Goal: Task Accomplishment & Management: Manage account settings

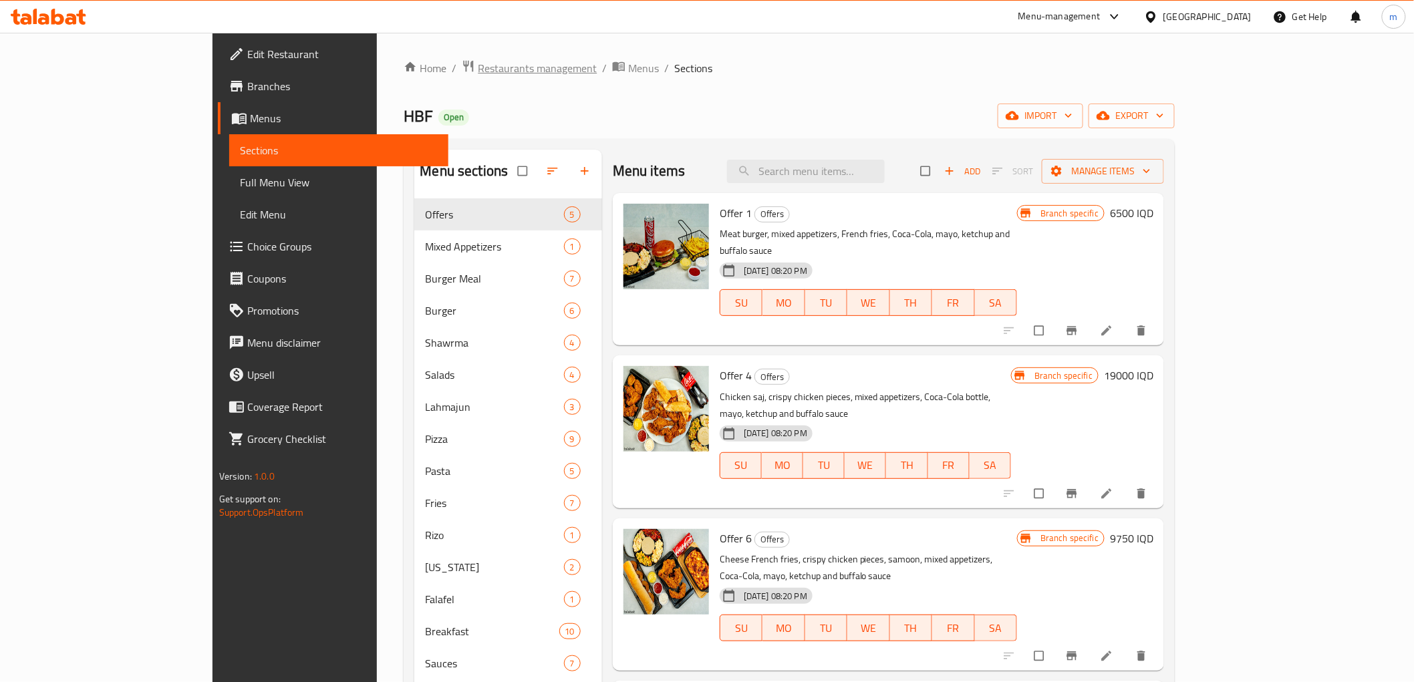
click at [478, 61] on span "Restaurants management" at bounding box center [537, 68] width 119 height 16
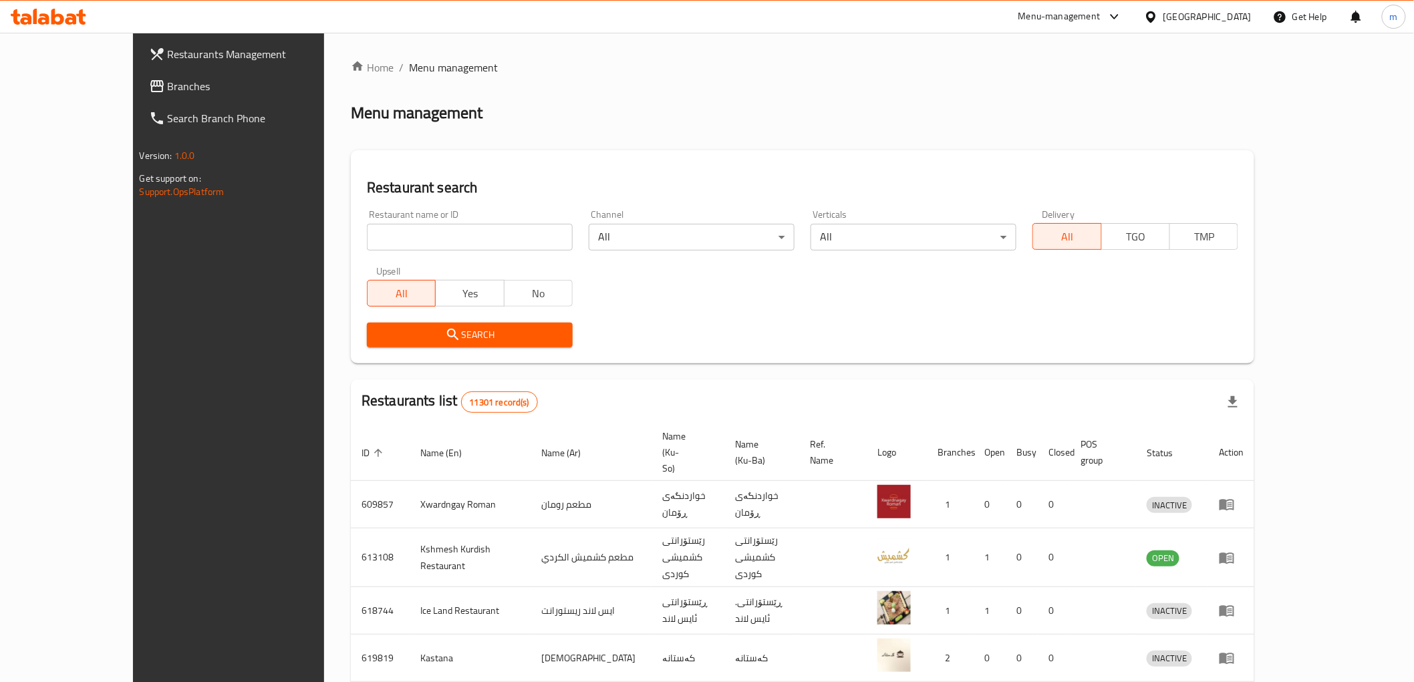
click at [416, 234] on input "search" at bounding box center [470, 237] width 206 height 27
paste input "631170"
type input "631170"
click at [445, 335] on icon "submit" at bounding box center [453, 335] width 16 height 16
click at [390, 335] on div at bounding box center [707, 341] width 1414 height 682
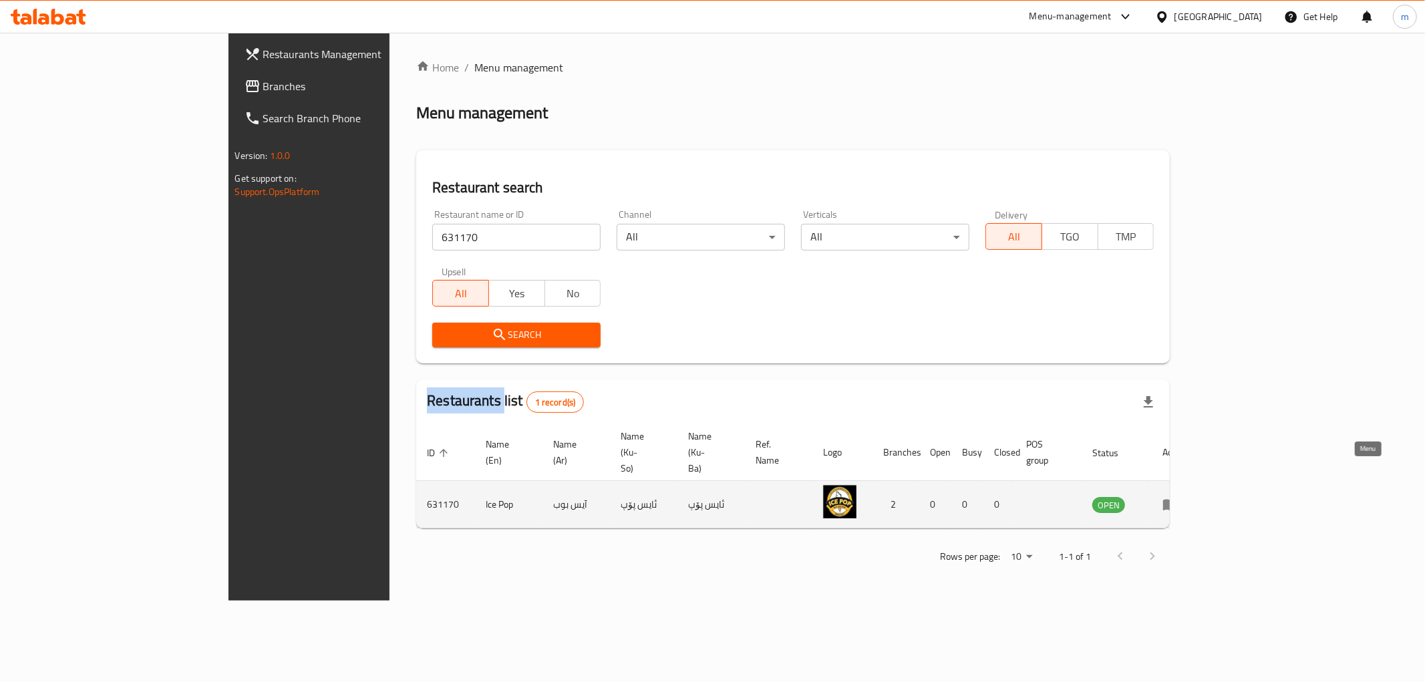
click at [1176, 502] on icon "enhanced table" at bounding box center [1173, 504] width 5 height 5
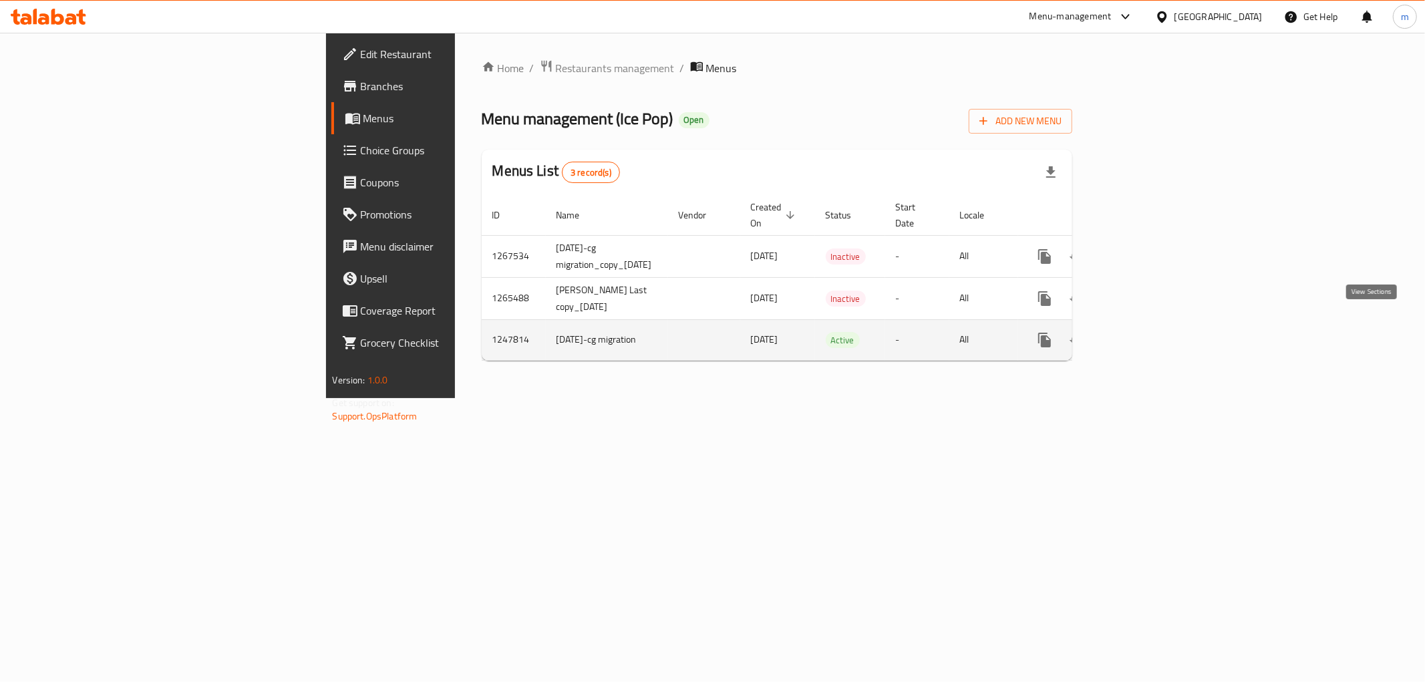
click at [1147, 334] on icon "enhanced table" at bounding box center [1141, 340] width 12 height 12
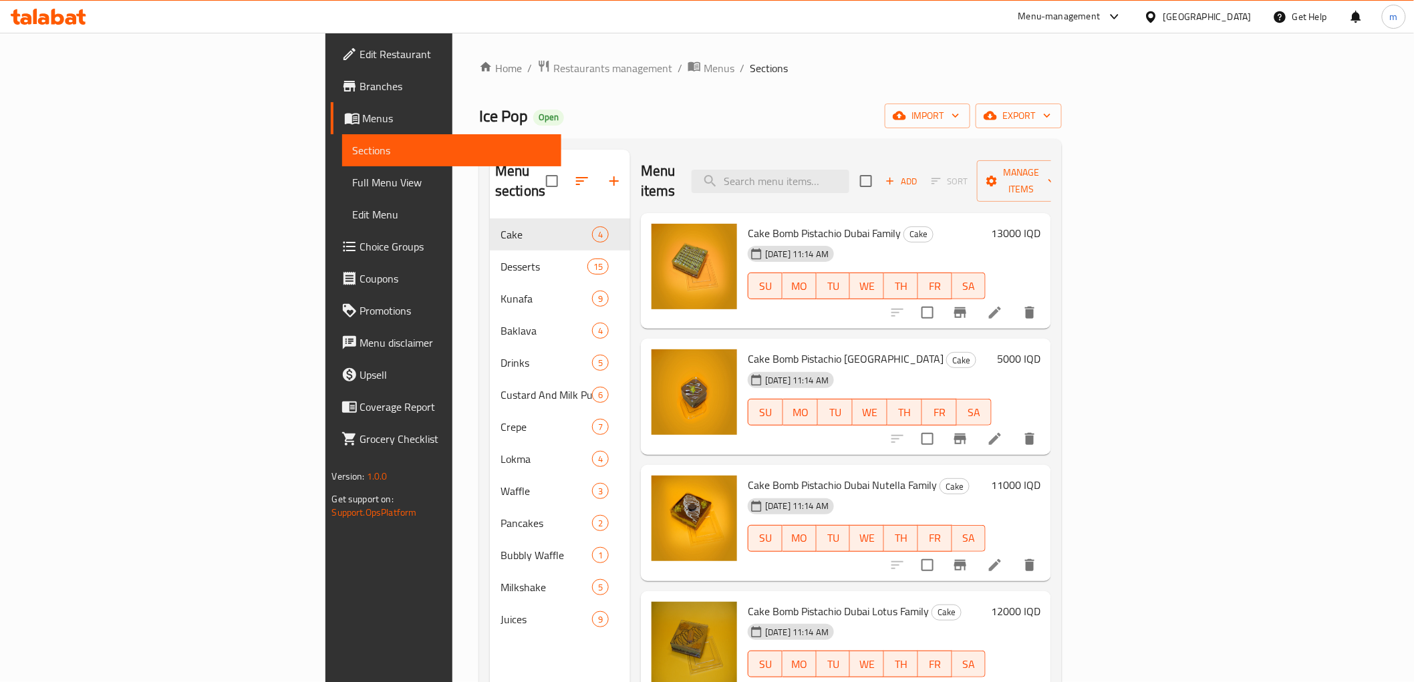
click at [331, 75] on link "Branches" at bounding box center [446, 86] width 230 height 32
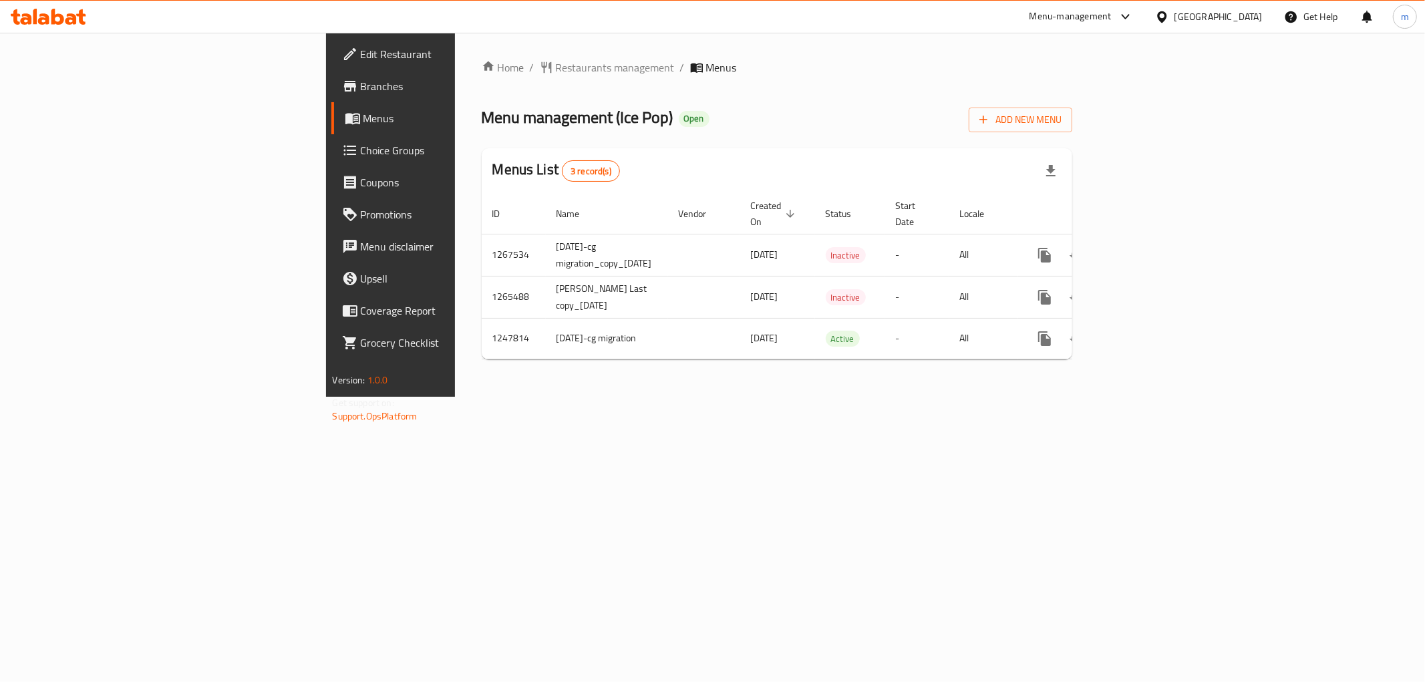
click at [723, 397] on div "Home / Restaurants management / Menus Menu management ( Ice Pop ) Open Add New …" at bounding box center [777, 215] width 645 height 364
click at [556, 65] on span "Restaurants management" at bounding box center [615, 67] width 119 height 16
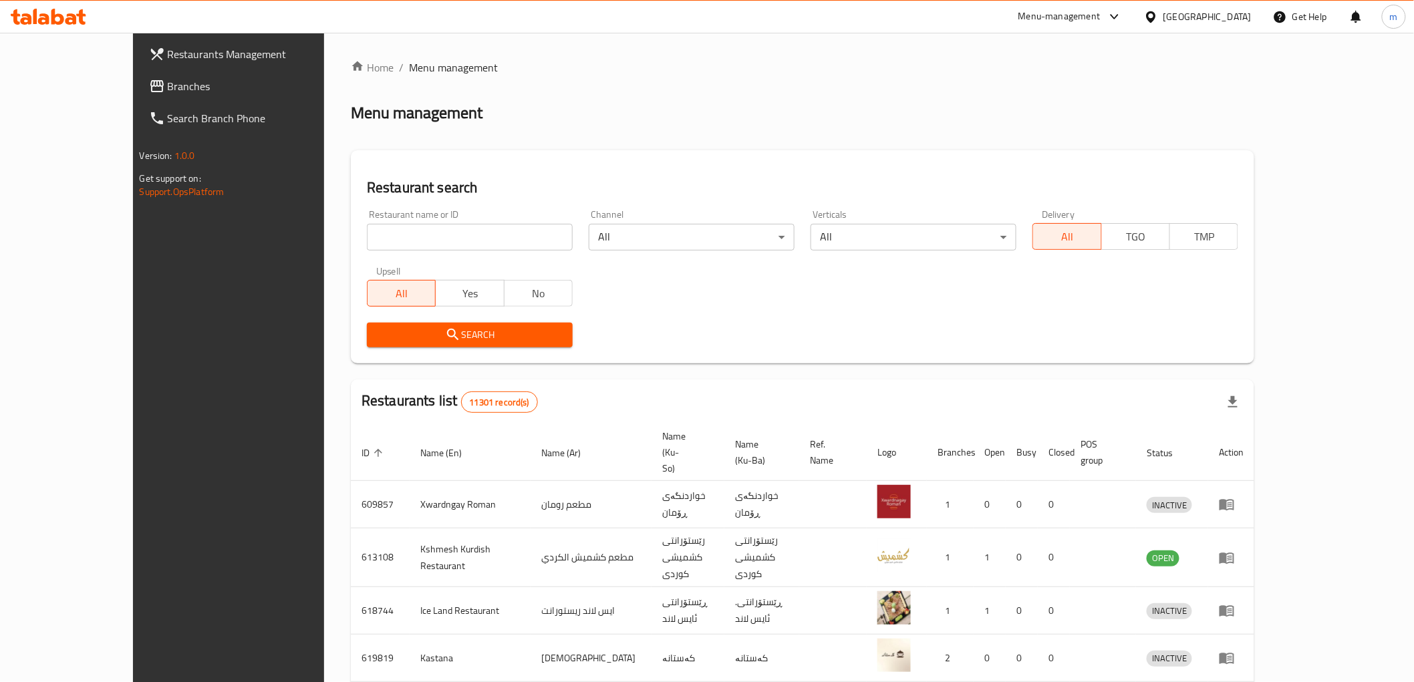
click at [367, 242] on input "search" at bounding box center [470, 237] width 206 height 27
paste input "Ice Pop Fast Food"
type input "Ice Pop Fast Food"
click at [377, 332] on span "Search" at bounding box center [469, 335] width 184 height 17
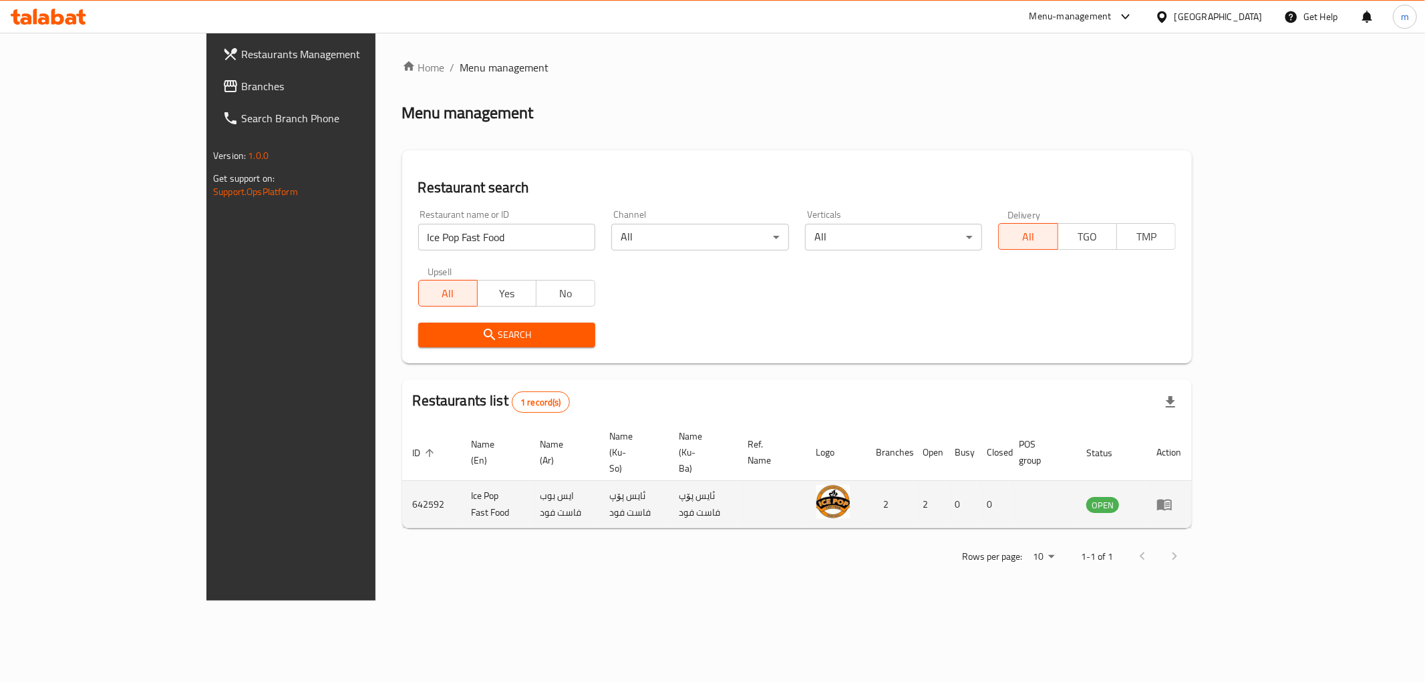
click at [1172, 496] on icon "enhanced table" at bounding box center [1164, 504] width 16 height 16
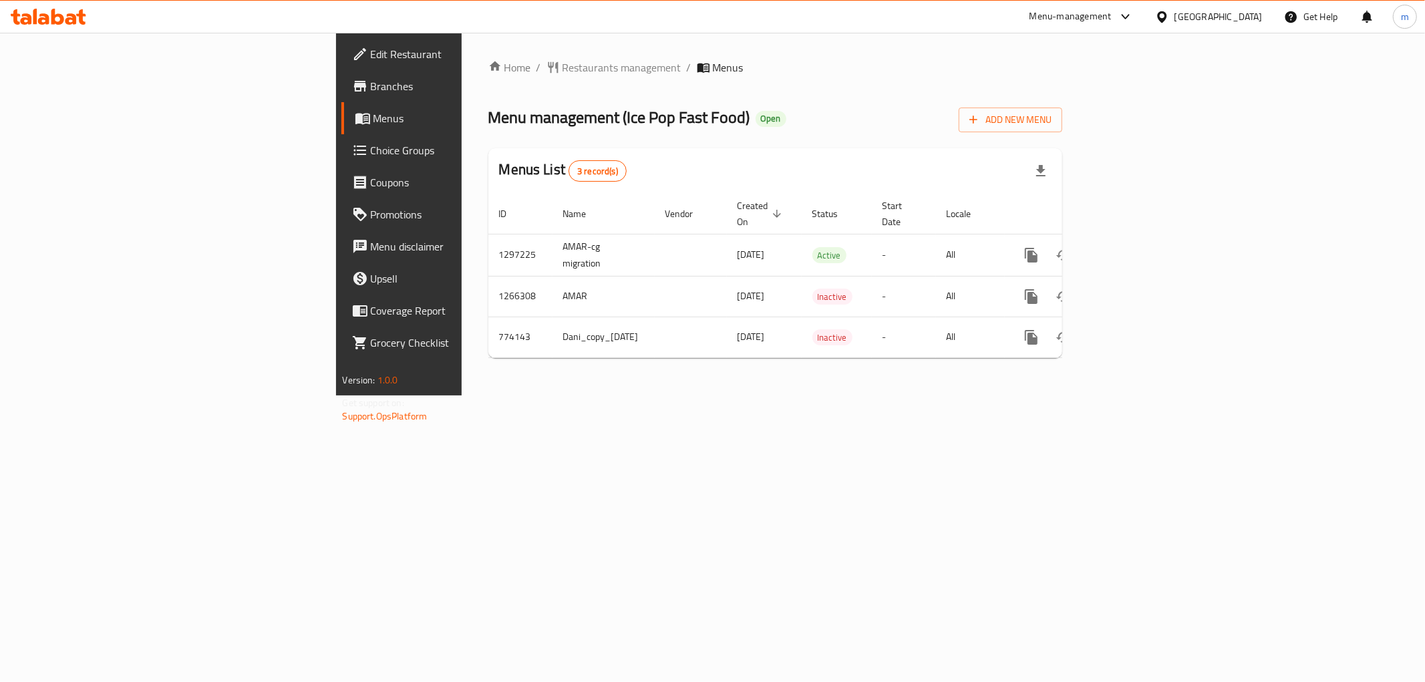
click at [512, 395] on div "Home / Restaurants management / Menus Menu management ( Ice Pop Fast Food ) Ope…" at bounding box center [776, 214] width 628 height 363
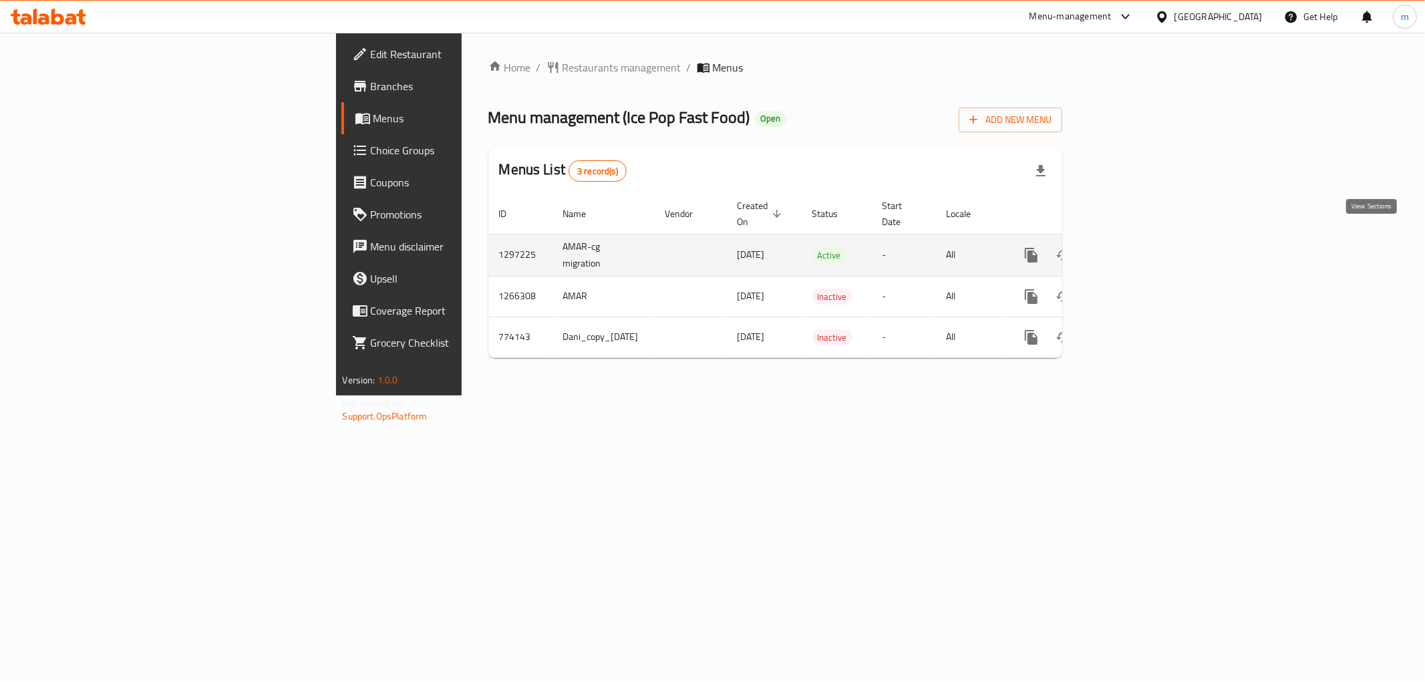
click at [1136, 247] on icon "enhanced table" at bounding box center [1128, 255] width 16 height 16
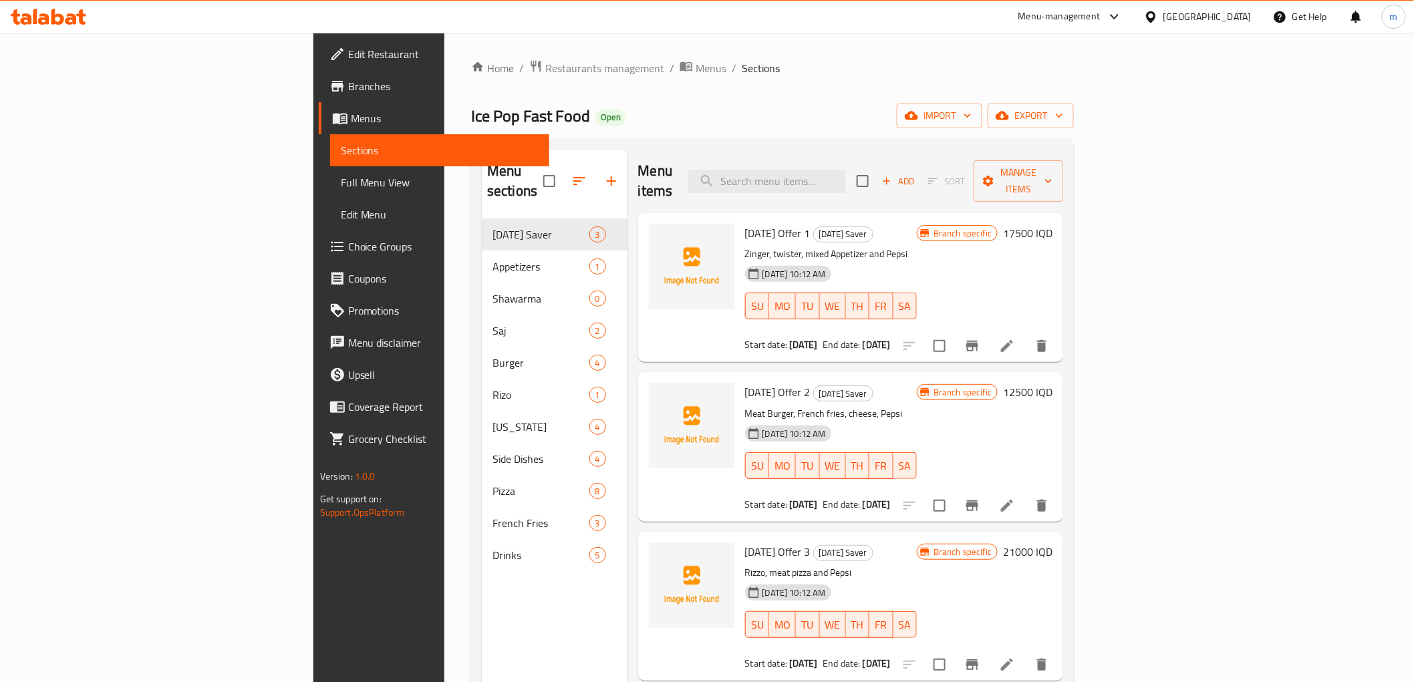
click at [341, 189] on span "Full Menu View" at bounding box center [440, 182] width 198 height 16
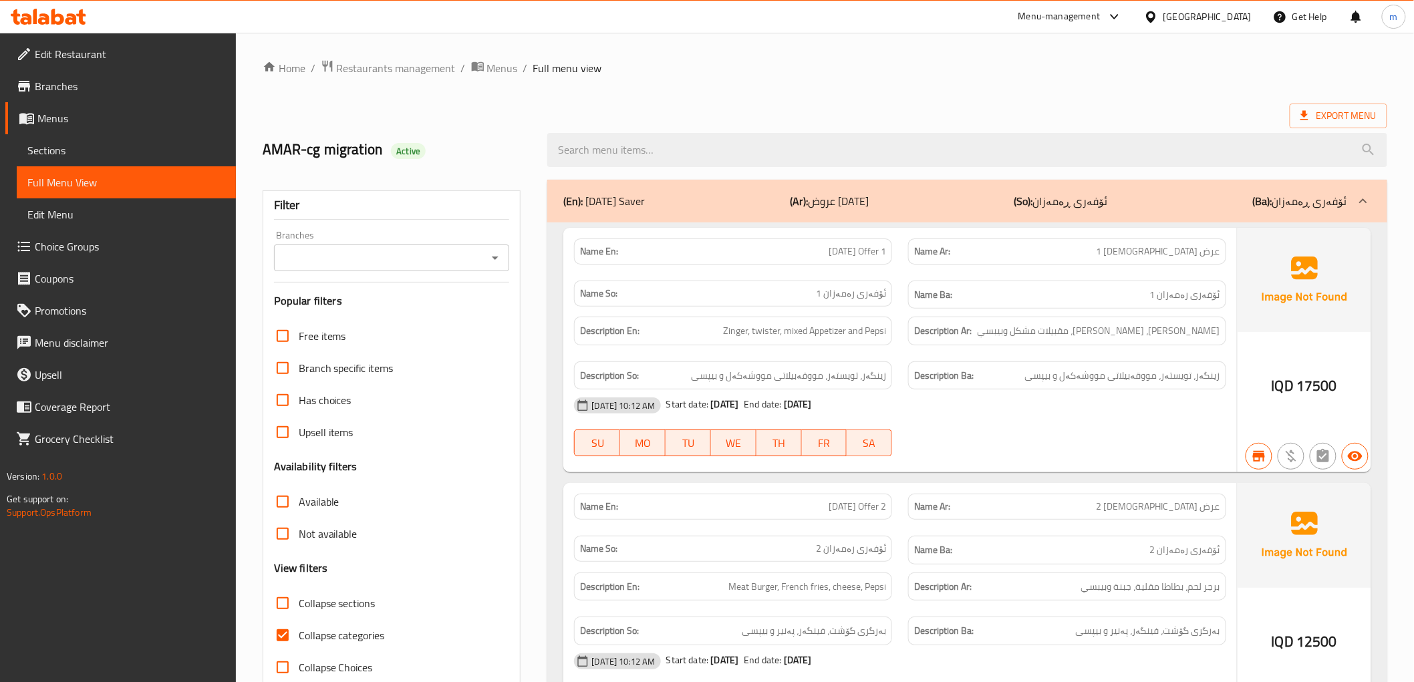
click at [498, 259] on icon "Open" at bounding box center [495, 258] width 16 height 16
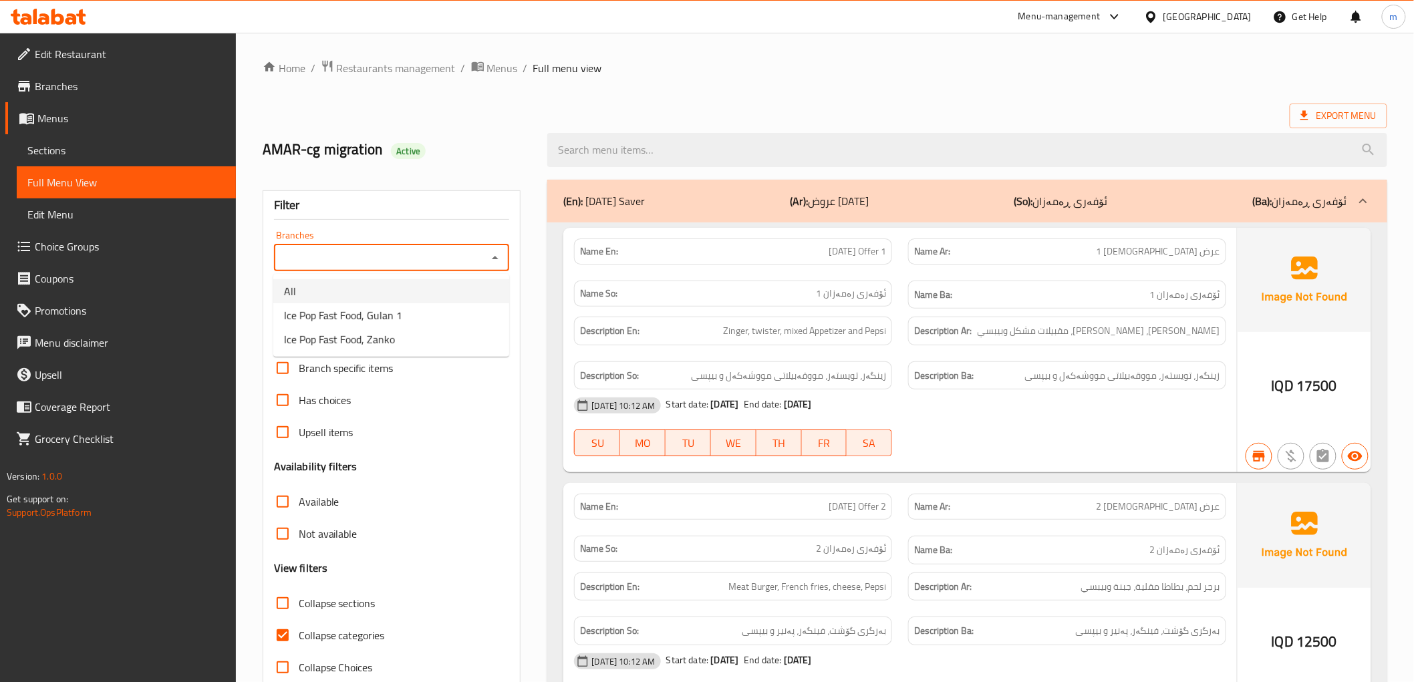
click at [458, 168] on div "AMAR-cg migration Active" at bounding box center [397, 149] width 285 height 59
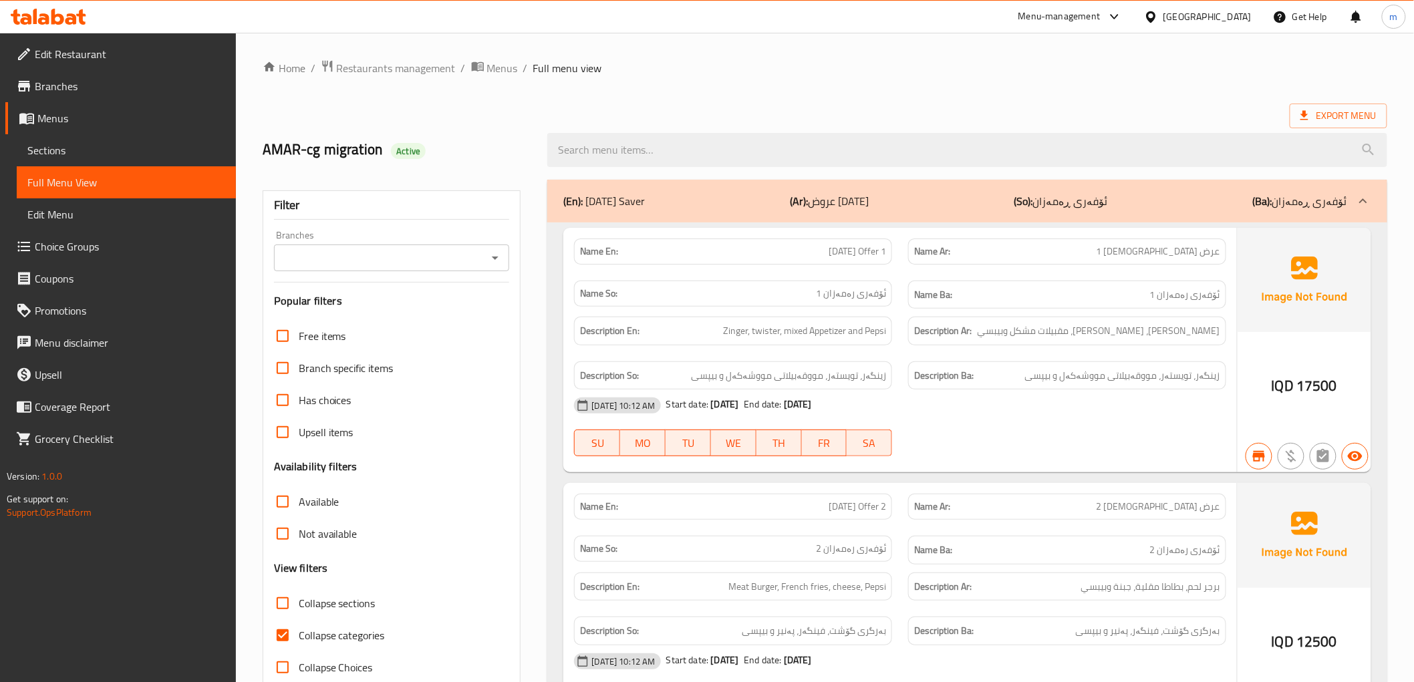
click at [319, 363] on span "Branch specific items" at bounding box center [346, 368] width 95 height 16
click at [299, 363] on input "Branch specific items" at bounding box center [283, 368] width 32 height 32
checkbox input "true"
click at [284, 629] on input "Collapse categories" at bounding box center [283, 635] width 32 height 32
checkbox input "false"
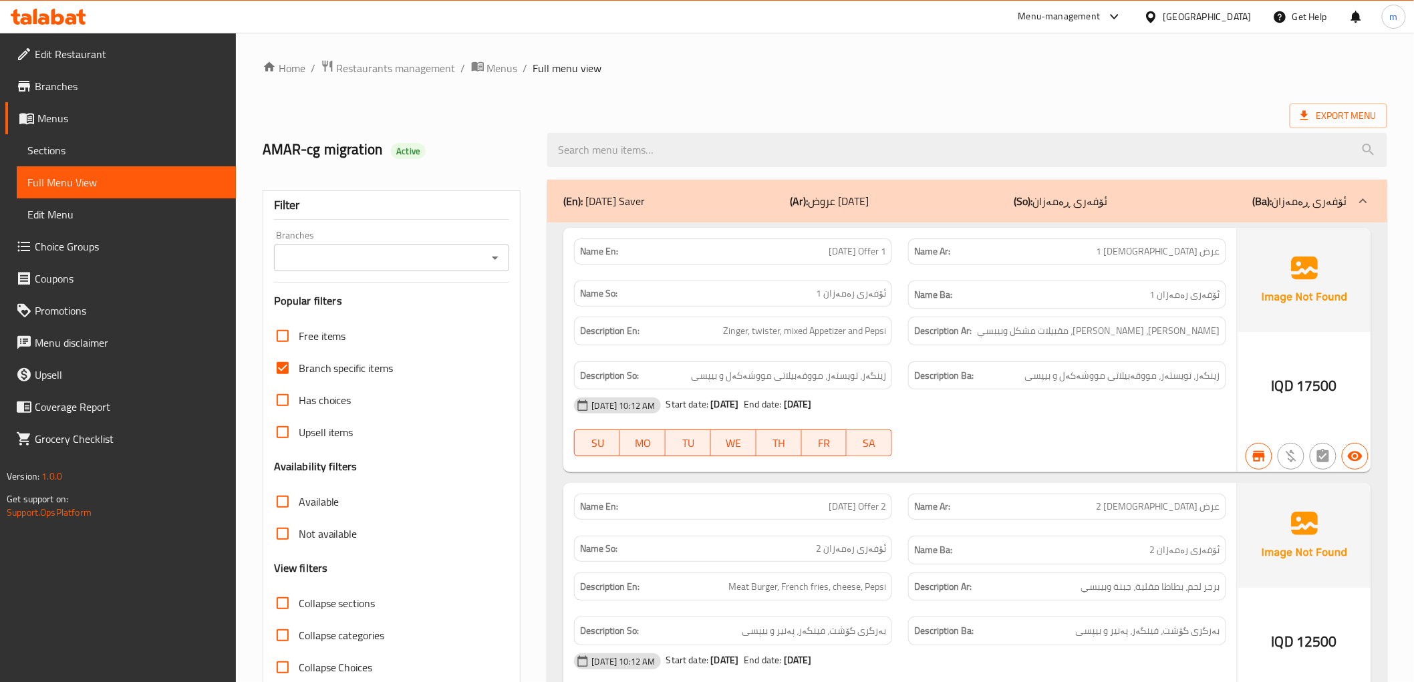
click at [496, 253] on icon "Open" at bounding box center [495, 258] width 16 height 16
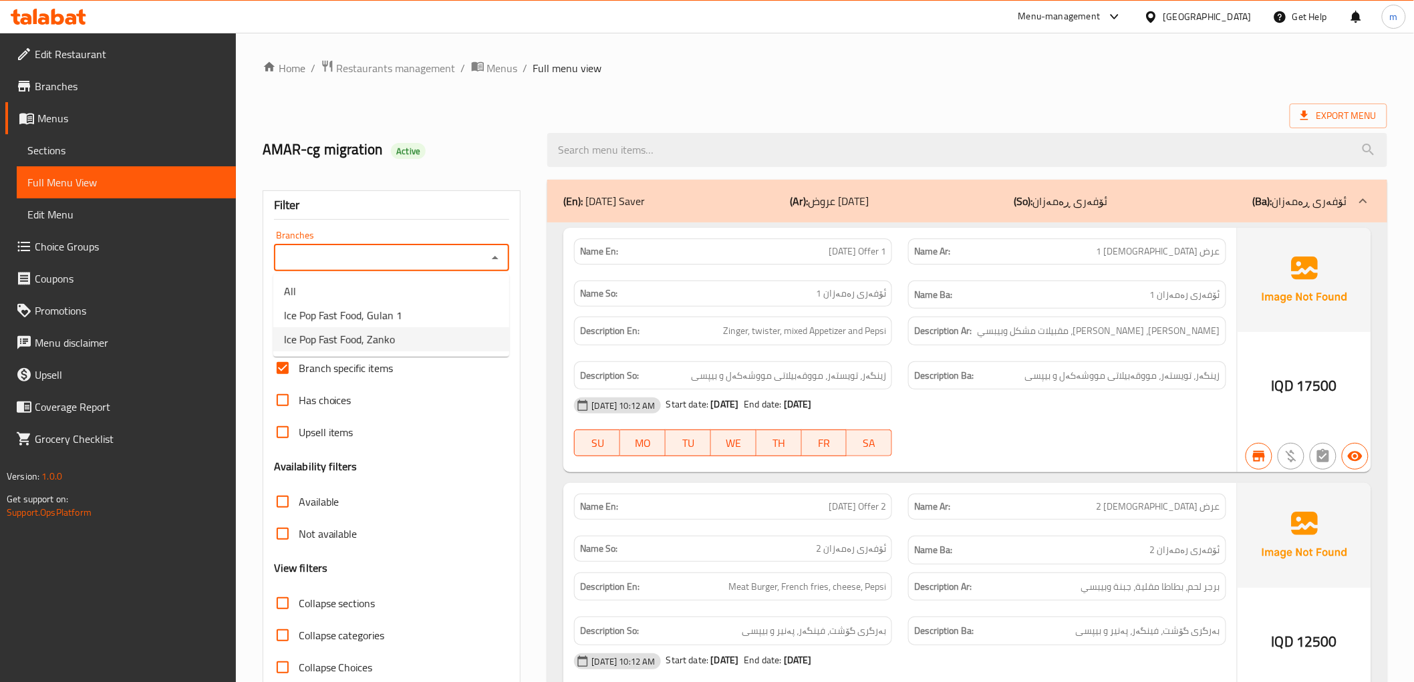
click at [283, 366] on input "Branch specific items" at bounding box center [283, 368] width 32 height 32
checkbox input "false"
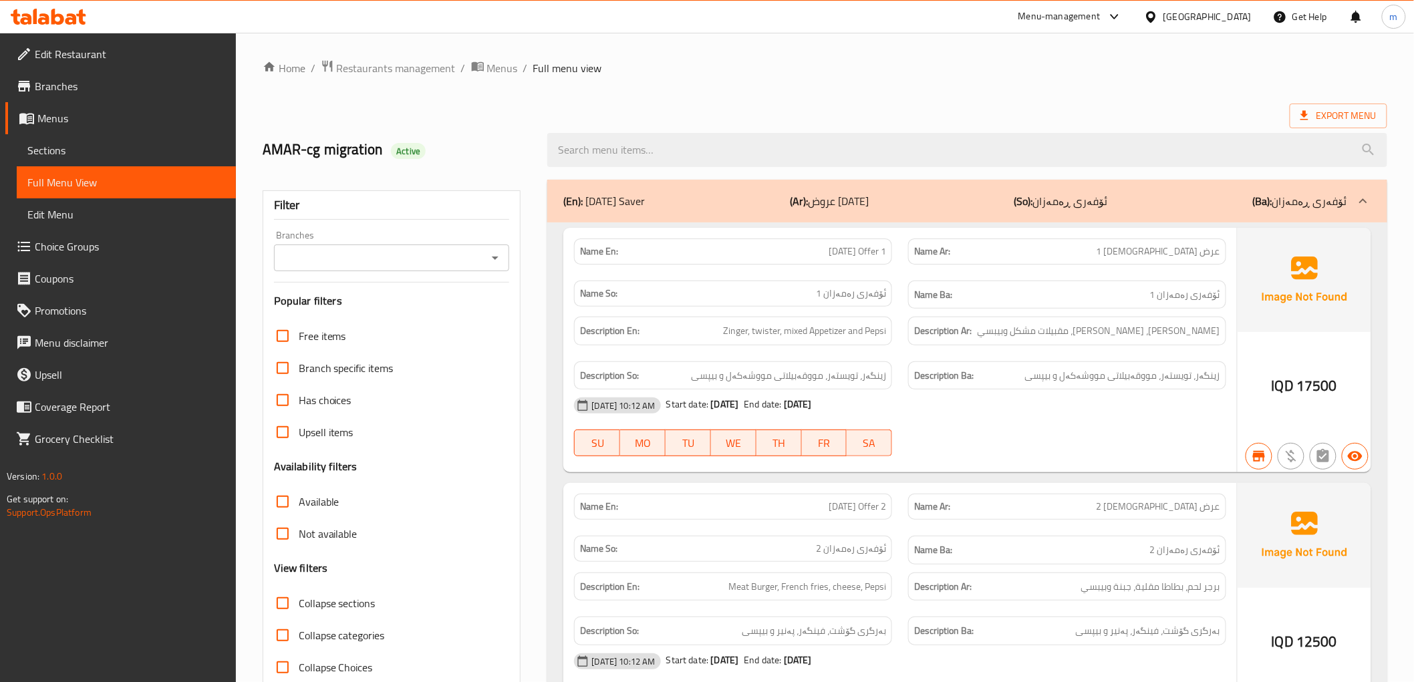
click at [494, 255] on icon "Open" at bounding box center [495, 258] width 16 height 16
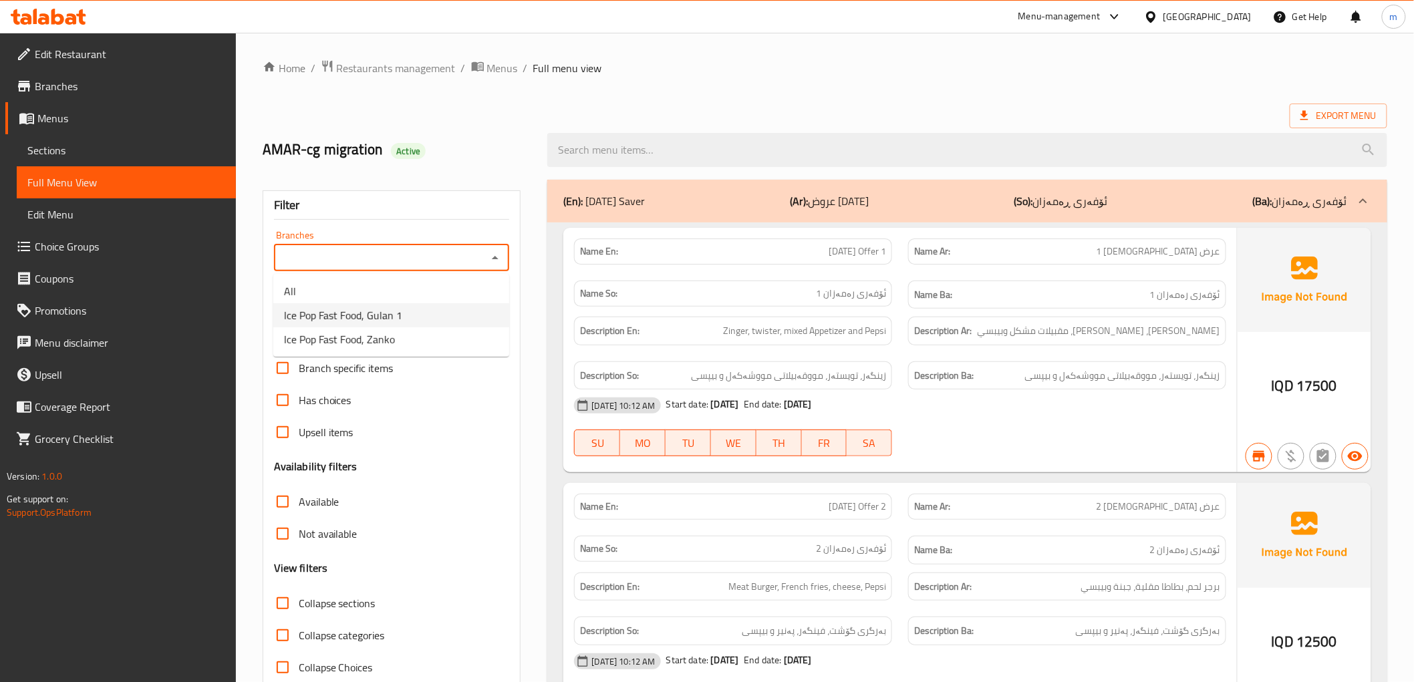
click at [395, 311] on span "Ice Pop Fast Food, Gulan 1" at bounding box center [343, 315] width 118 height 16
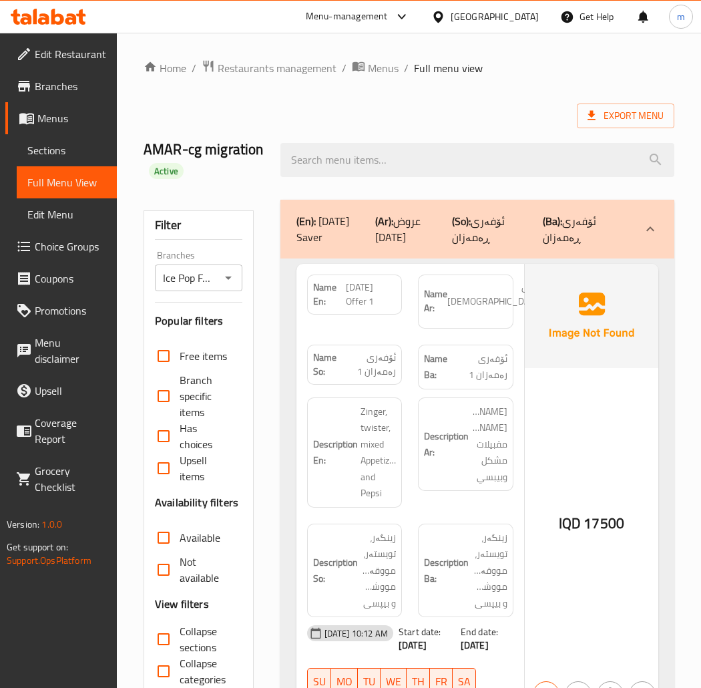
click at [225, 277] on icon "Open" at bounding box center [228, 278] width 7 height 3
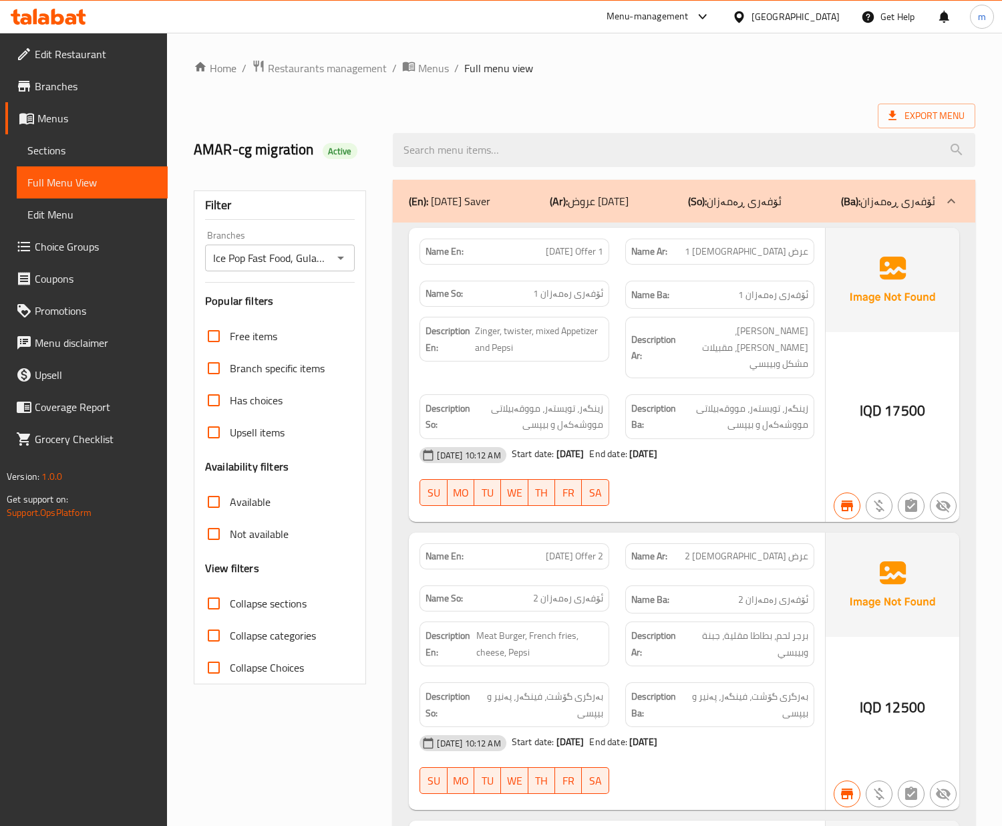
click at [345, 261] on icon "Open" at bounding box center [341, 258] width 16 height 16
click at [321, 341] on span "Ice Pop Fast Food, Zanko" at bounding box center [271, 341] width 111 height 16
click at [343, 255] on icon "Open" at bounding box center [341, 258] width 16 height 16
click at [307, 295] on li "All" at bounding box center [280, 293] width 150 height 24
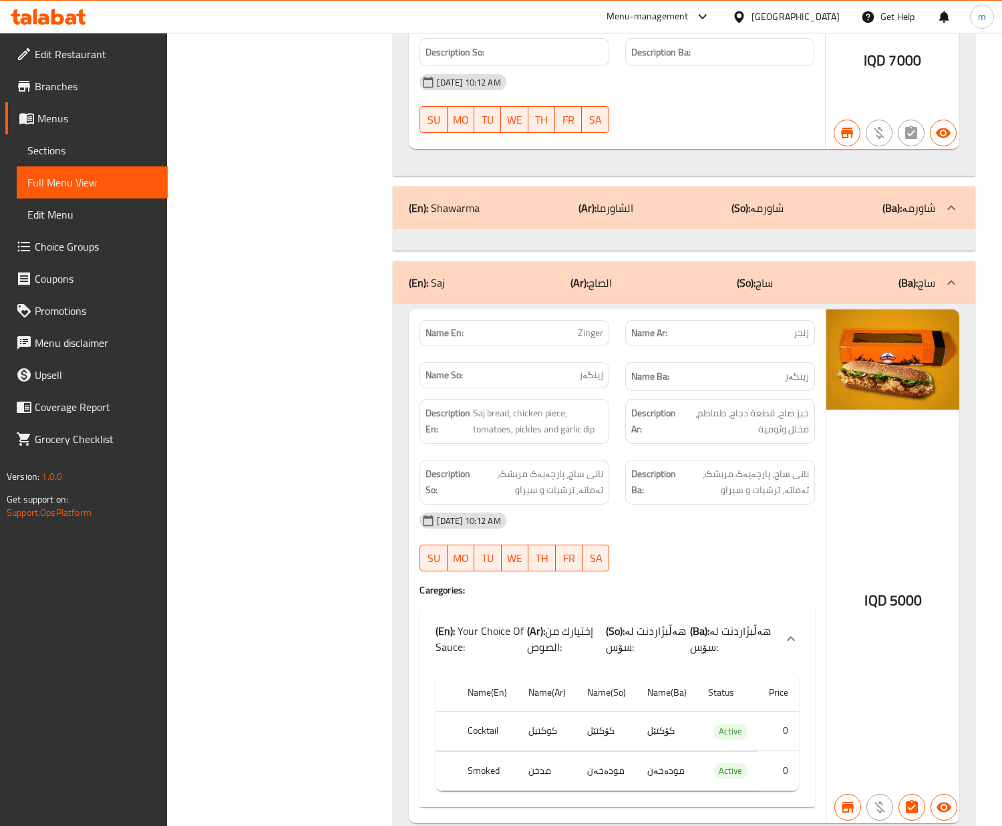
scroll to position [1454, 0]
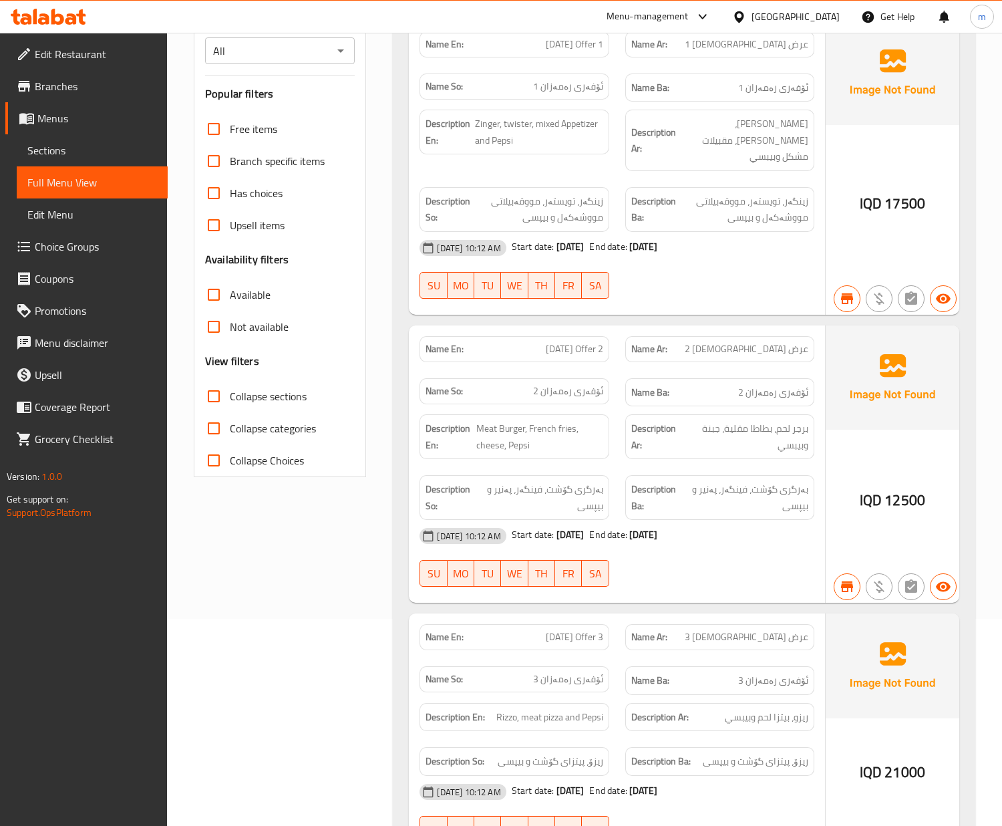
scroll to position [0, 0]
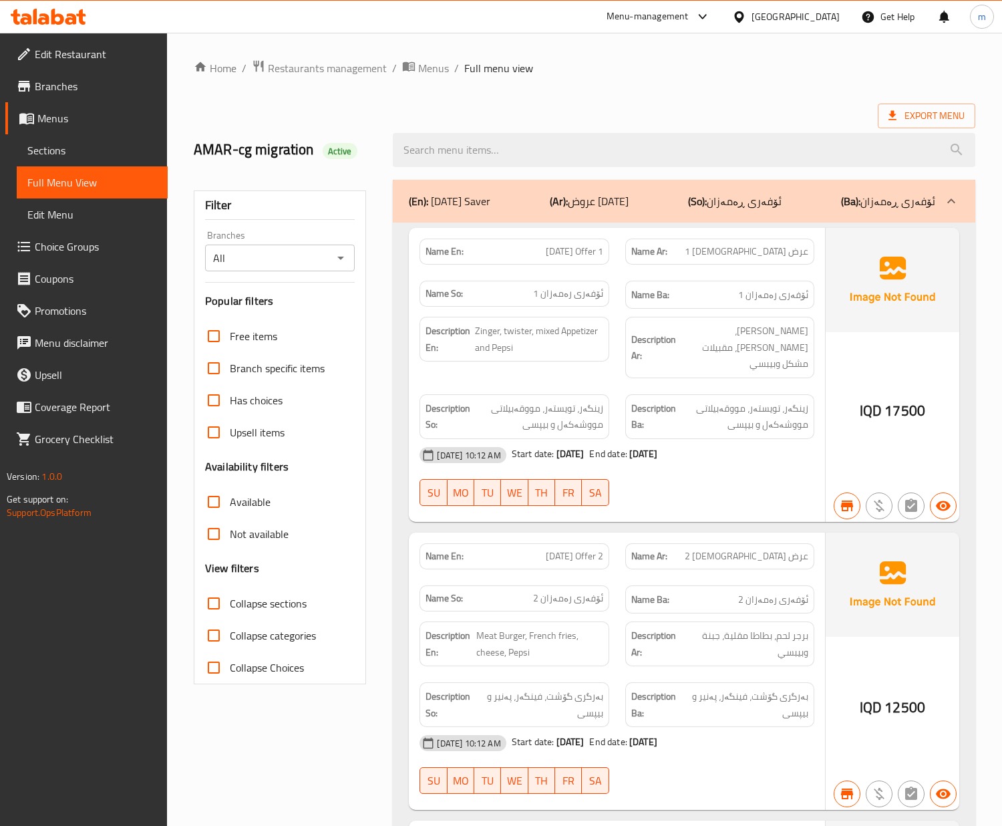
click at [342, 258] on icon "Open" at bounding box center [340, 258] width 7 height 3
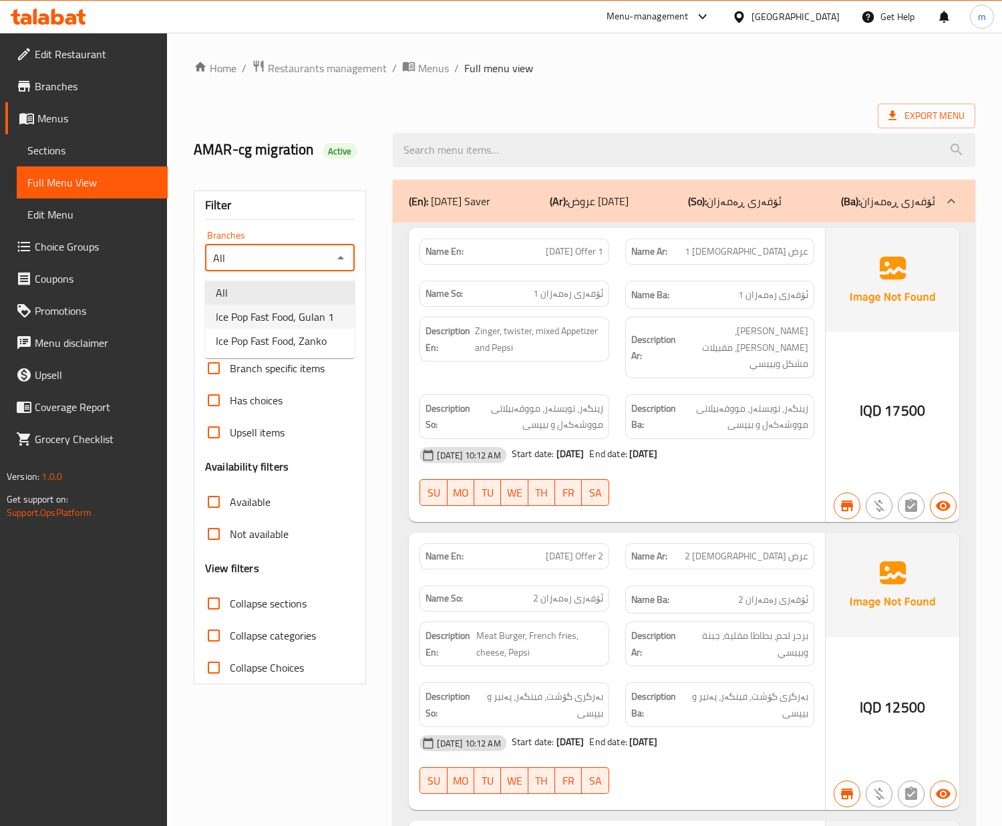
click at [335, 311] on li "Ice Pop Fast Food, Gulan 1" at bounding box center [280, 317] width 150 height 24
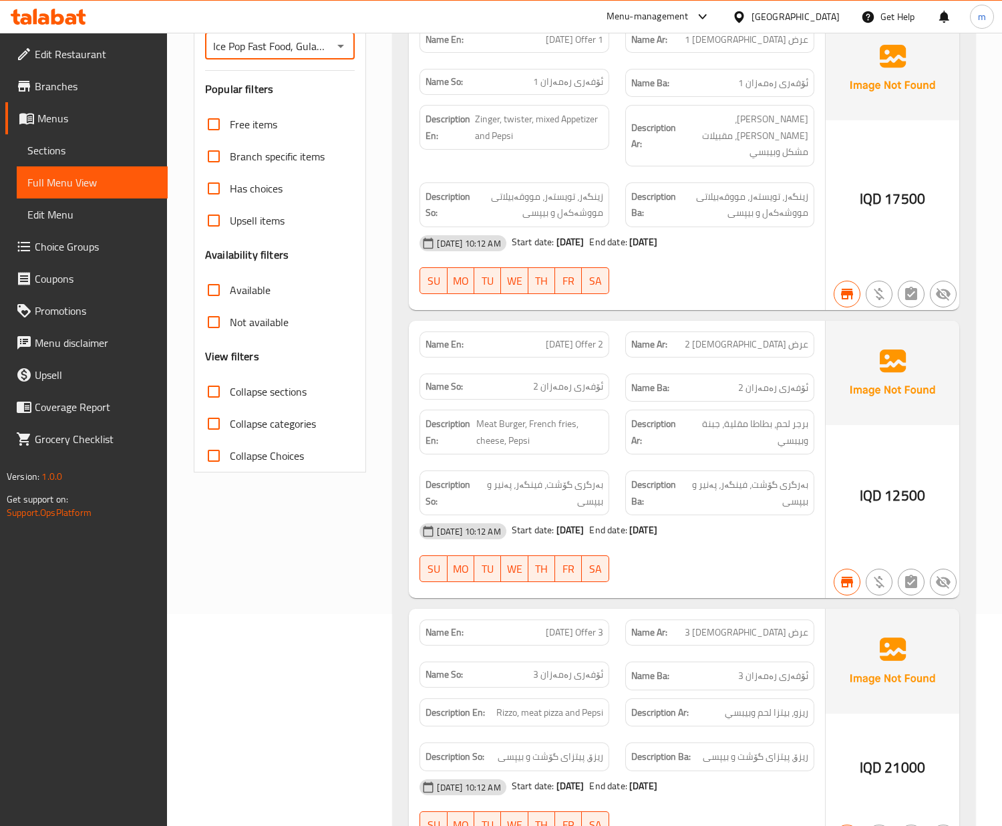
scroll to position [207, 0]
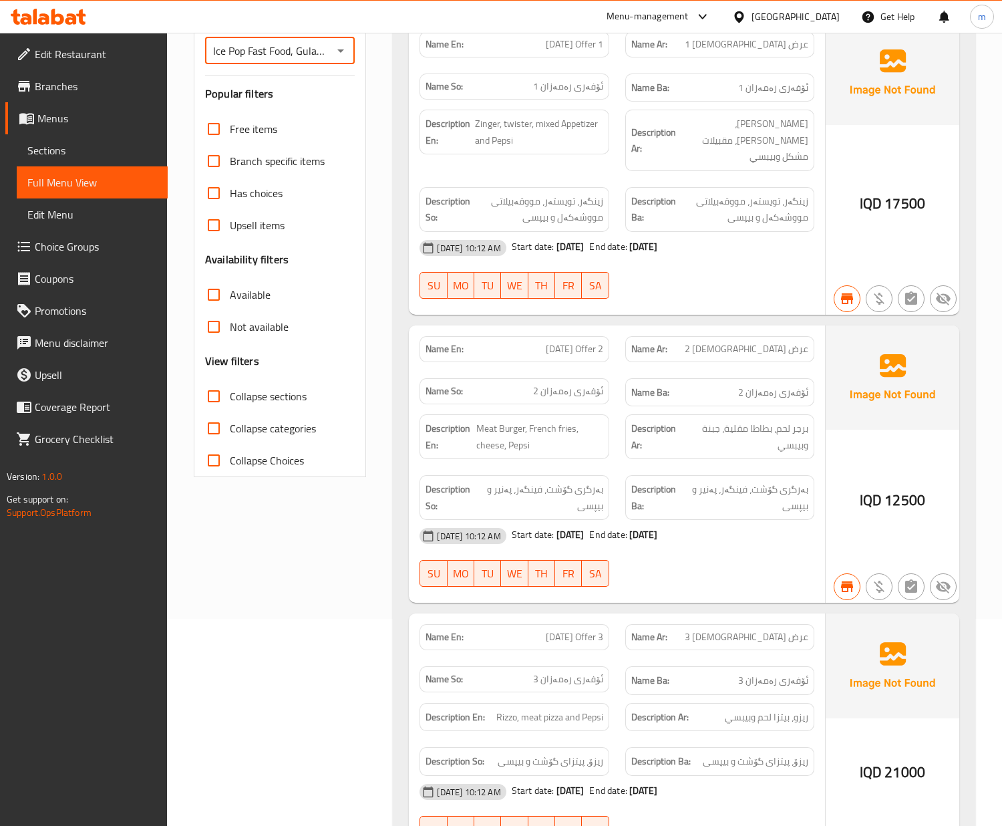
click at [333, 43] on icon "Open" at bounding box center [341, 51] width 16 height 16
click at [321, 135] on span "Ice Pop Fast Food, Zanko" at bounding box center [271, 134] width 111 height 16
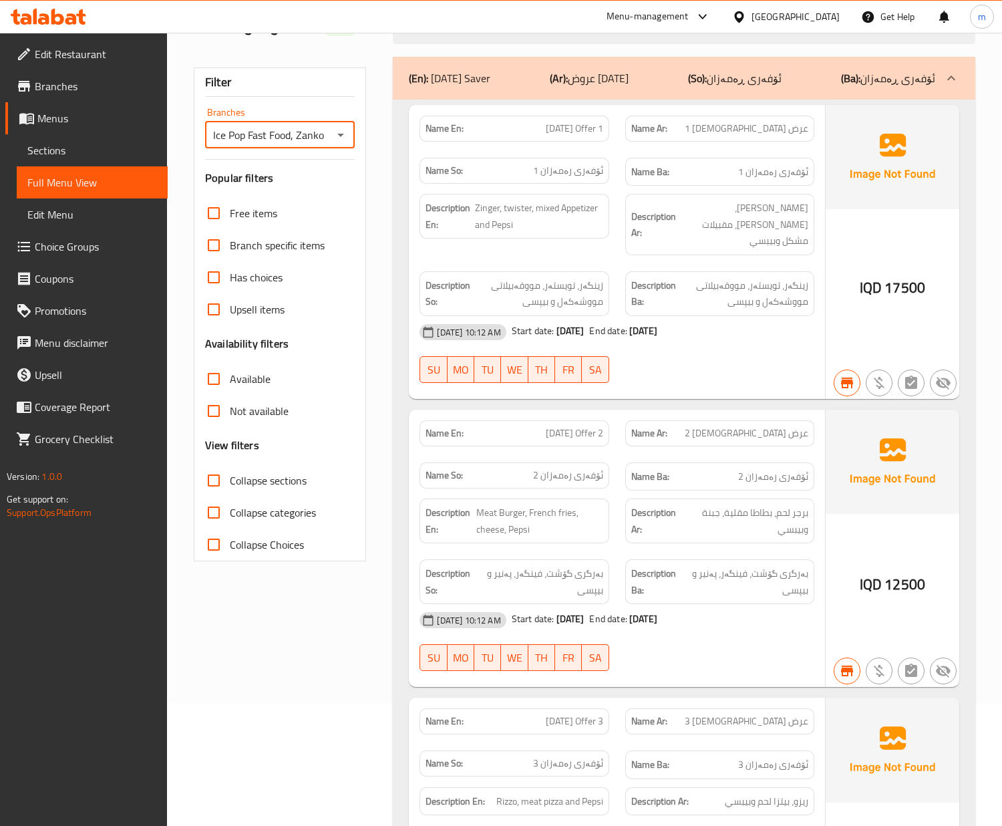
scroll to position [0, 0]
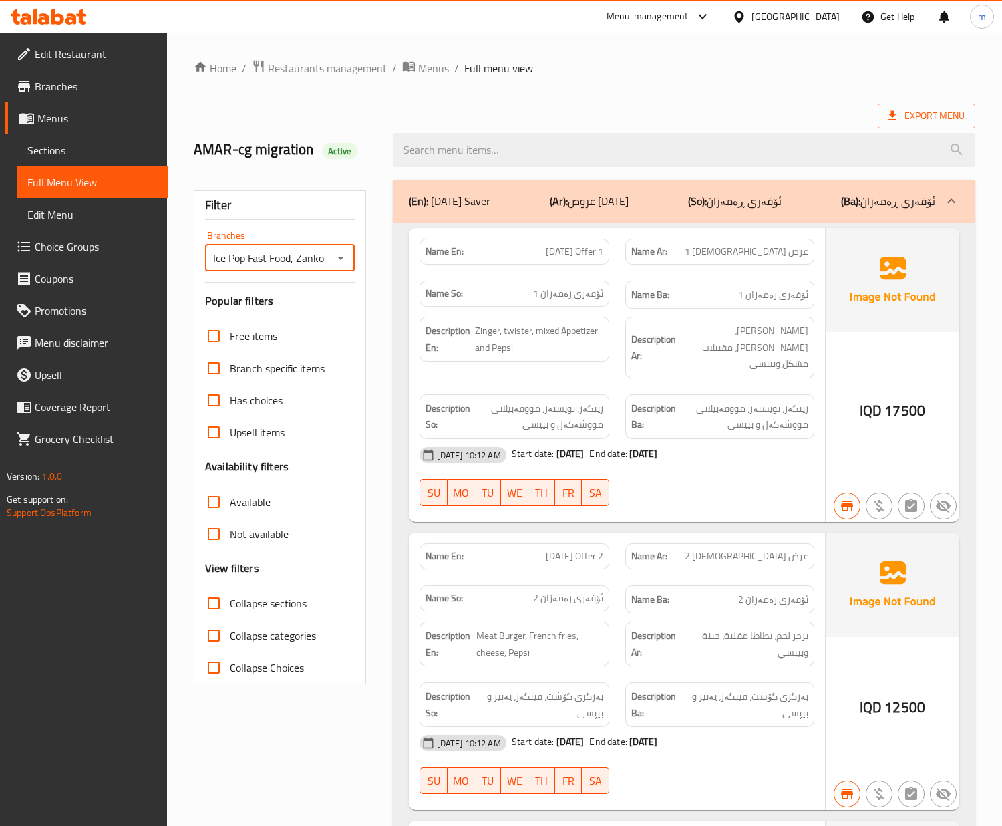
click at [345, 261] on icon "Open" at bounding box center [341, 258] width 16 height 16
click at [316, 293] on li "All" at bounding box center [280, 293] width 150 height 24
type input "All"
click at [951, 119] on span "Export Menu" at bounding box center [926, 116] width 76 height 17
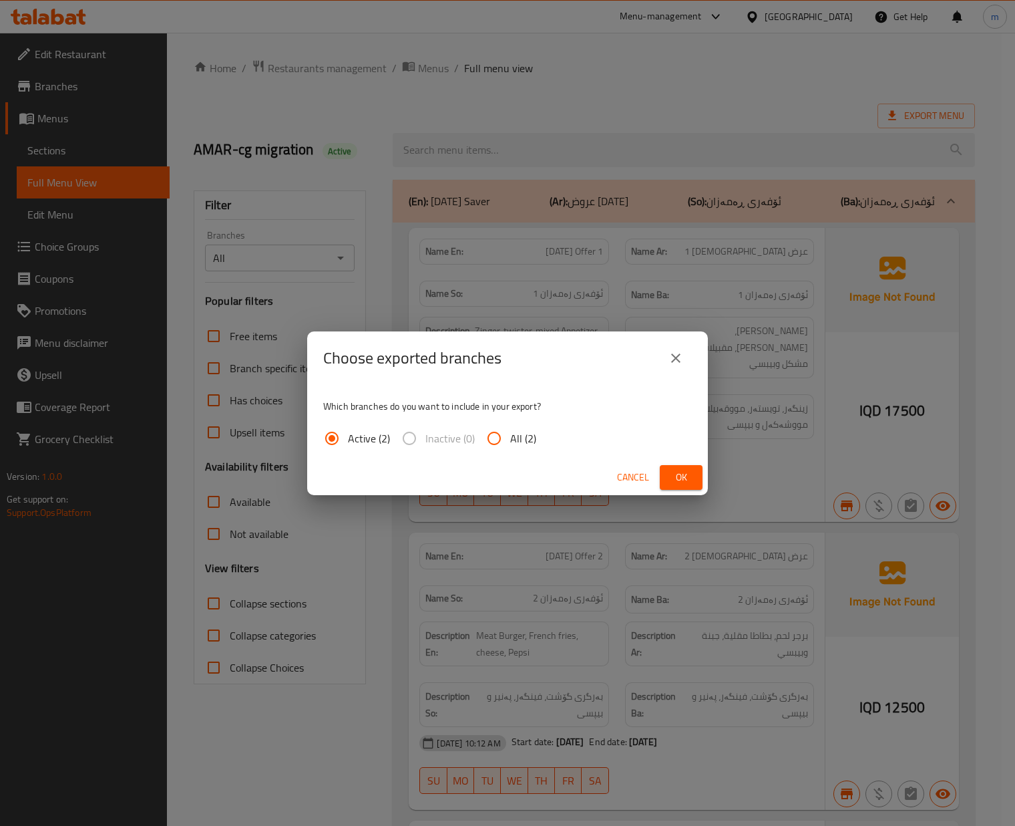
click at [497, 438] on input "All (2)" at bounding box center [494, 438] width 32 height 32
radio input "true"
click at [677, 482] on span "Ok" at bounding box center [681, 477] width 21 height 17
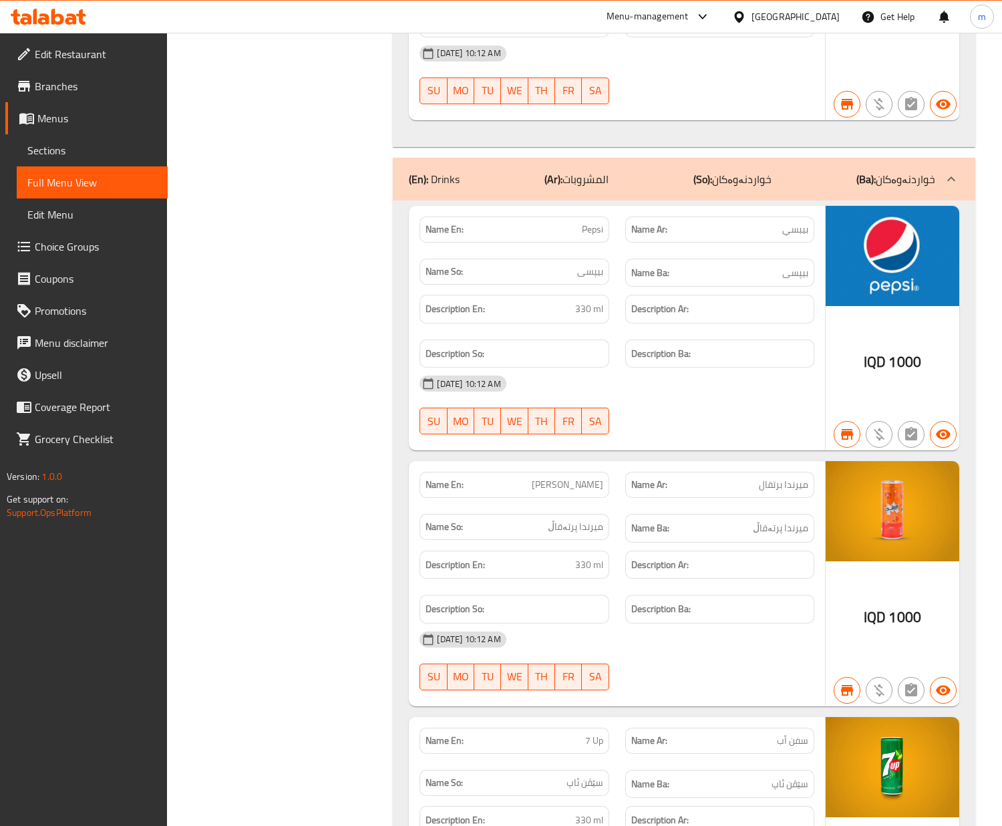
scroll to position [10292, 0]
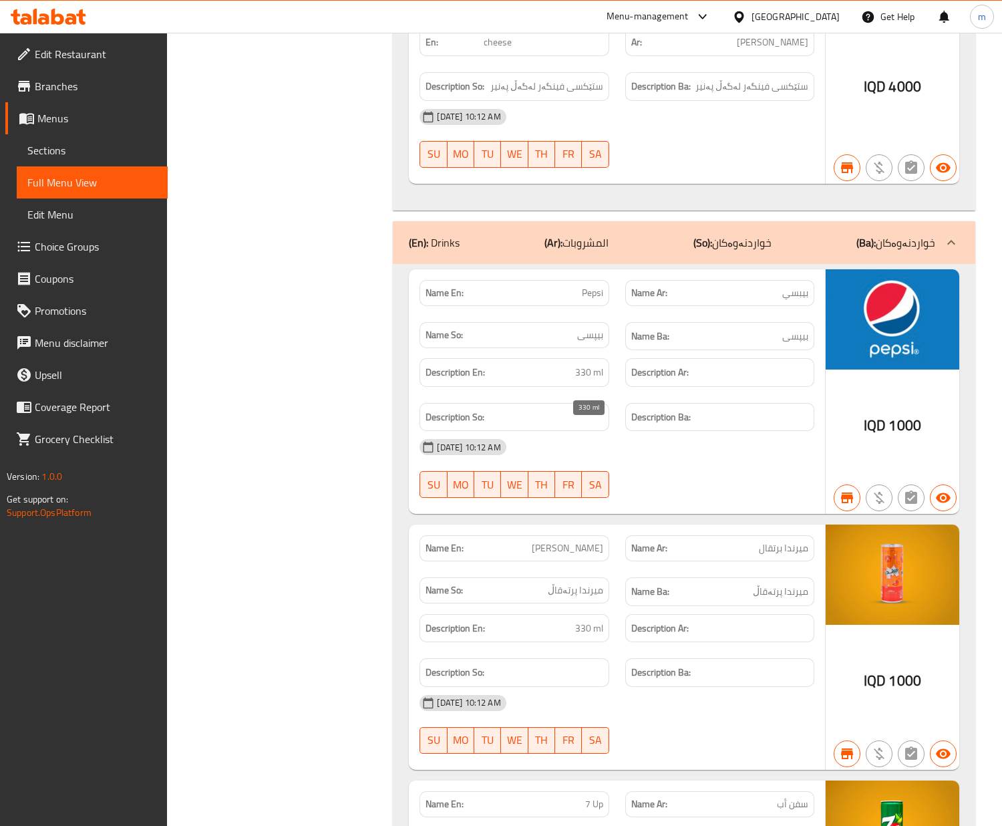
click at [595, 381] on span "330 ml" at bounding box center [589, 372] width 28 height 17
copy span "330 ml"
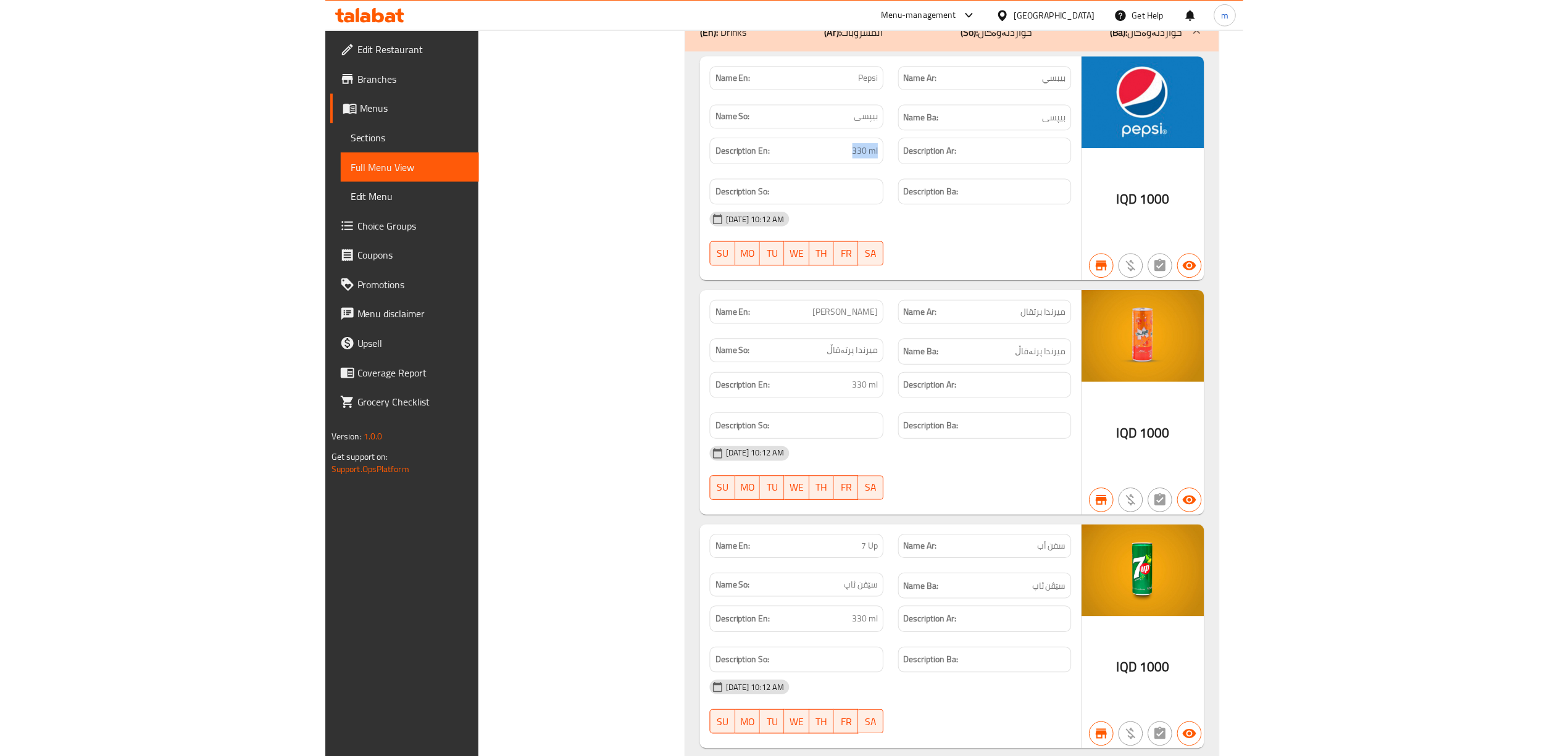
scroll to position [9273, 0]
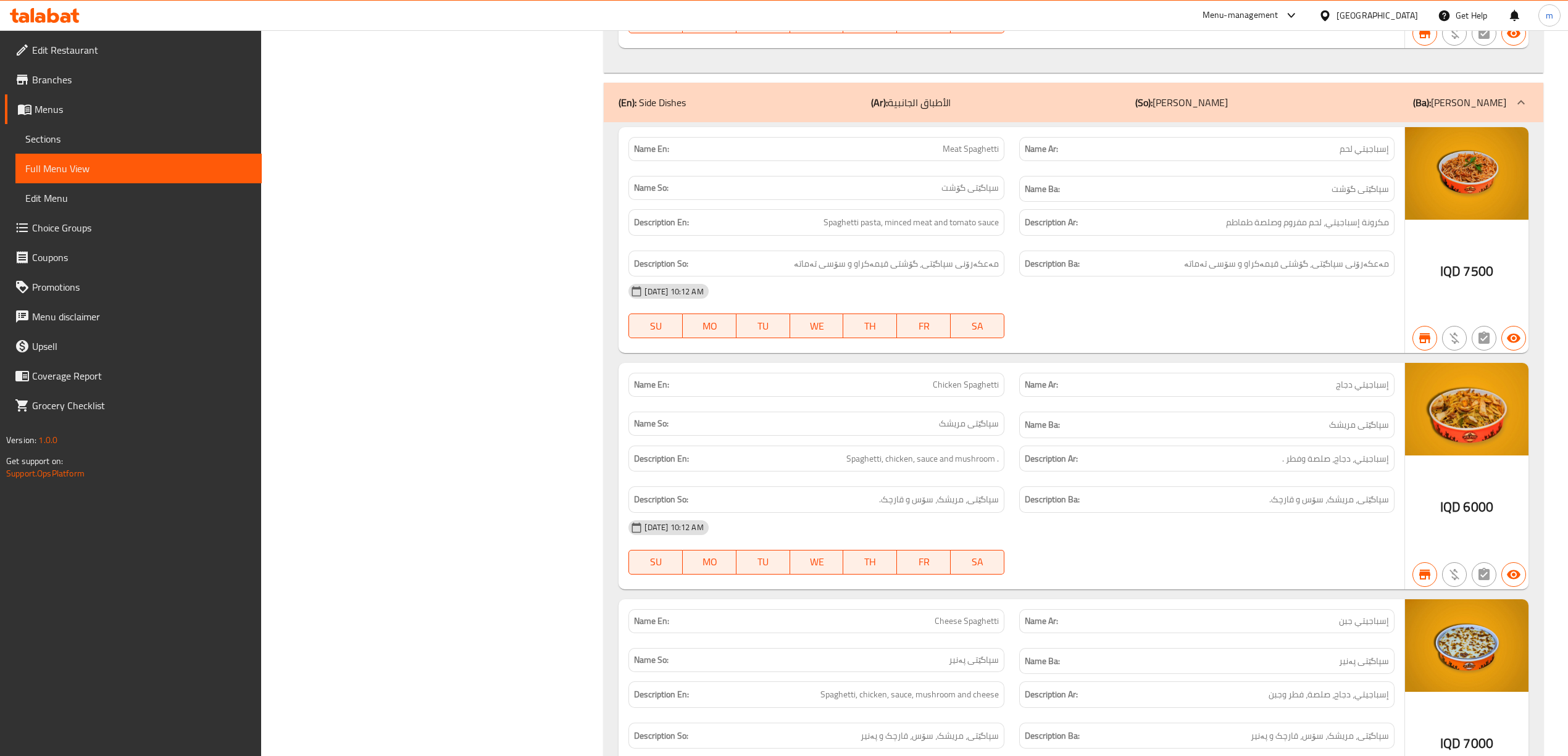
click at [112, 136] on span "Sections" at bounding box center [138, 139] width 226 height 15
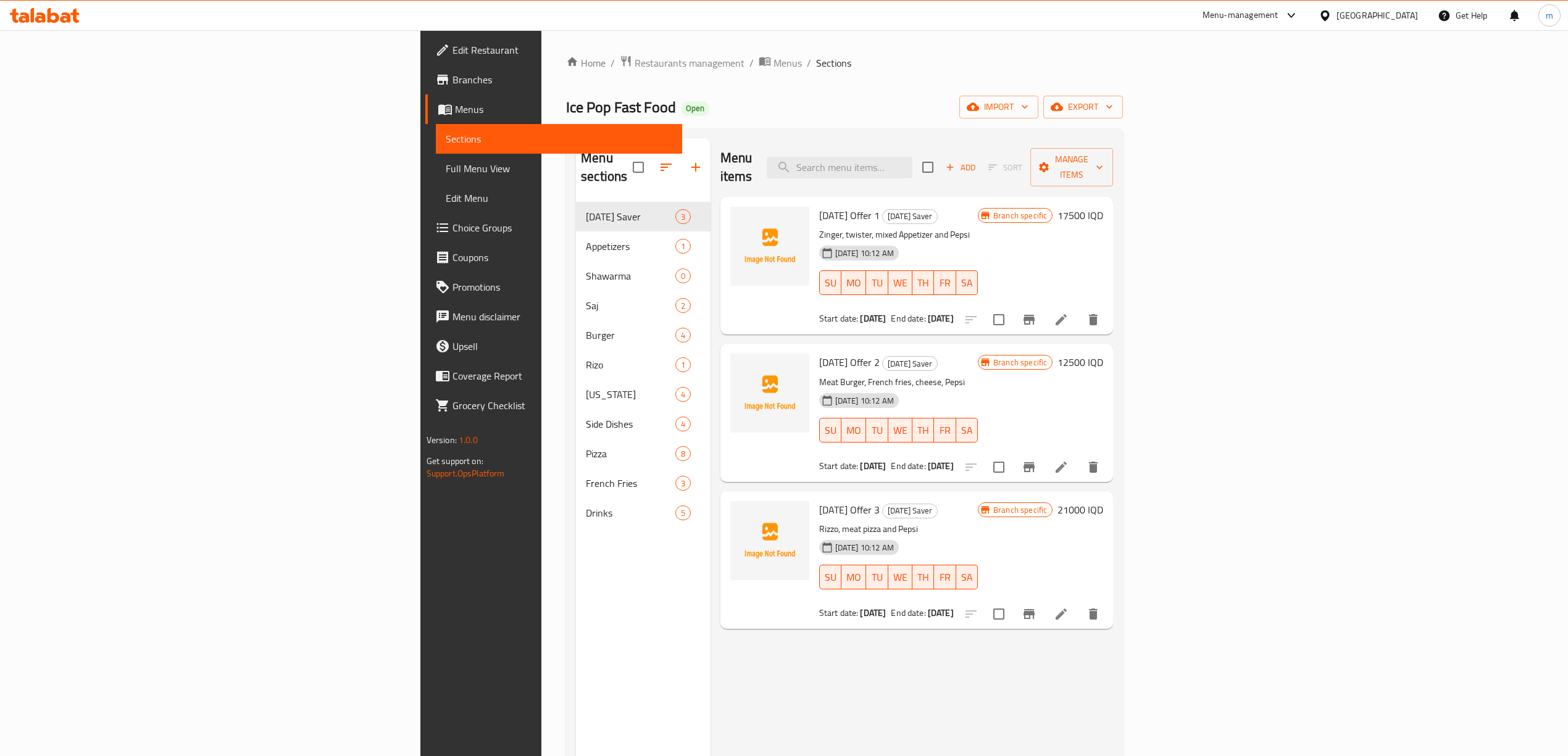
click at [626, 162] on input "checkbox" at bounding box center [638, 167] width 26 height 26
checkbox input "true"
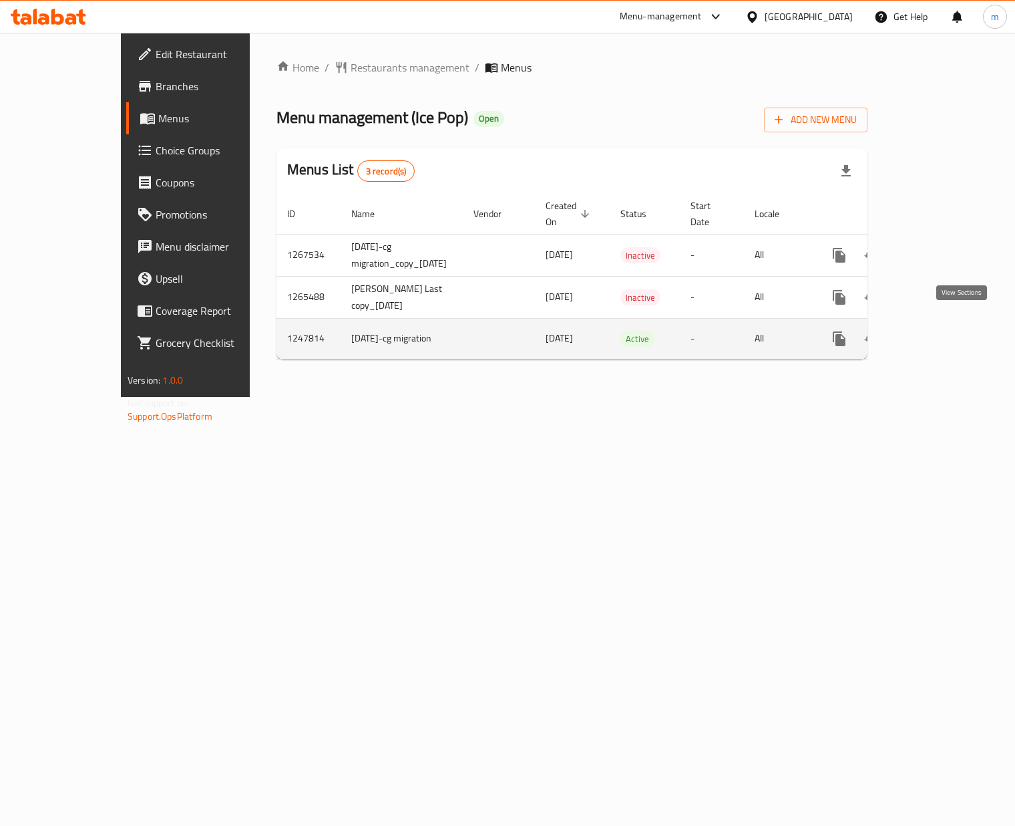
click at [952, 323] on link "enhanced table" at bounding box center [936, 339] width 32 height 32
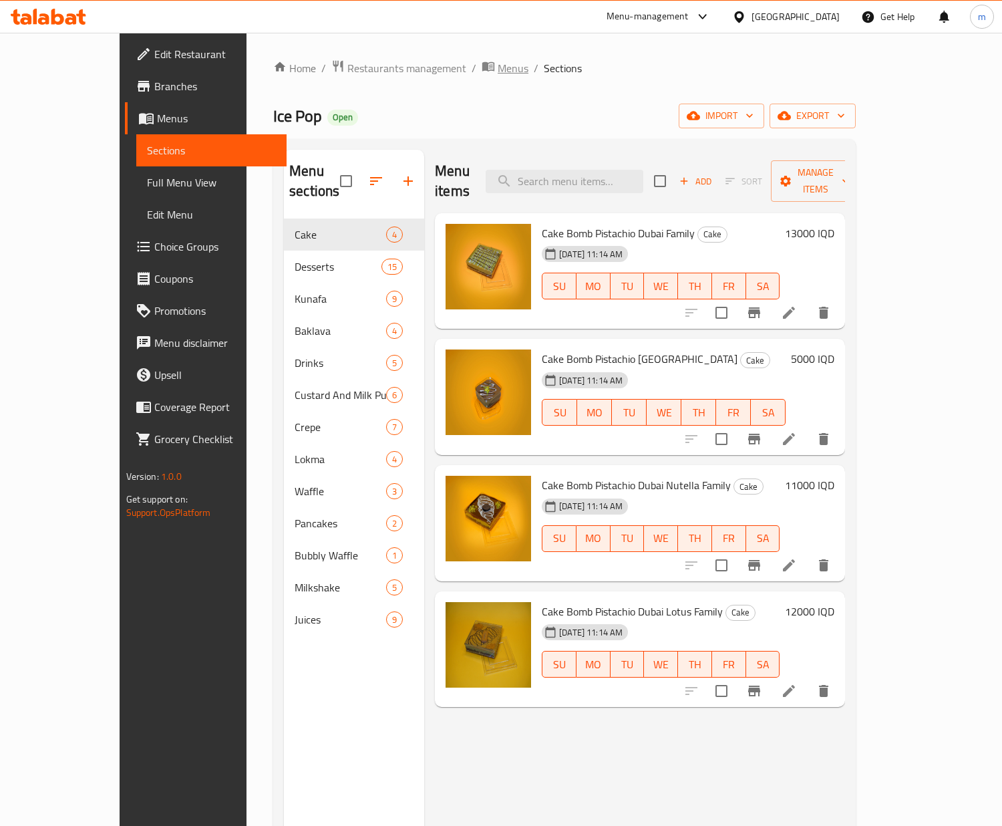
click at [498, 73] on span "Menus" at bounding box center [513, 68] width 31 height 16
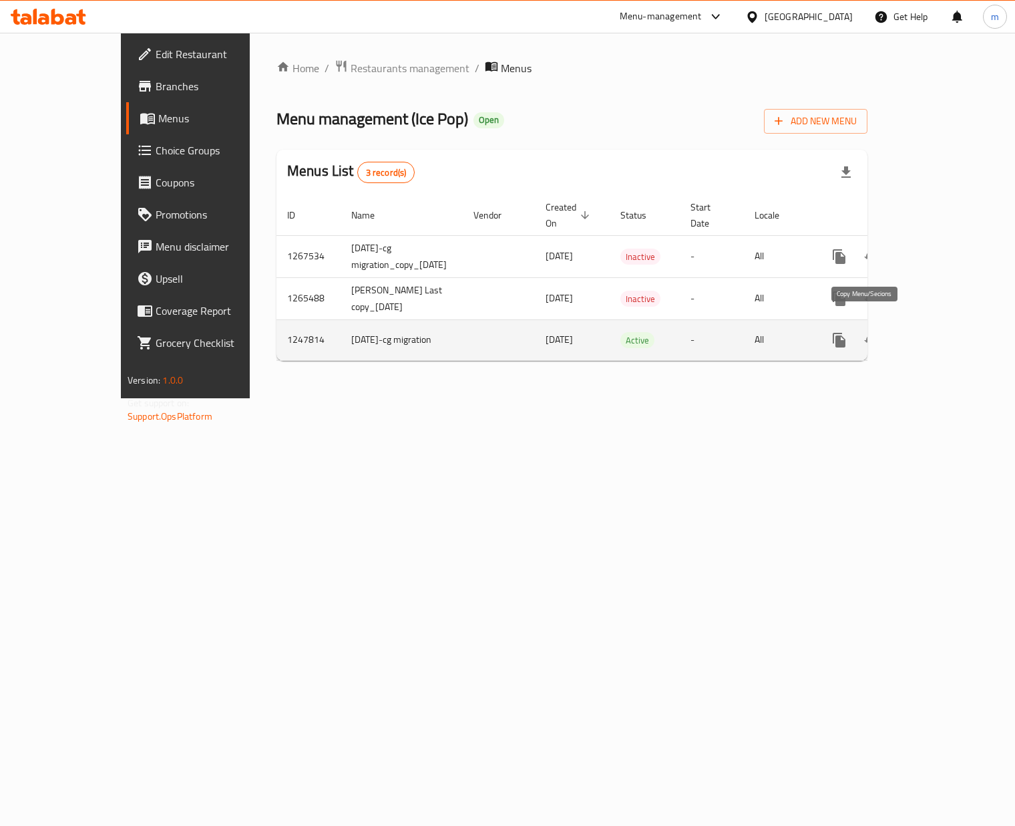
click at [848, 332] on icon "more" at bounding box center [840, 340] width 16 height 16
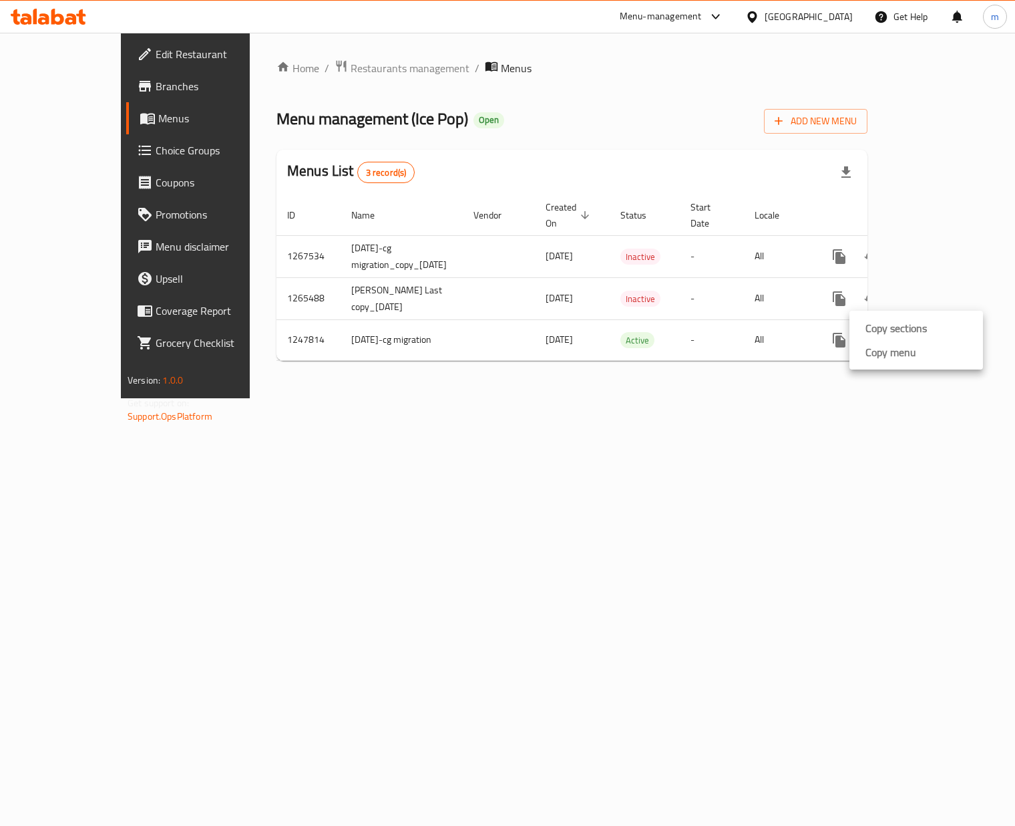
click at [347, 0] on div at bounding box center [507, 0] width 1015 height 0
click at [347, 116] on div "Copy sections Copy menu" at bounding box center [507, 413] width 1015 height 826
click at [343, 114] on span "Menu management ( Ice Pop )" at bounding box center [373, 119] width 192 height 30
drag, startPoint x: 343, startPoint y: 114, endPoint x: 370, endPoint y: 111, distance: 26.9
click at [370, 111] on span "Menu management ( Ice Pop )" at bounding box center [373, 119] width 192 height 30
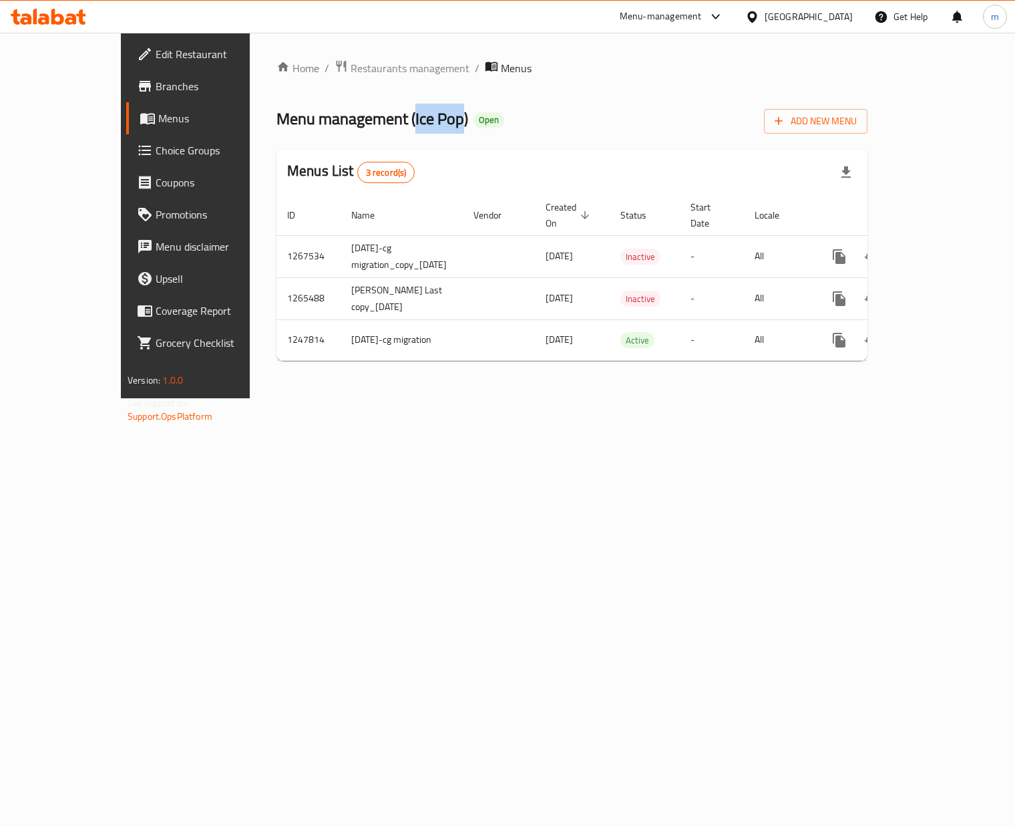
copy span "Ice Pop"
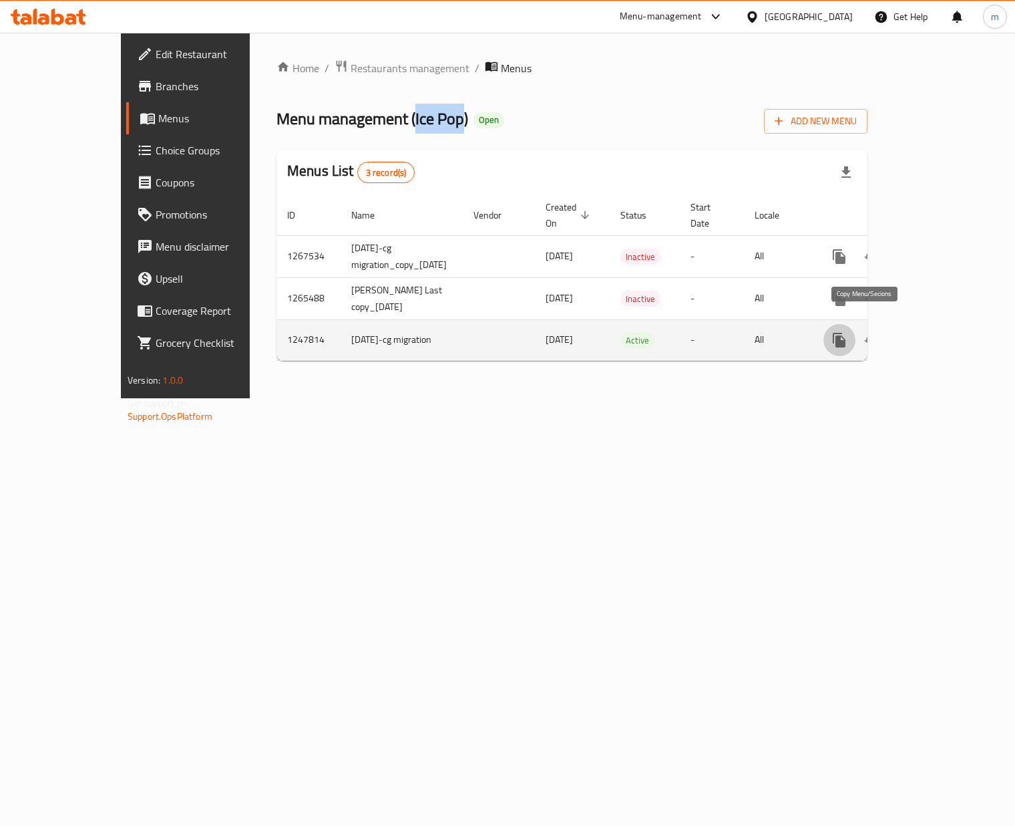
click at [846, 333] on icon "more" at bounding box center [839, 340] width 13 height 15
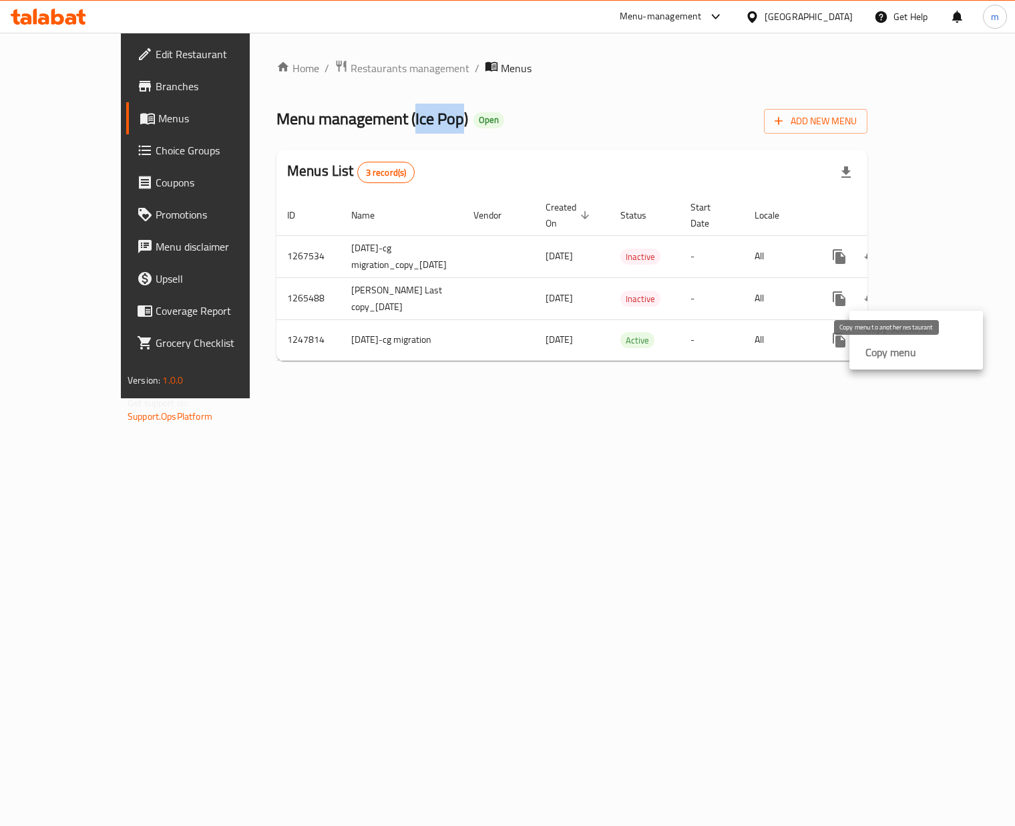
click at [893, 347] on strong "Copy menu" at bounding box center [891, 352] width 51 height 16
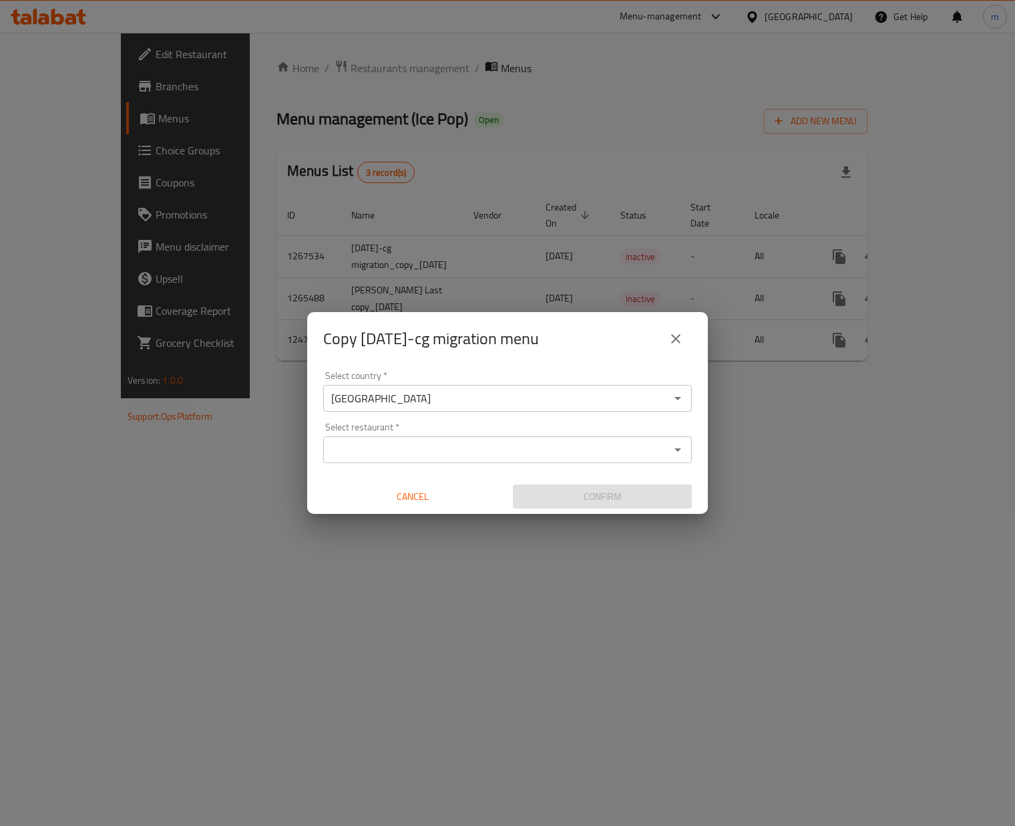
click at [456, 452] on input "Select restaurant   *" at bounding box center [496, 449] width 339 height 19
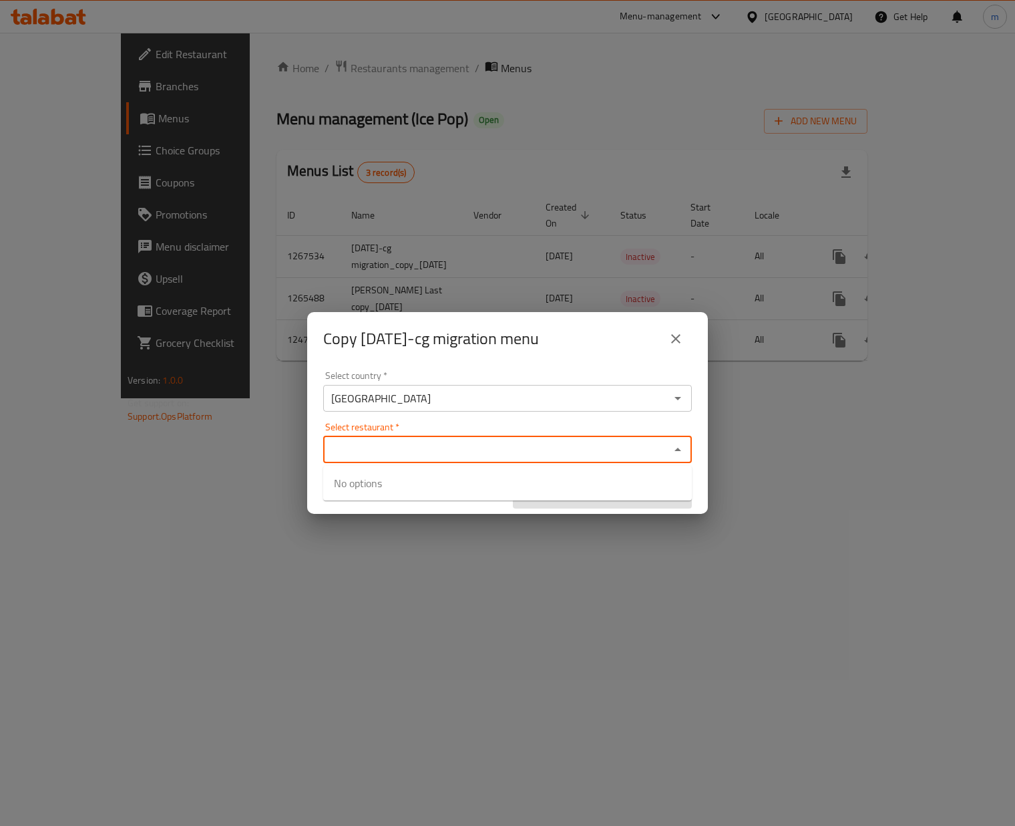
paste input "Ice Pop"
type input "Ice Pop"
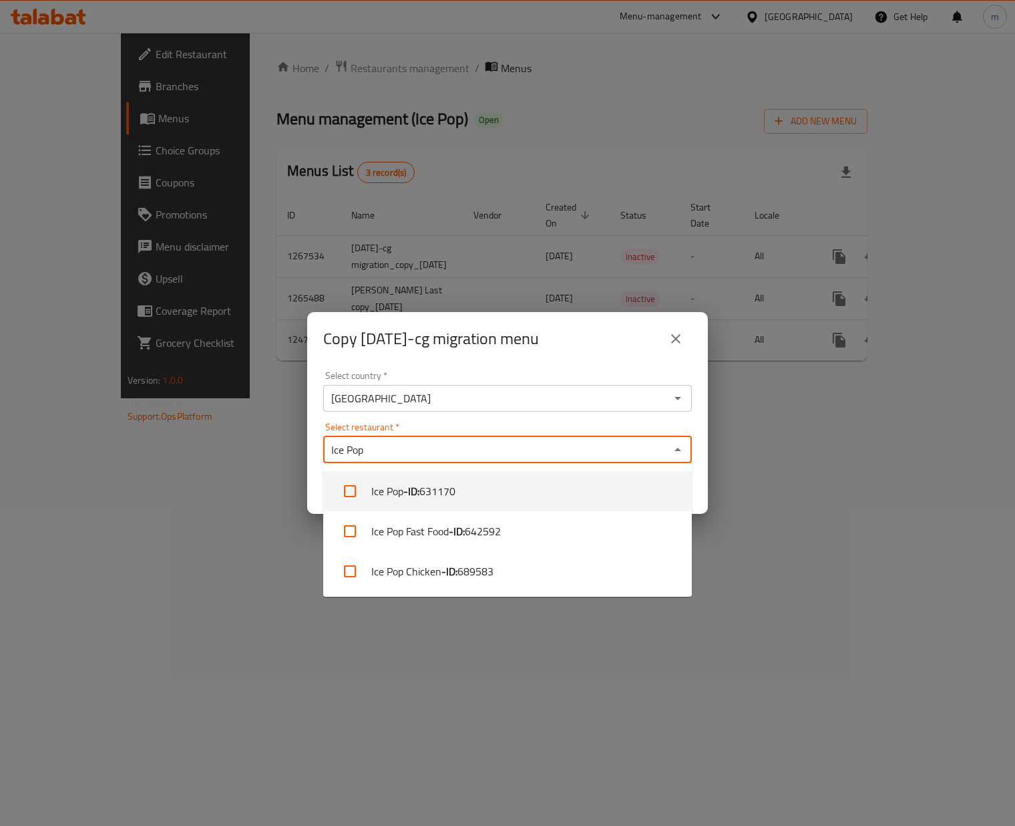
click at [447, 497] on span "631170" at bounding box center [438, 491] width 36 height 16
checkbox input "true"
click at [449, 425] on div "Select restaurant   * Ice Pop Select restaurant *" at bounding box center [507, 442] width 369 height 41
click at [676, 454] on icon "Close" at bounding box center [678, 450] width 16 height 16
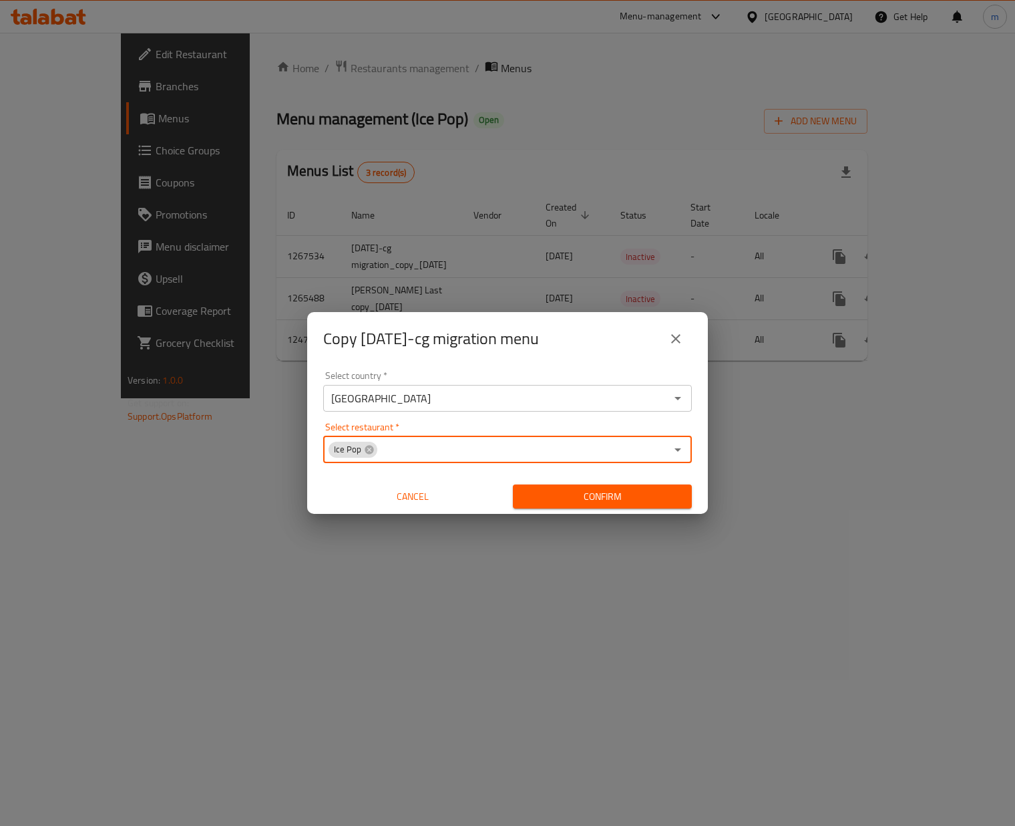
click at [647, 496] on span "Confirm" at bounding box center [603, 496] width 158 height 17
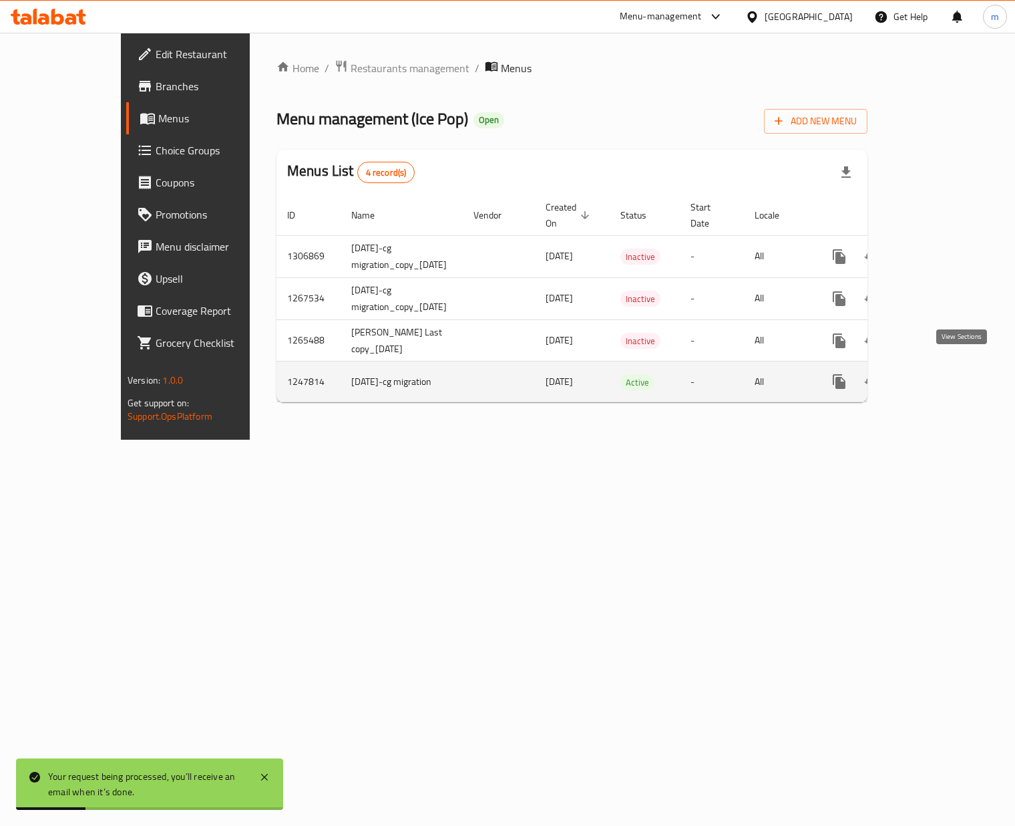
click at [944, 373] on icon "enhanced table" at bounding box center [936, 381] width 16 height 16
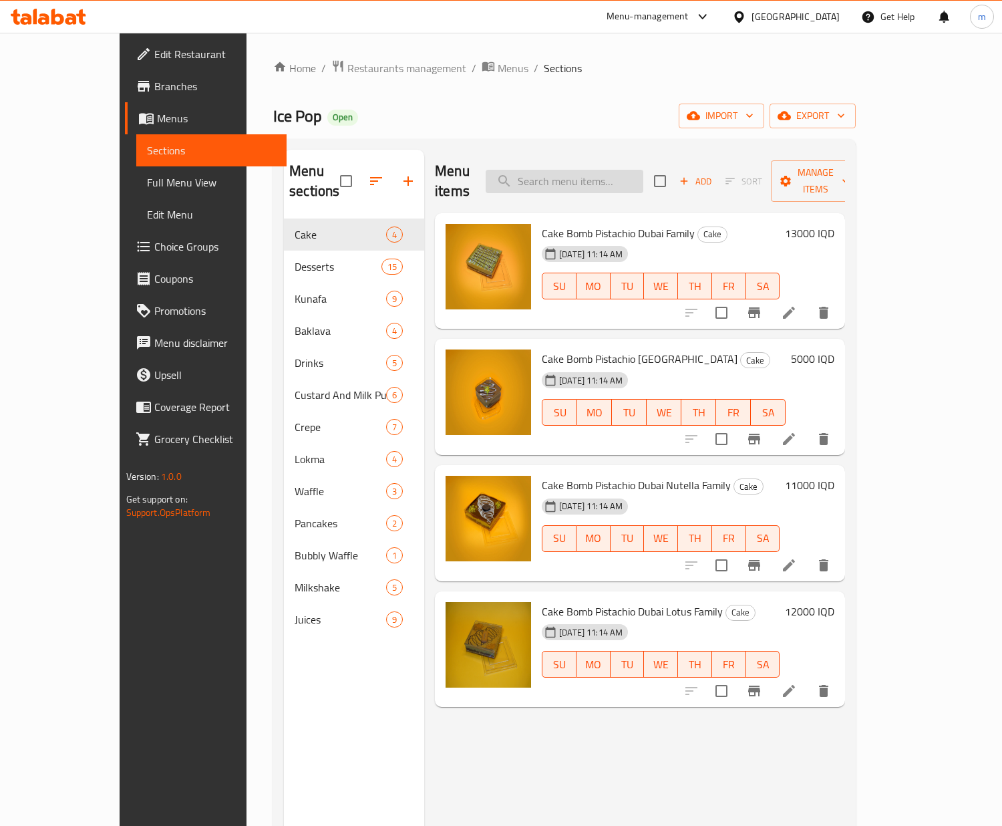
click at [581, 178] on input "search" at bounding box center [565, 181] width 158 height 23
paste input "Ramadan Offer 1"
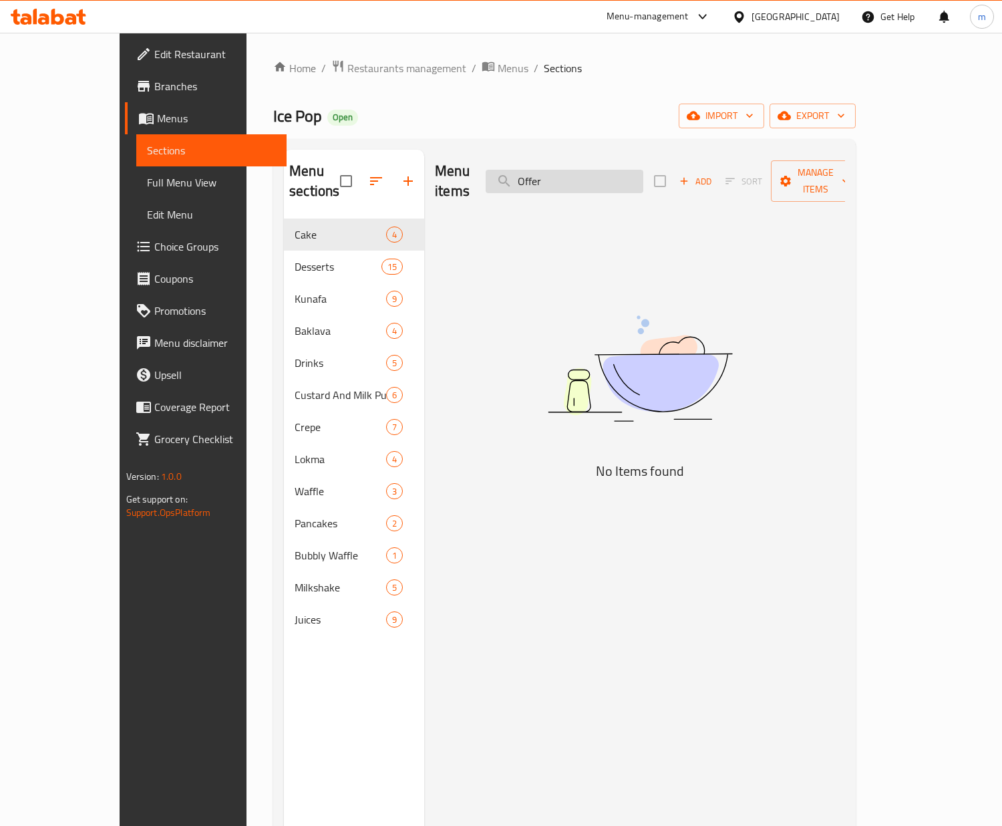
click at [578, 174] on input "Offer" at bounding box center [565, 181] width 158 height 23
paste input "Appetiz"
type input "A"
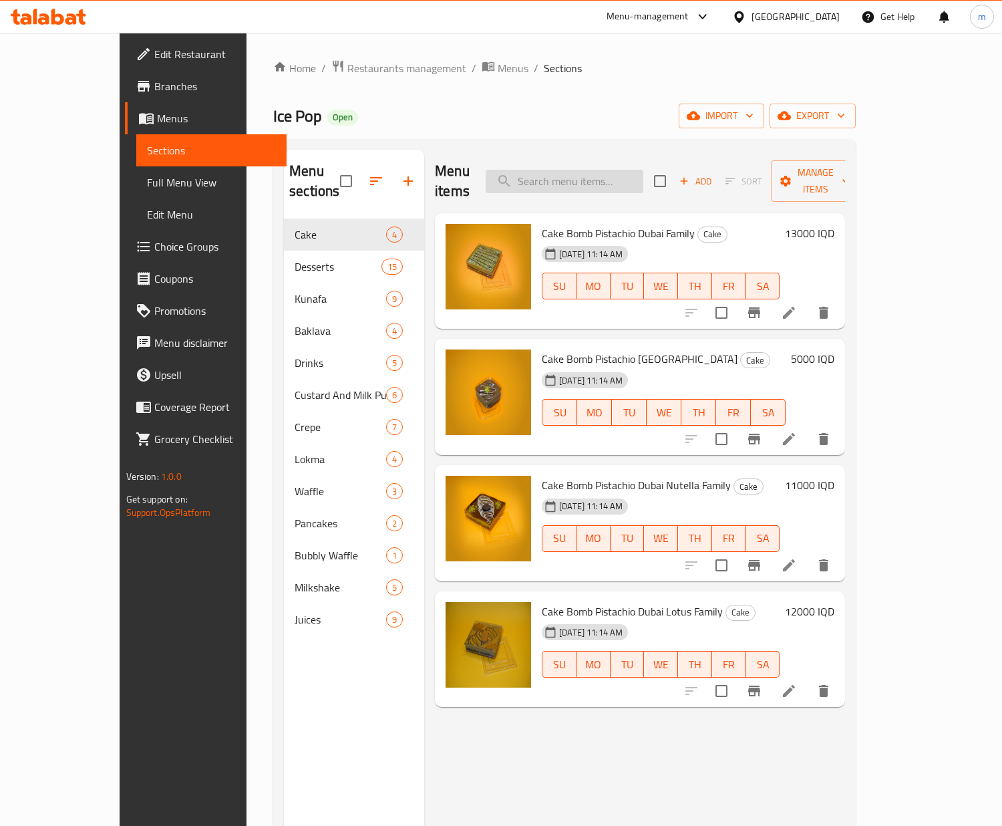
click at [629, 170] on input "search" at bounding box center [565, 181] width 158 height 23
paste input "Zinger"
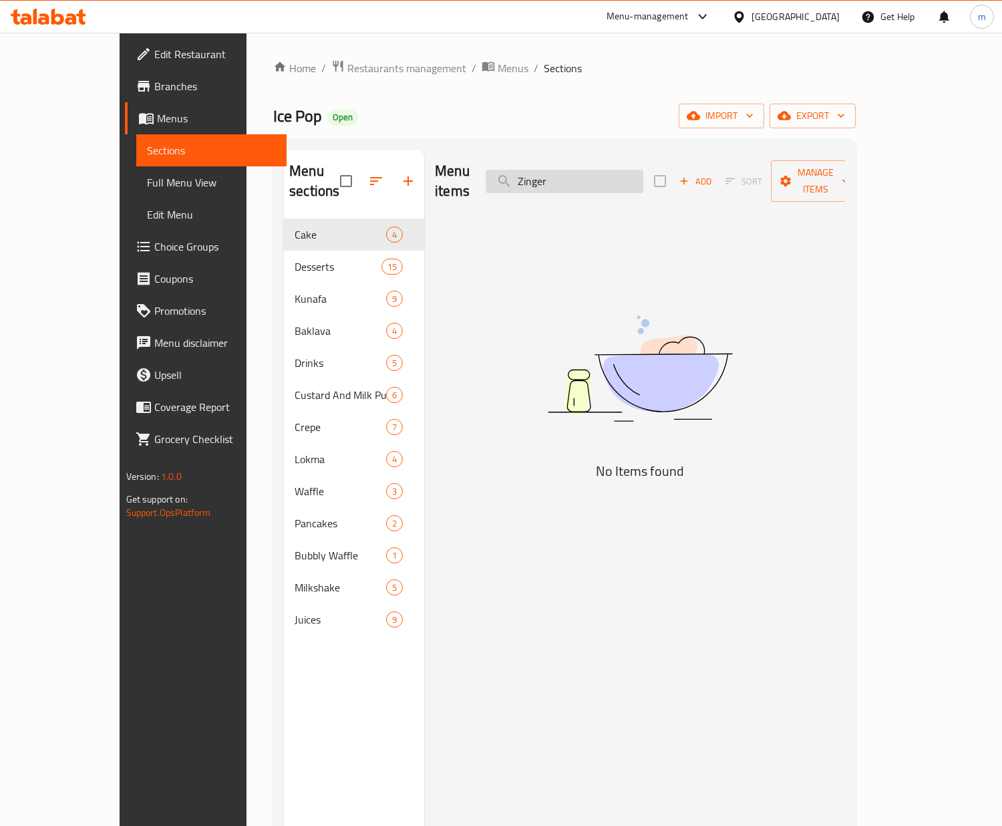
click at [637, 176] on input "Zinger" at bounding box center [565, 181] width 158 height 23
paste input "Twister"
click at [575, 174] on input "Twister" at bounding box center [565, 181] width 158 height 23
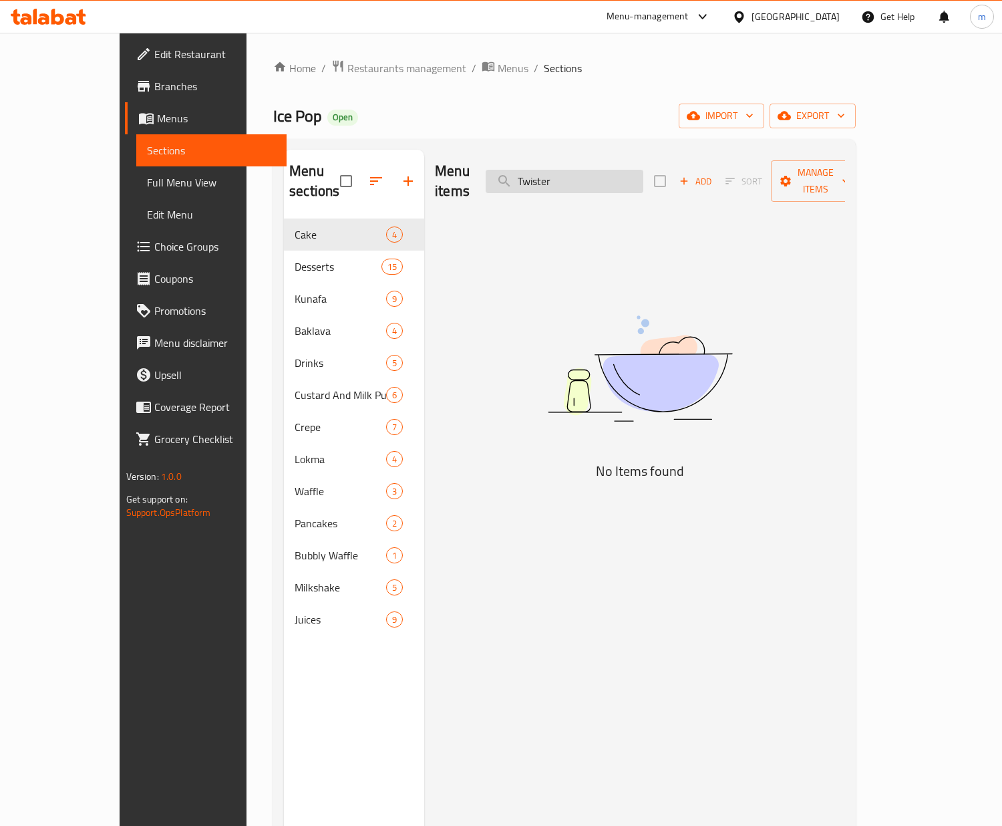
click at [575, 174] on input "Twister" at bounding box center [565, 181] width 158 height 23
paste input "Burg"
click at [605, 174] on input "Burger" at bounding box center [565, 181] width 158 height 23
paste input "Rizo"
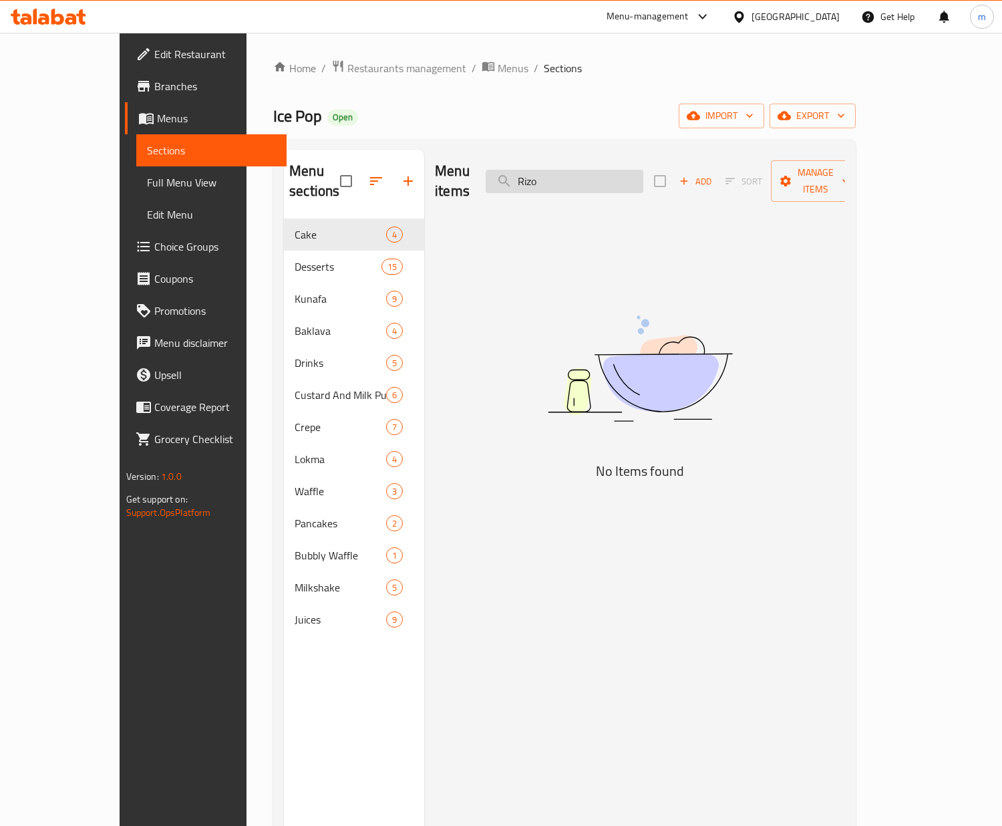
click at [621, 171] on input "Rizo" at bounding box center [565, 181] width 158 height 23
paste input "Chicken"
click at [572, 170] on input "Chicken" at bounding box center [565, 181] width 158 height 23
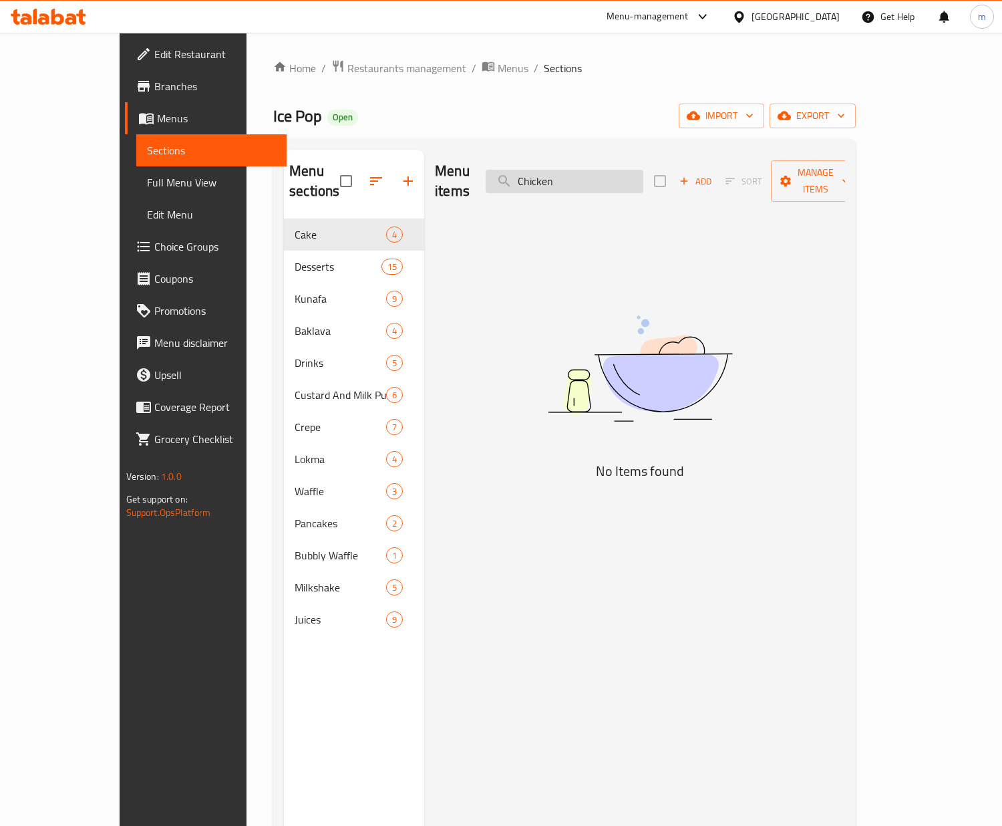
paste input "[US_STATE]"
click at [635, 170] on input "[US_STATE]" at bounding box center [565, 181] width 158 height 23
paste input "Spaghetti"
click at [599, 170] on input "Spaghetti" at bounding box center [565, 181] width 158 height 23
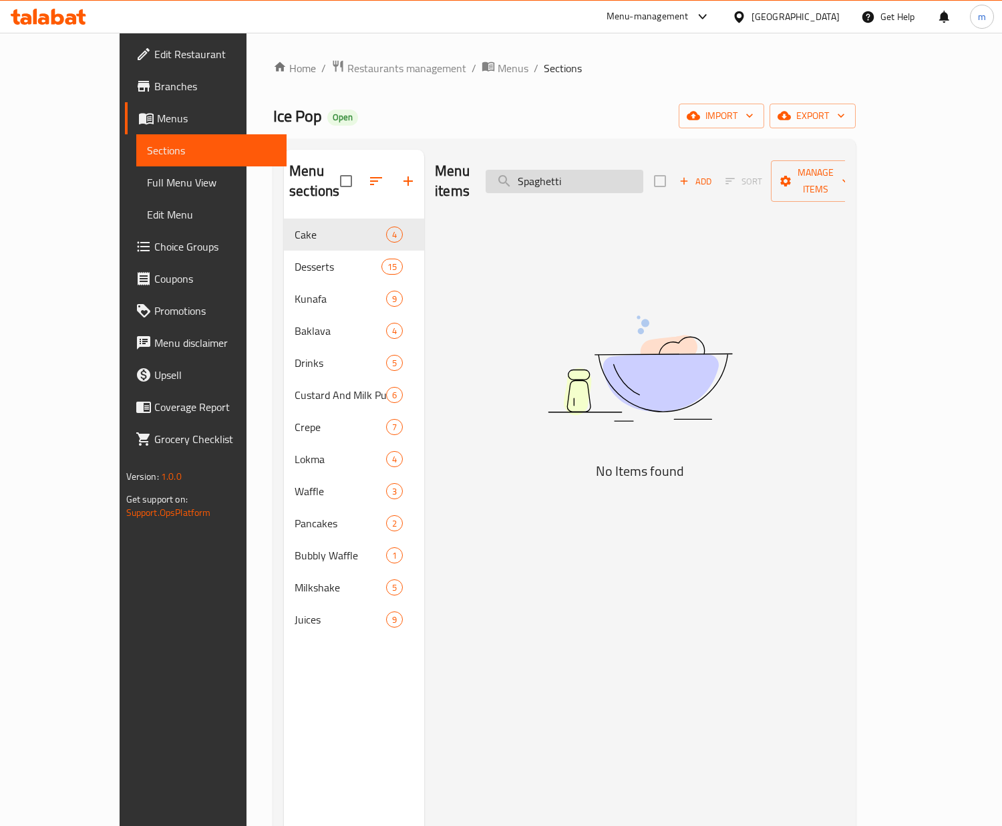
click at [599, 170] on input "Spaghetti" at bounding box center [565, 181] width 158 height 23
paste input "Pizza"
click at [573, 170] on input "Pizza" at bounding box center [565, 181] width 158 height 23
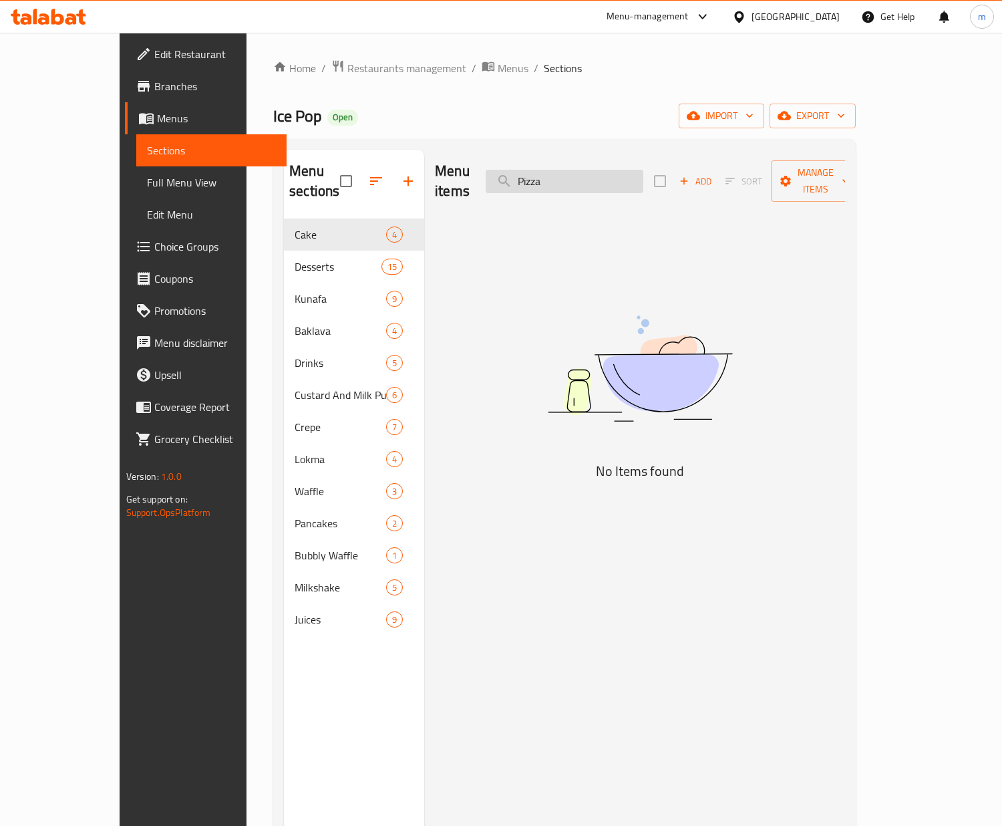
click at [573, 170] on input "Pizza" at bounding box center [565, 181] width 158 height 23
paste input "French Fries"
click at [607, 174] on input "French Fries" at bounding box center [565, 181] width 158 height 23
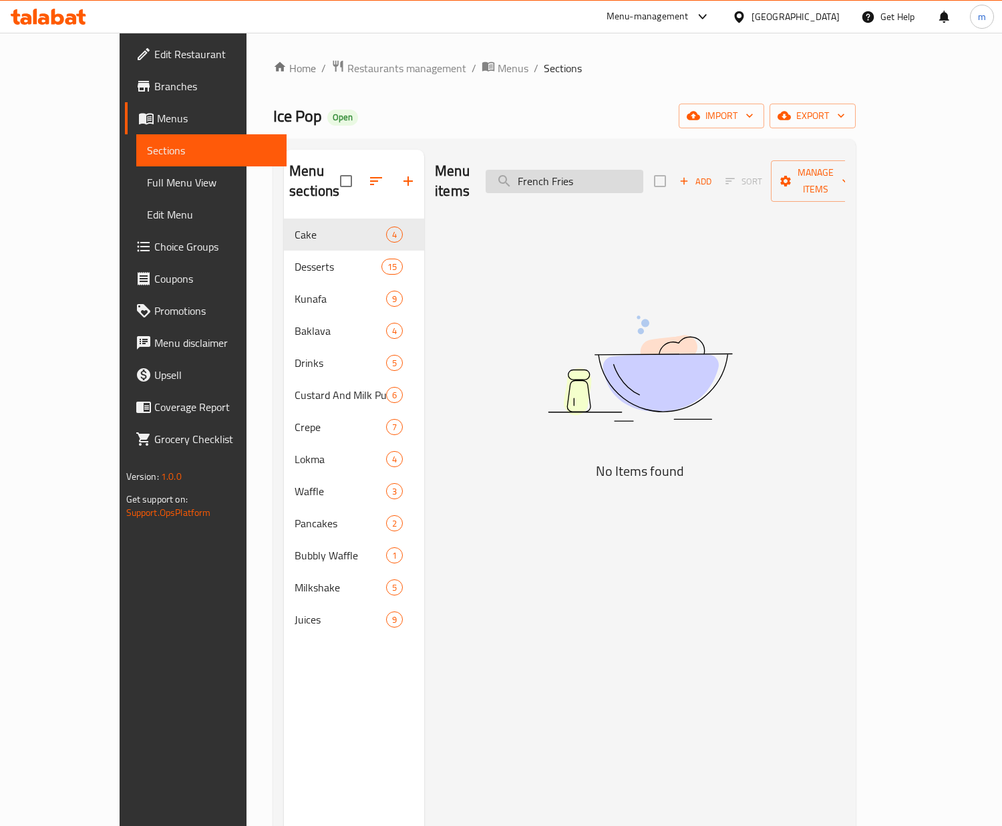
paste input "Pepsi"
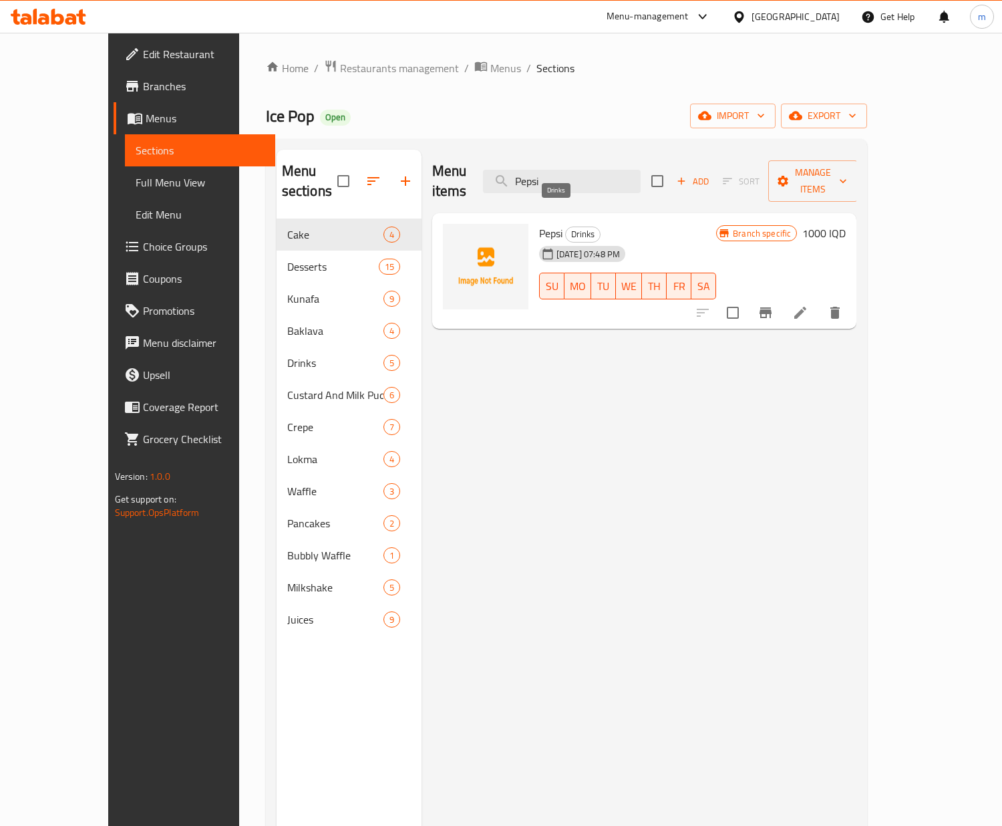
click at [566, 226] on span "Drinks" at bounding box center [583, 233] width 34 height 15
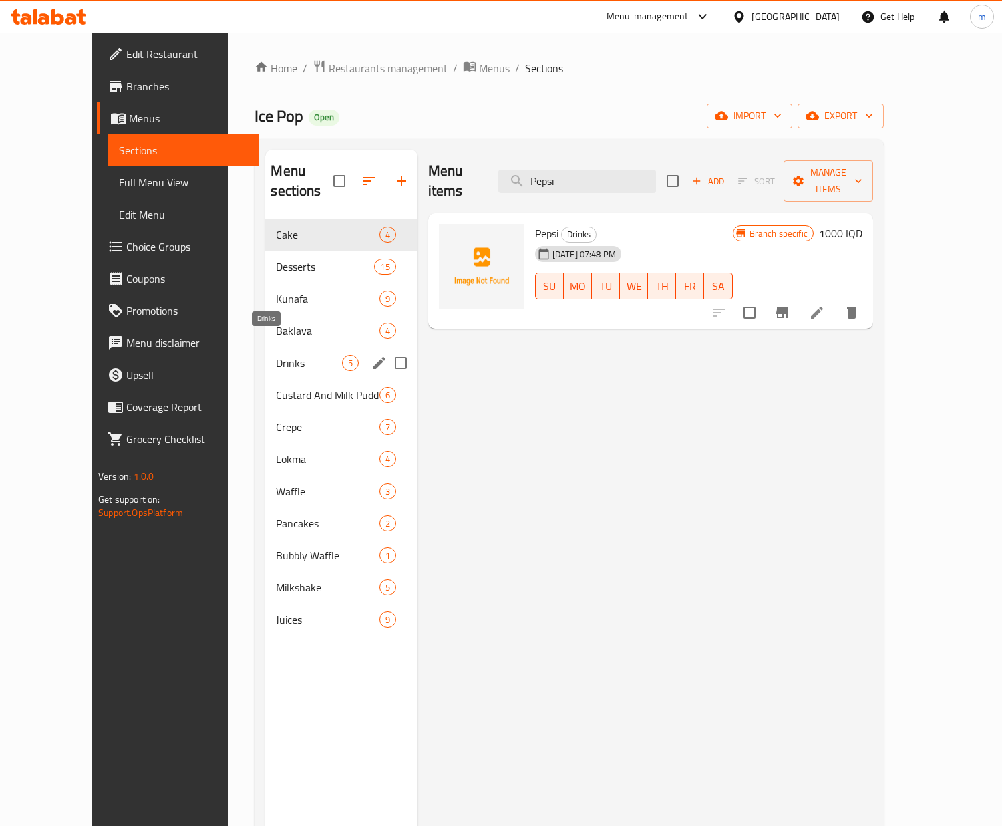
click at [276, 355] on span "Drinks" at bounding box center [308, 363] width 65 height 16
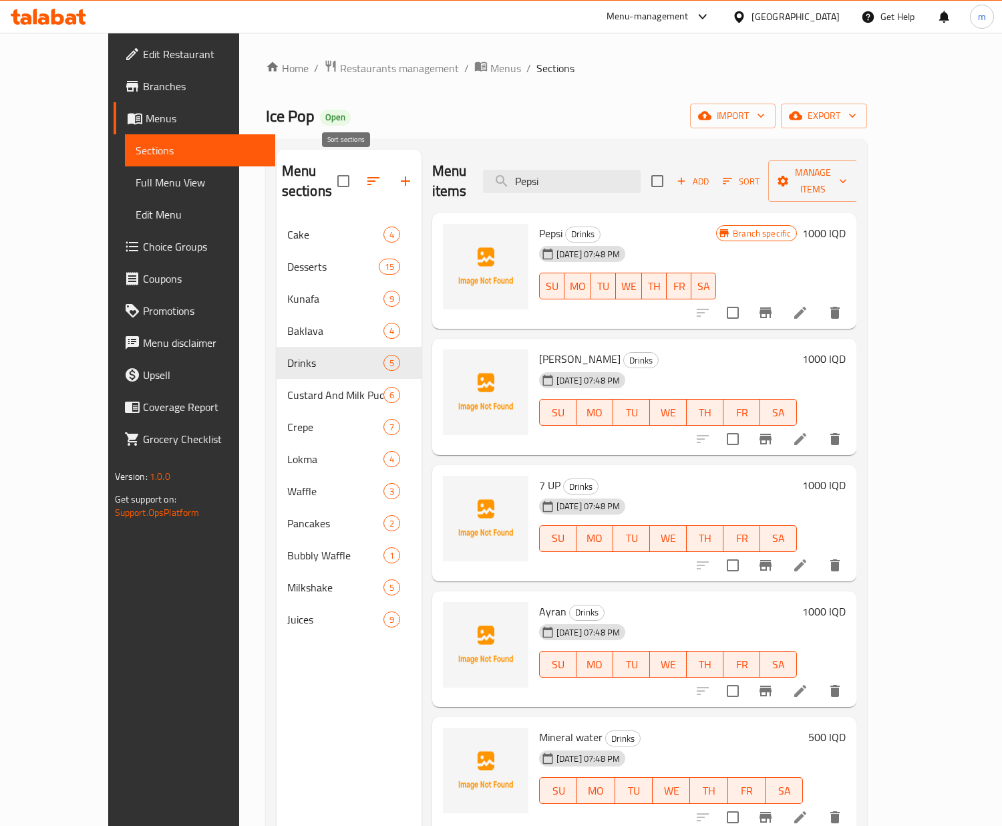
click at [365, 173] on icon "button" at bounding box center [373, 181] width 16 height 16
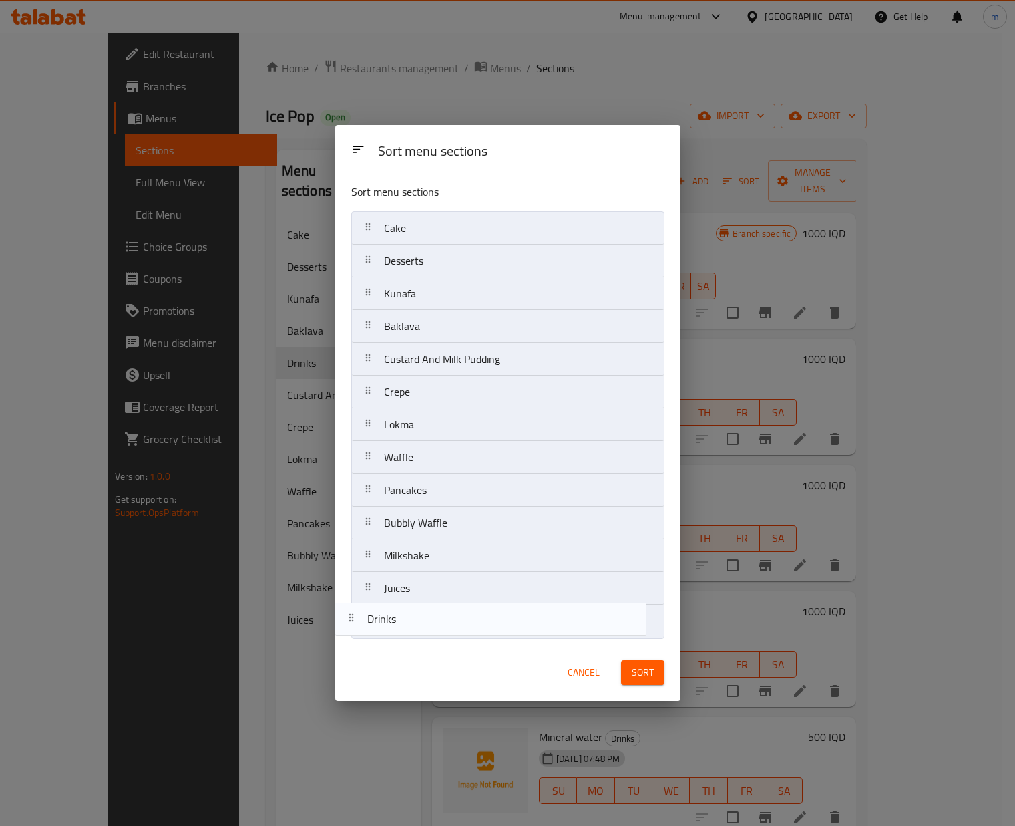
drag, startPoint x: 364, startPoint y: 361, endPoint x: 350, endPoint y: 627, distance: 265.6
click at [349, 627] on div "Sort menu sections Cake Desserts Kunafa Baklava Drinks Custard And Milk Pudding…" at bounding box center [507, 408] width 345 height 470
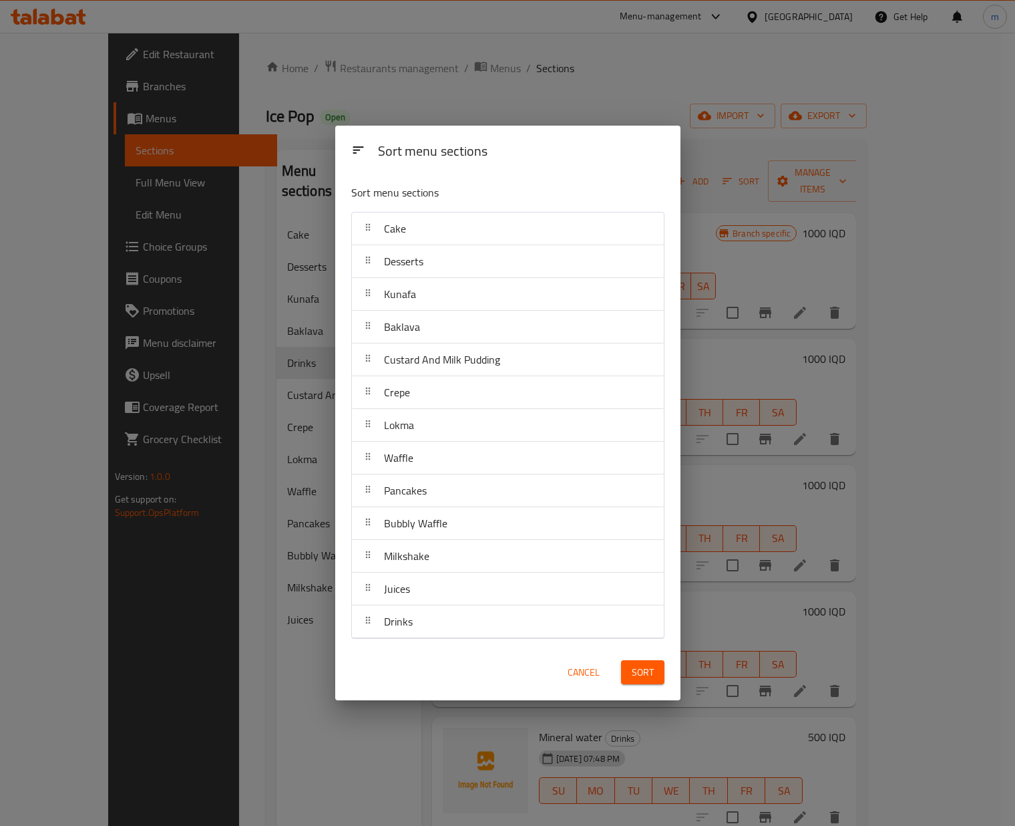
click at [653, 673] on button "Sort" at bounding box center [642, 672] width 43 height 25
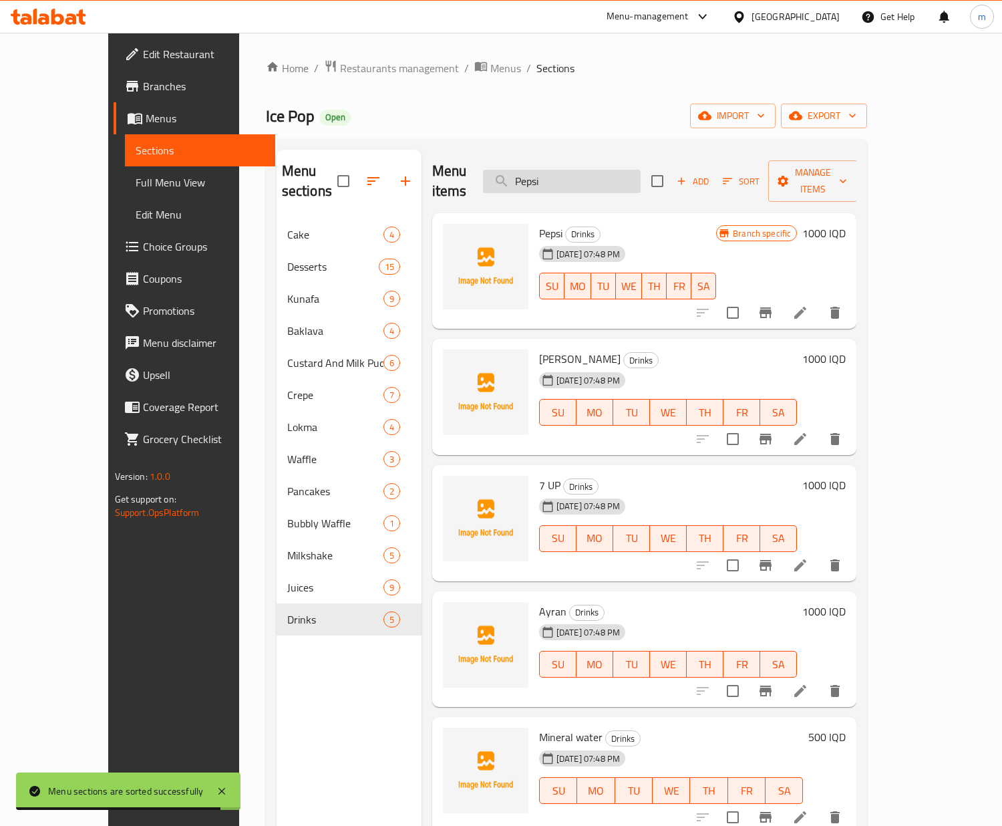
click at [583, 172] on input "Pepsi" at bounding box center [562, 181] width 158 height 23
paste input "Mirinda Orange"
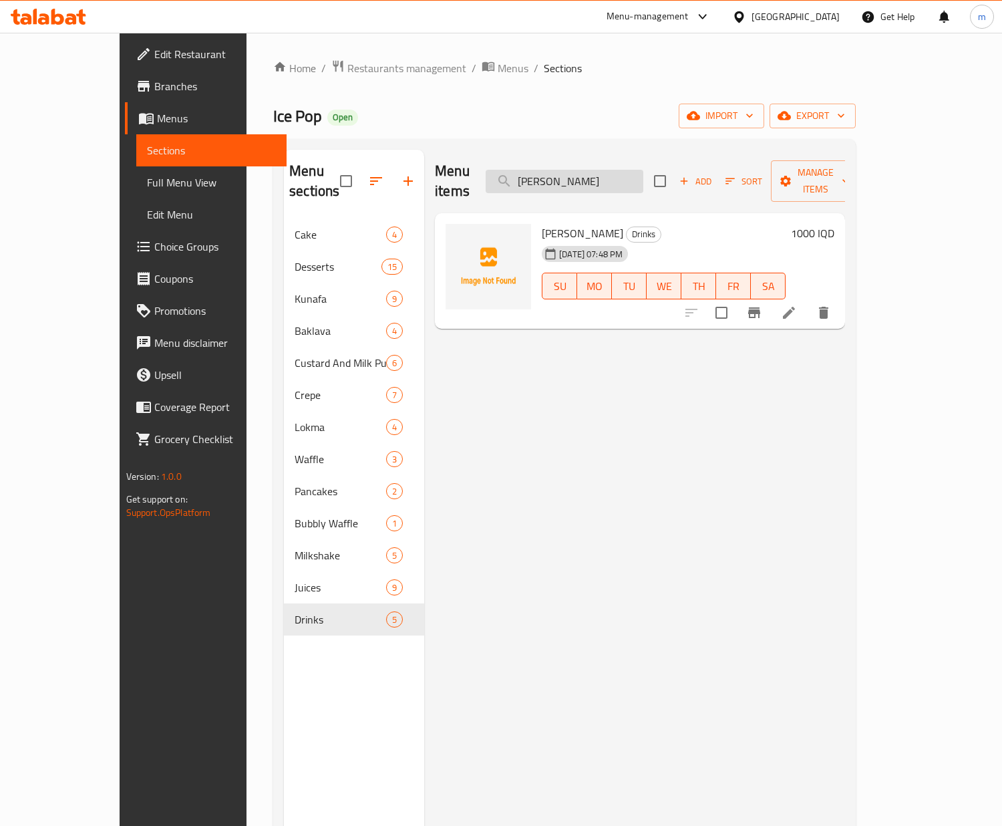
click at [641, 174] on input "Mirinda Orange" at bounding box center [565, 181] width 158 height 23
paste input "7 Up"
click at [616, 182] on input "7 Up" at bounding box center [565, 181] width 158 height 23
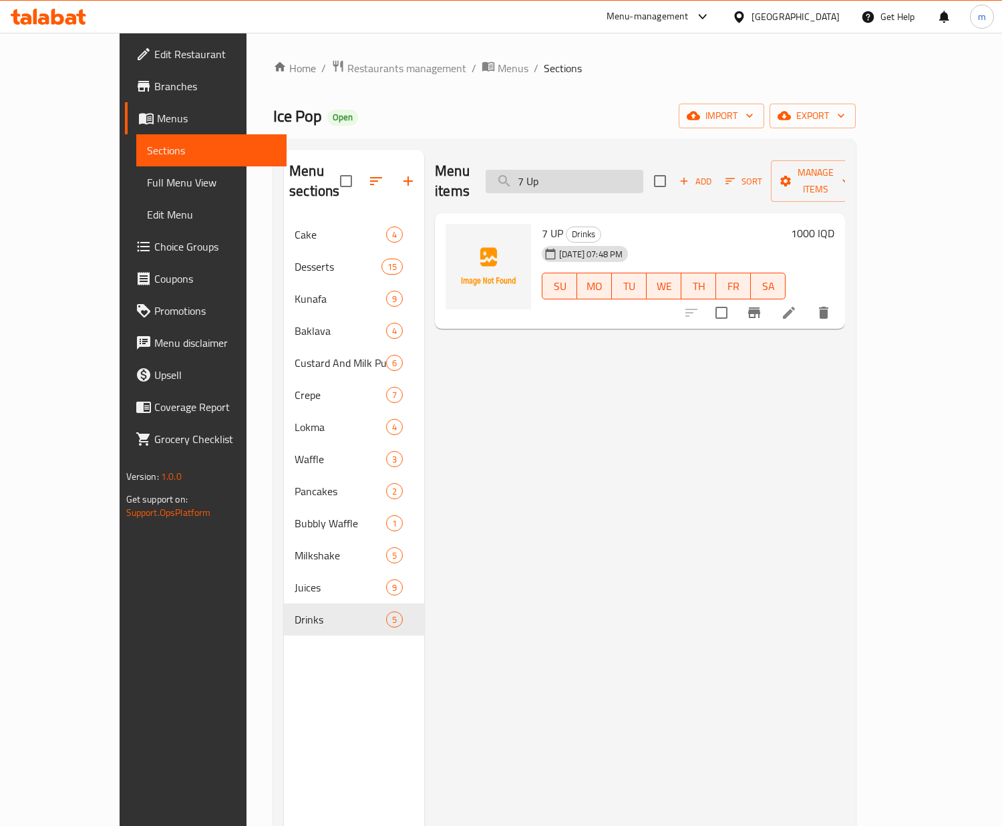
click at [616, 182] on input "7 Up" at bounding box center [565, 181] width 158 height 23
paste input "Ayran"
click at [613, 170] on input "Ayran" at bounding box center [565, 181] width 158 height 23
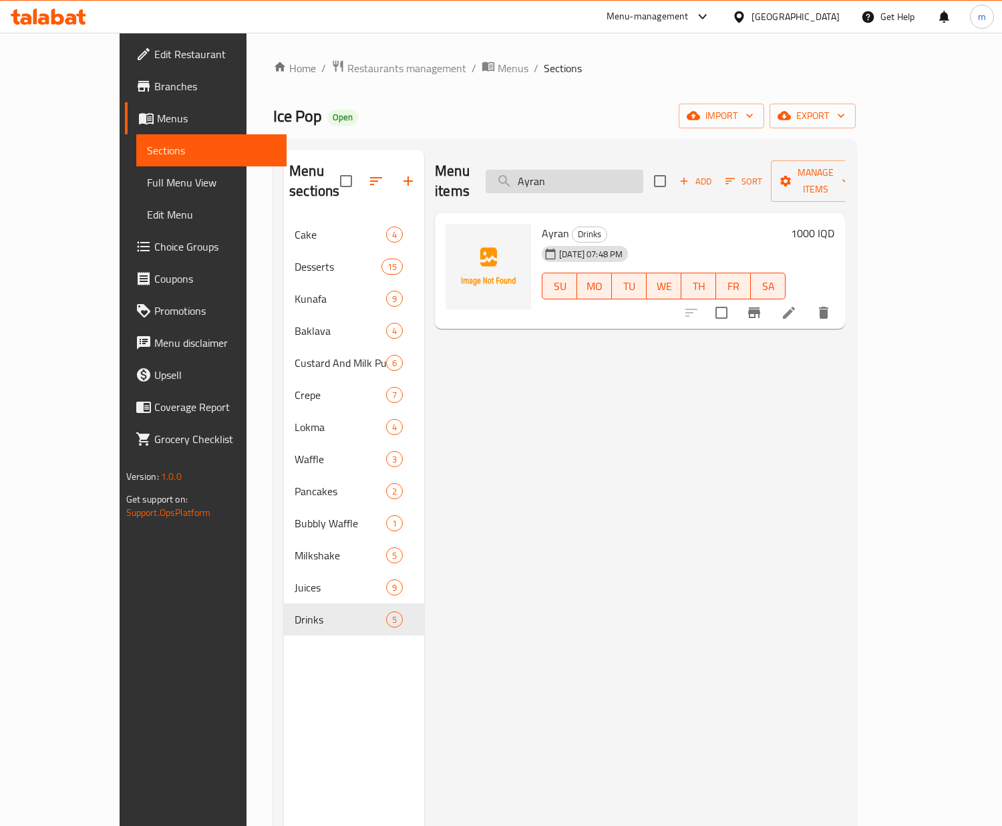
click at [613, 170] on input "Ayran" at bounding box center [565, 181] width 158 height 23
paste input "Mineral Water"
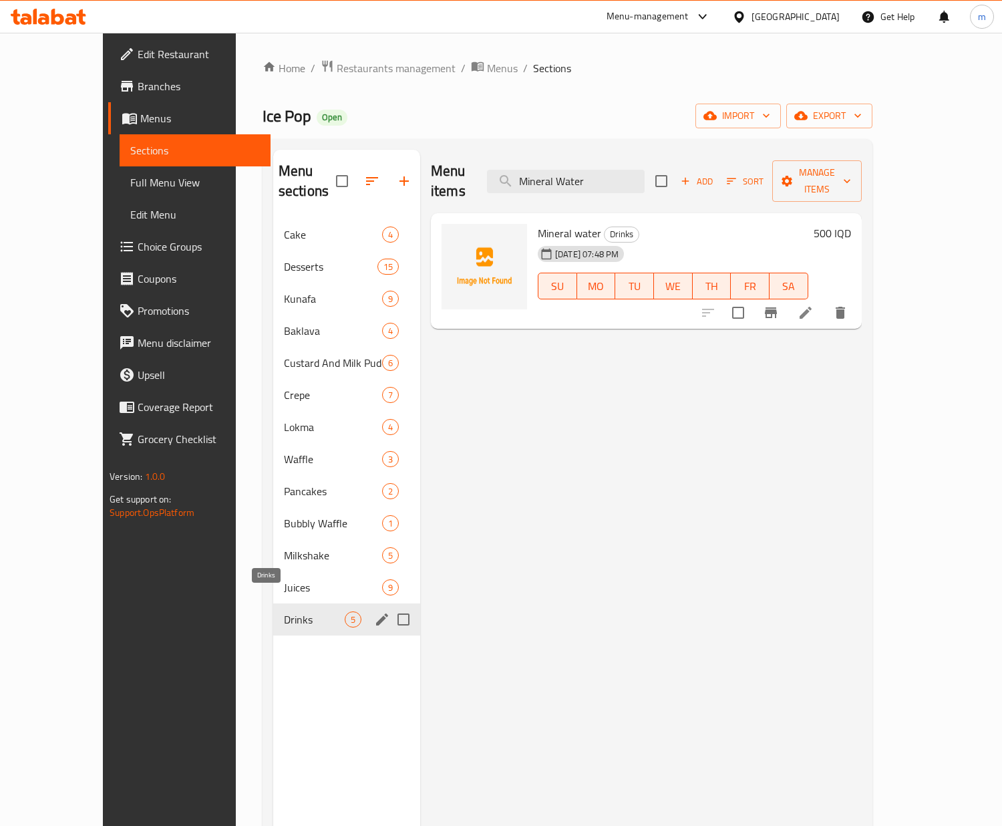
type input "Mineral Water"
click at [284, 611] on span "Drinks" at bounding box center [314, 619] width 61 height 16
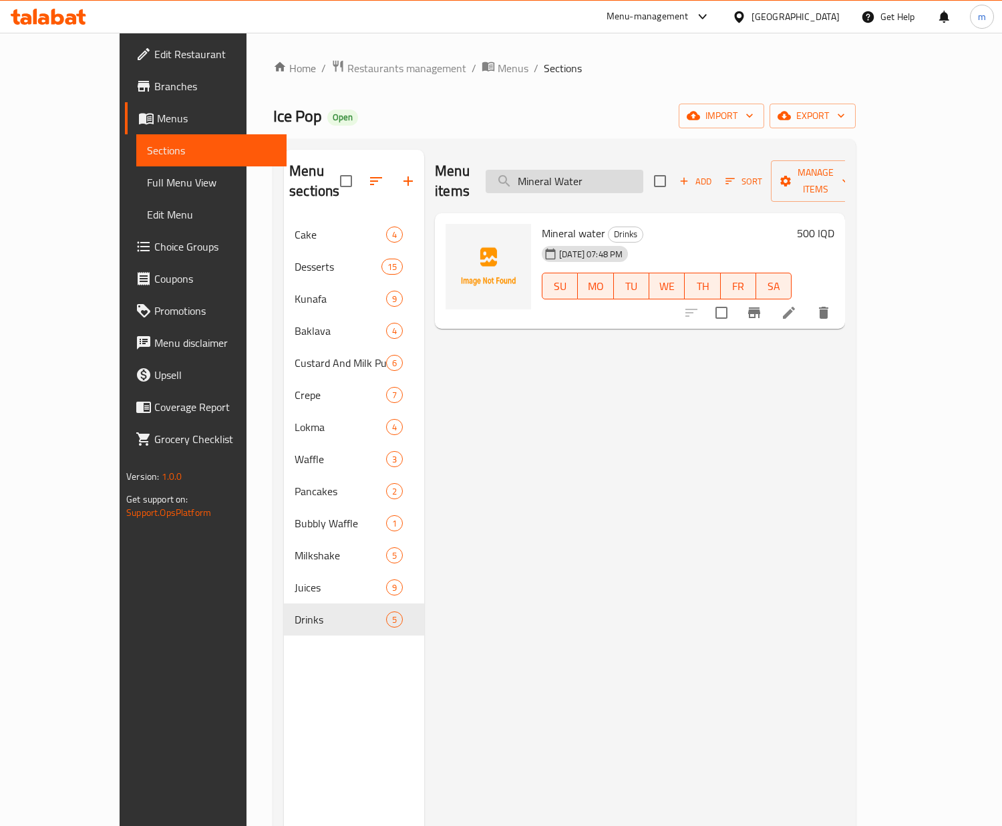
click at [639, 172] on input "Mineral Water" at bounding box center [565, 181] width 158 height 23
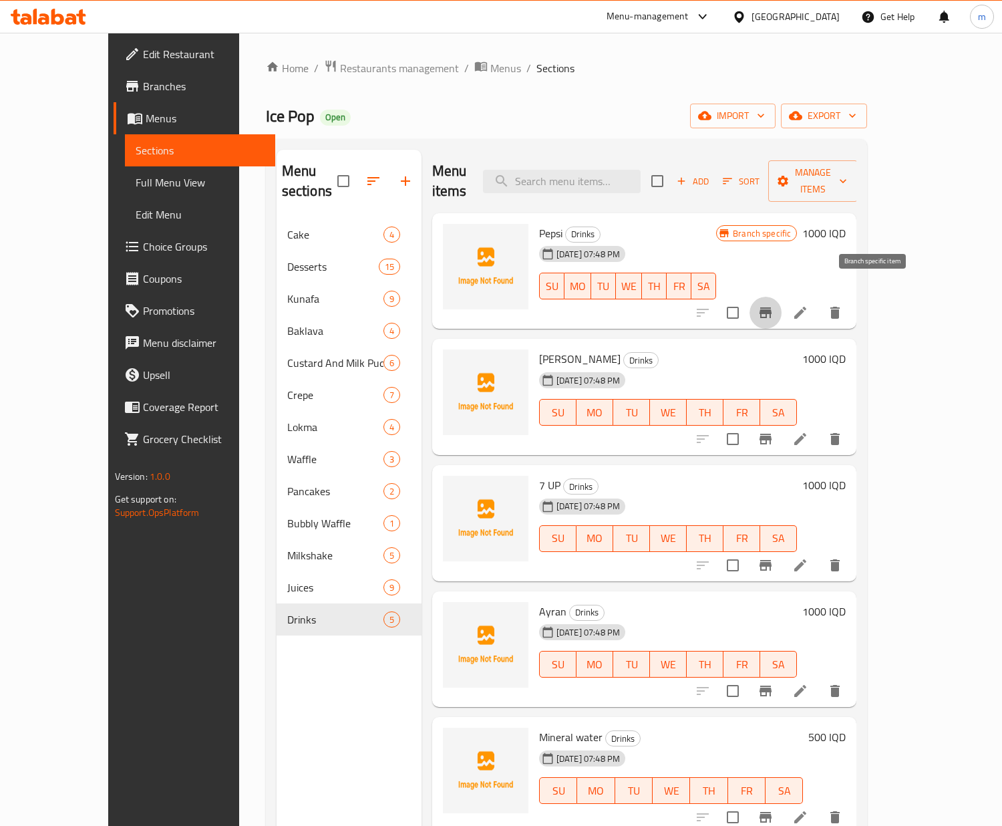
click at [774, 305] on icon "Branch-specific-item" at bounding box center [766, 313] width 16 height 16
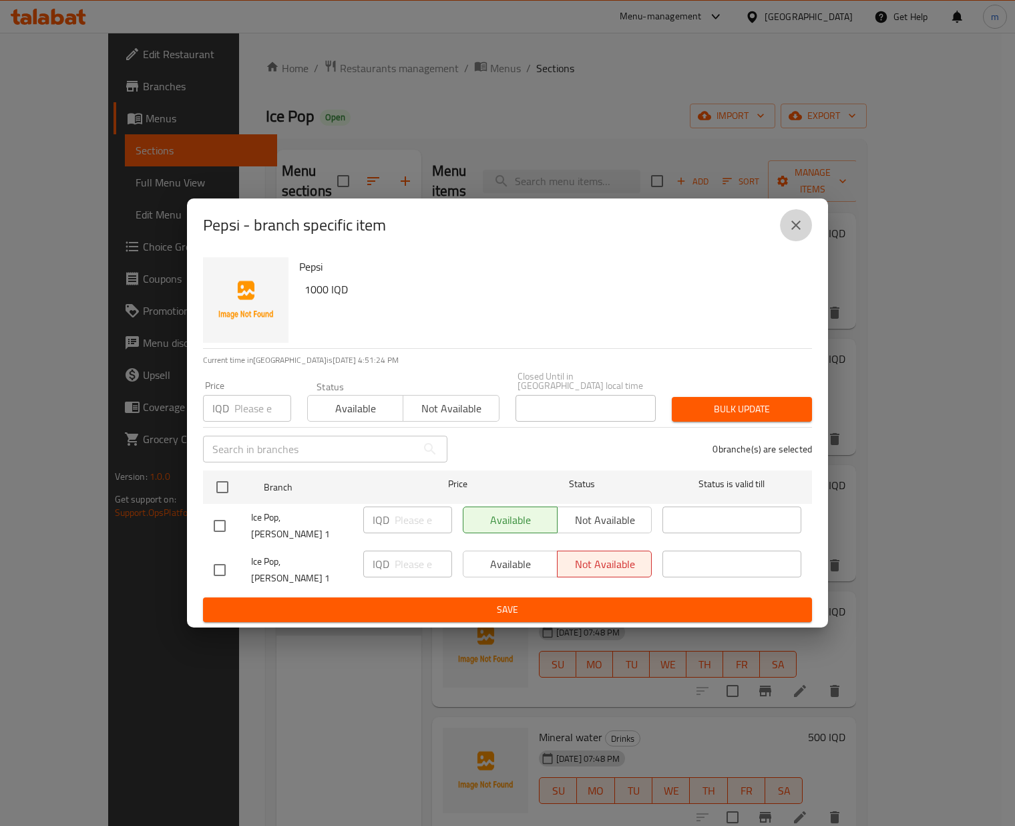
click at [798, 241] on button "close" at bounding box center [796, 225] width 32 height 32
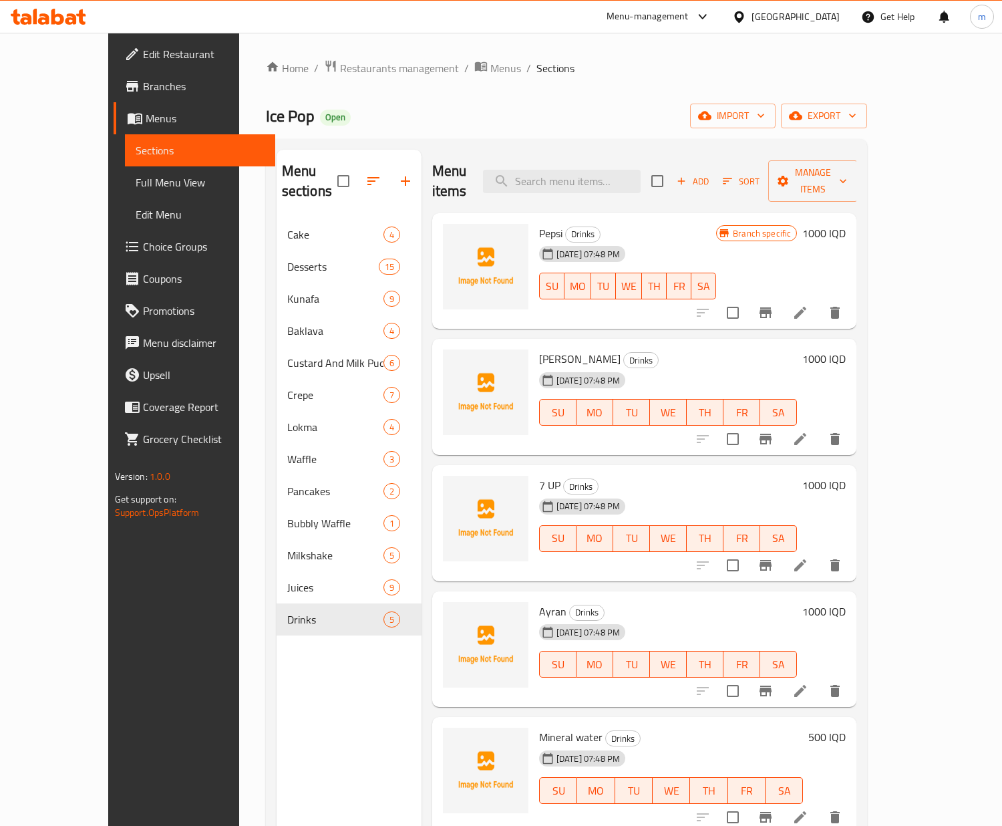
click at [819, 301] on li at bounding box center [800, 313] width 37 height 24
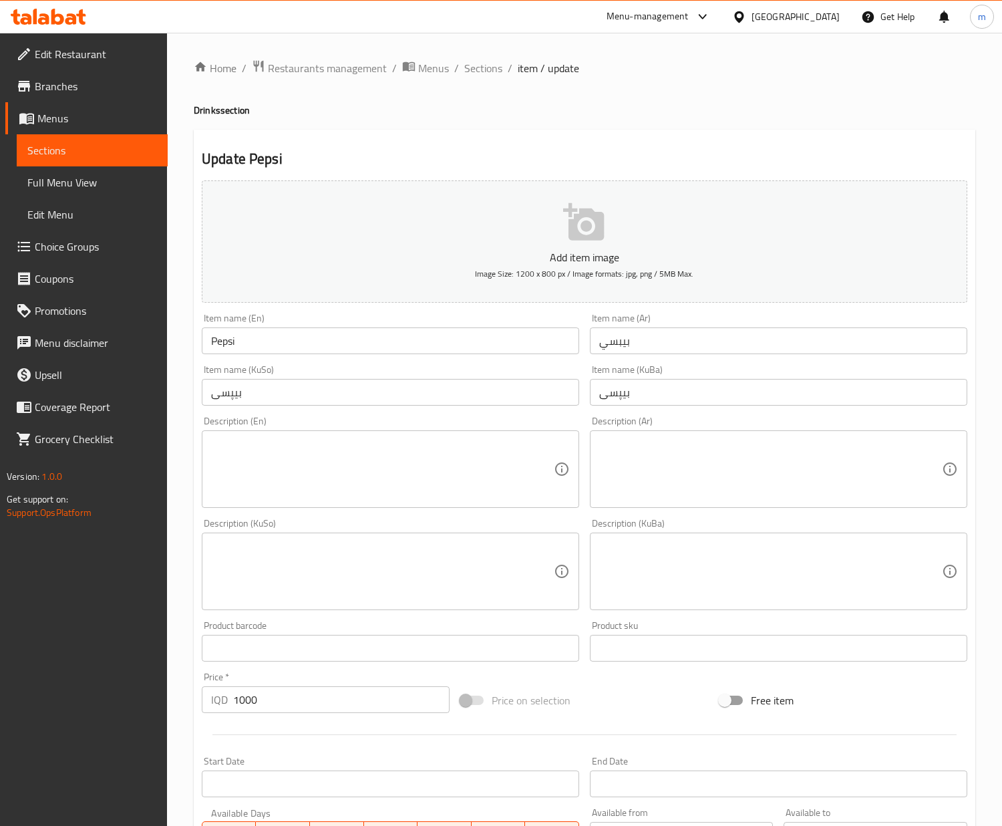
click at [469, 458] on textarea at bounding box center [382, 469] width 343 height 63
paste textarea "330 ml"
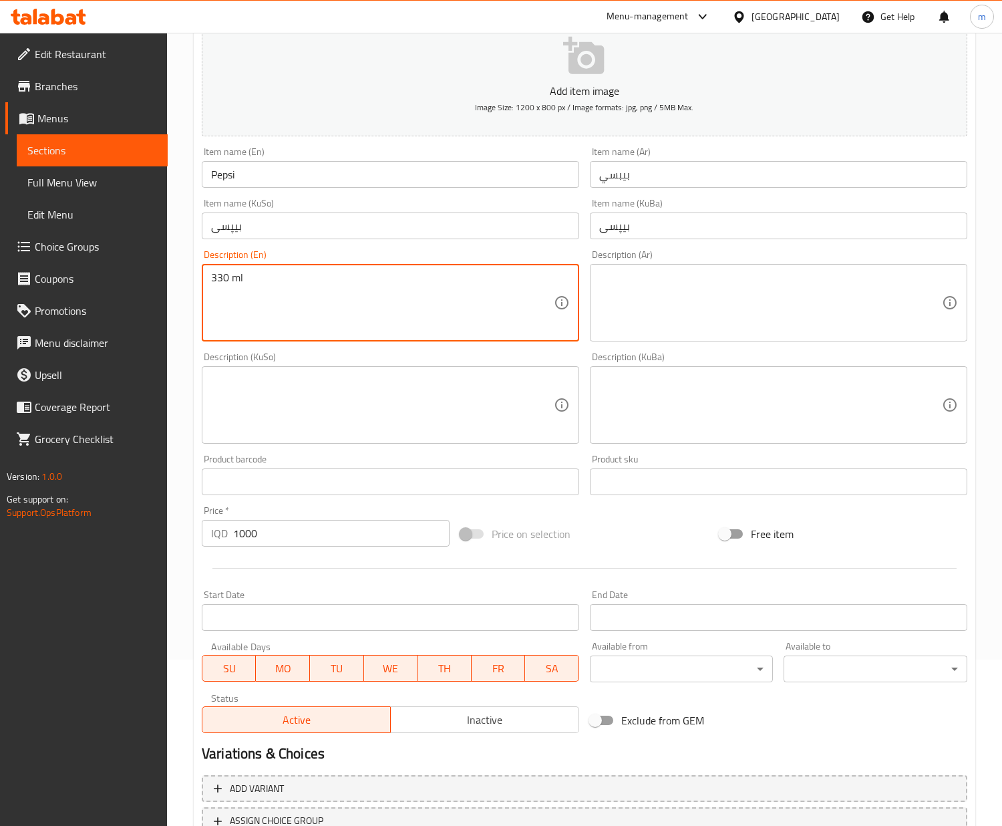
scroll to position [271, 0]
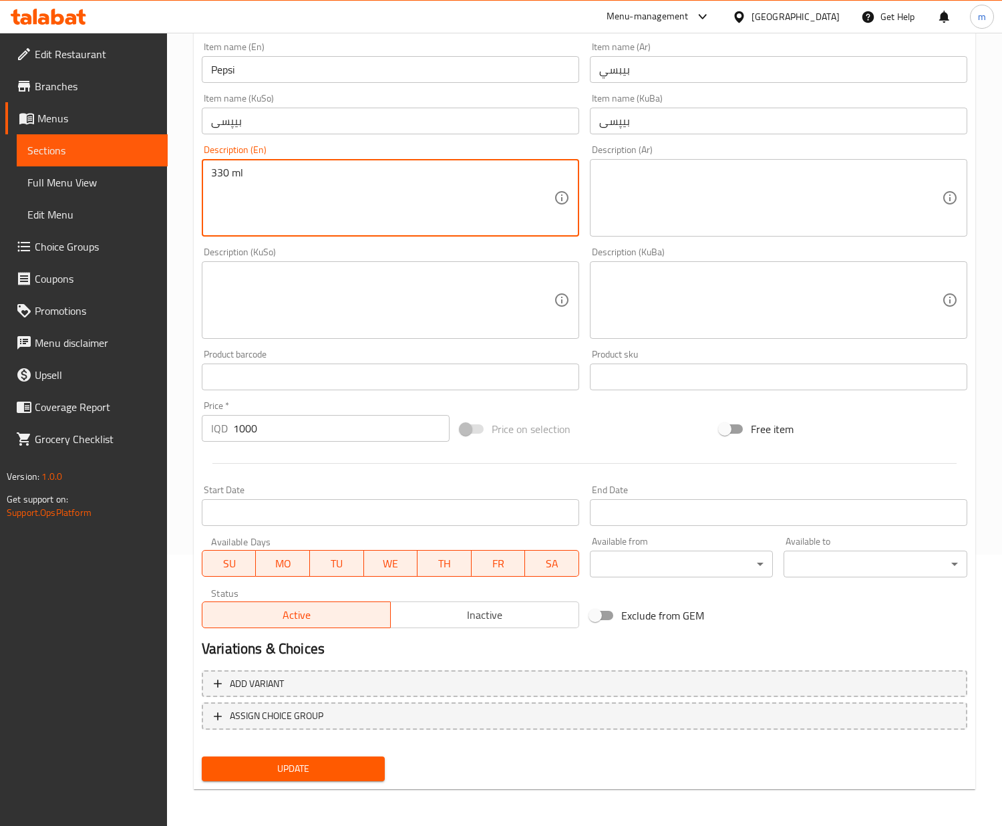
type textarea "330 ml"
click at [351, 768] on span "Update" at bounding box center [293, 768] width 162 height 17
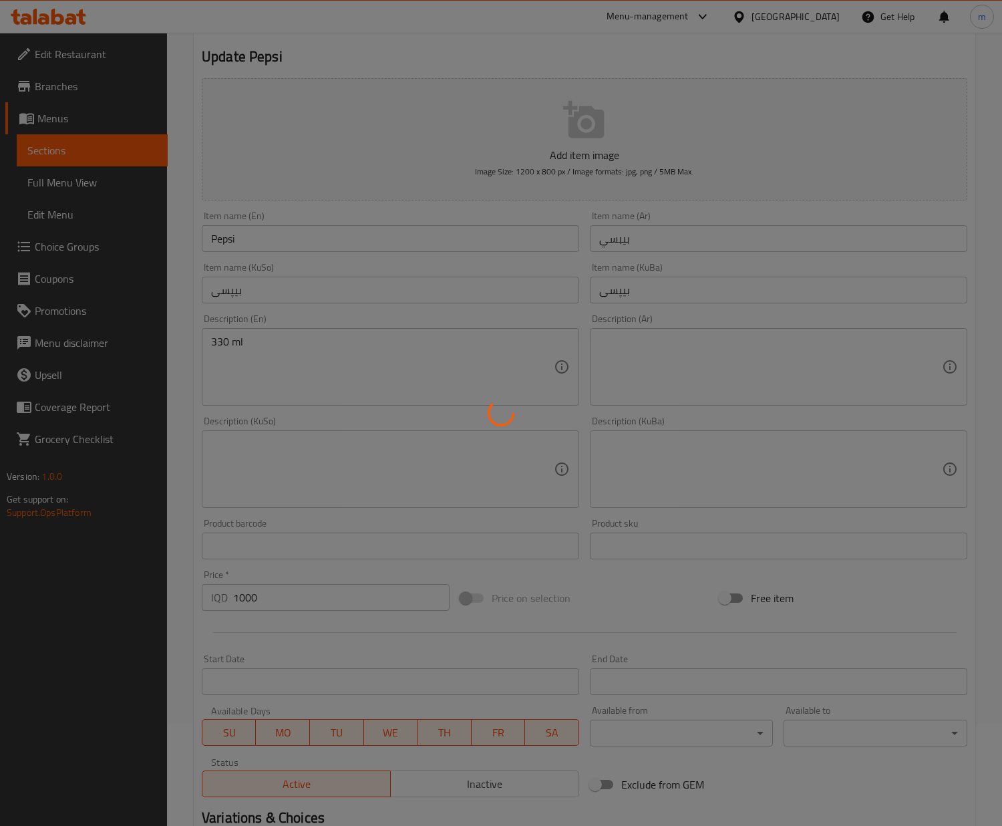
scroll to position [0, 0]
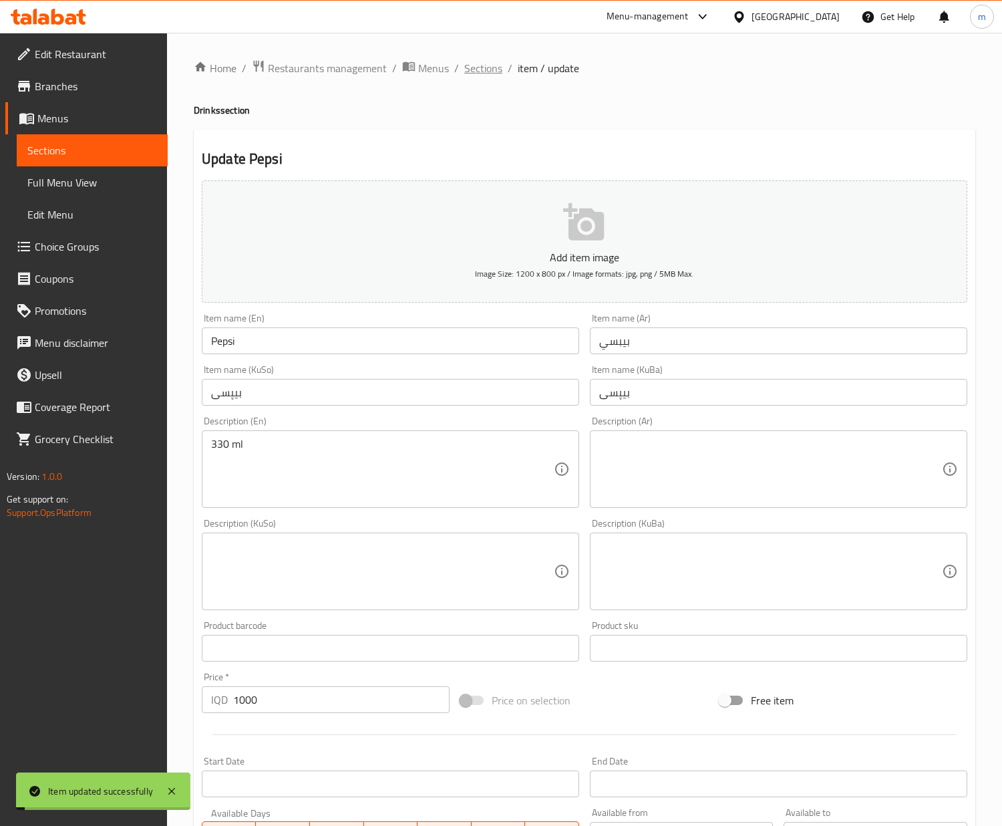
click at [482, 69] on span "Sections" at bounding box center [483, 68] width 38 height 16
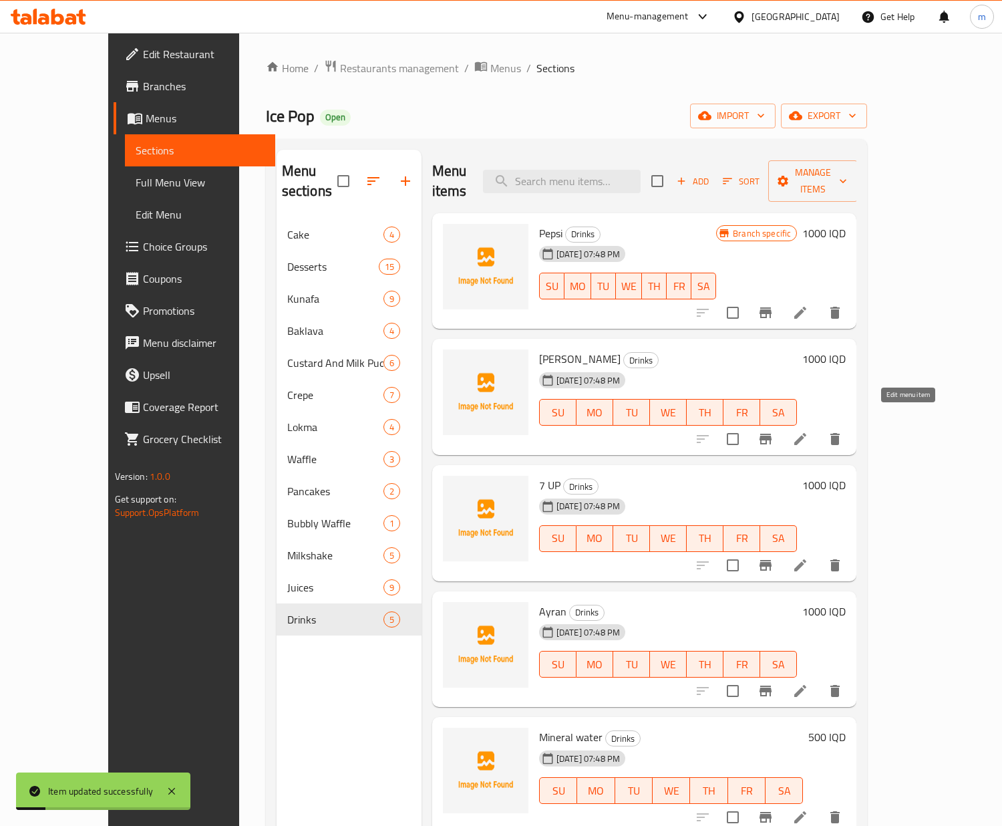
click at [806, 433] on icon at bounding box center [800, 439] width 12 height 12
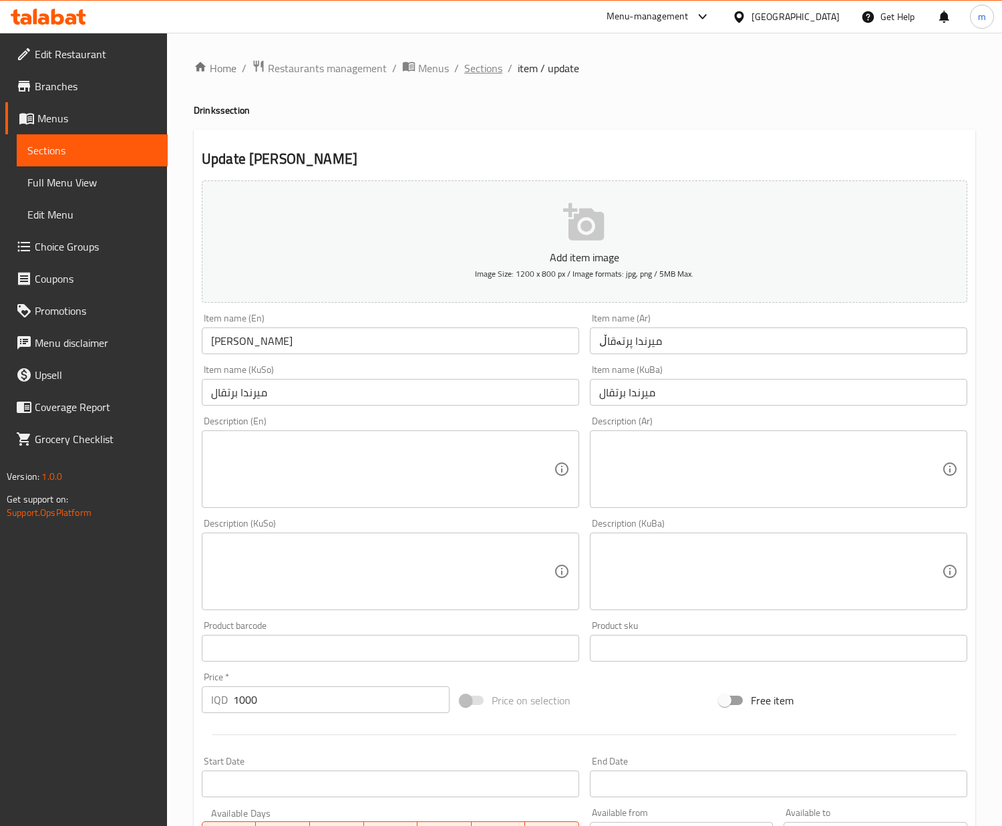
click at [490, 73] on span "Sections" at bounding box center [483, 68] width 38 height 16
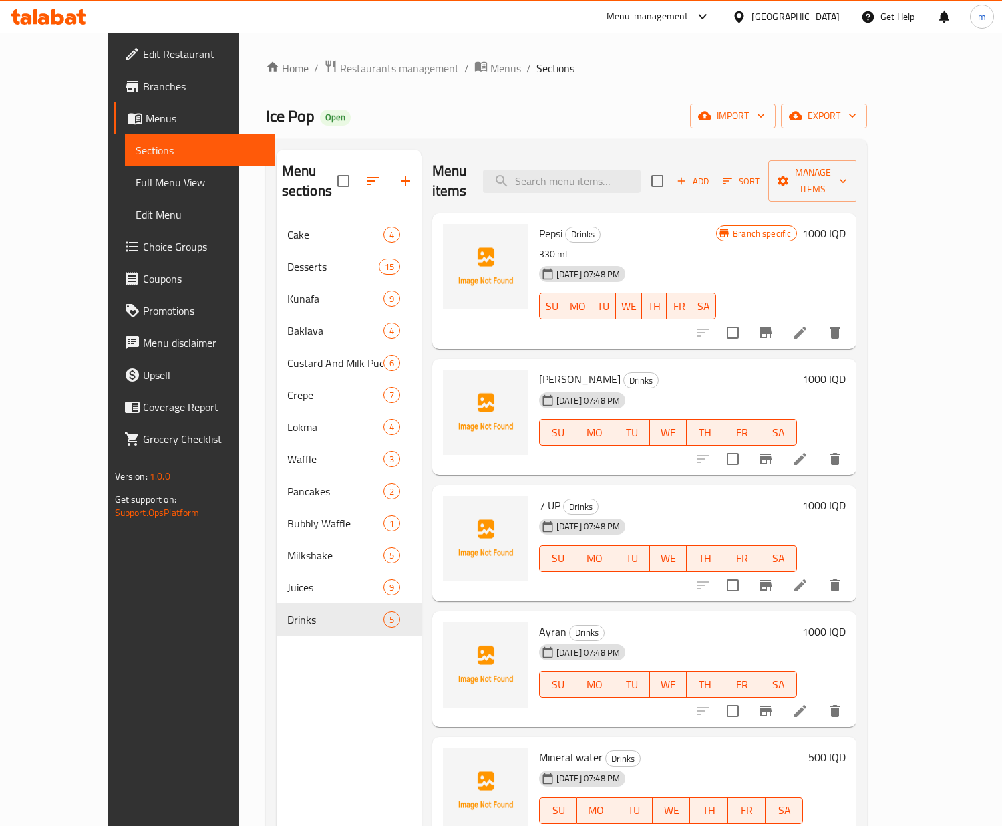
click at [819, 321] on li at bounding box center [800, 333] width 37 height 24
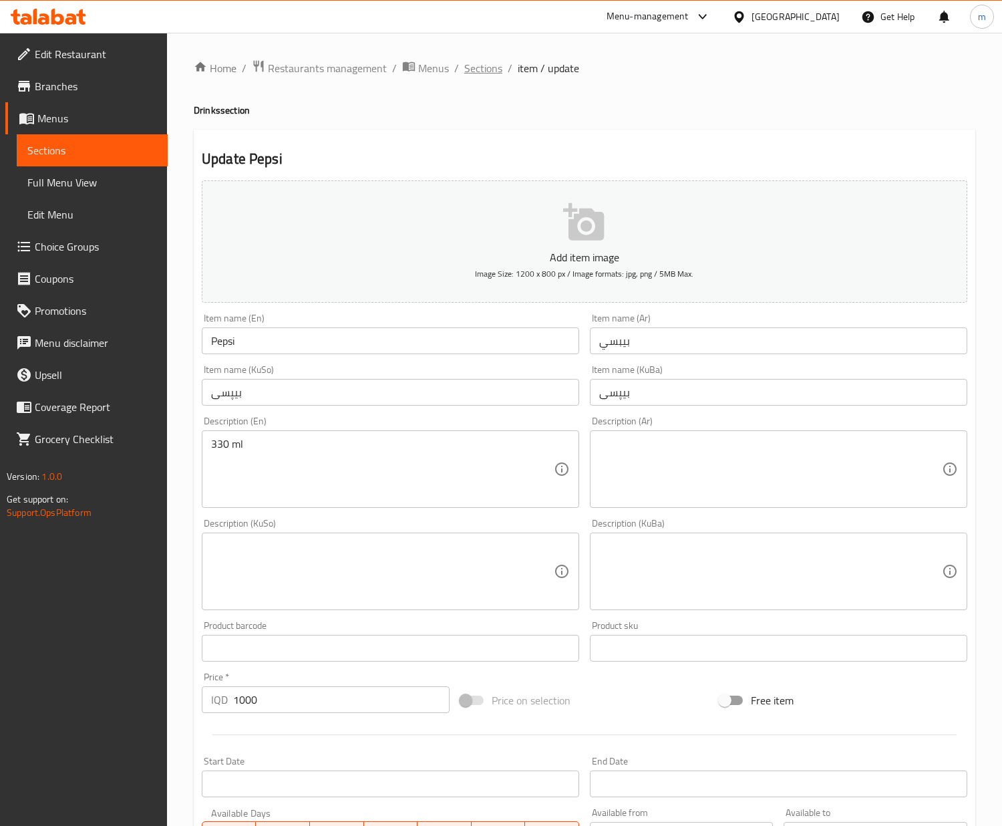
click at [490, 63] on span "Sections" at bounding box center [483, 68] width 38 height 16
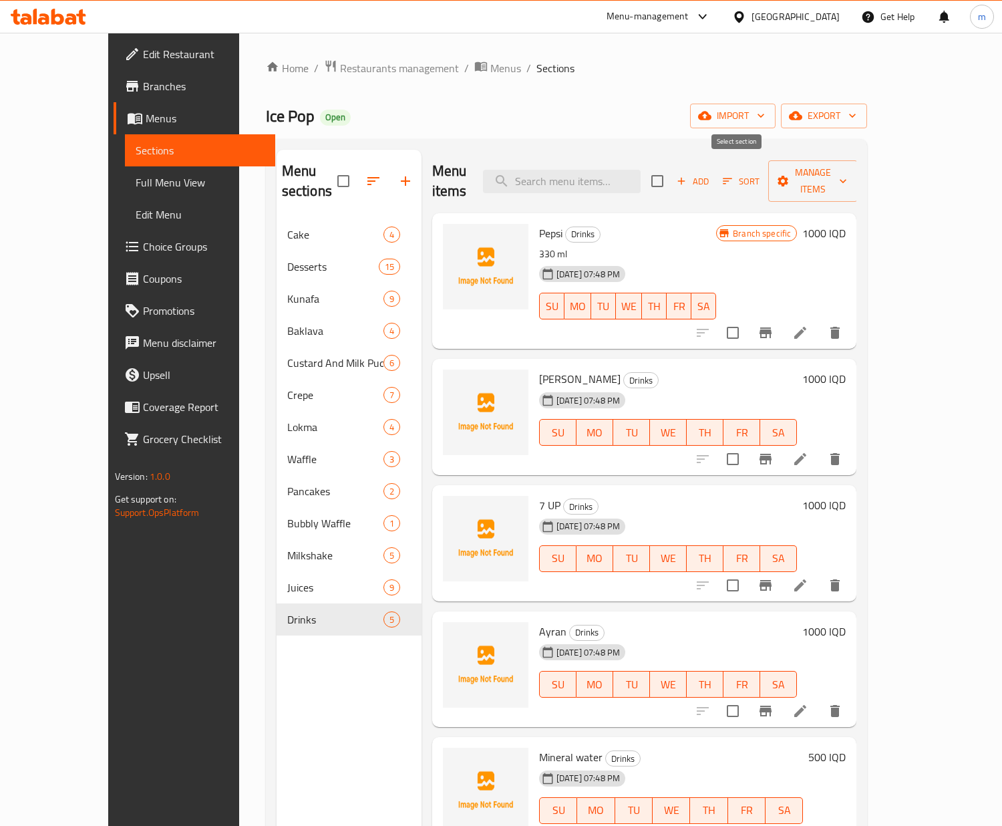
click at [671, 170] on input "checkbox" at bounding box center [657, 181] width 28 height 28
checkbox input "true"
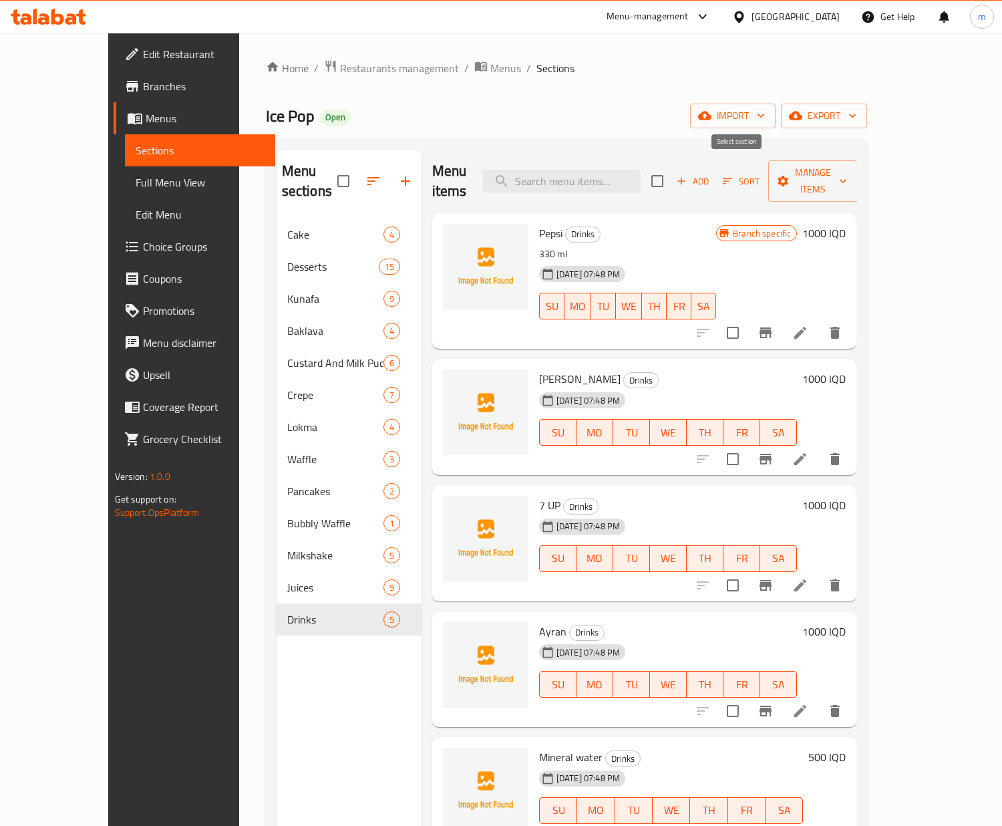
checkbox input "true"
click at [747, 319] on input "checkbox" at bounding box center [733, 333] width 28 height 28
checkbox input "false"
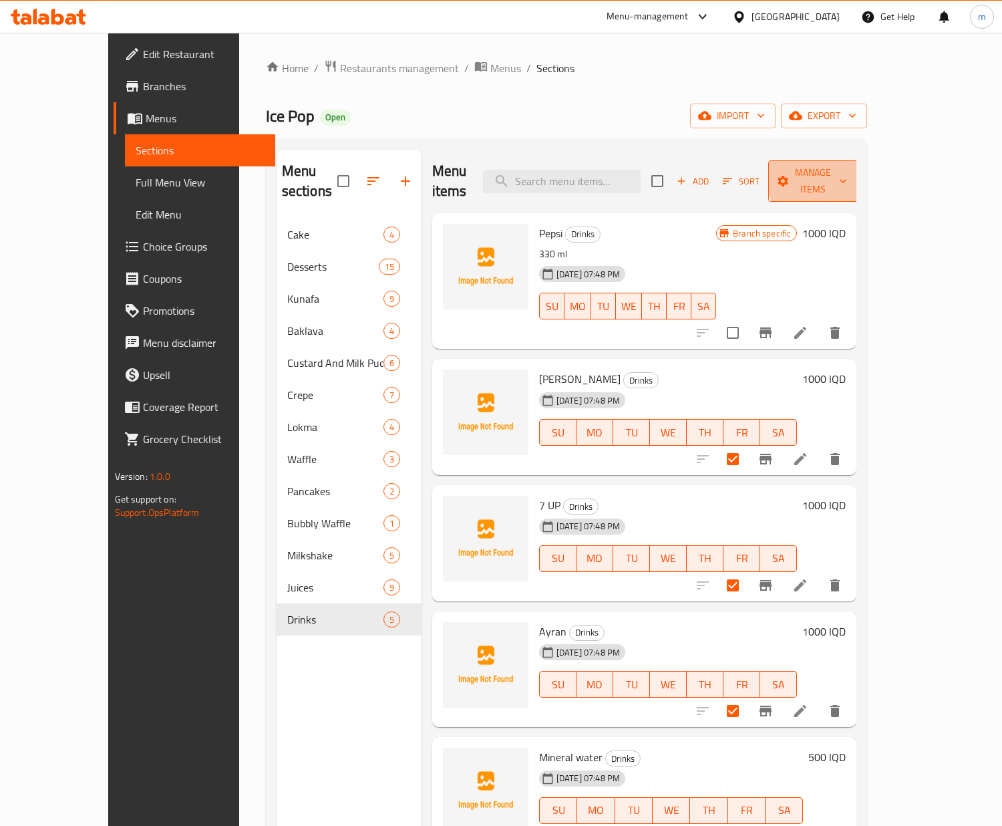
click at [847, 174] on span "Manage items" at bounding box center [813, 180] width 68 height 33
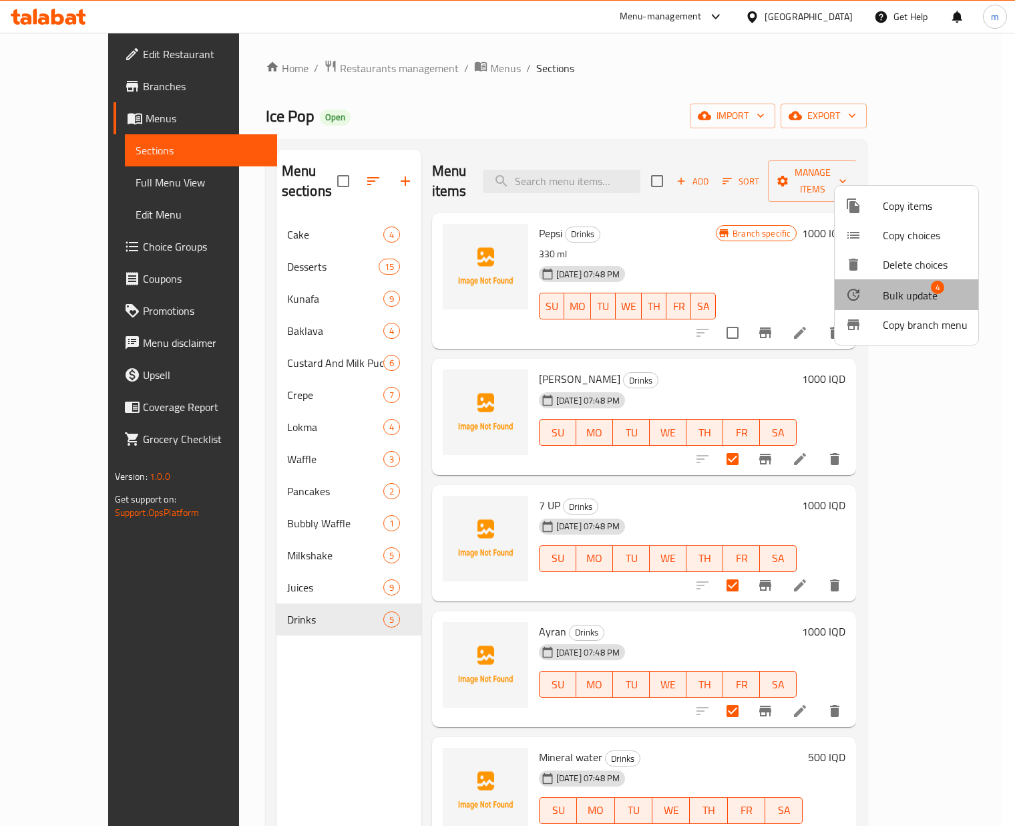
click at [931, 293] on span "Bulk update" at bounding box center [910, 295] width 55 height 16
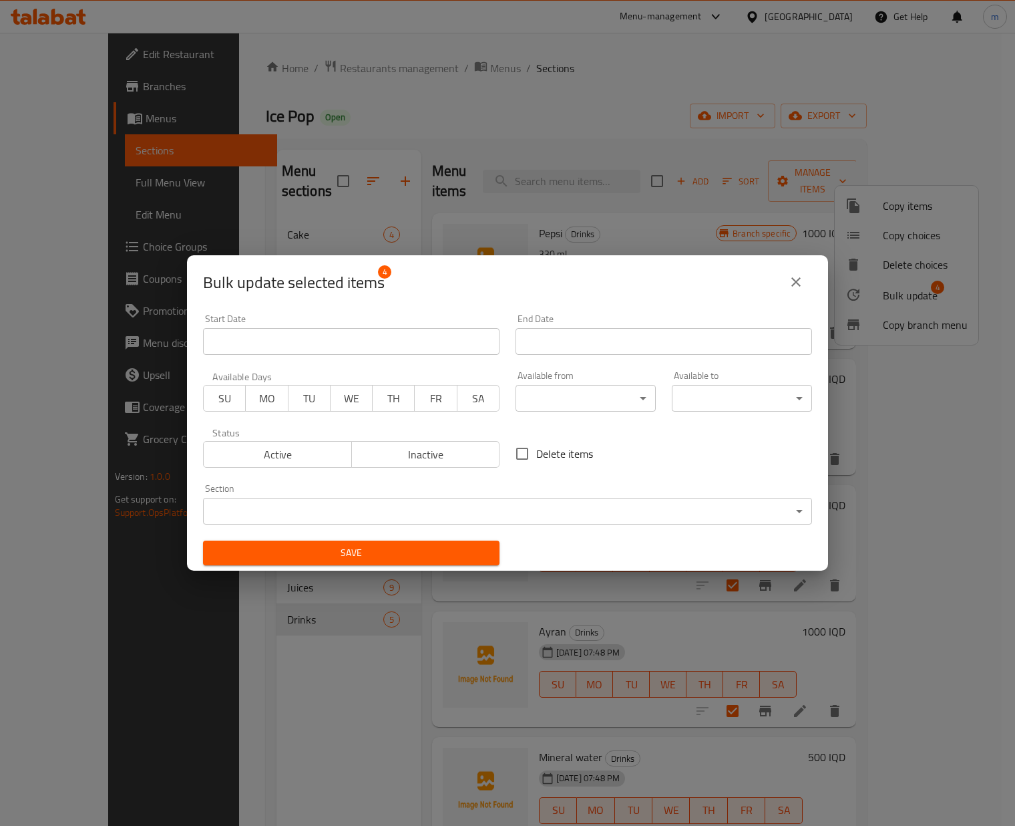
click at [591, 508] on body "​ Menu-management Iraq Get Help m Edit Restaurant Branches Menus Sections Full …" at bounding box center [507, 429] width 1015 height 793
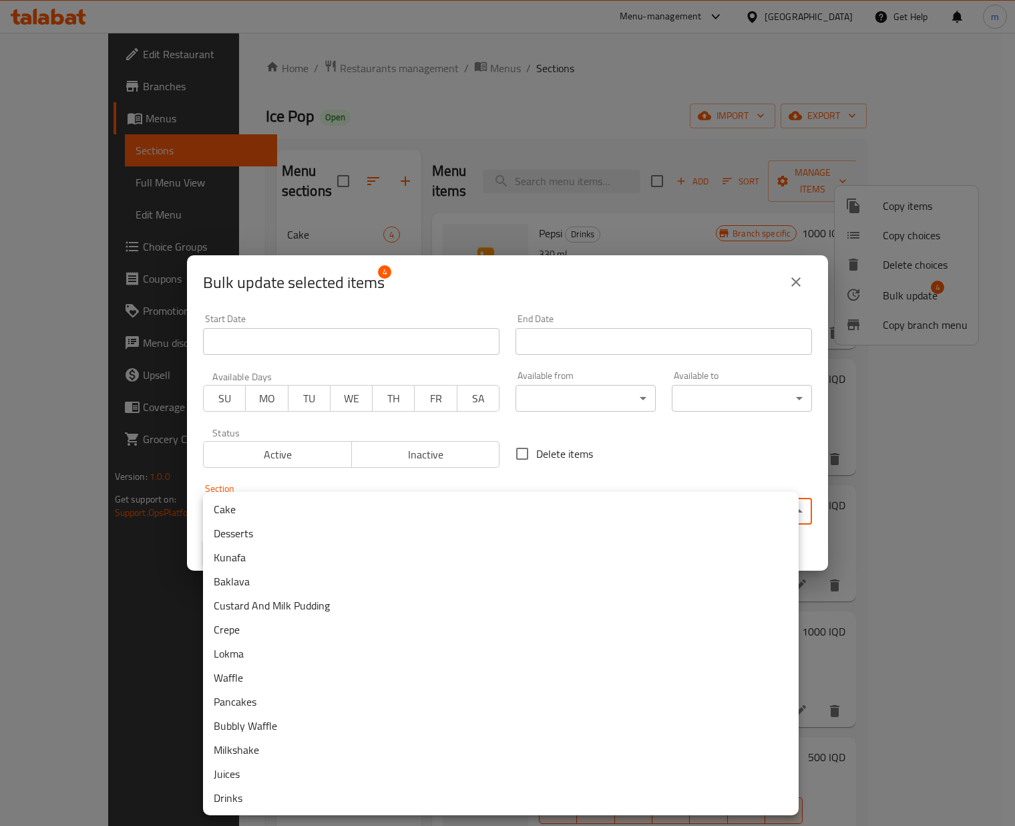
click at [575, 469] on div at bounding box center [507, 413] width 1015 height 826
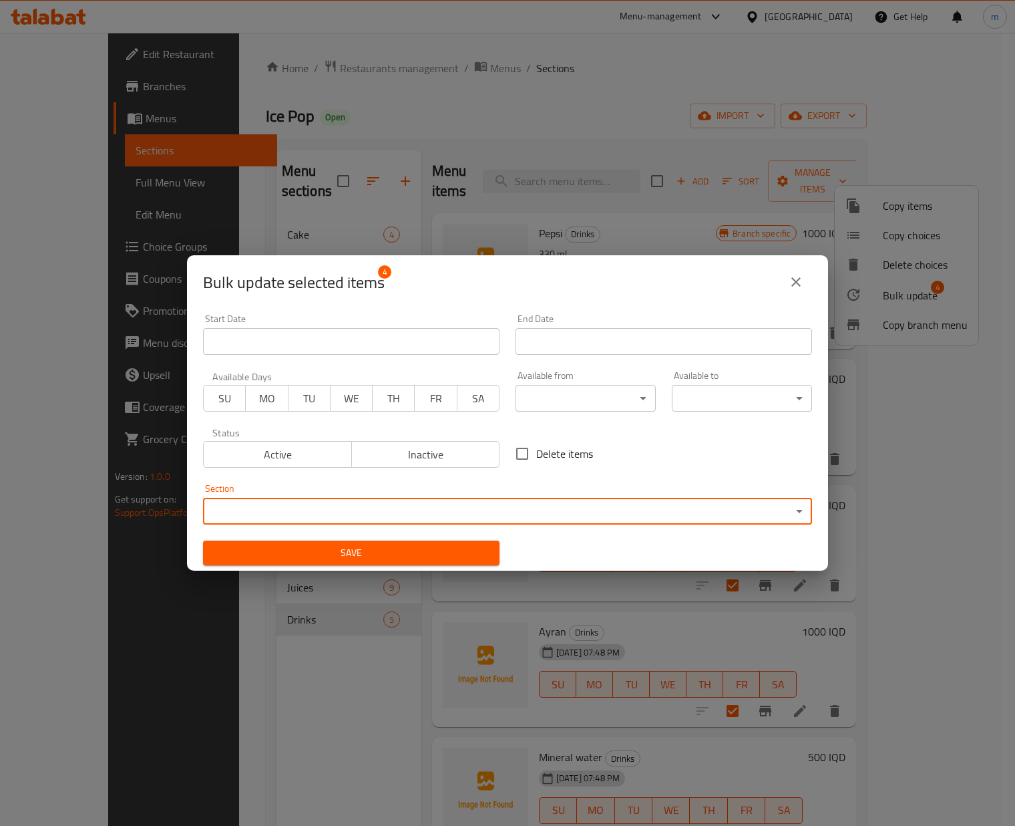
click at [548, 452] on span "Delete items" at bounding box center [564, 454] width 57 height 16
click at [536, 452] on input "Delete items" at bounding box center [522, 454] width 28 height 28
checkbox input "true"
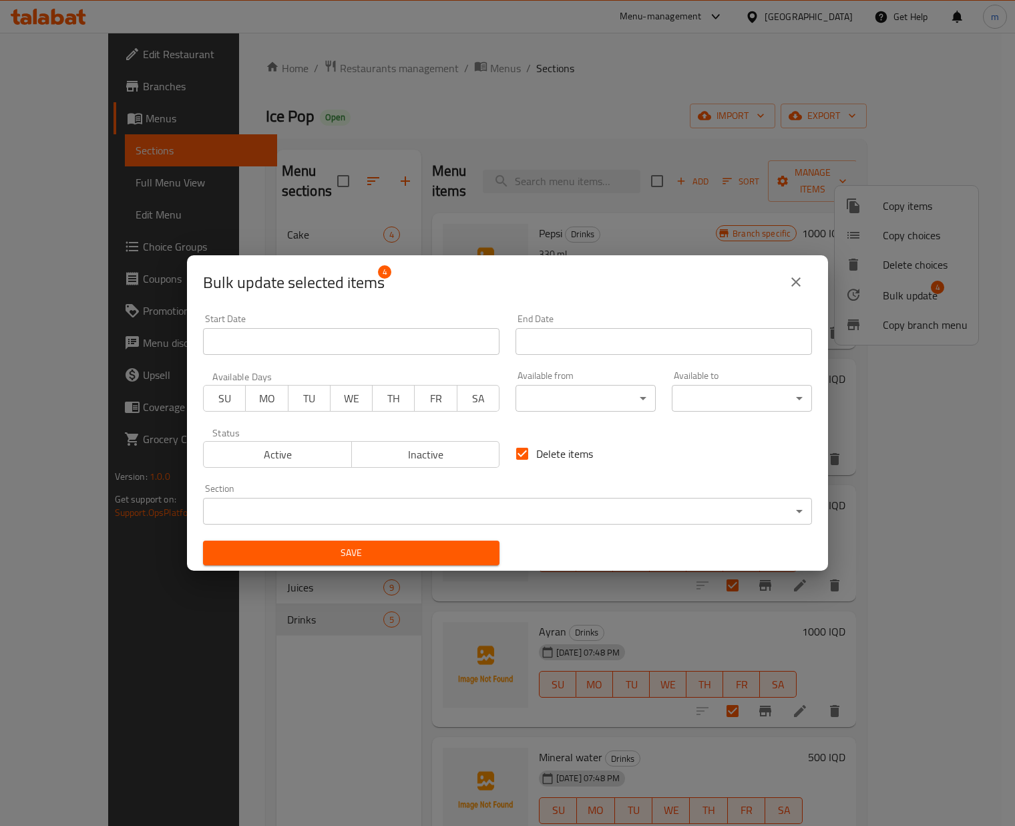
click at [391, 554] on span "Save" at bounding box center [351, 552] width 275 height 17
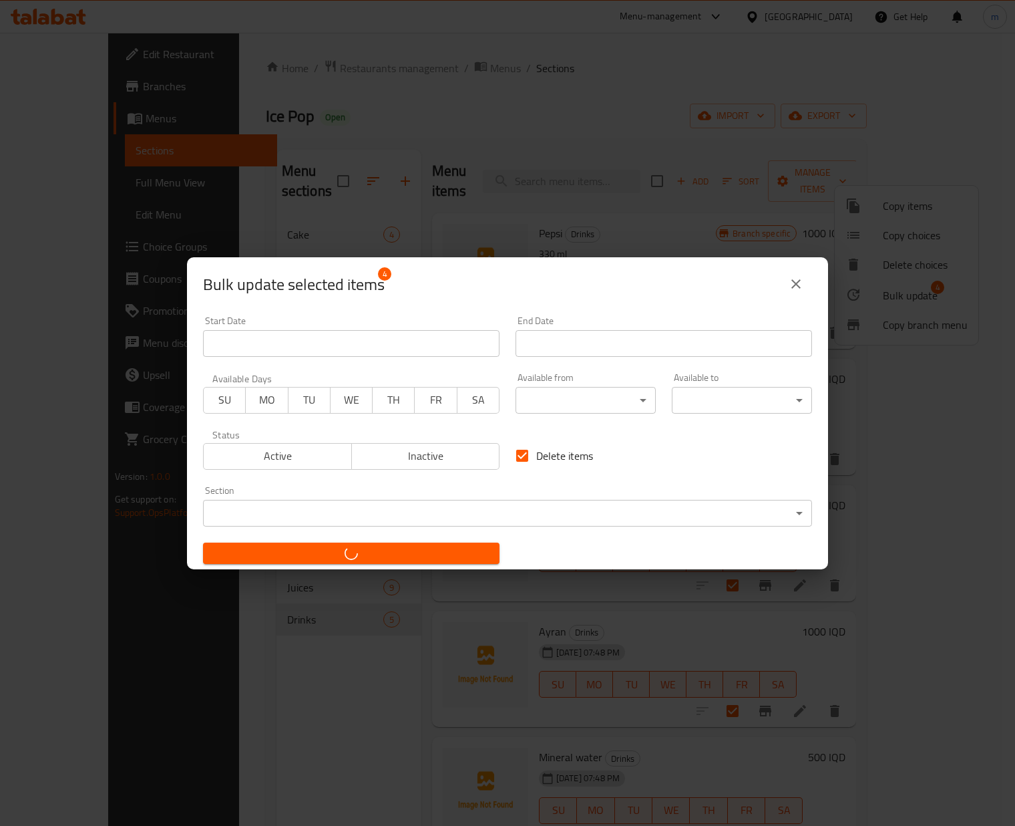
checkbox input "false"
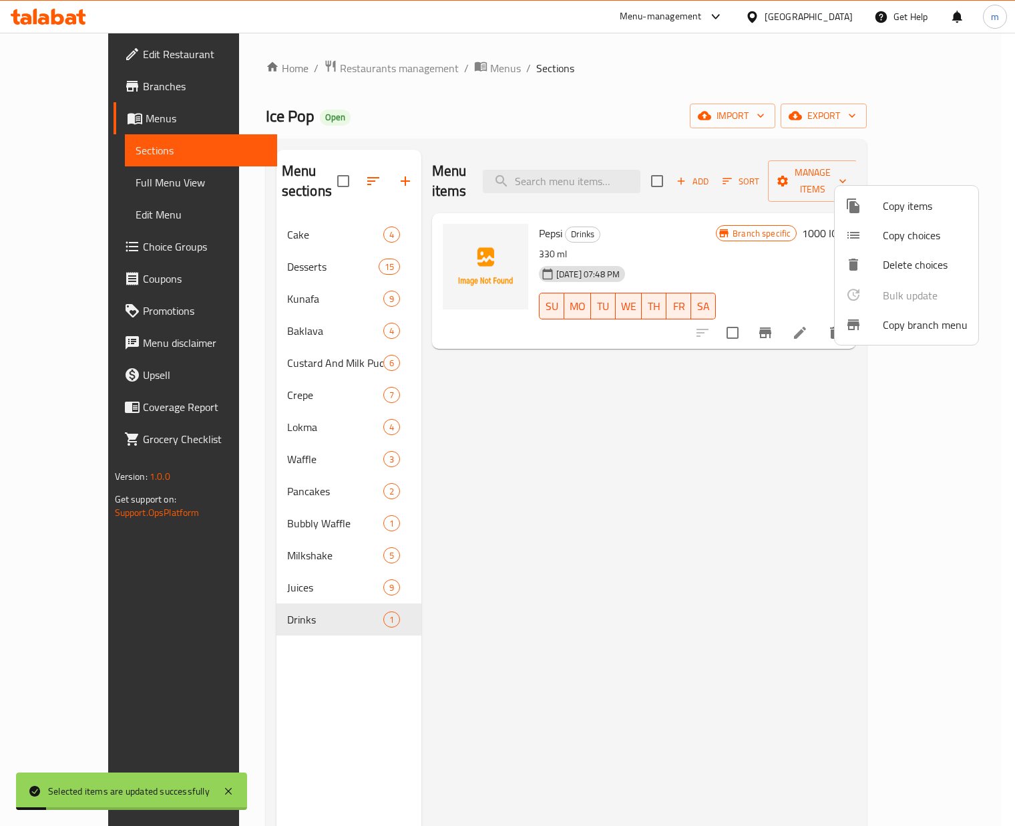
click at [660, 535] on div at bounding box center [507, 413] width 1015 height 826
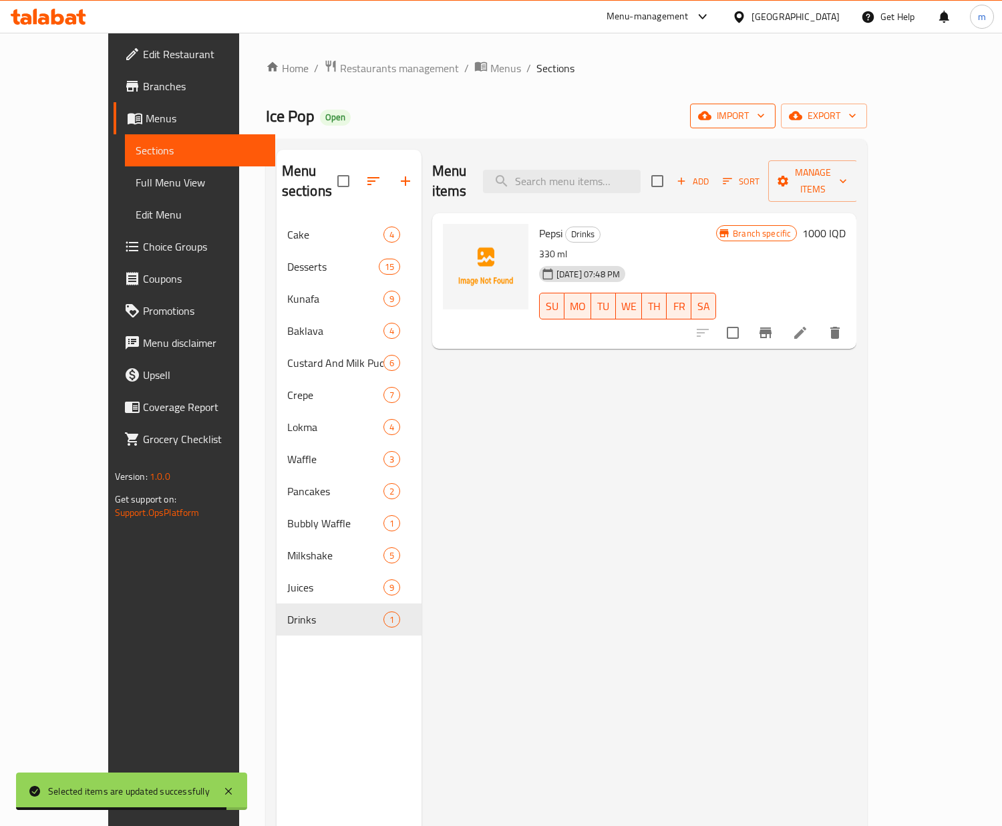
click at [765, 115] on span "import" at bounding box center [733, 116] width 64 height 17
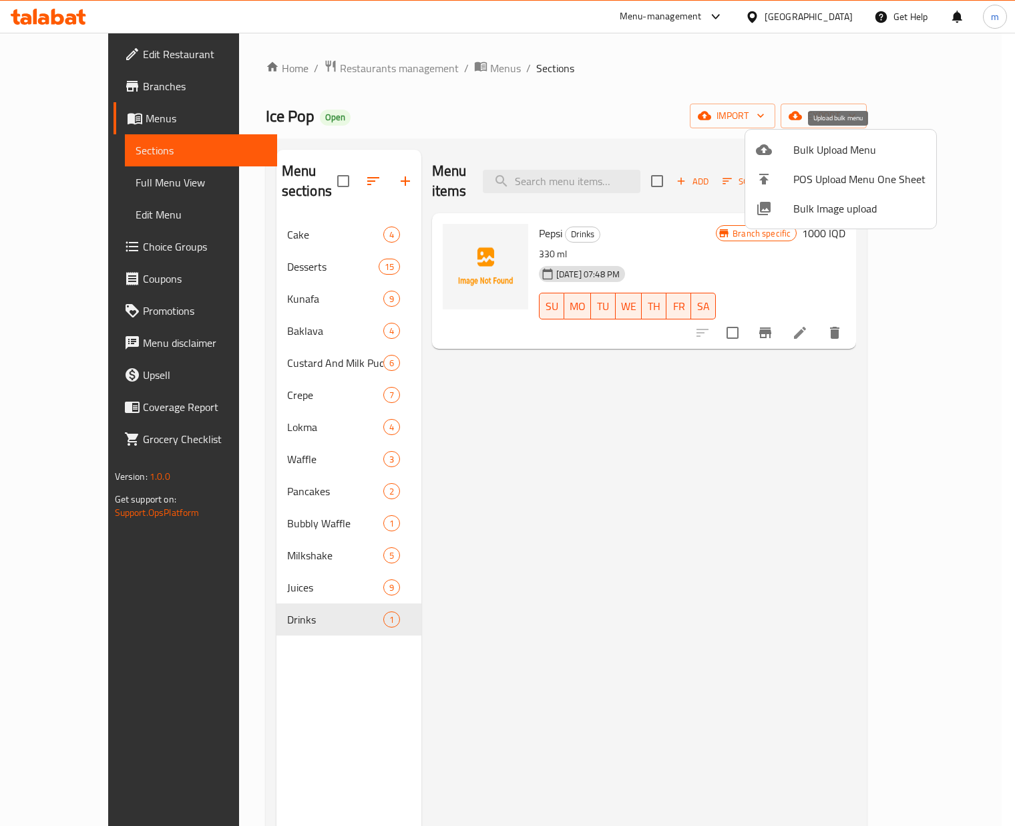
click at [851, 155] on span "Bulk Upload Menu" at bounding box center [860, 150] width 132 height 16
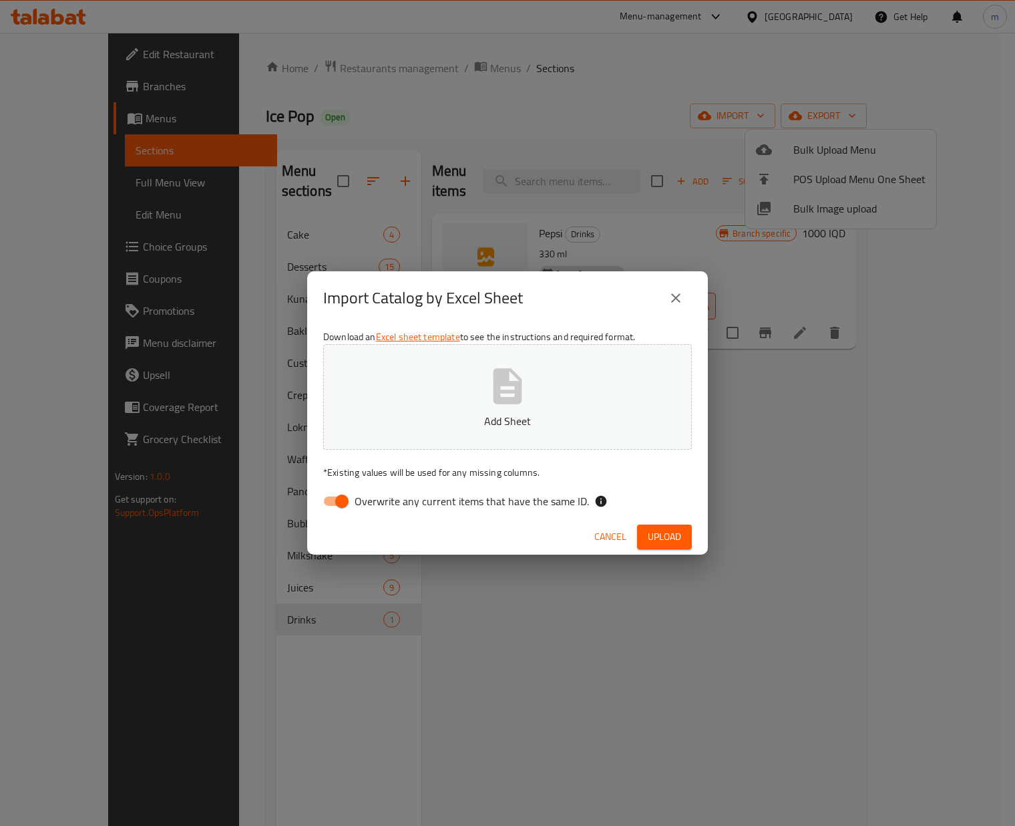
click at [343, 500] on input "Overwrite any current items that have the same ID." at bounding box center [342, 500] width 76 height 25
checkbox input "false"
click at [551, 394] on button "Add Sheet" at bounding box center [507, 397] width 369 height 106
click at [575, 381] on button "Ice Pop Fast Food_Menu_1_20-08-2025.xlsx" at bounding box center [507, 397] width 369 height 106
click at [664, 536] on span "Upload" at bounding box center [664, 536] width 33 height 17
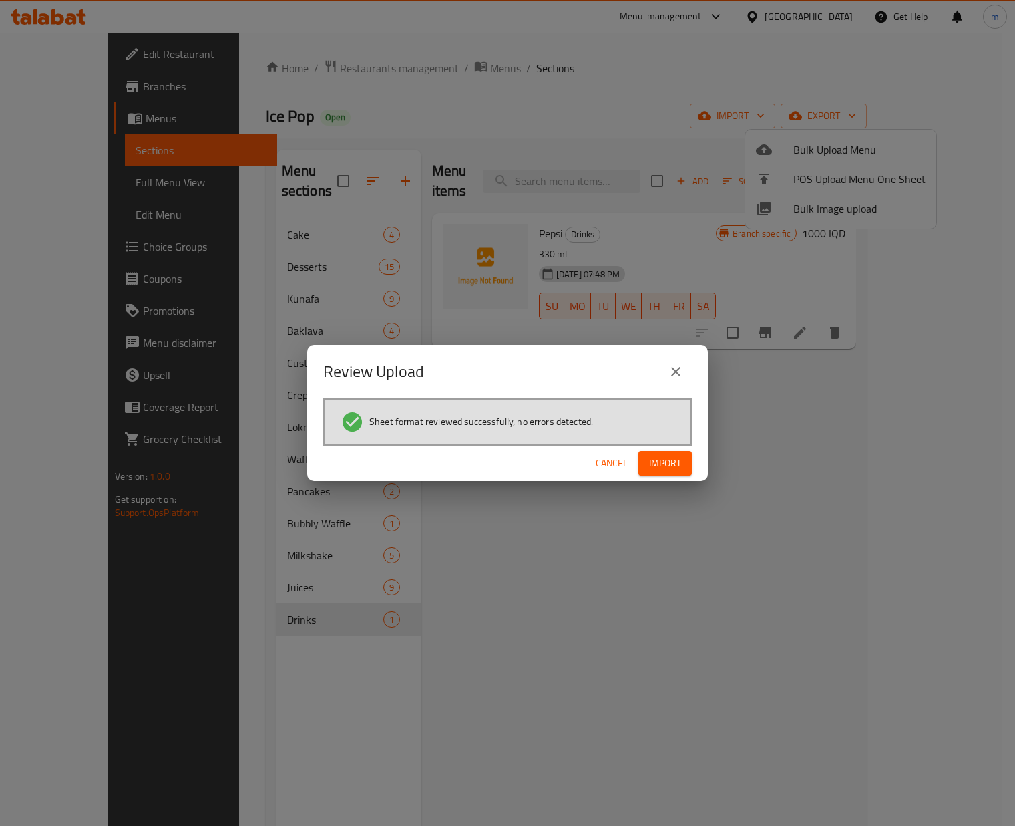
click at [671, 466] on span "Import" at bounding box center [665, 463] width 32 height 17
click at [665, 466] on span "Import" at bounding box center [665, 463] width 32 height 17
click at [609, 466] on span "Cancel" at bounding box center [612, 463] width 32 height 17
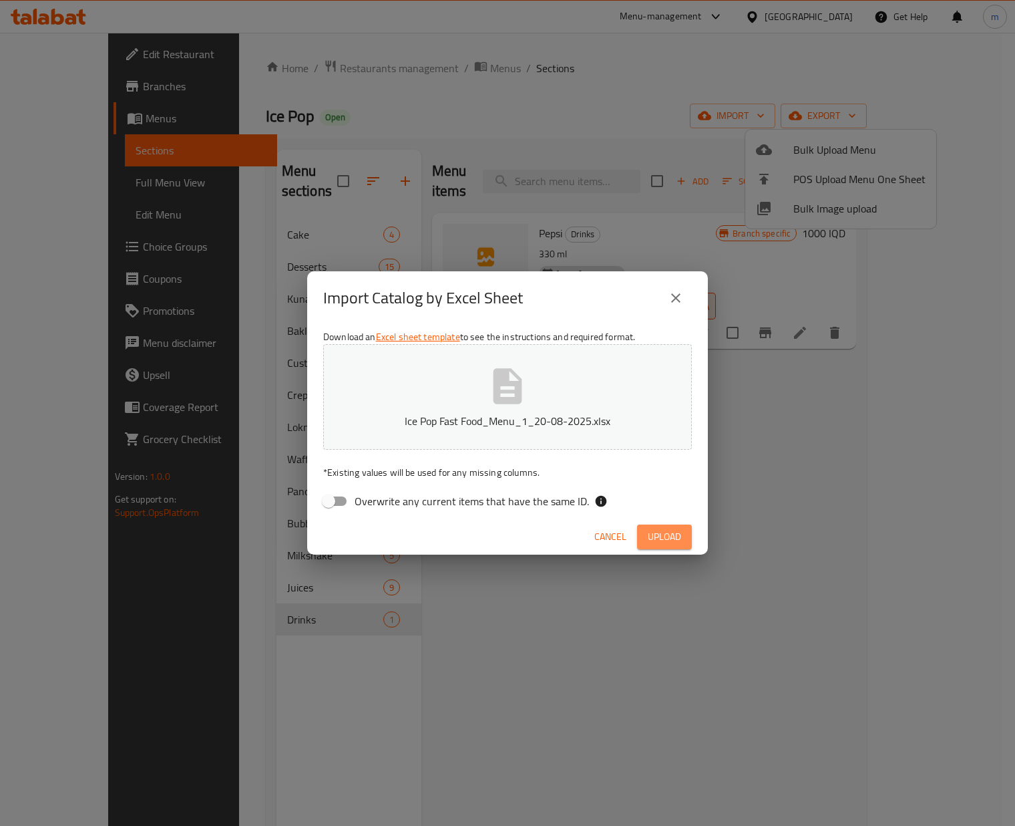
click at [655, 532] on span "Upload" at bounding box center [664, 536] width 33 height 17
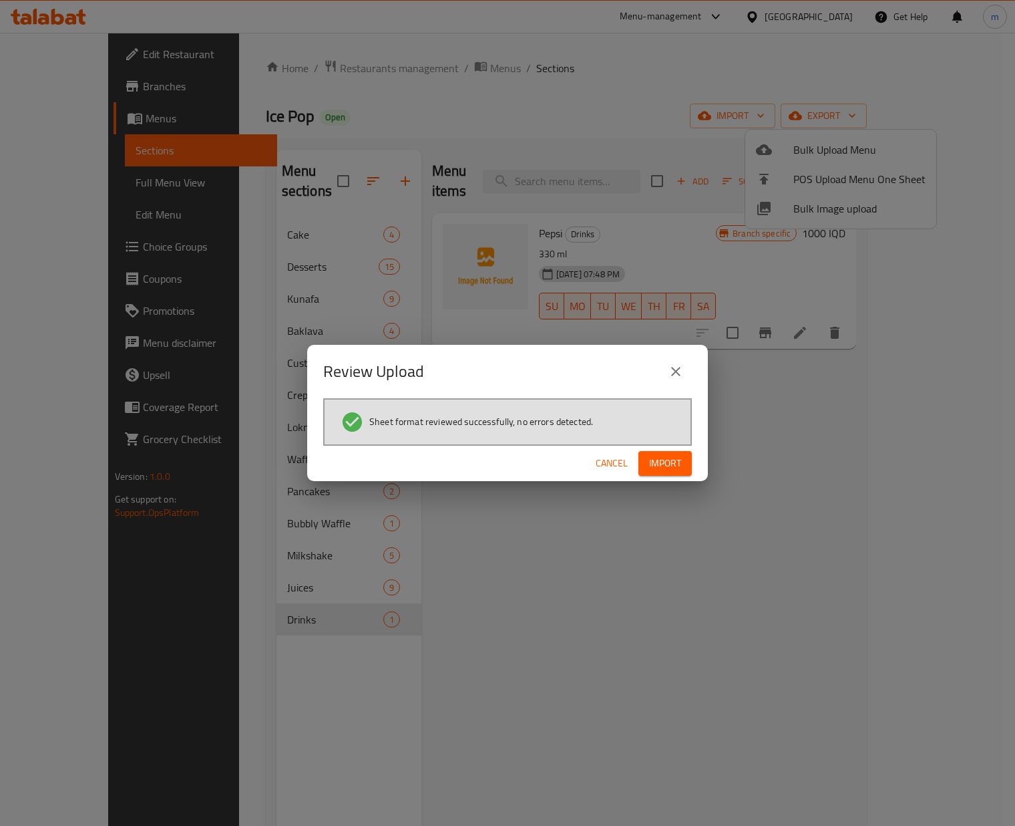
click at [656, 466] on span "Import" at bounding box center [665, 463] width 32 height 17
click at [607, 460] on span "Cancel" at bounding box center [612, 463] width 32 height 17
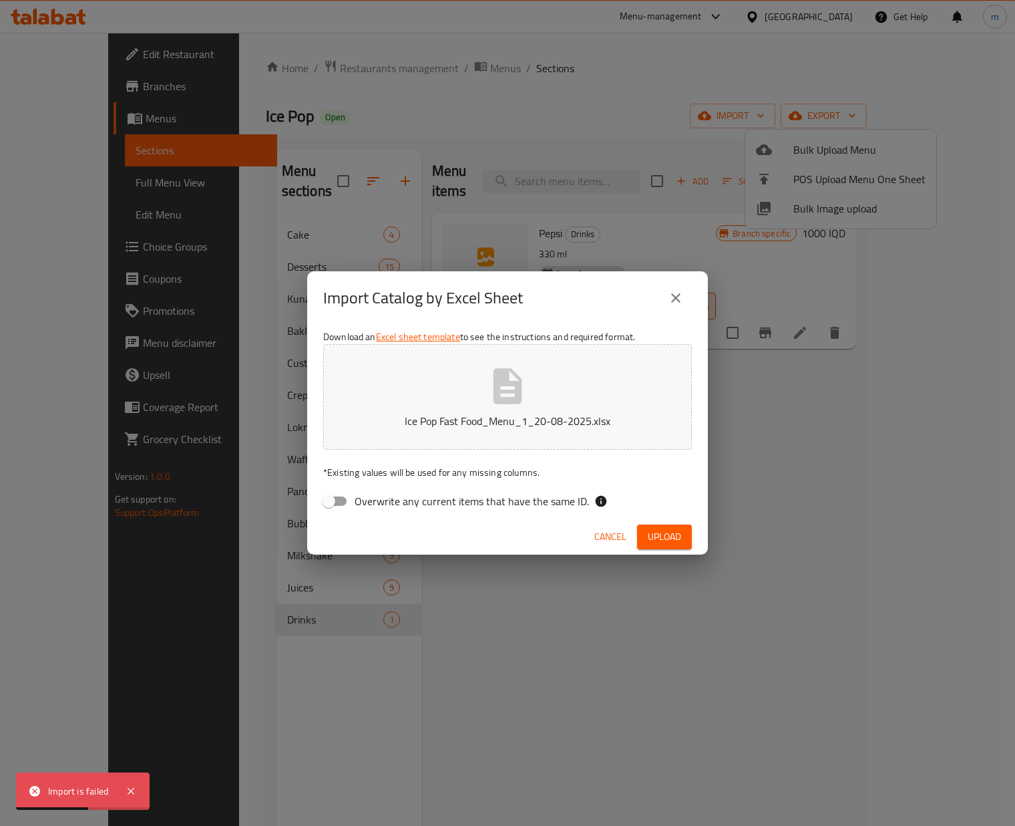
click at [604, 530] on span "Cancel" at bounding box center [611, 536] width 32 height 17
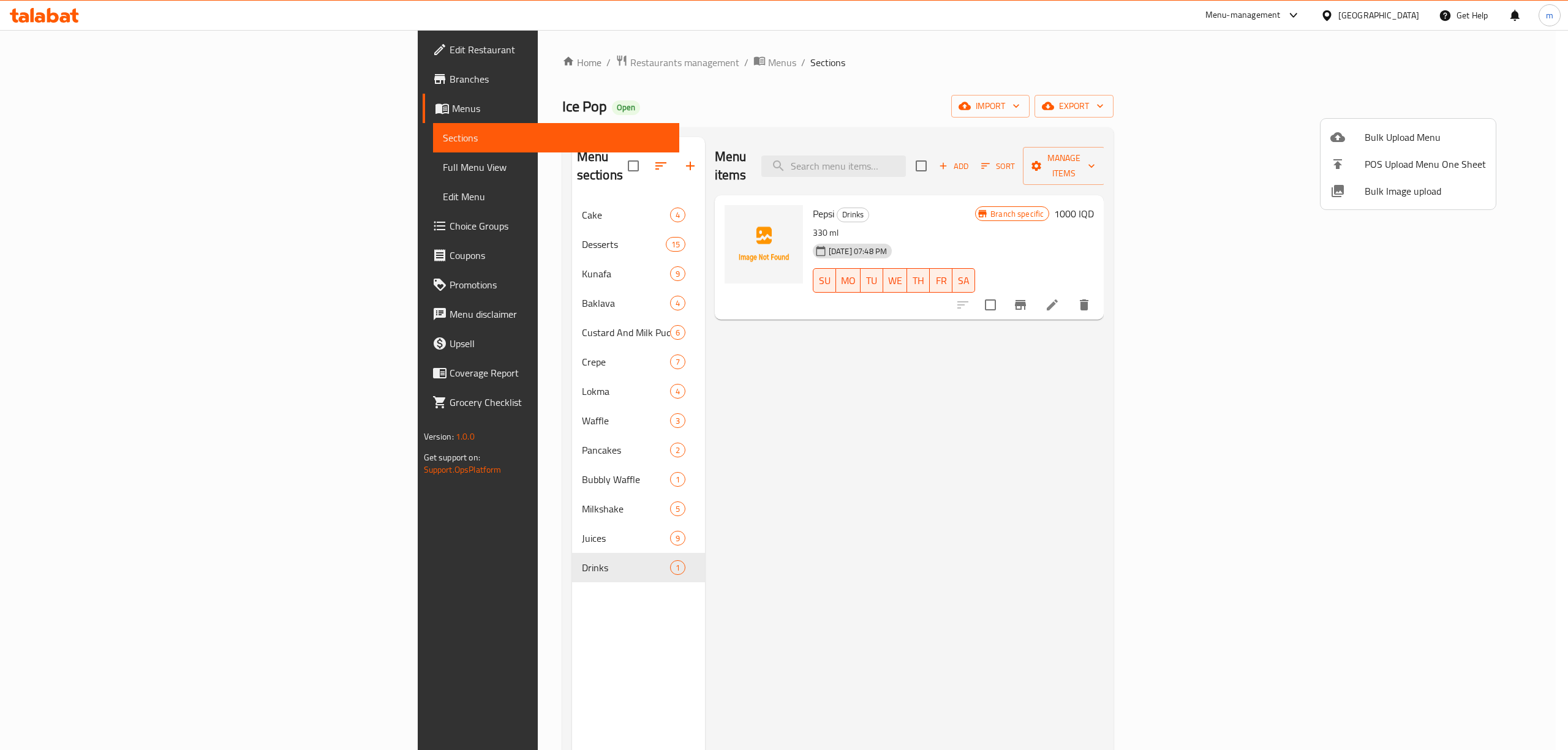
click at [931, 416] on div at bounding box center [784, 375] width 1568 height 750
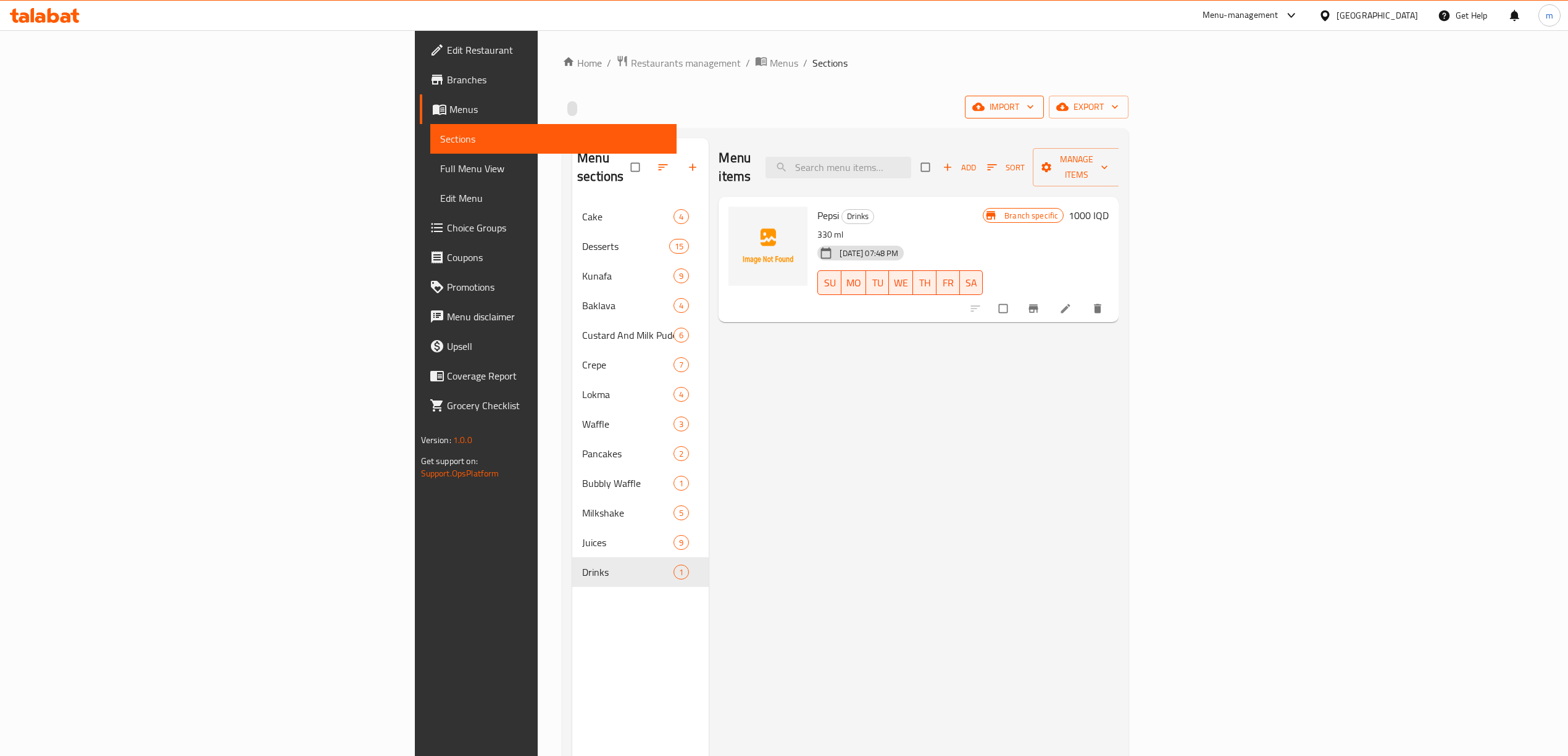
click at [1034, 114] on span "import" at bounding box center [1004, 107] width 59 height 16
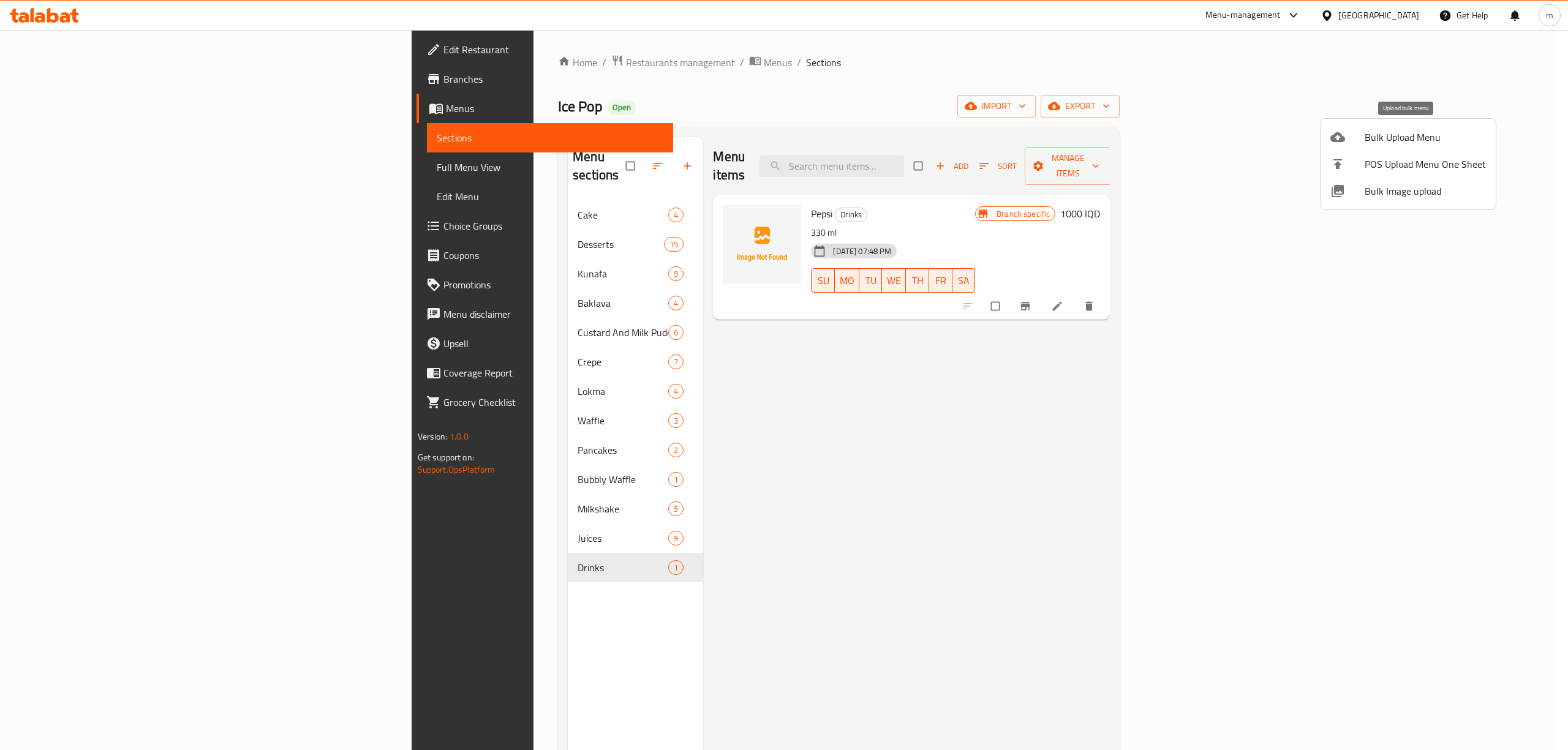
click at [1394, 138] on span "Bulk Upload Menu" at bounding box center [1425, 138] width 121 height 15
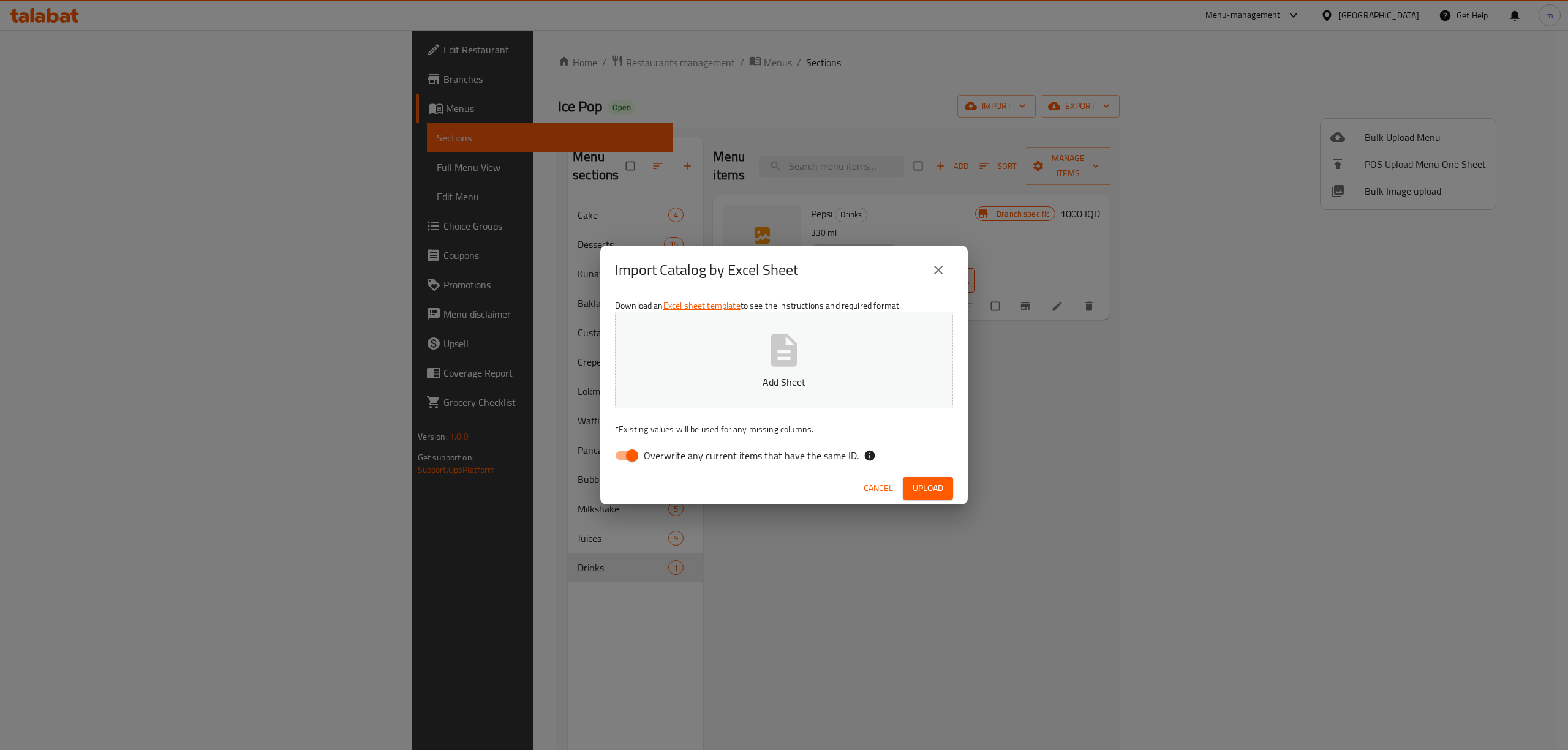
click at [624, 458] on input "Overwrite any current items that have the same ID." at bounding box center [632, 455] width 70 height 23
checkbox input "false"
click at [870, 491] on span "Cancel" at bounding box center [878, 488] width 29 height 16
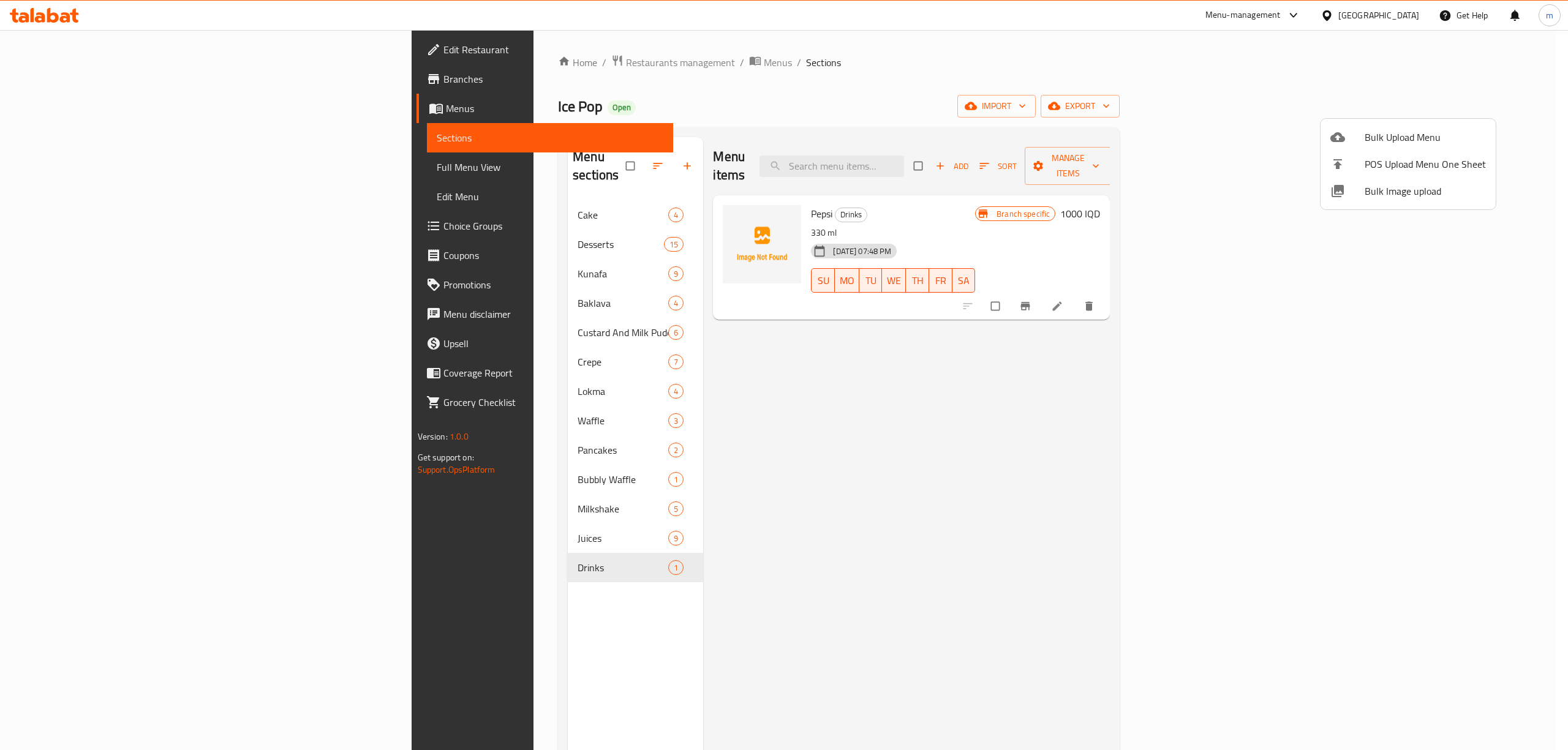
click at [525, 153] on div at bounding box center [784, 375] width 1568 height 750
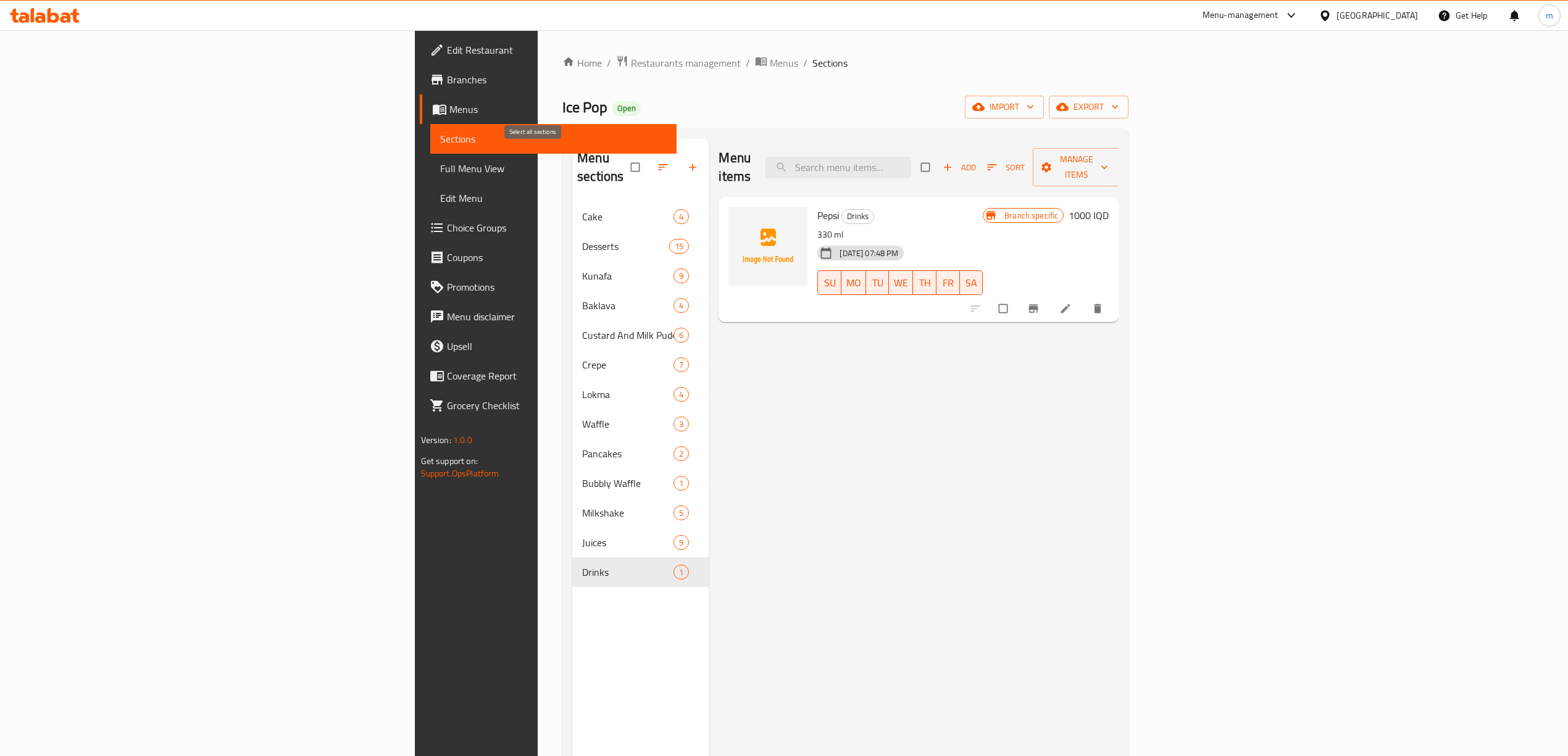
click at [624, 158] on input "checkbox" at bounding box center [637, 166] width 26 height 23
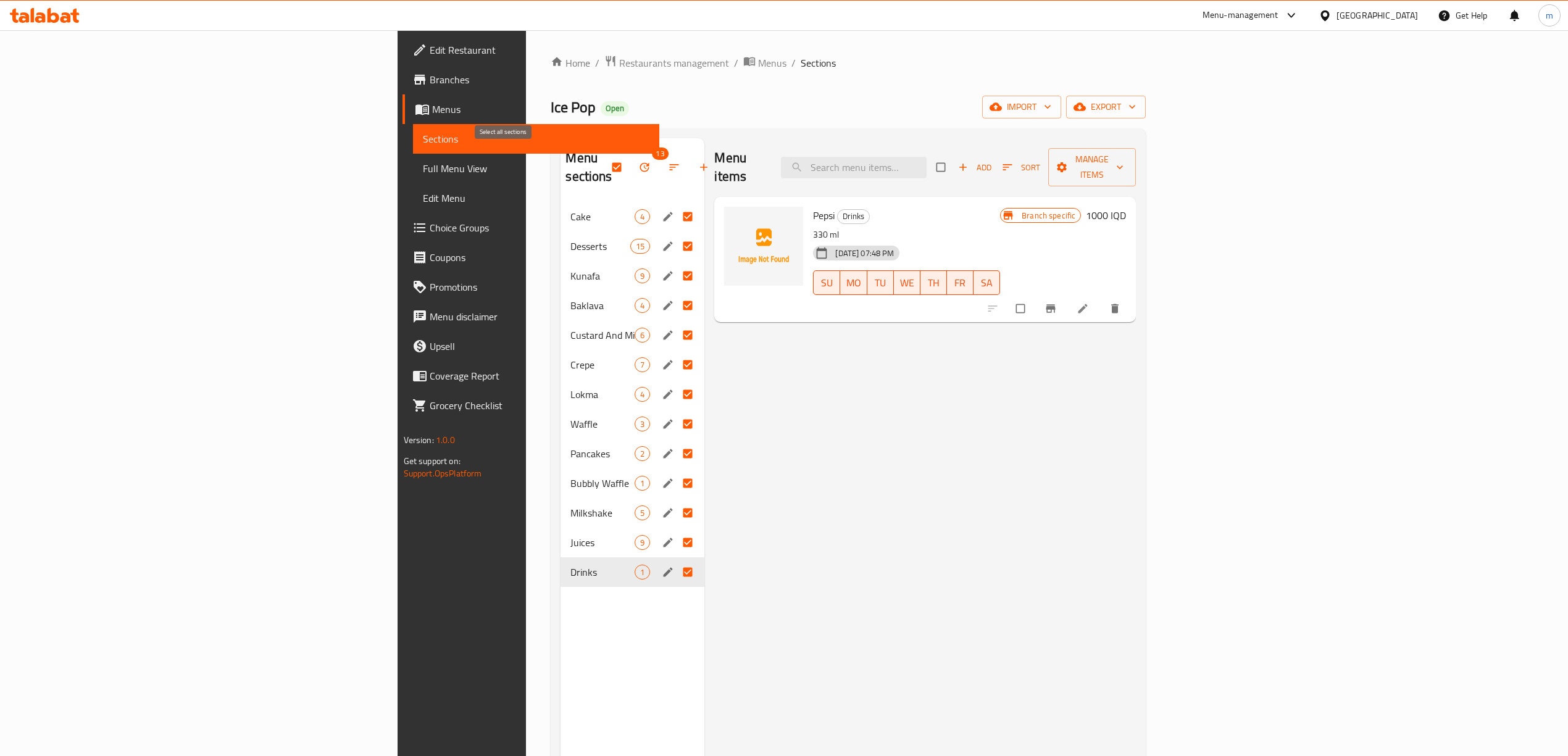
click at [605, 157] on input "checkbox" at bounding box center [618, 166] width 26 height 23
checkbox input "false"
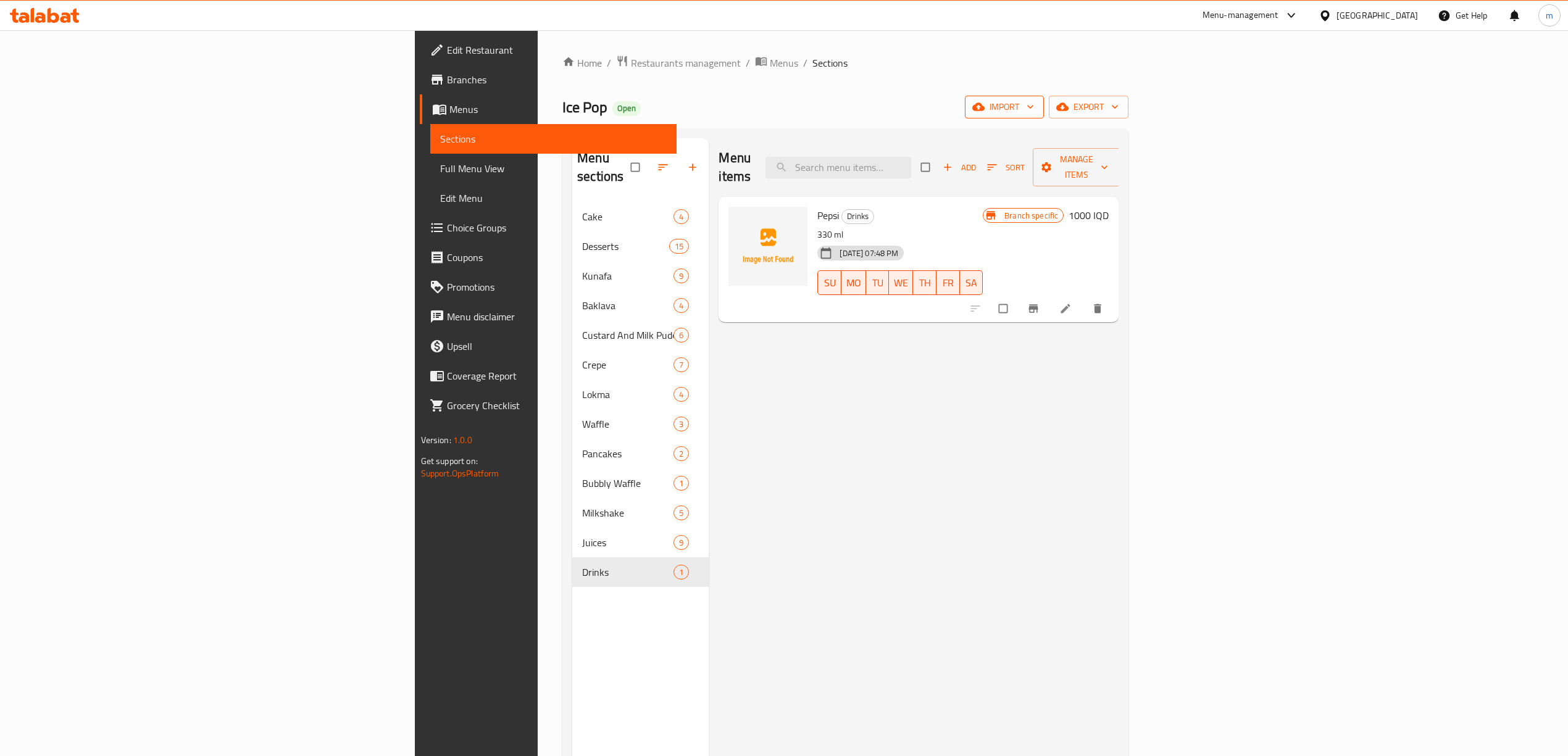
click at [1034, 104] on span "import" at bounding box center [1004, 107] width 59 height 16
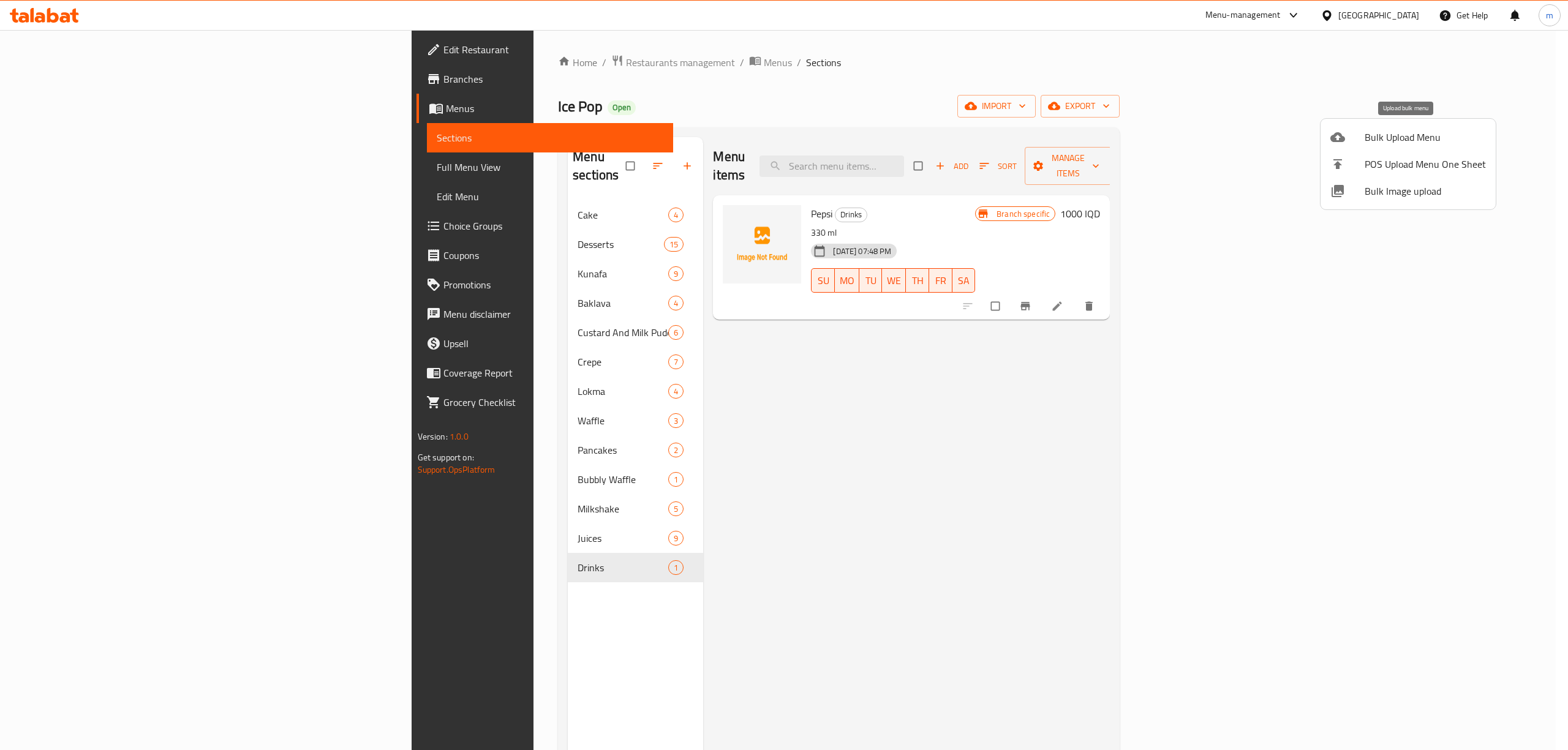
click at [1358, 130] on div at bounding box center [1347, 138] width 34 height 15
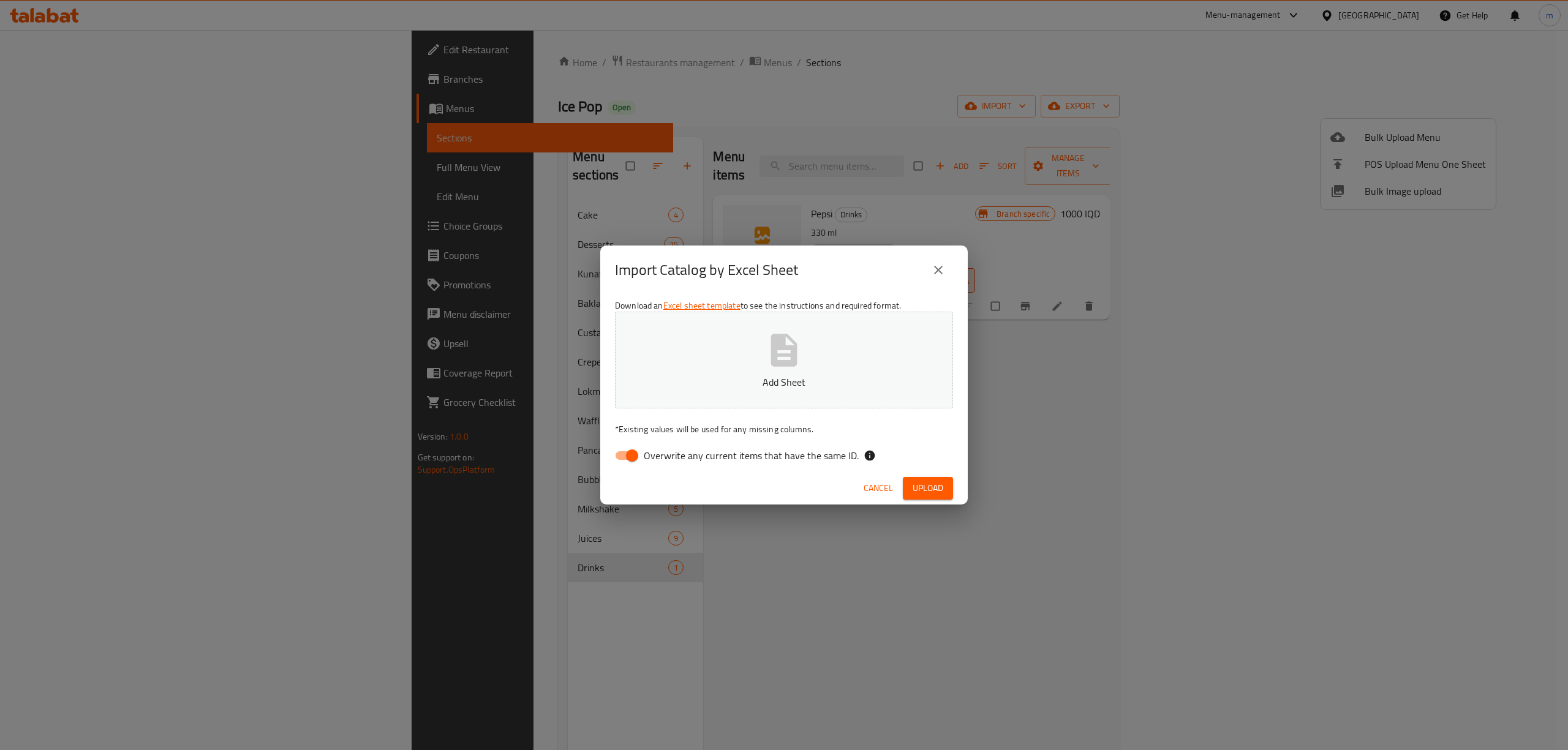
click at [637, 458] on input "Overwrite any current items that have the same ID." at bounding box center [632, 455] width 70 height 23
checkbox input "false"
click at [760, 378] on p "Add Sheet" at bounding box center [783, 382] width 300 height 15
click at [923, 492] on span "Upload" at bounding box center [927, 488] width 30 height 16
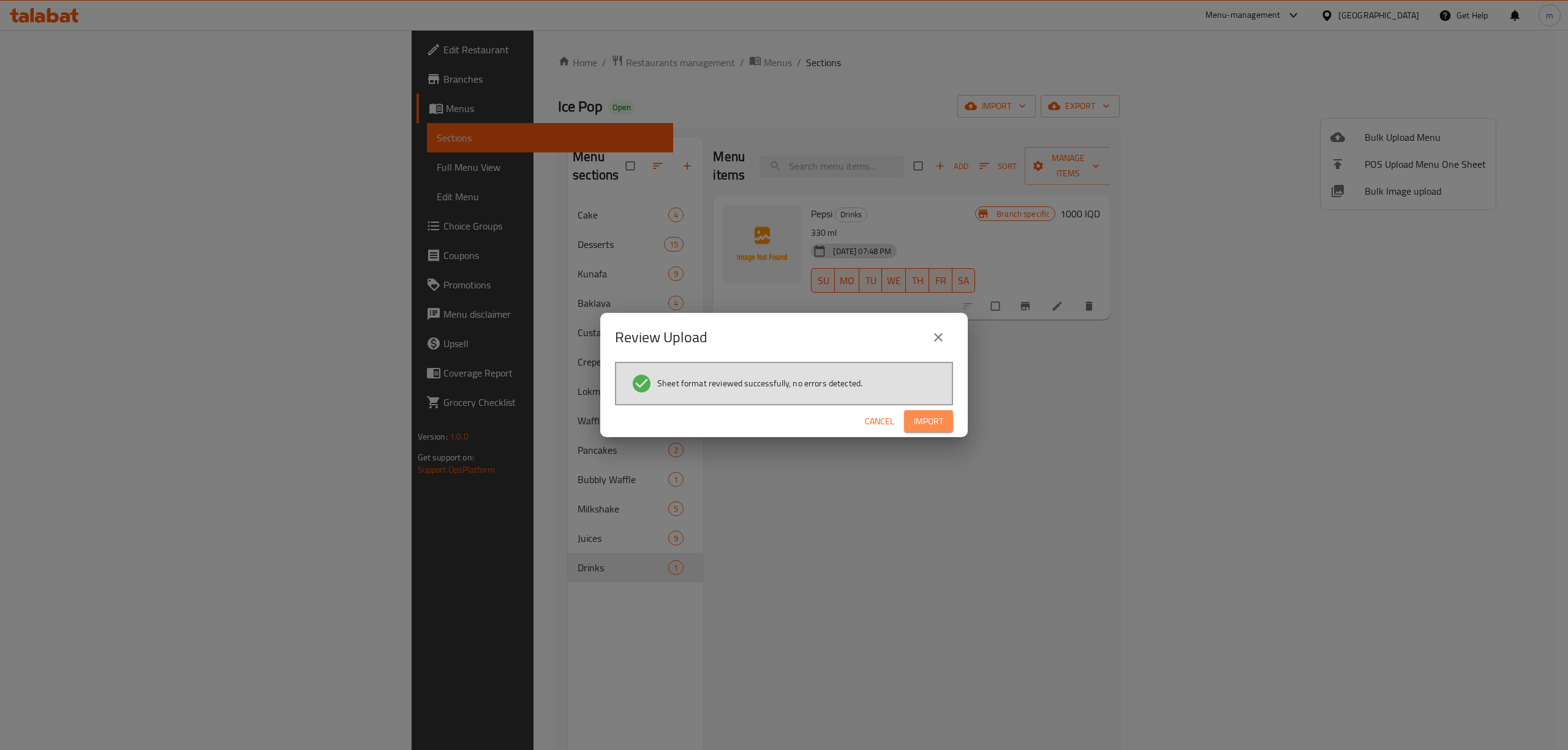
click at [914, 420] on span "Import" at bounding box center [929, 422] width 29 height 16
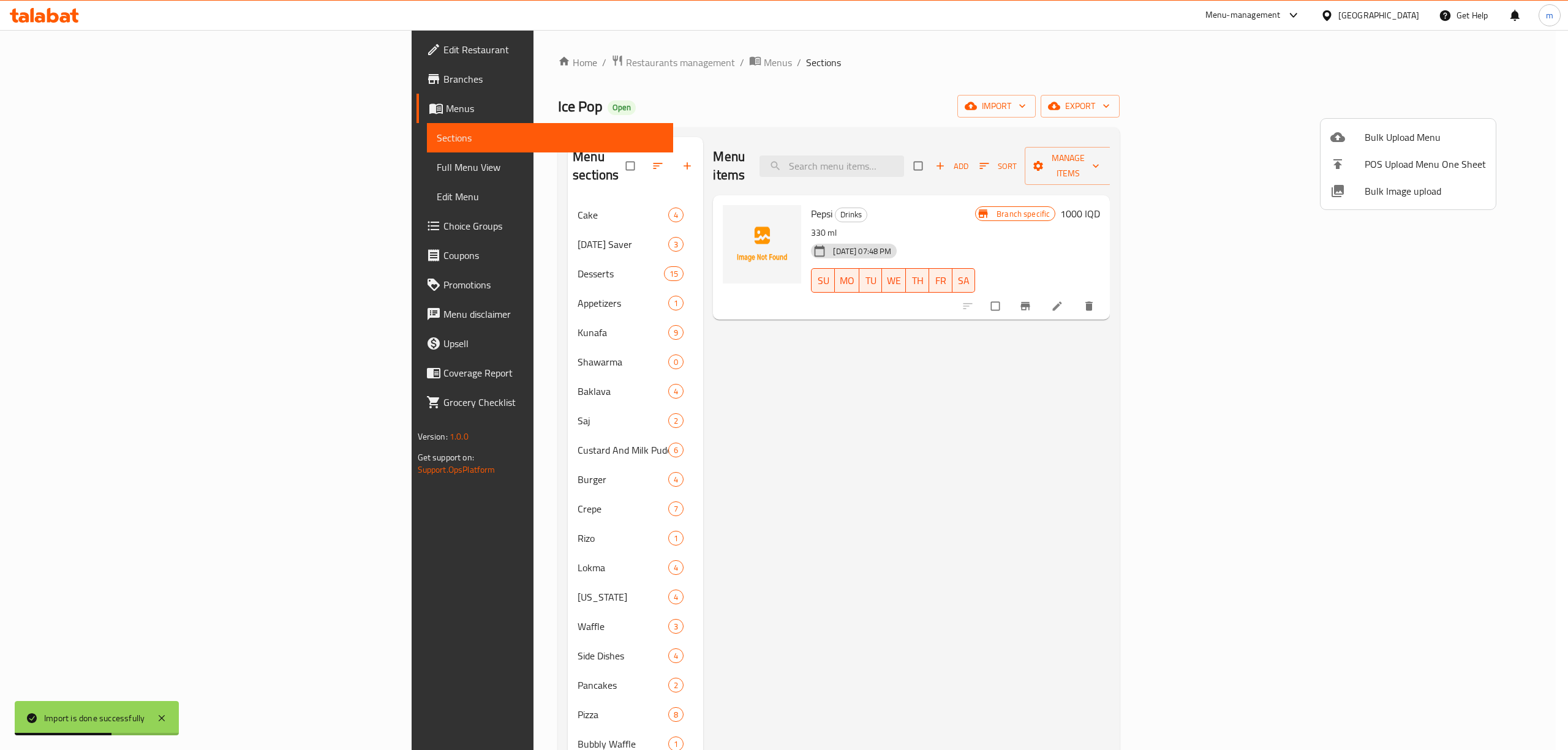
click at [531, 160] on div at bounding box center [784, 375] width 1568 height 750
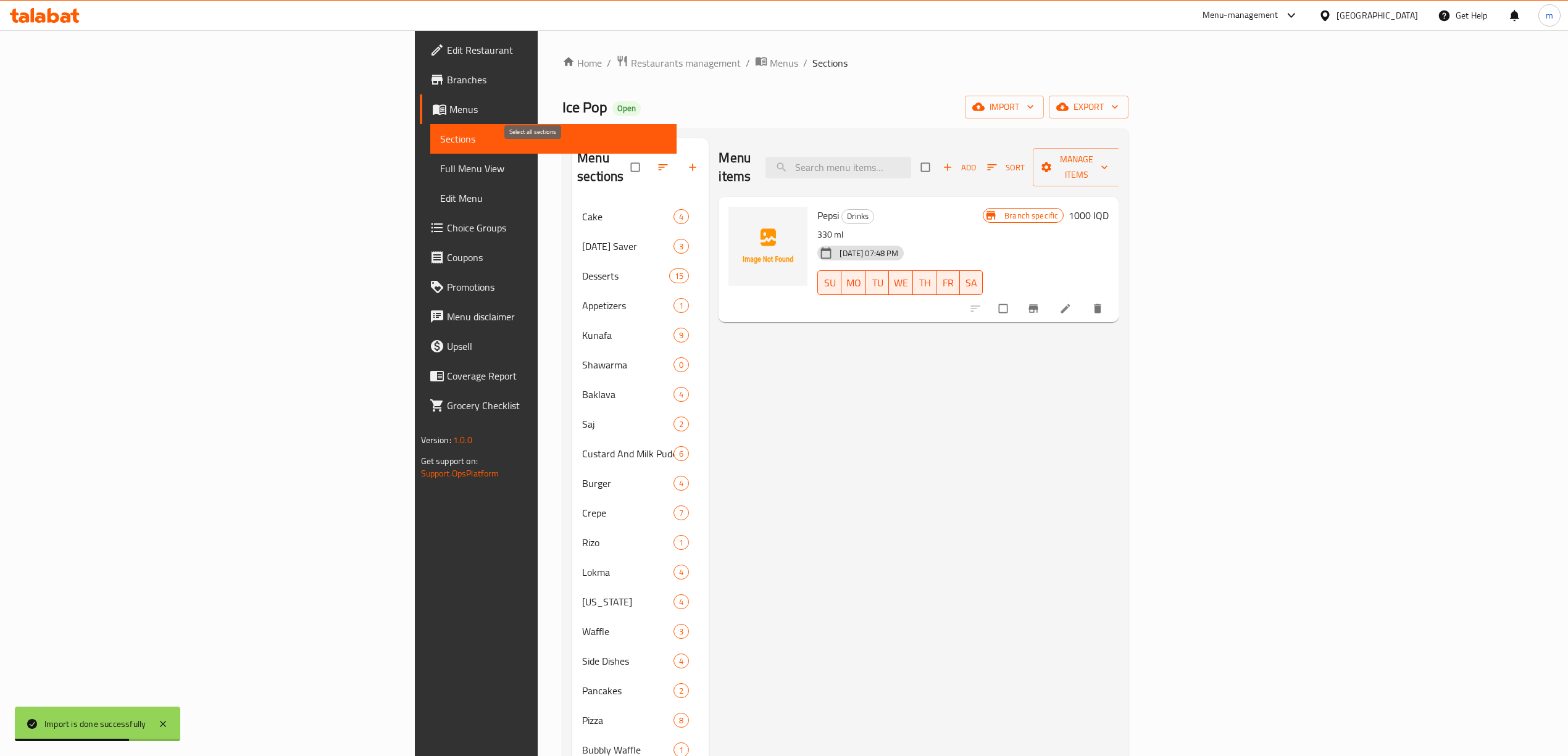
click at [624, 162] on input "checkbox" at bounding box center [637, 166] width 26 height 23
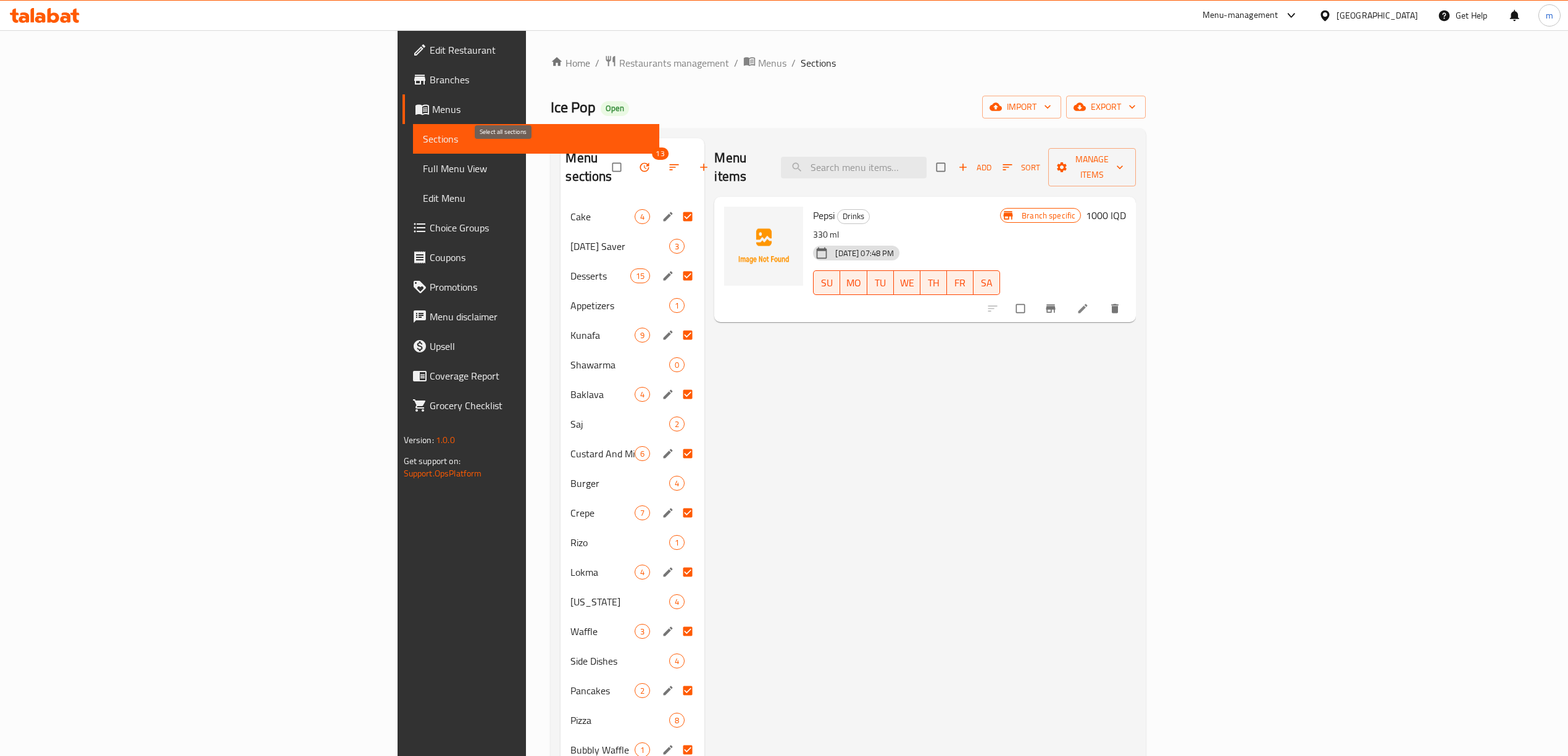
click at [605, 159] on input "checkbox" at bounding box center [618, 166] width 26 height 23
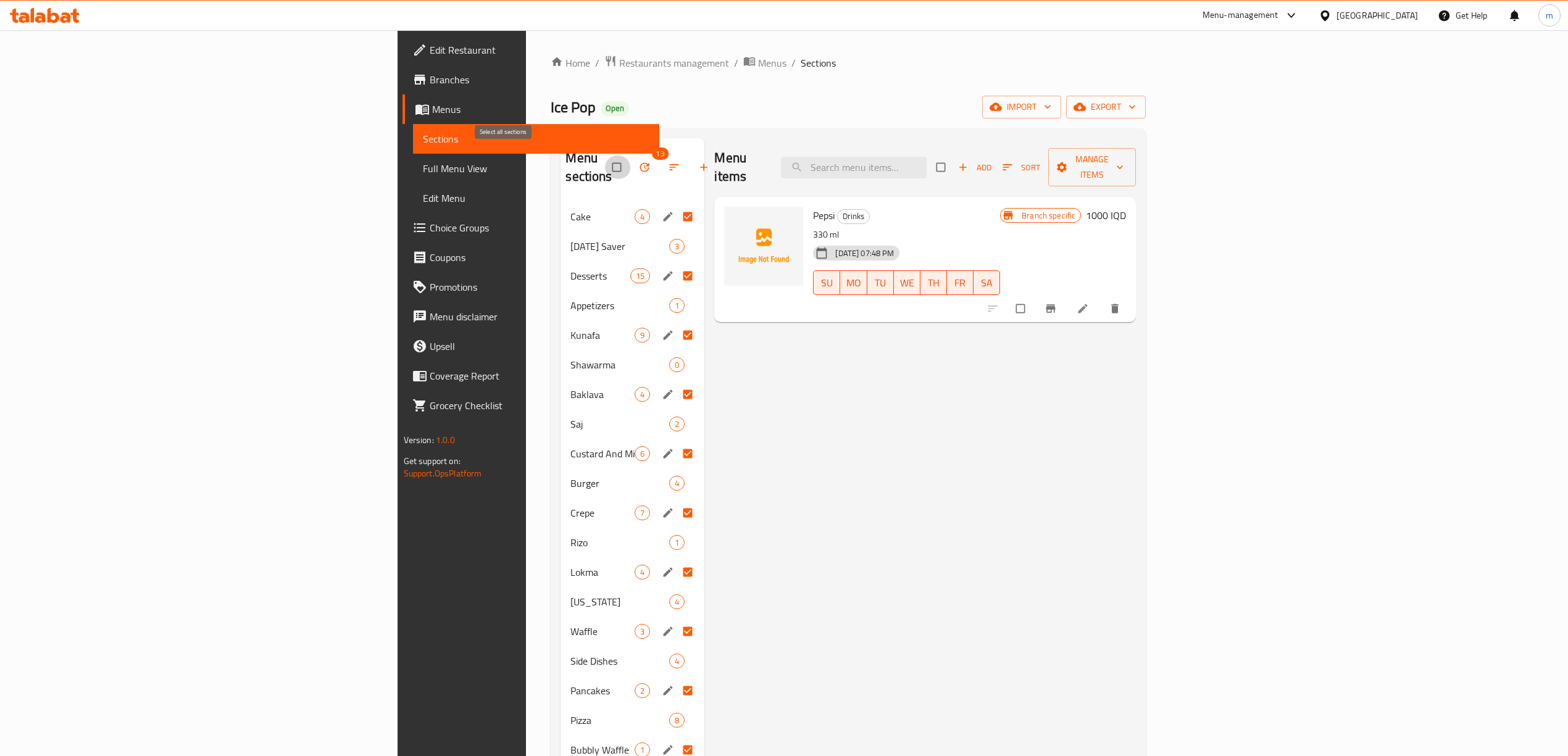
checkbox input "false"
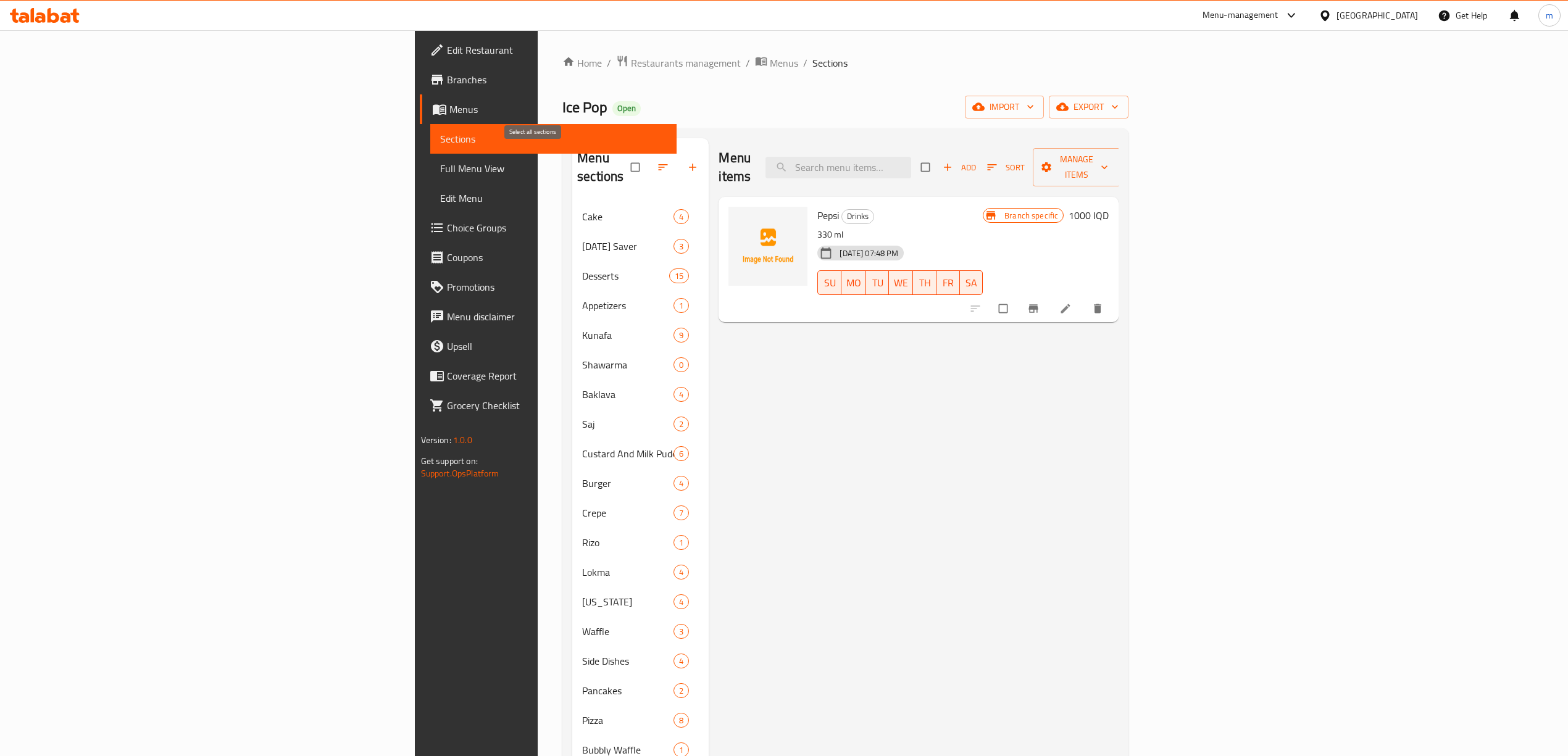
click at [624, 155] on input "checkbox" at bounding box center [637, 166] width 26 height 23
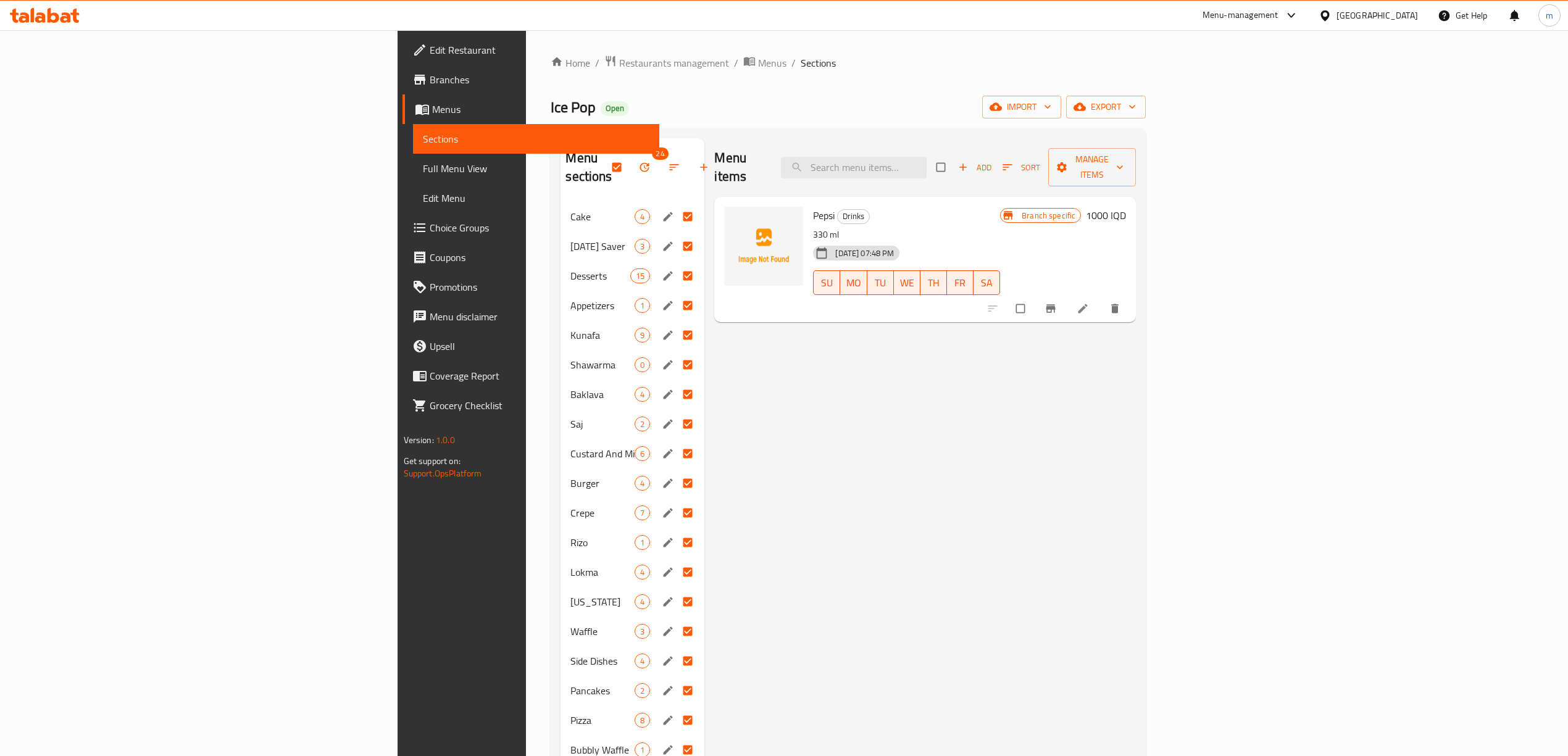
scroll to position [178, 0]
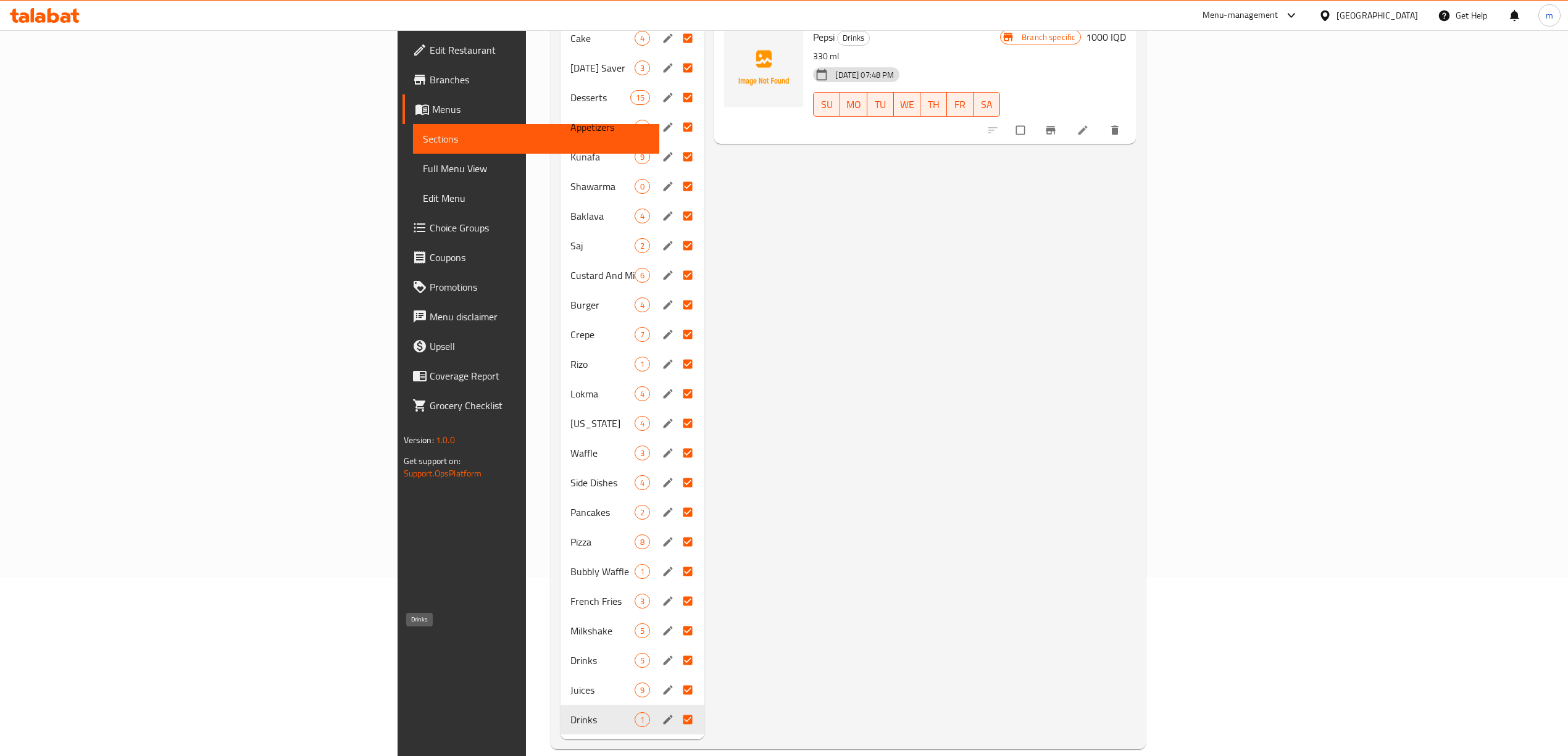
click at [570, 653] on span "Drinks" at bounding box center [602, 661] width 64 height 15
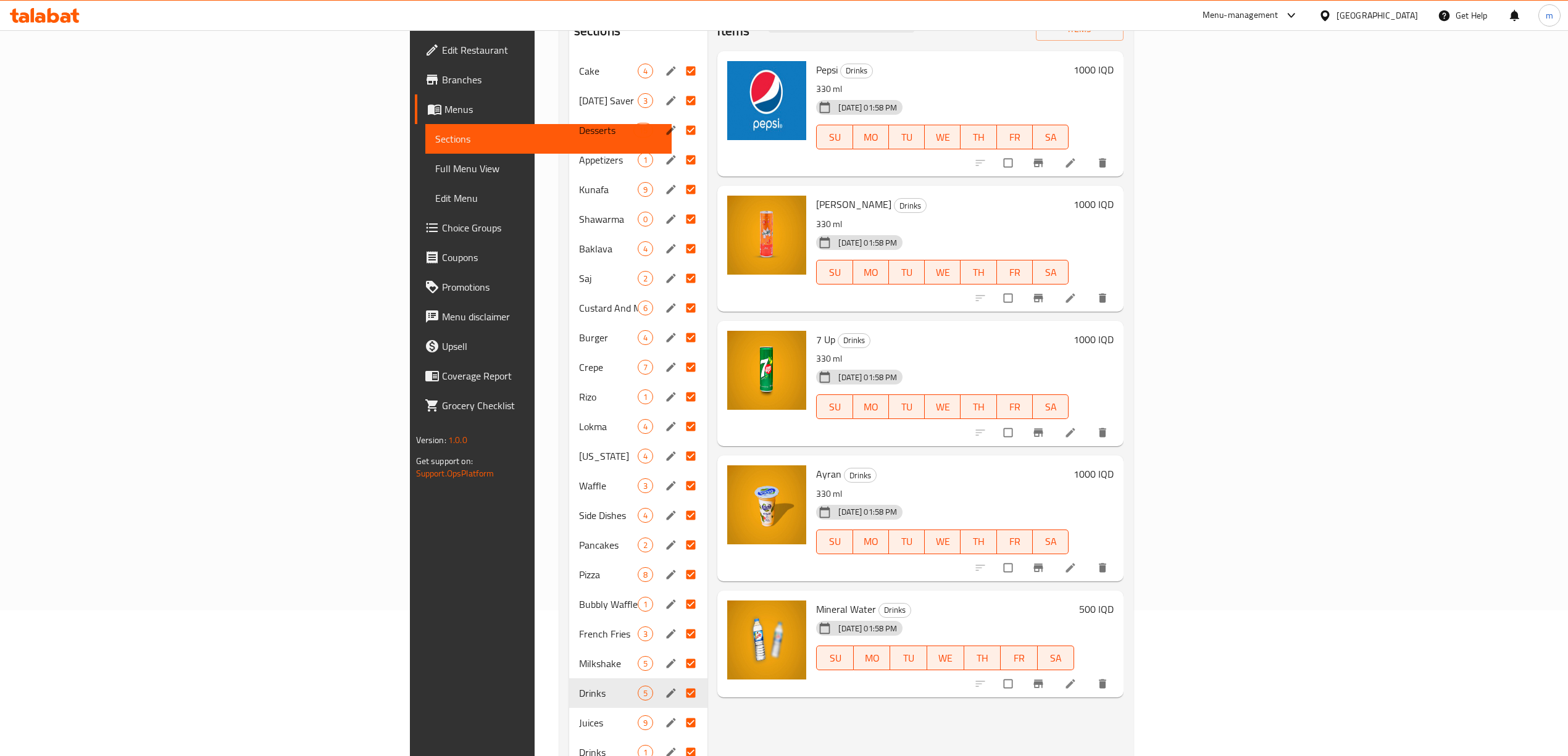
scroll to position [178, 0]
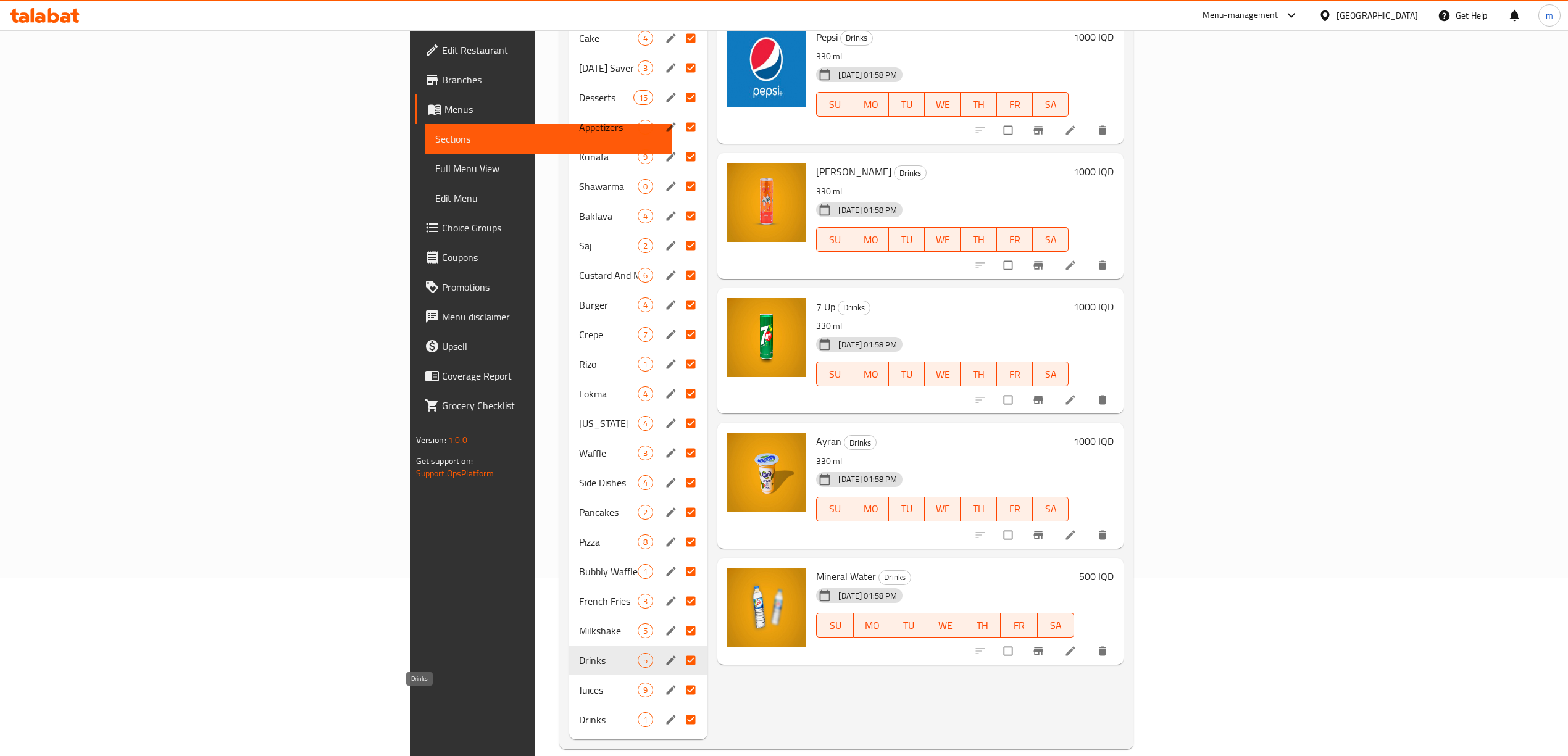
click at [579, 713] on span "Drinks" at bounding box center [609, 720] width 59 height 15
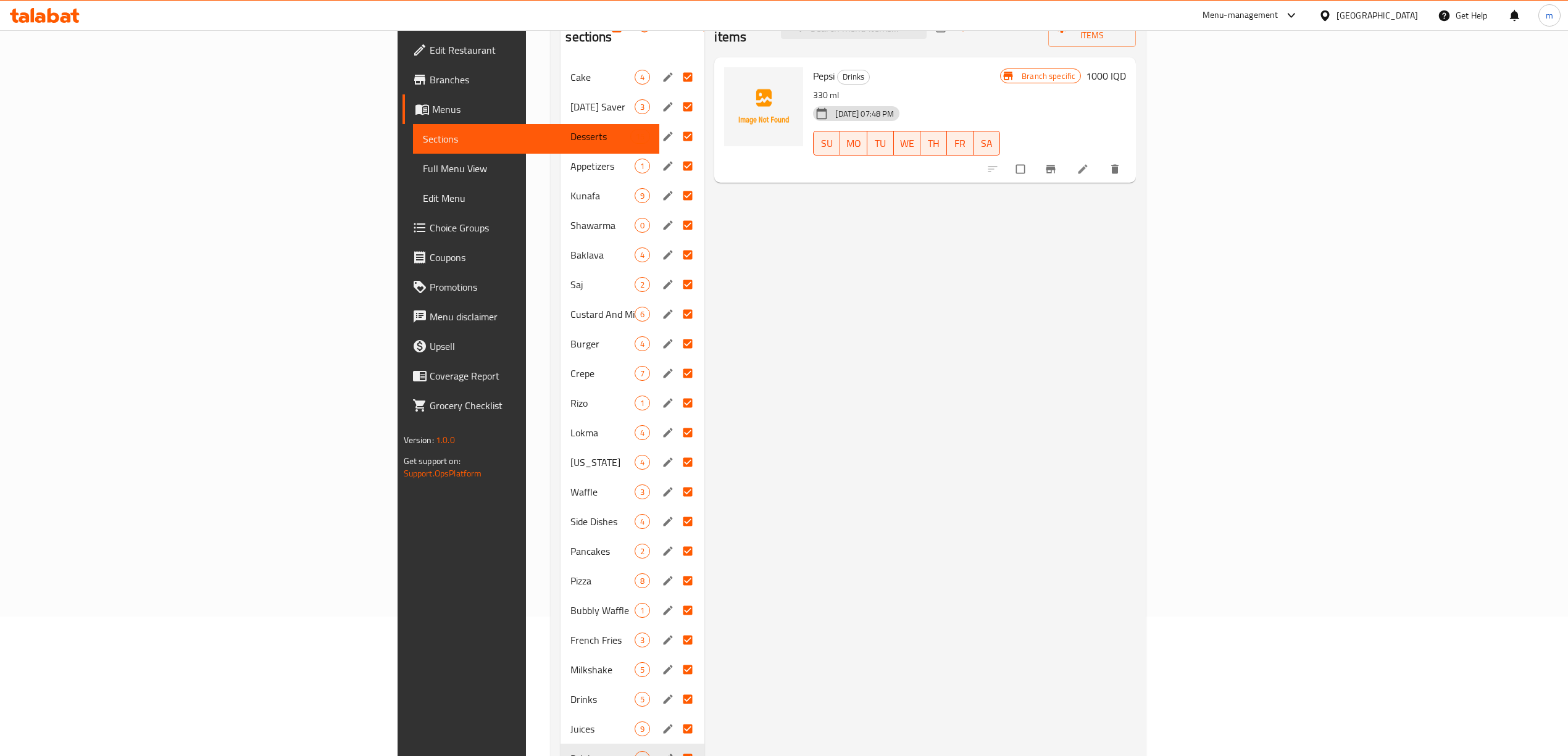
scroll to position [178, 0]
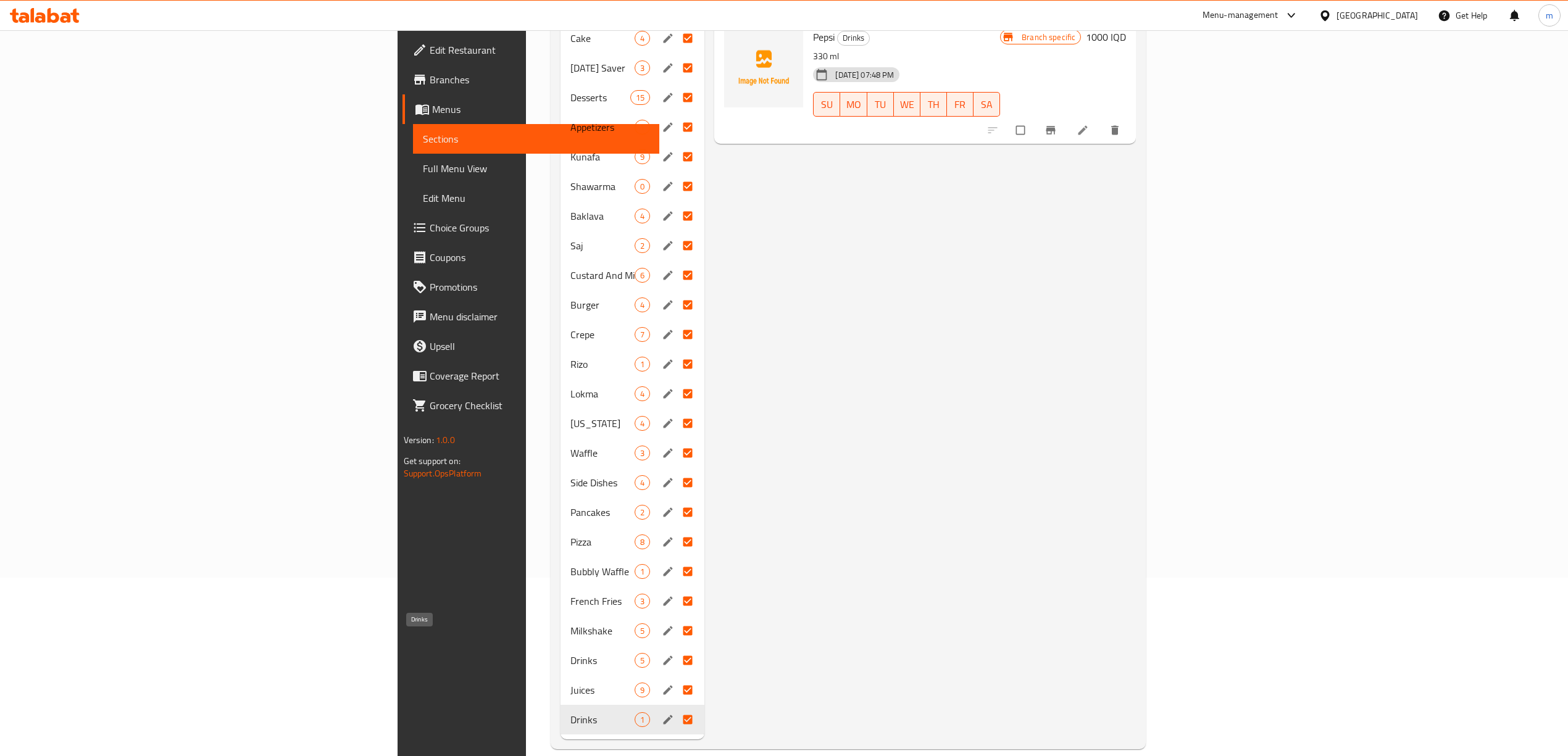
click at [570, 653] on span "Drinks" at bounding box center [602, 661] width 64 height 15
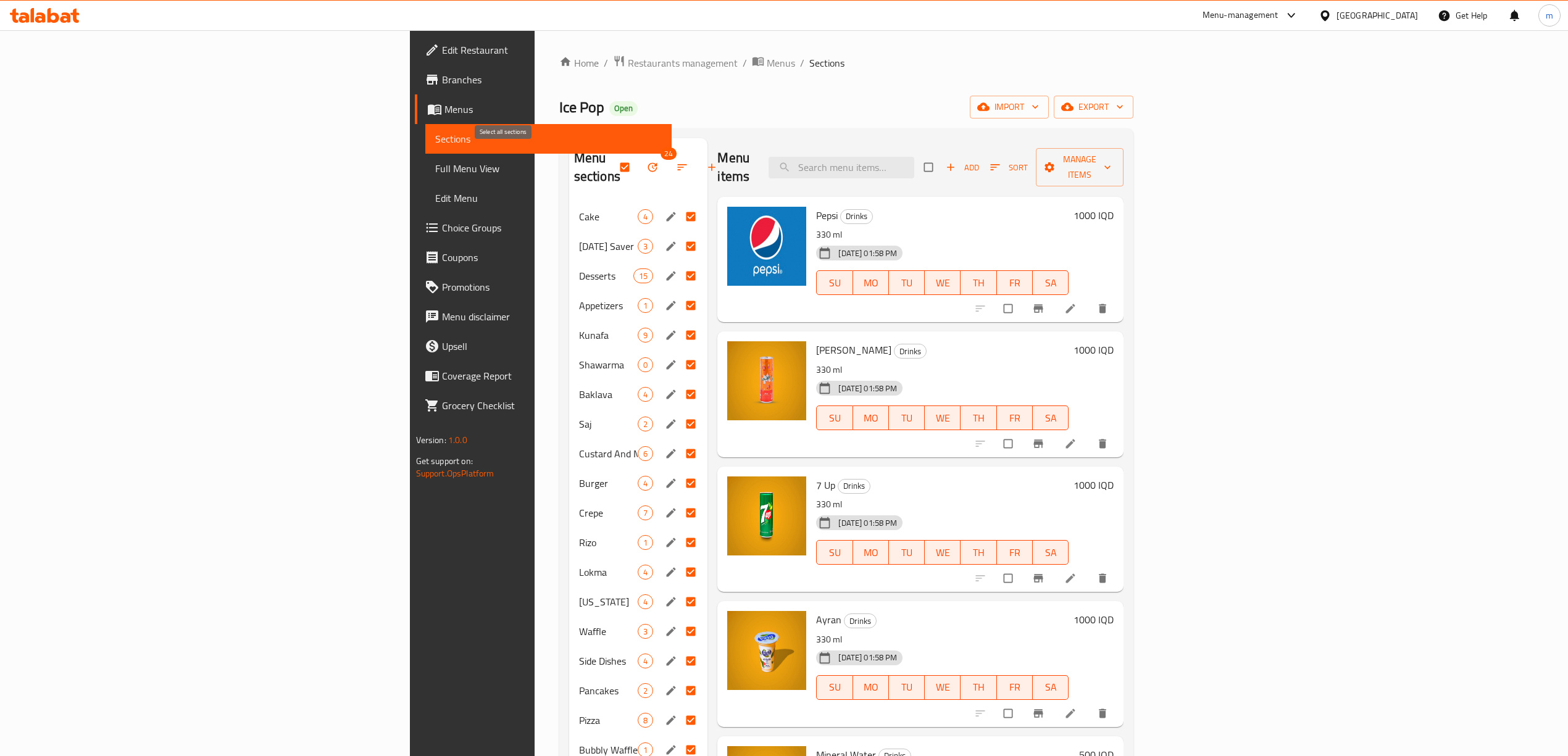
click at [613, 161] on input "checkbox" at bounding box center [626, 166] width 26 height 23
checkbox input "false"
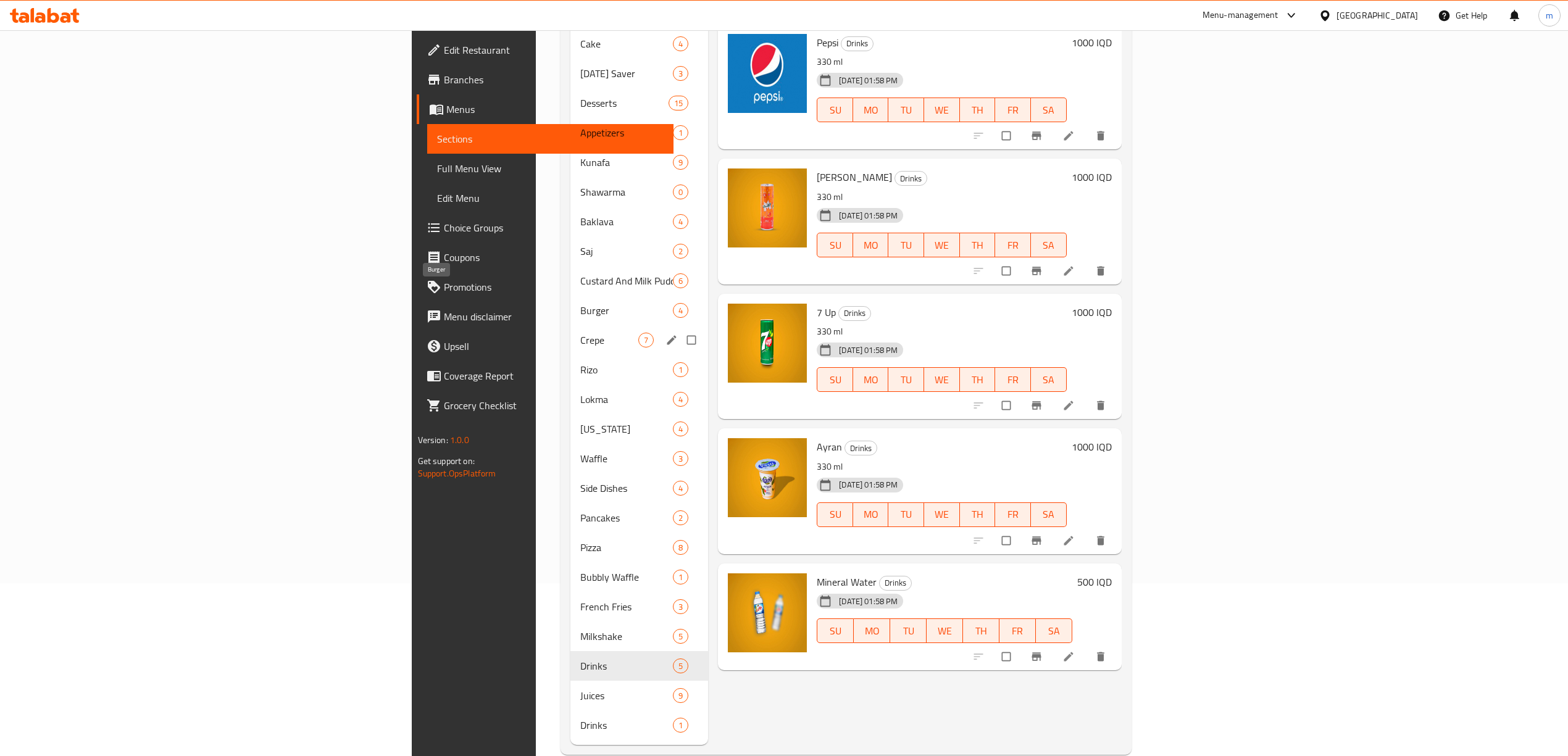
scroll to position [178, 0]
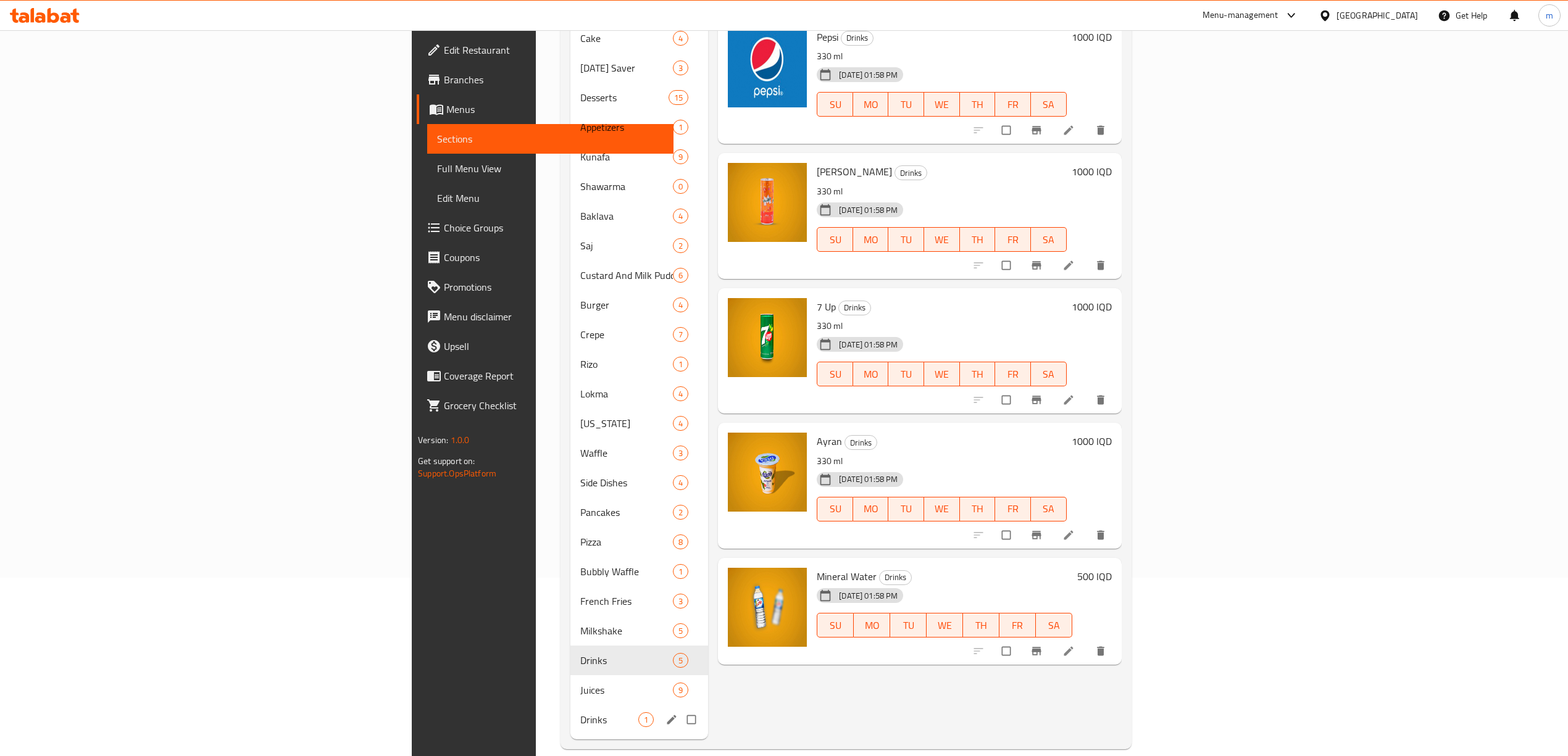
click at [680, 708] on input "Menu sections" at bounding box center [693, 719] width 26 height 23
checkbox input "true"
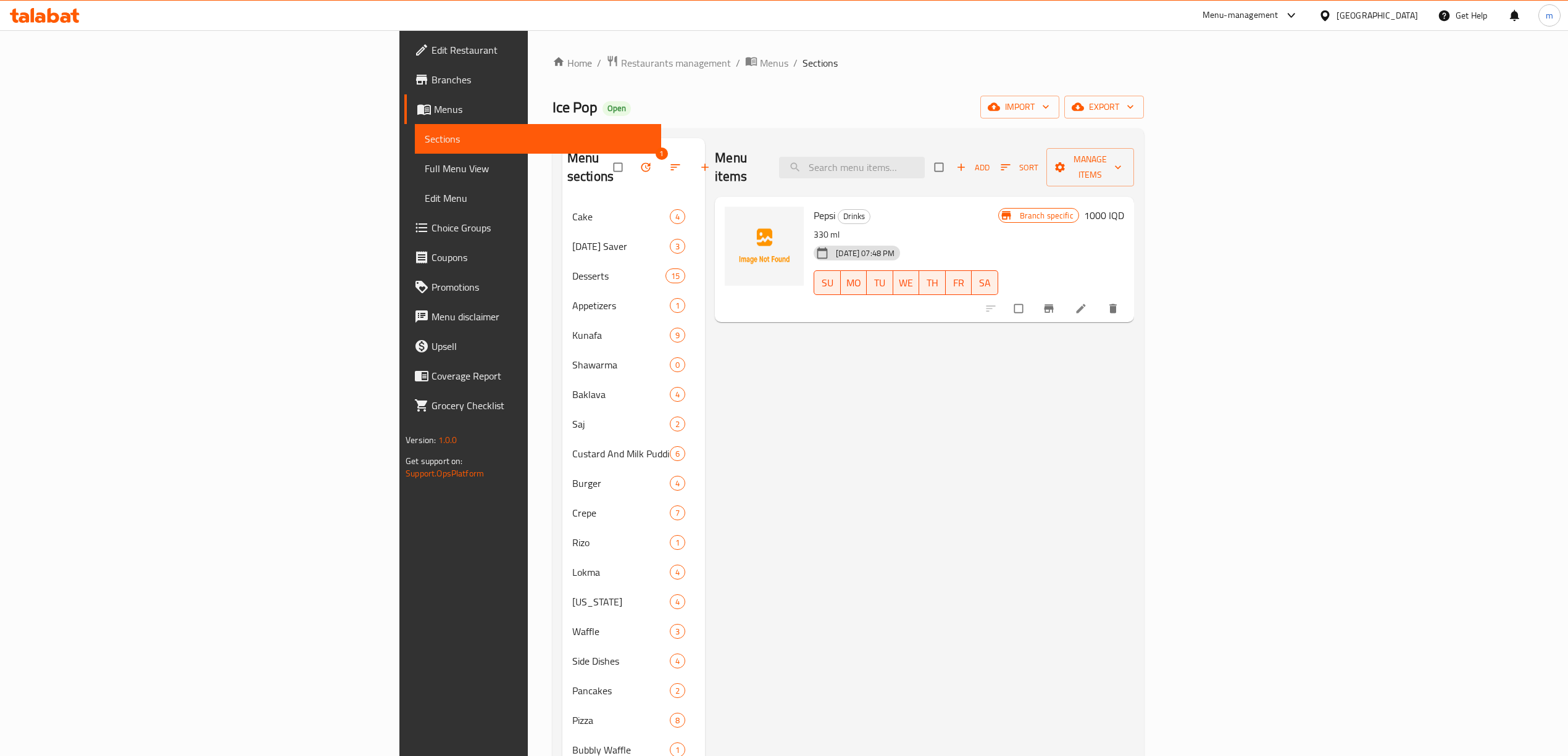
click at [1055, 302] on icon "Branch-specific-item" at bounding box center [1048, 308] width 12 height 12
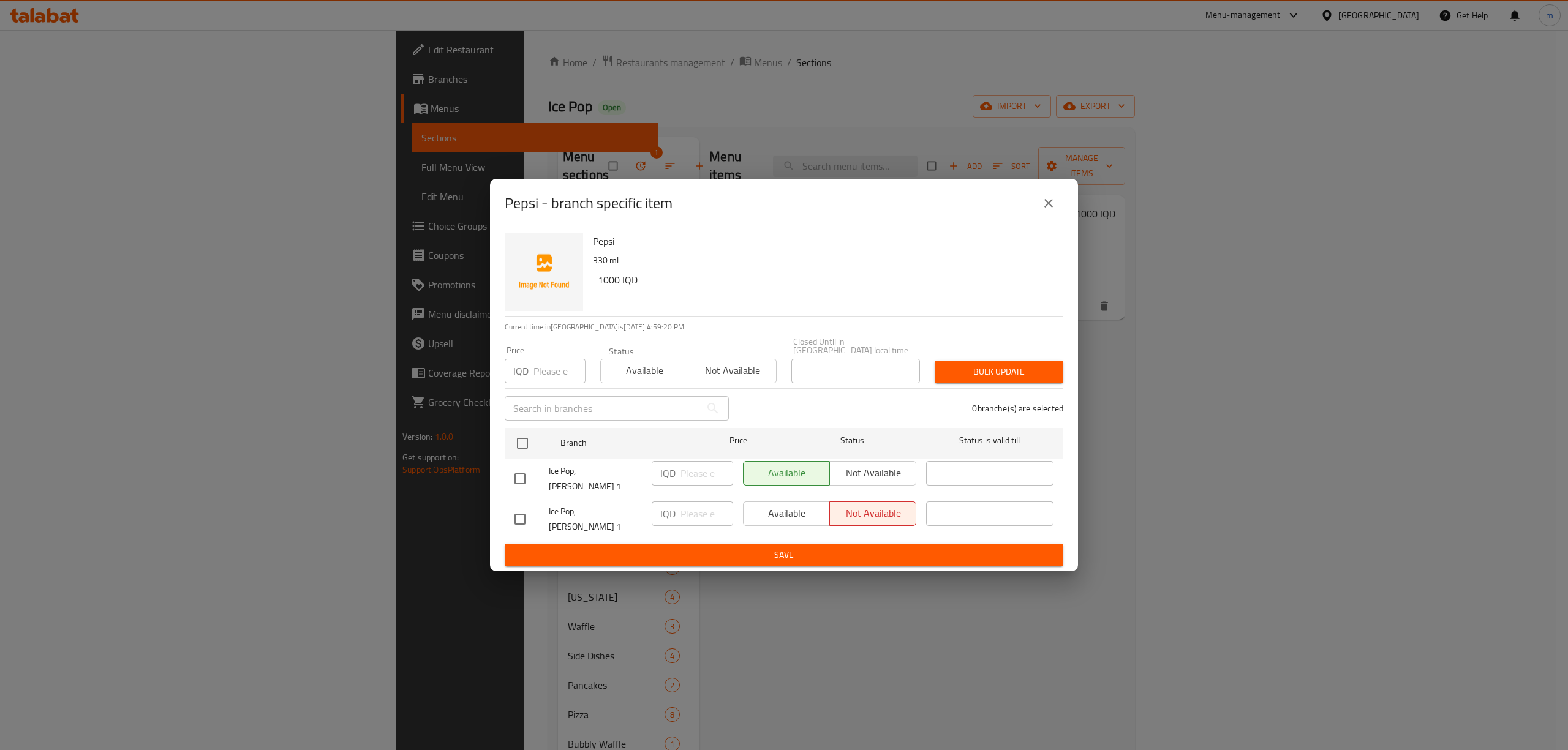
click at [1044, 211] on icon "close" at bounding box center [1049, 204] width 15 height 15
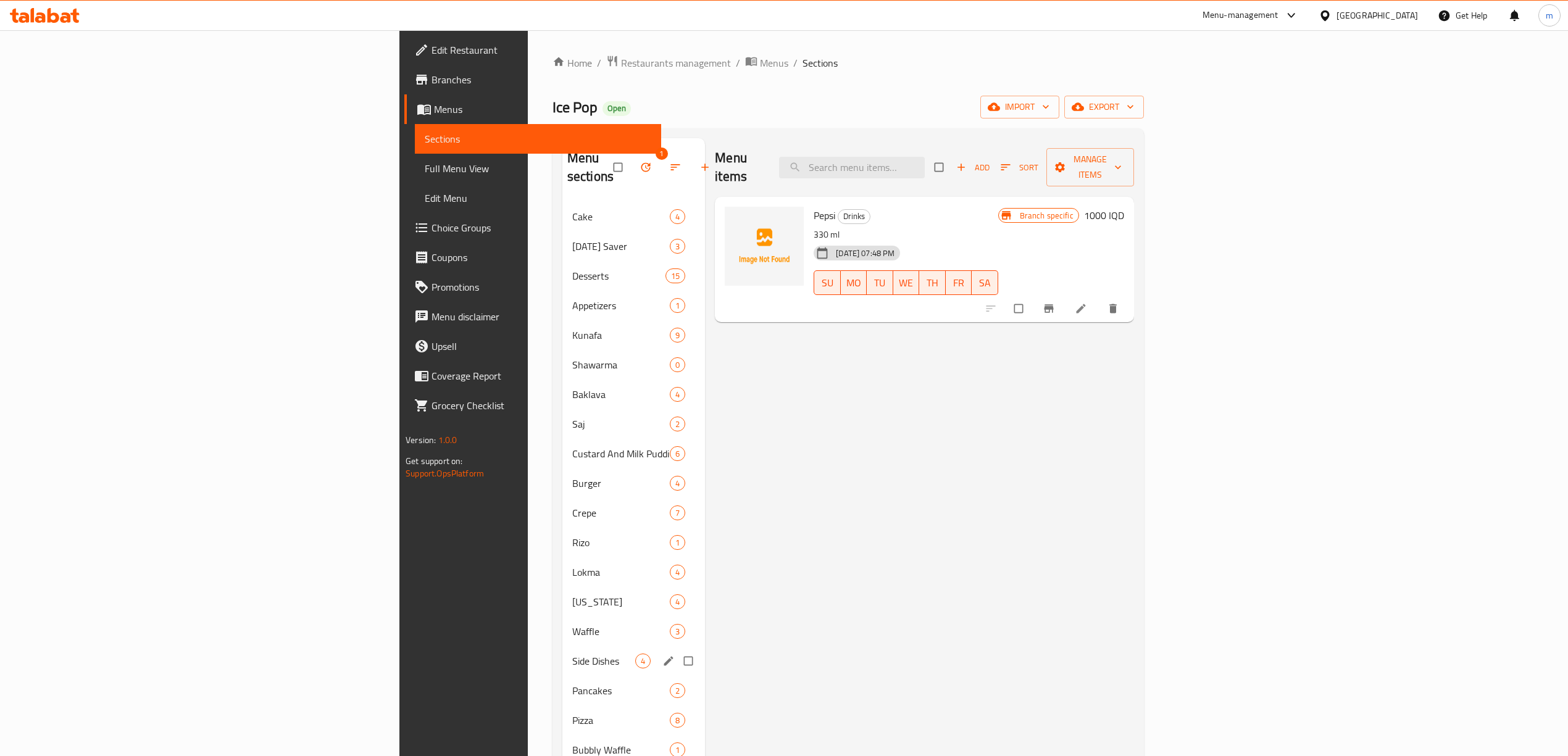
scroll to position [178, 0]
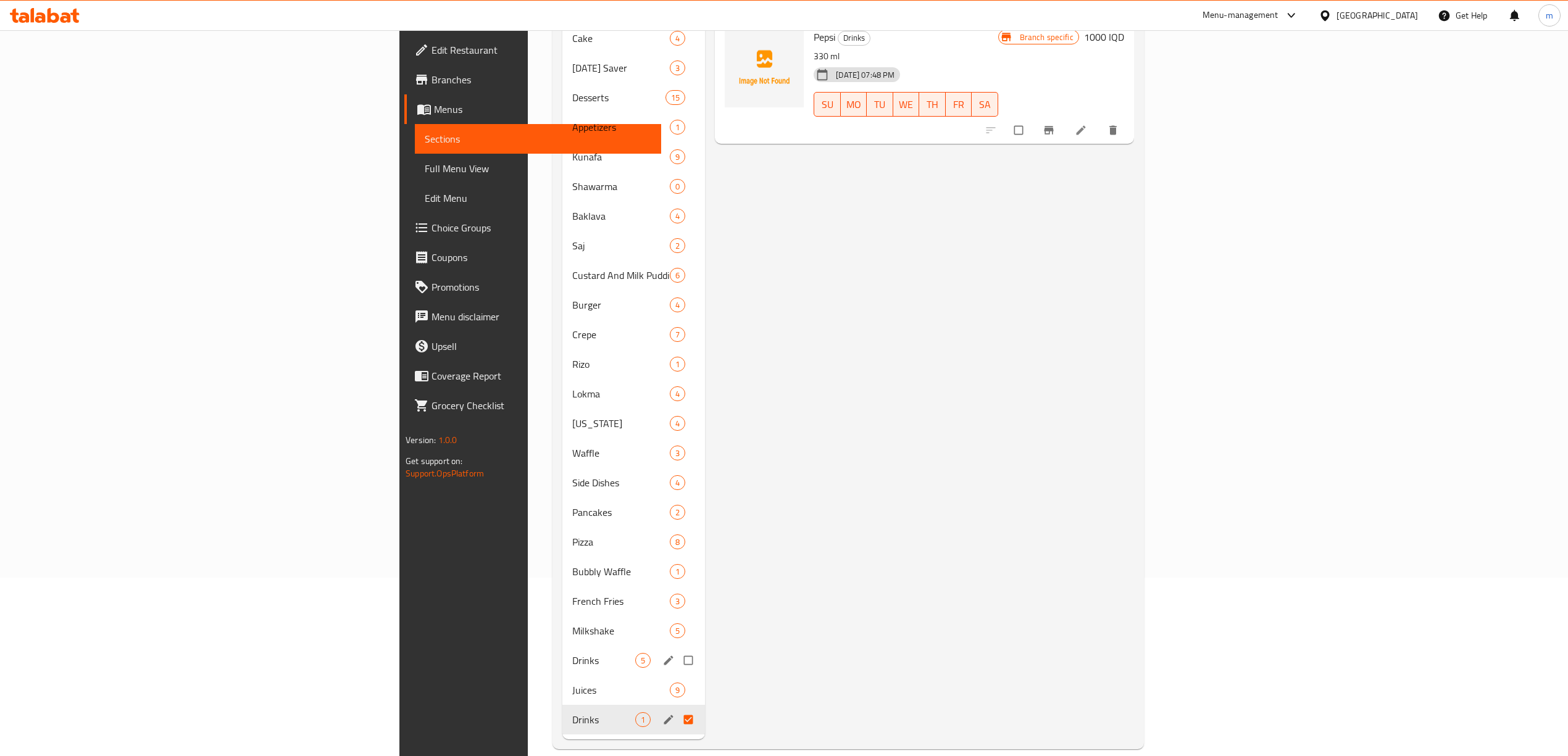
click at [572, 653] on span "Drinks" at bounding box center [603, 661] width 63 height 15
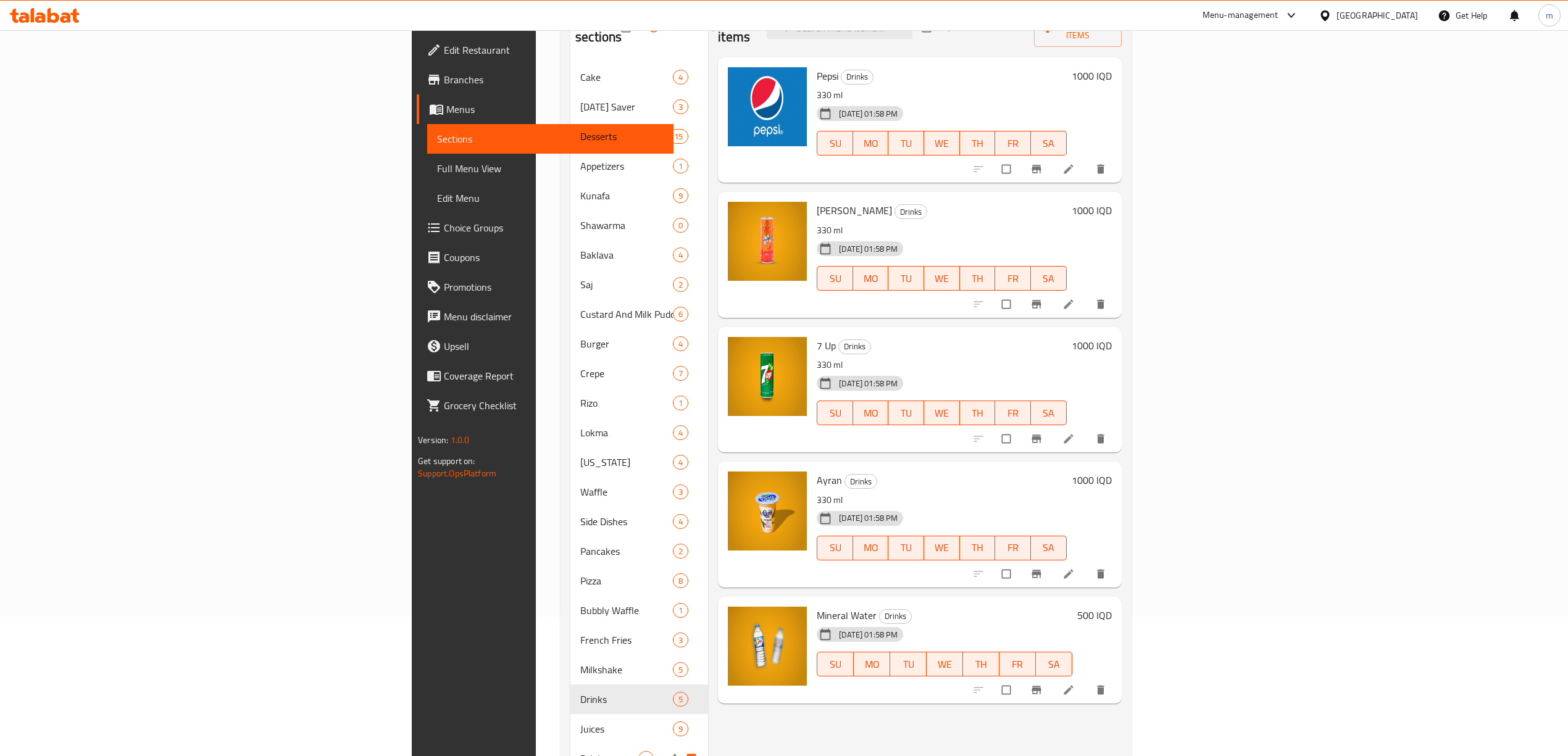
scroll to position [178, 0]
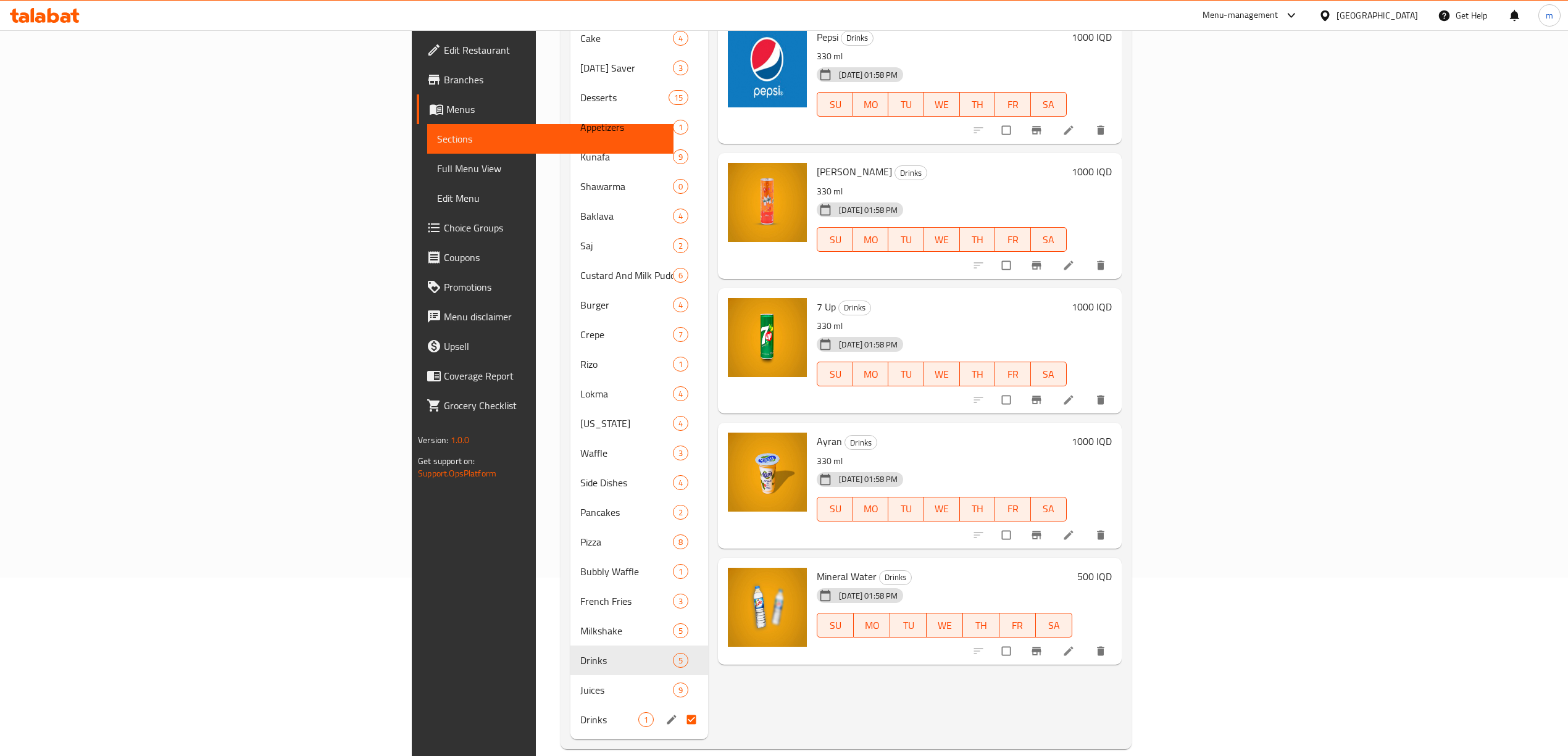
click at [580, 713] on span "Drinks" at bounding box center [609, 720] width 58 height 15
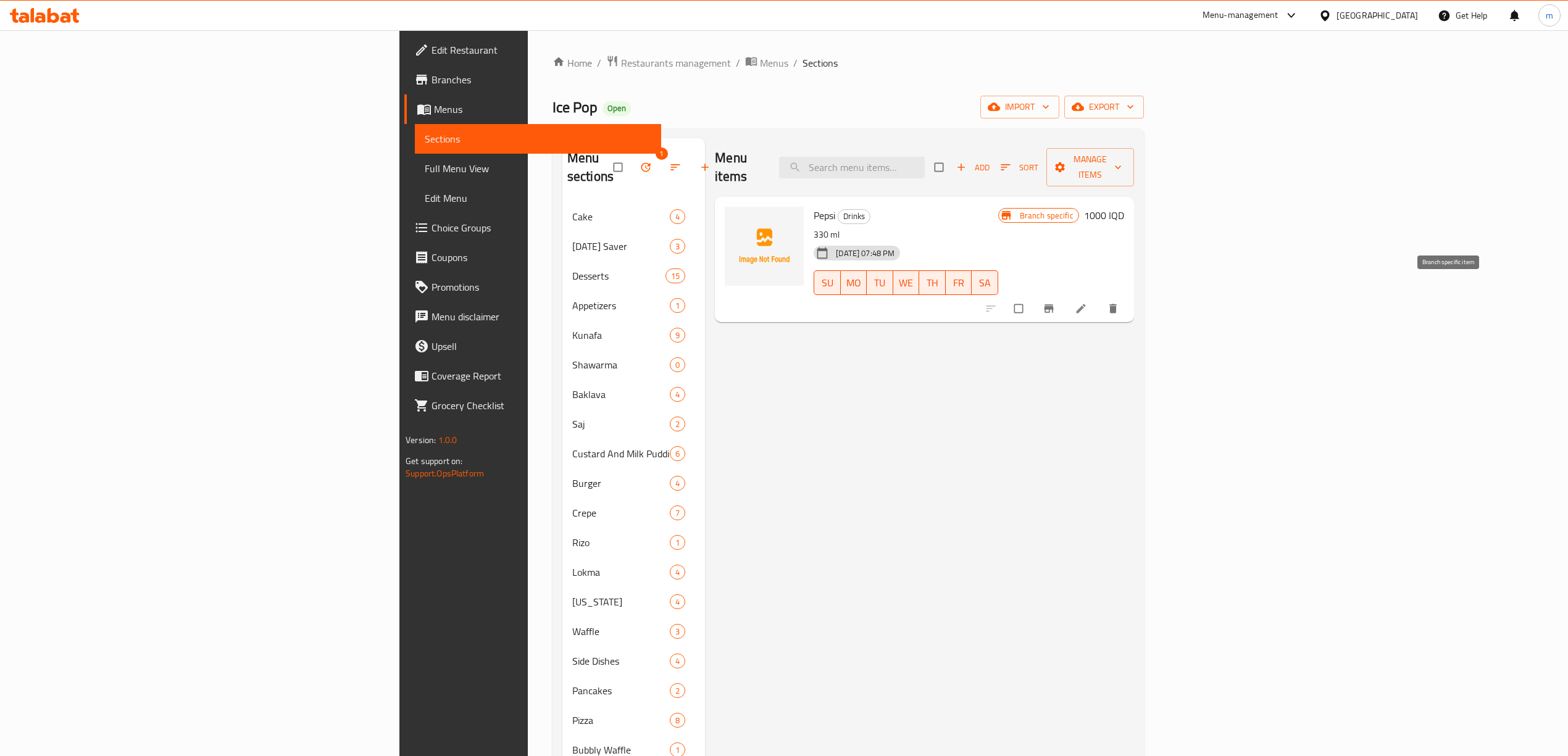
click at [1053, 305] on icon "Branch-specific-item" at bounding box center [1049, 309] width 9 height 8
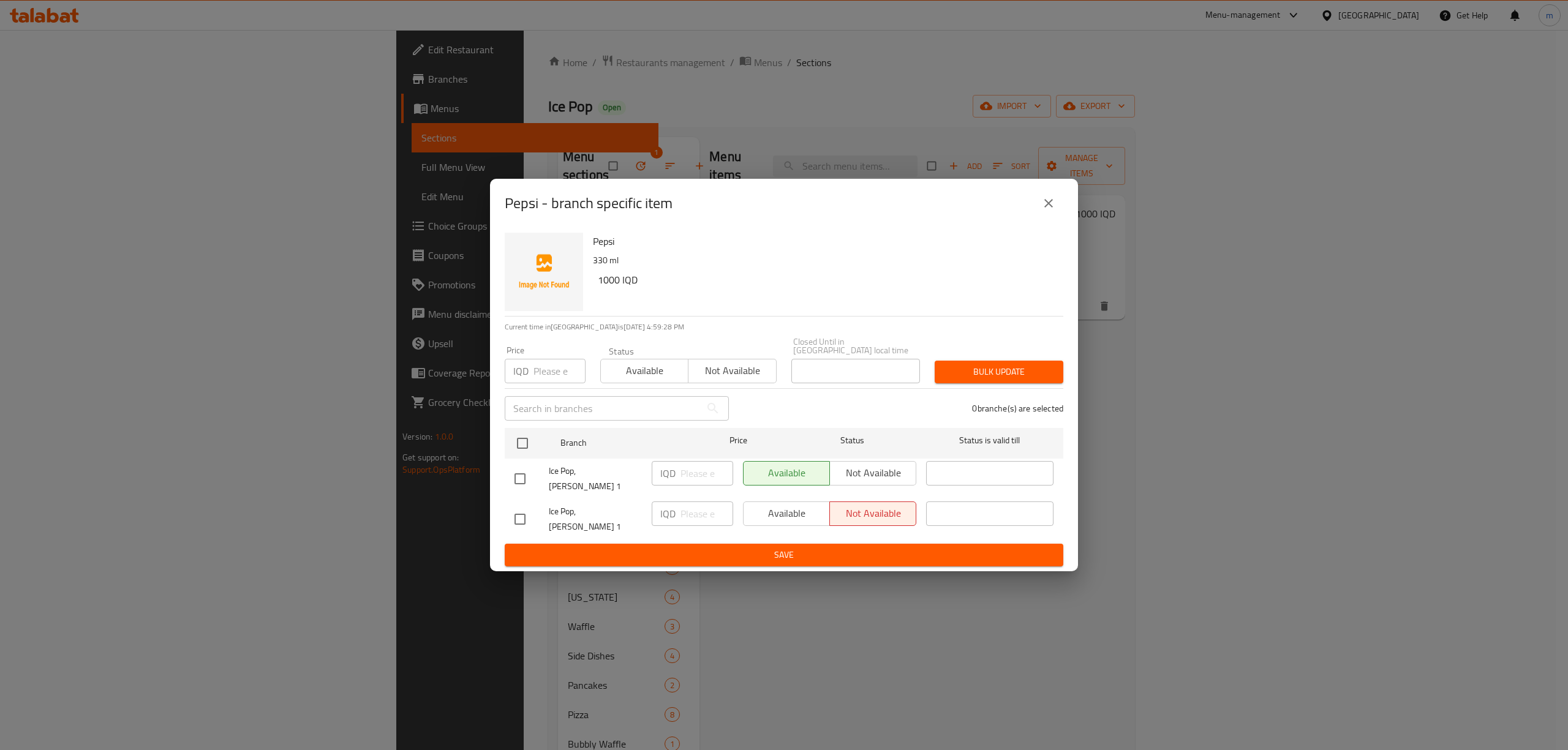
click at [1052, 211] on icon "close" at bounding box center [1049, 204] width 15 height 15
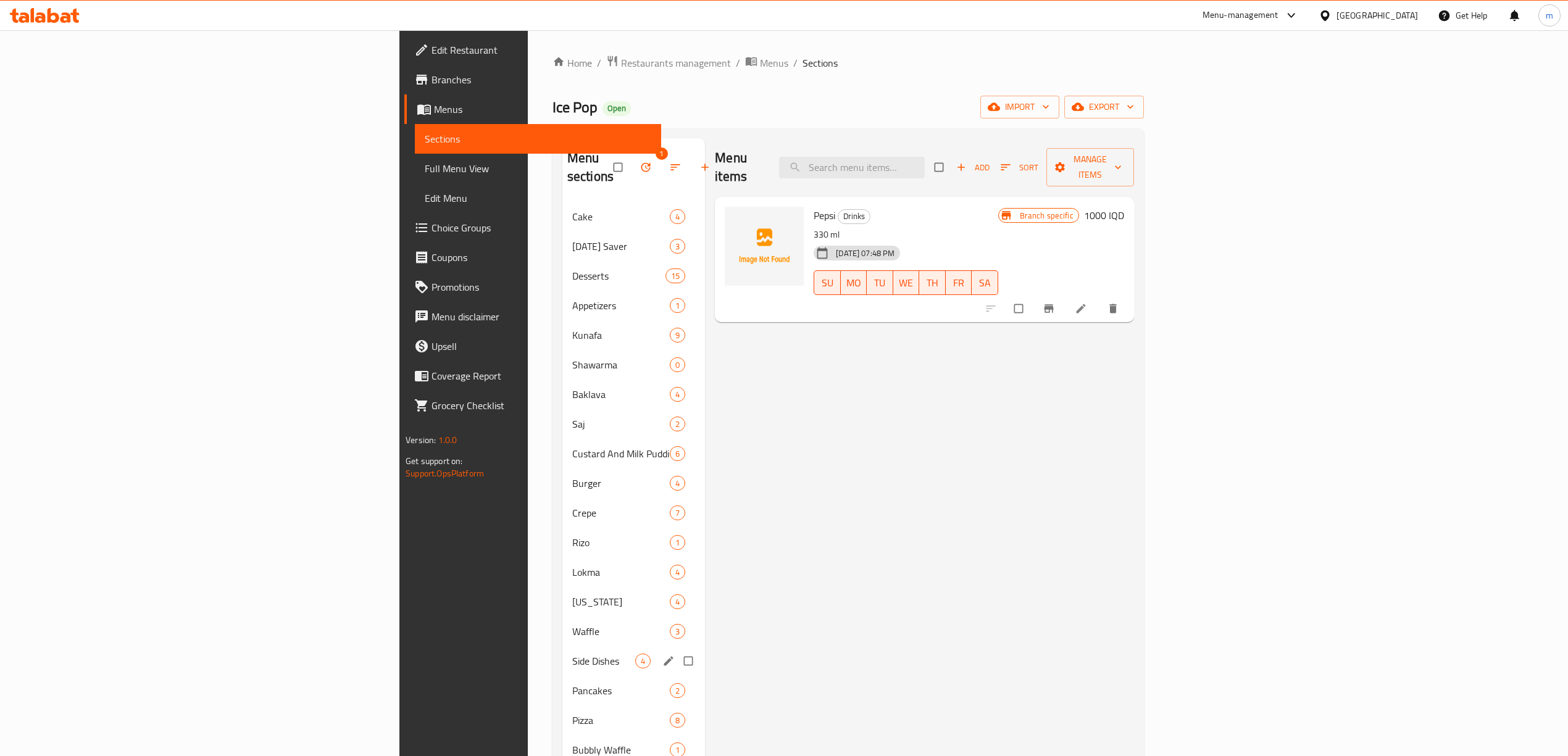
scroll to position [178, 0]
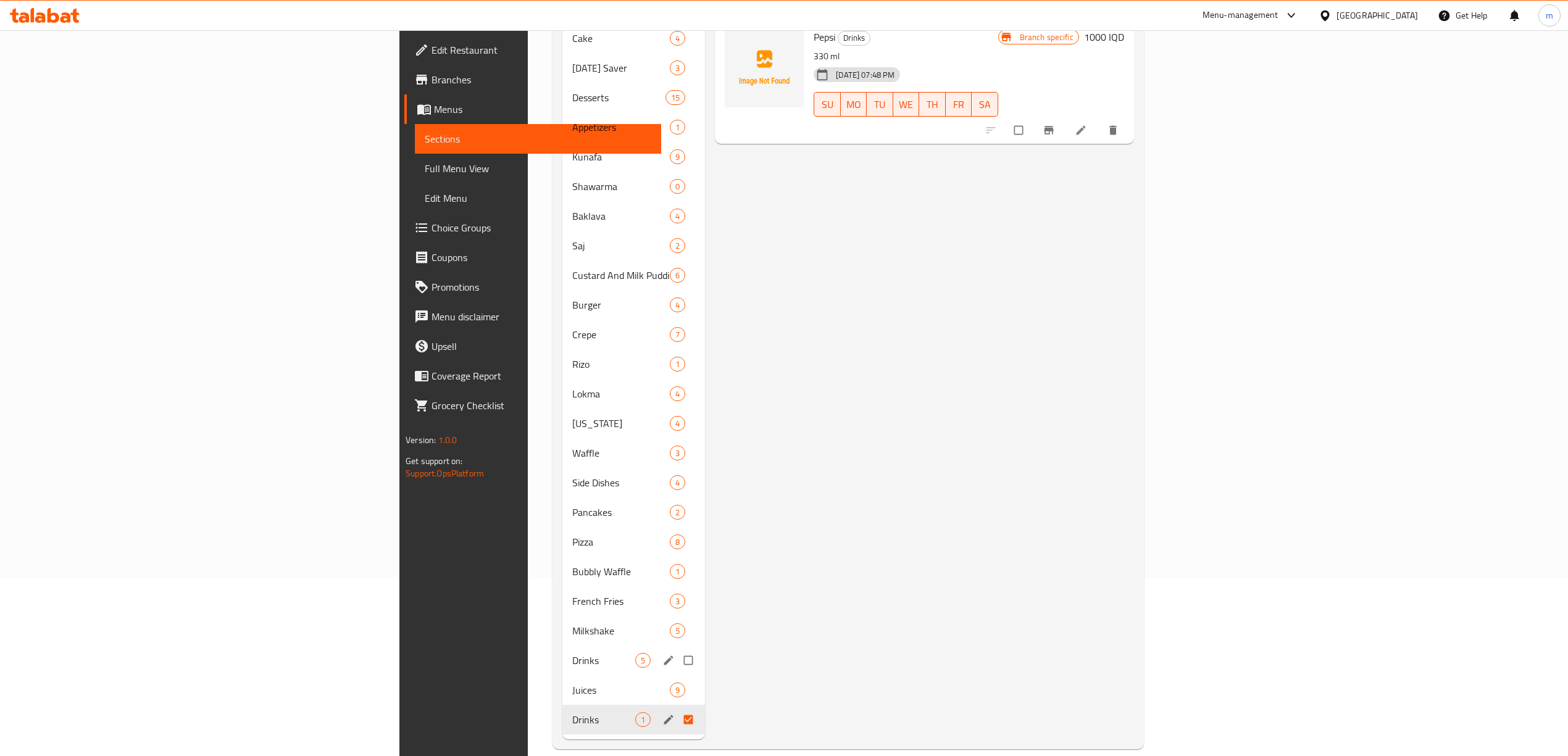
click at [563, 646] on div "Drinks 5" at bounding box center [634, 661] width 143 height 30
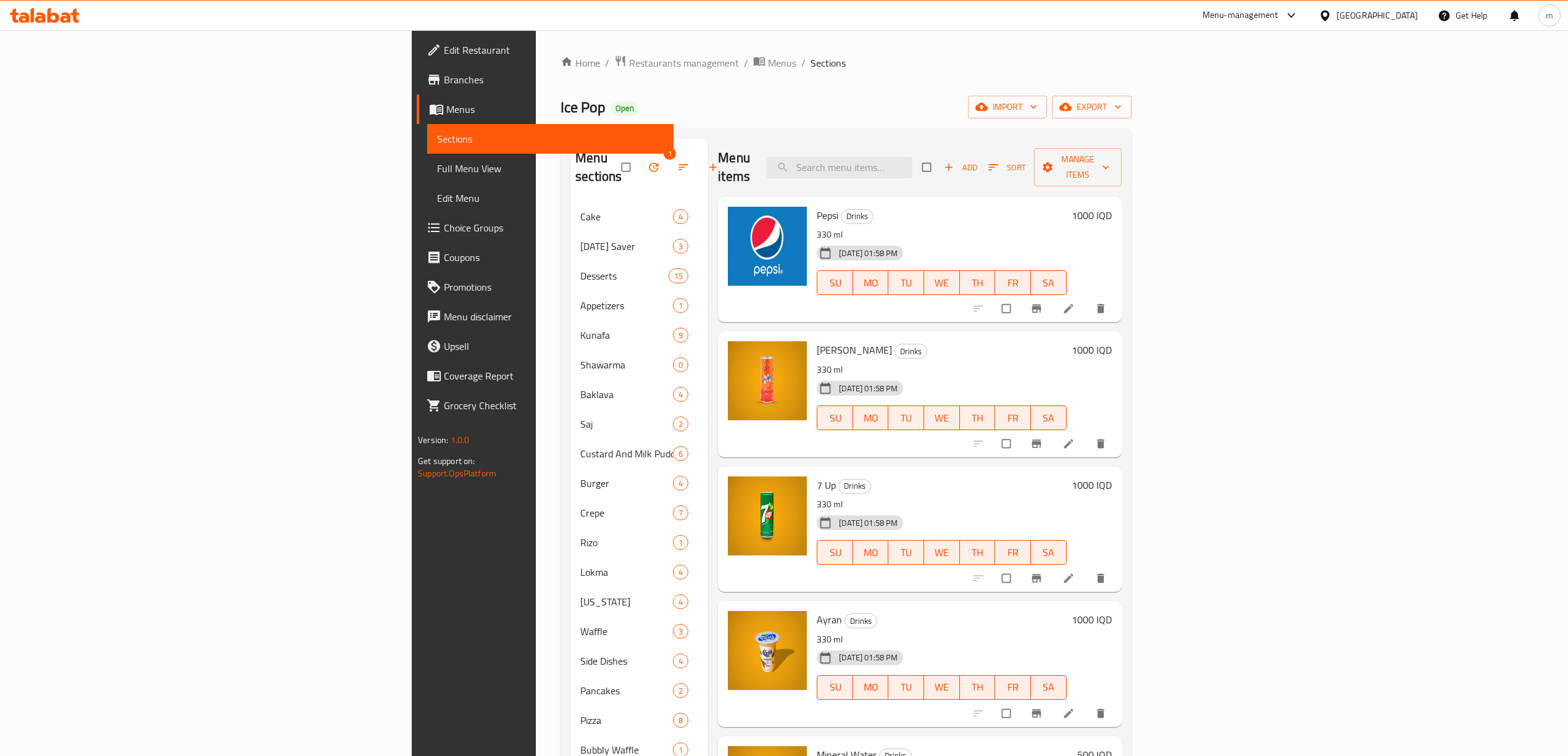
click at [1042, 302] on icon "Branch-specific-item" at bounding box center [1036, 308] width 12 height 12
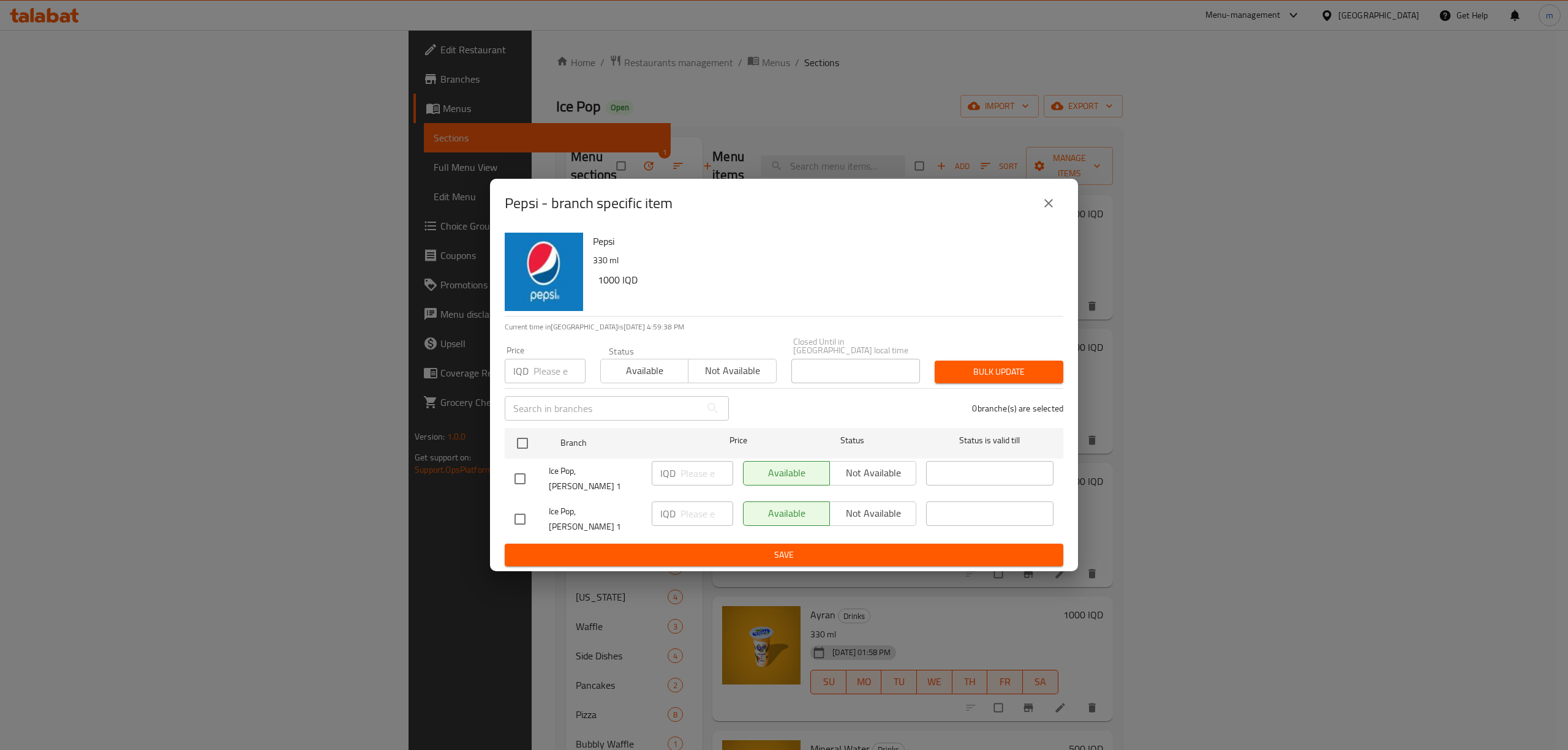
click at [870, 480] on div "Available Not available" at bounding box center [829, 473] width 173 height 25
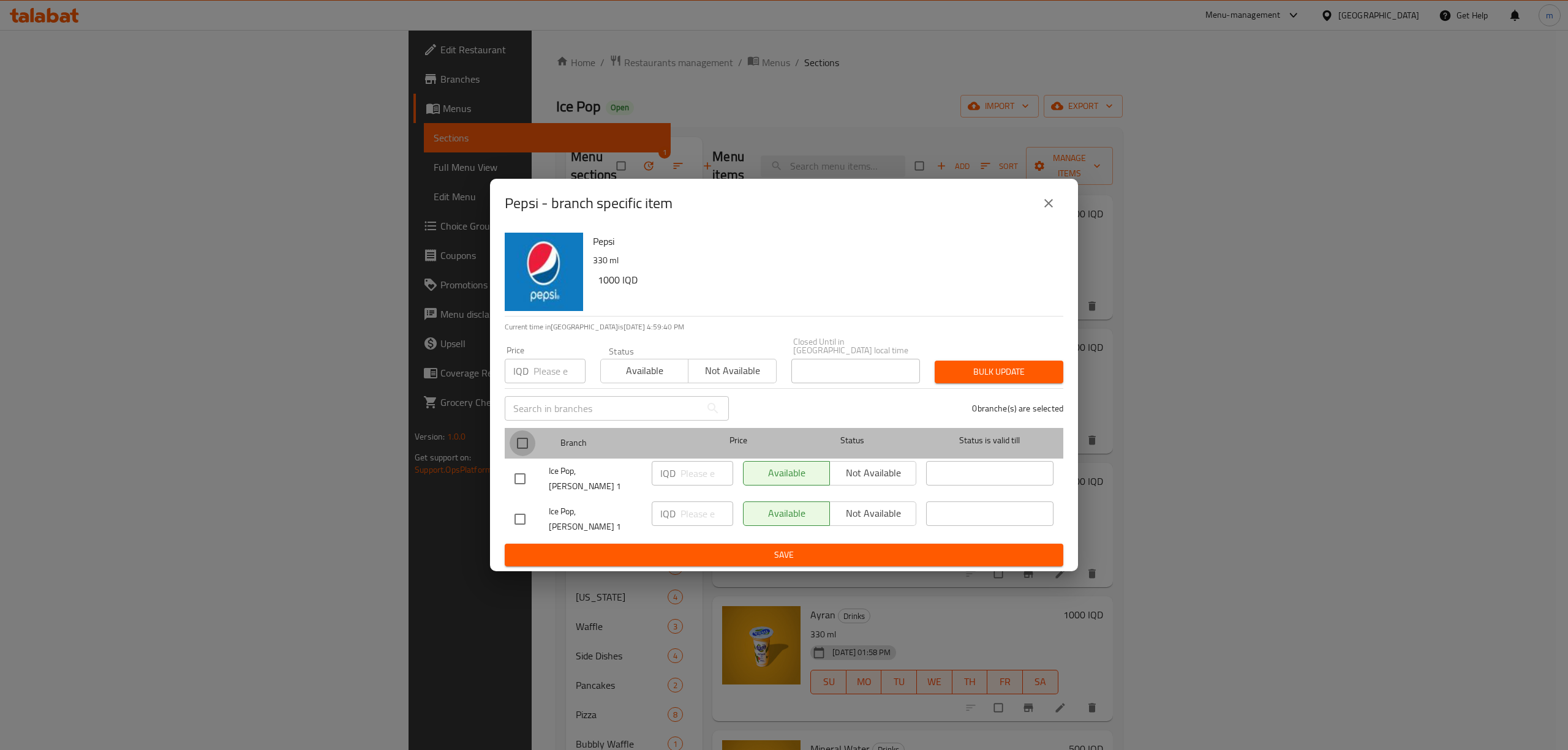
click at [517, 449] on input "checkbox" at bounding box center [523, 444] width 26 height 26
checkbox input "true"
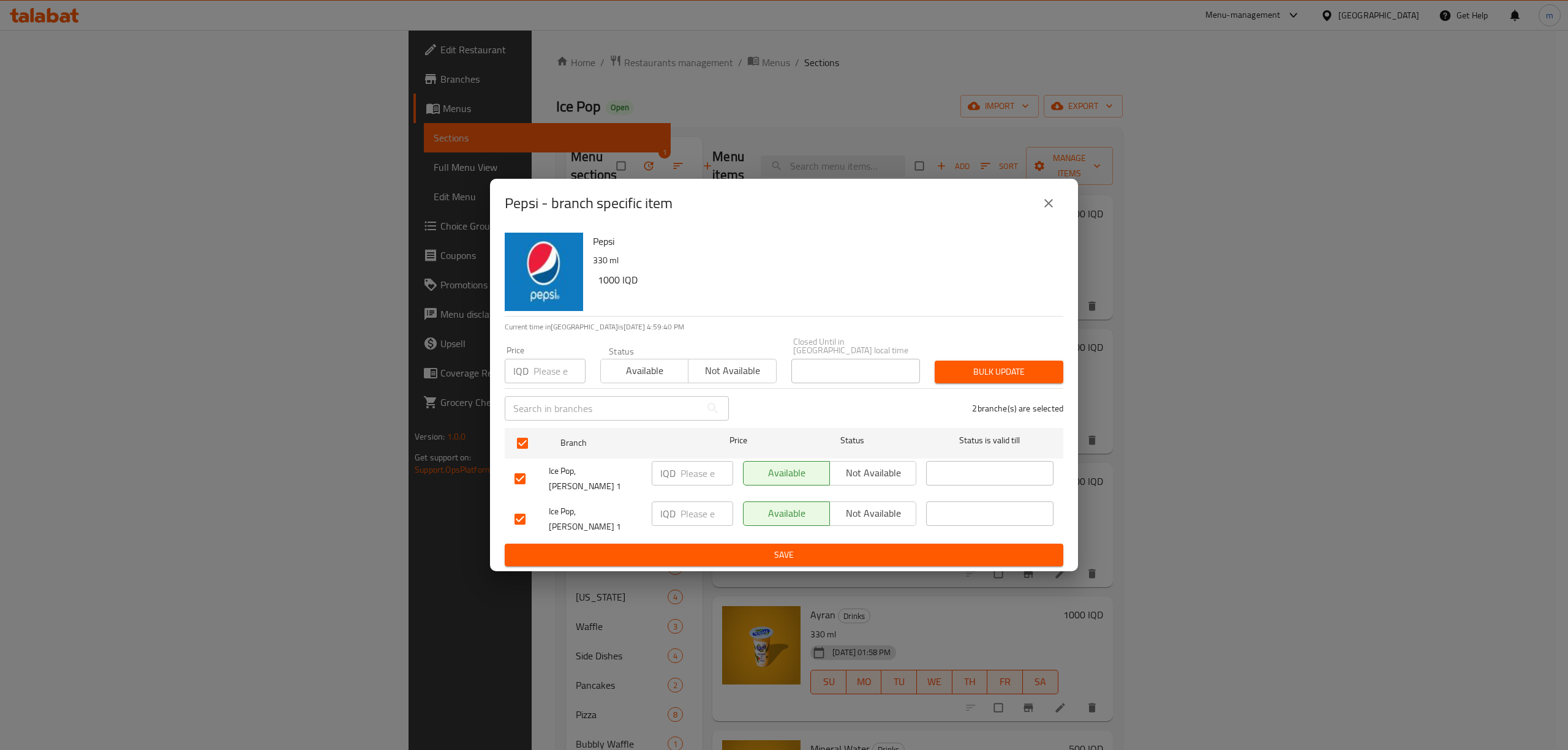
click at [875, 480] on span "Not available" at bounding box center [874, 472] width 77 height 17
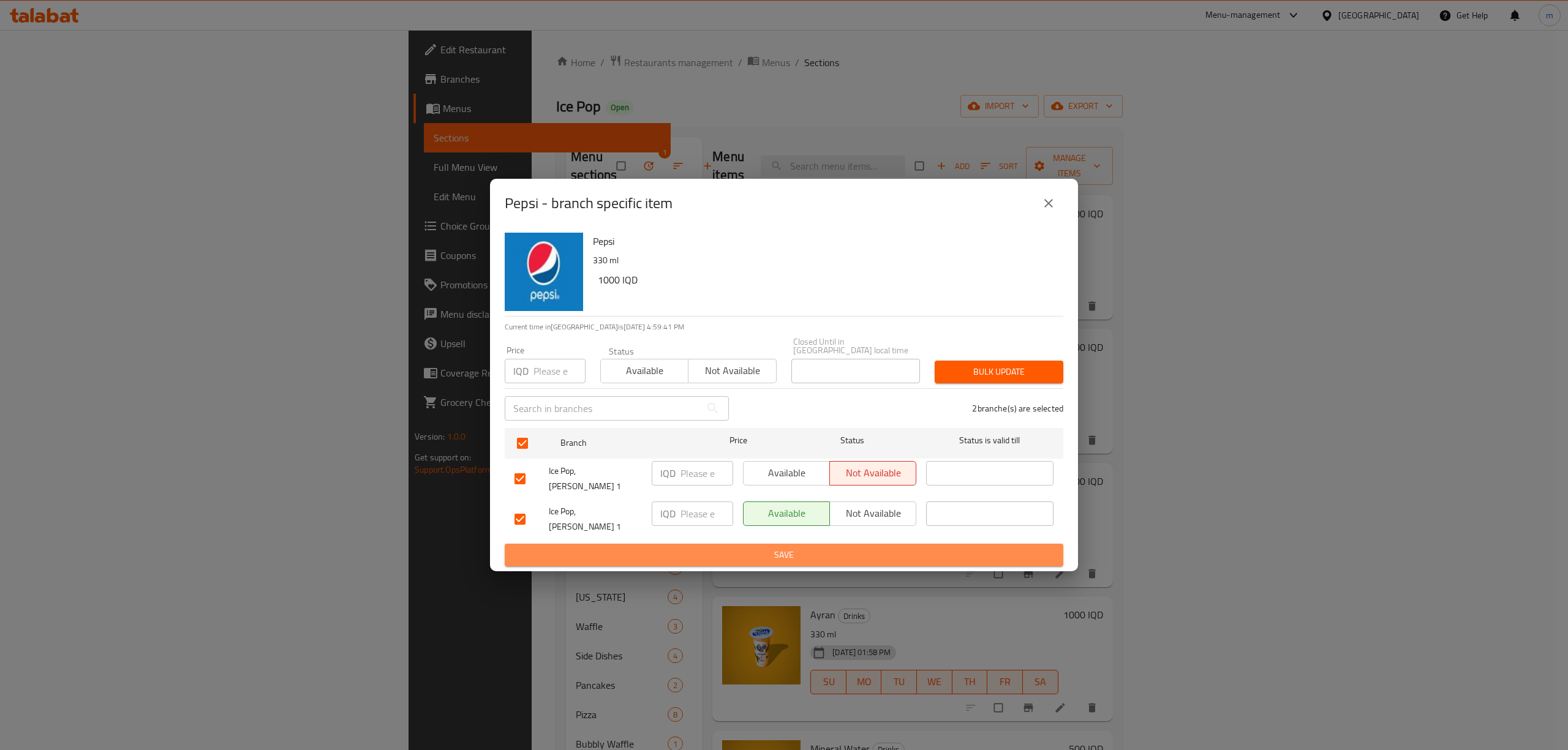
click at [854, 547] on span "Save" at bounding box center [784, 555] width 539 height 16
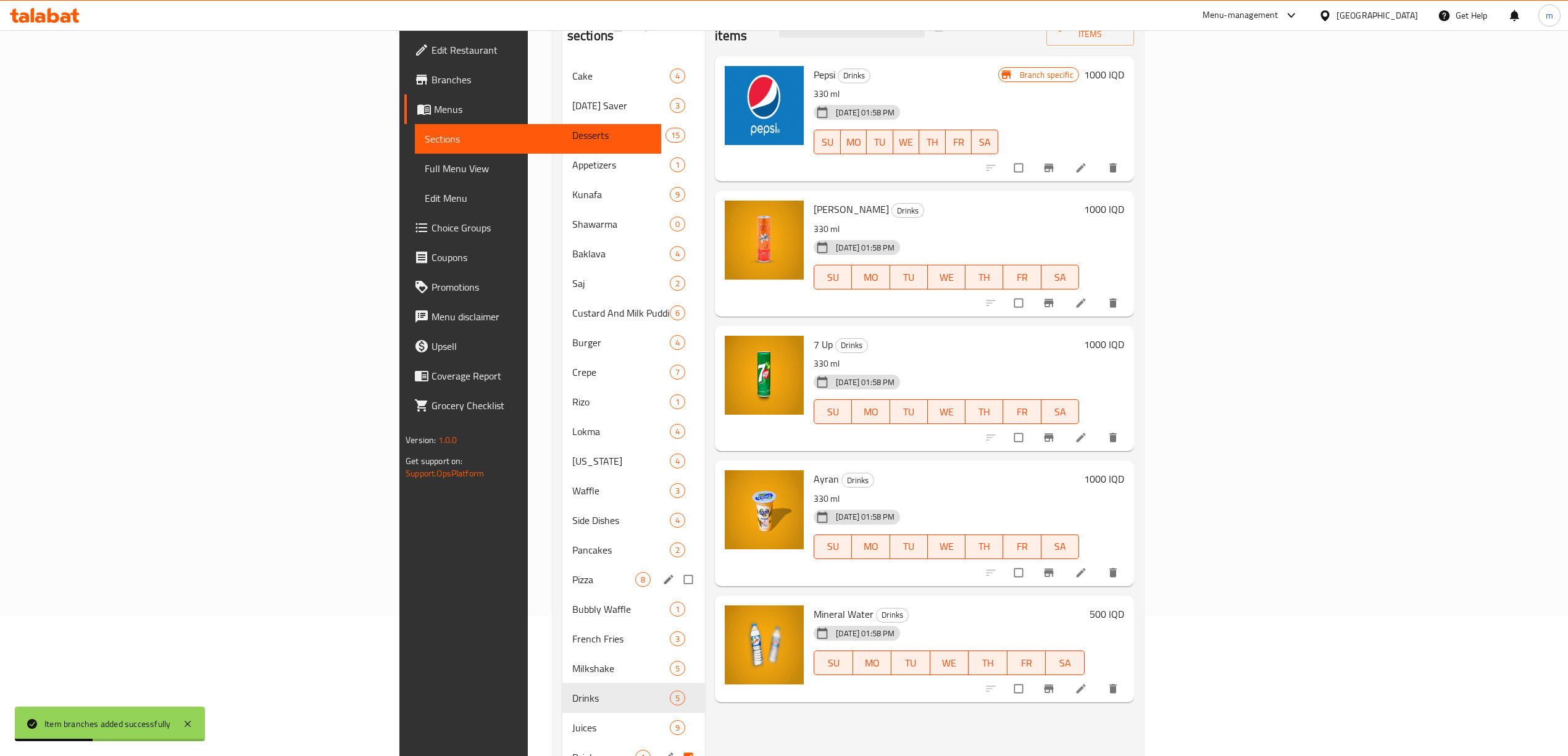
scroll to position [178, 0]
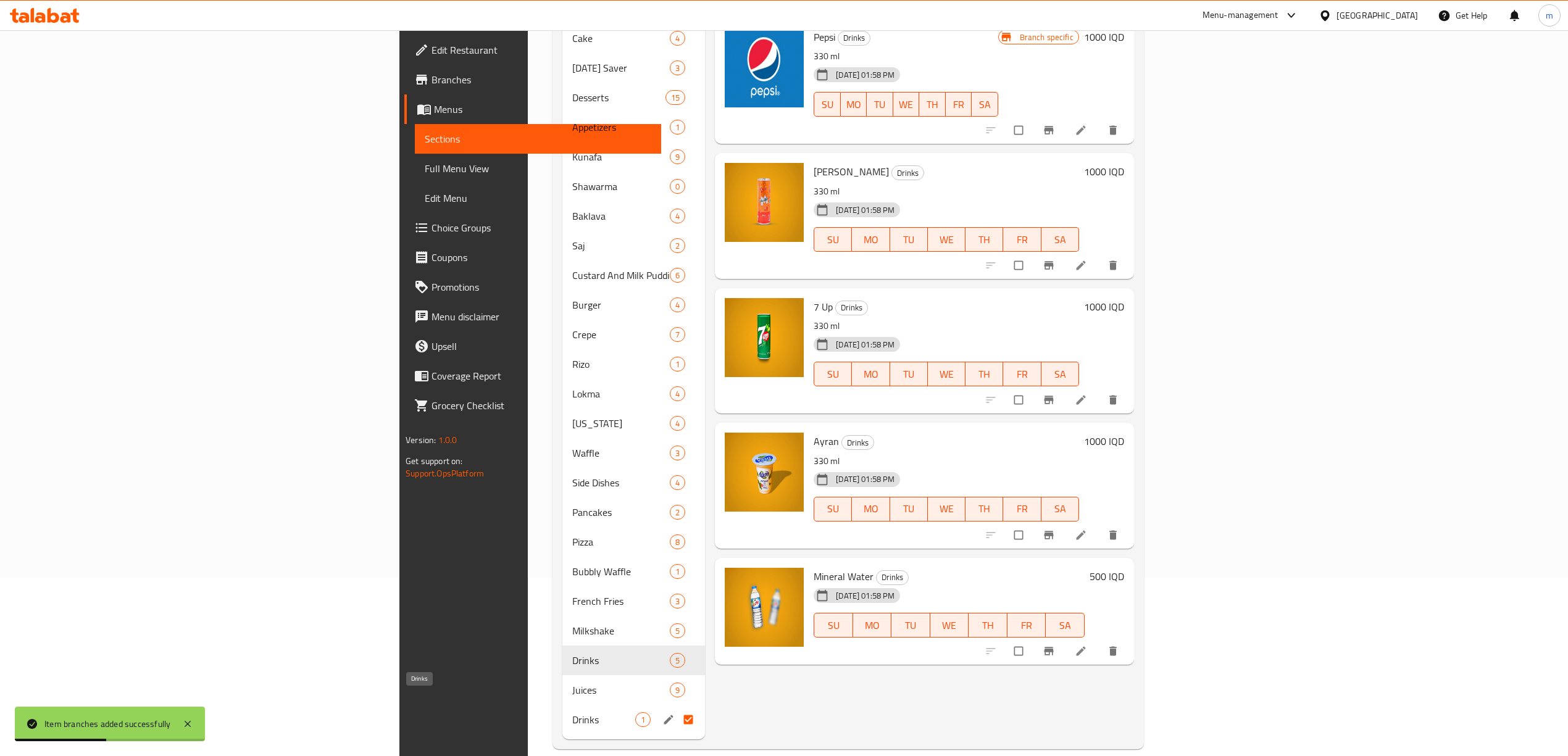
click at [572, 713] on span "Drinks" at bounding box center [603, 720] width 63 height 15
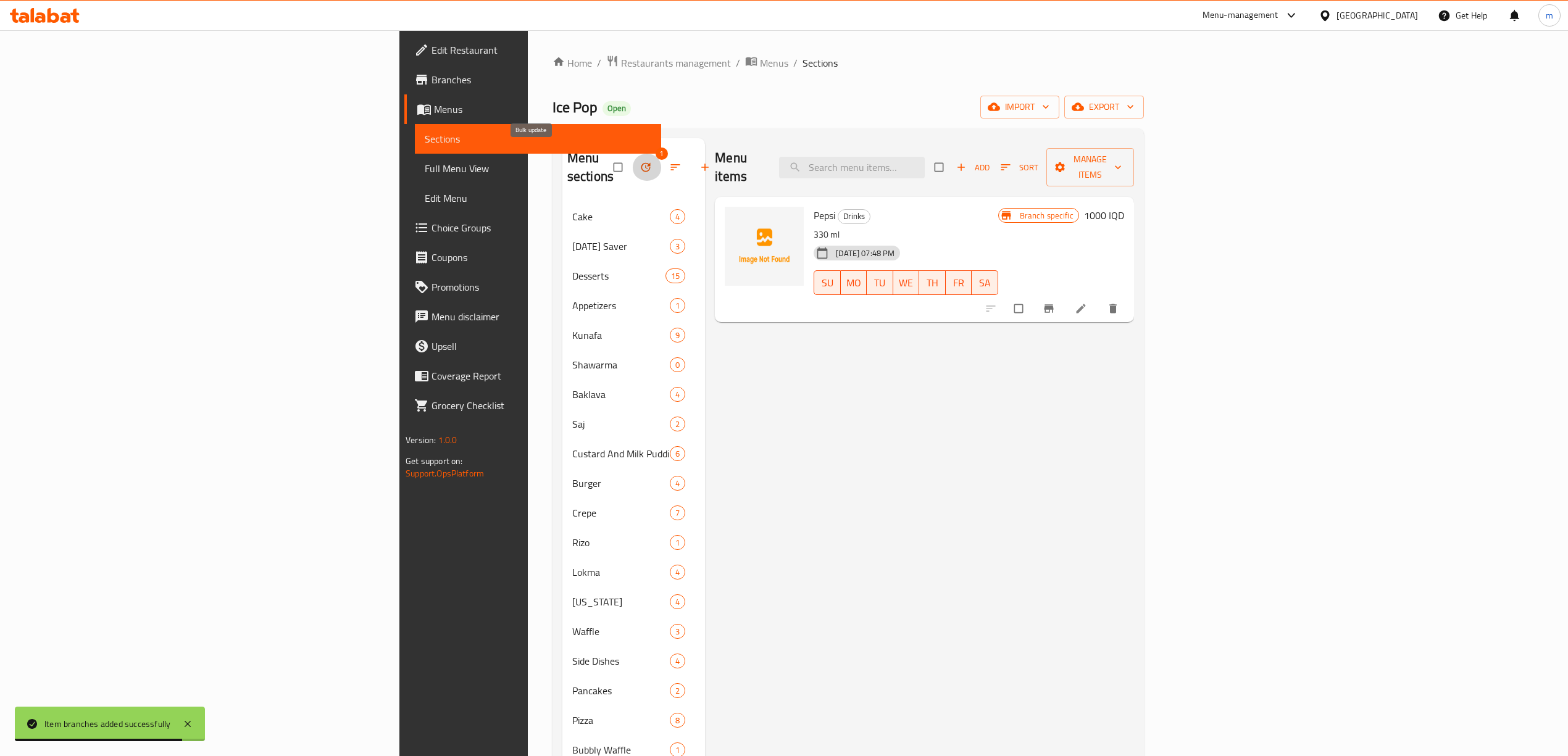
click at [632, 153] on button "button" at bounding box center [647, 166] width 30 height 27
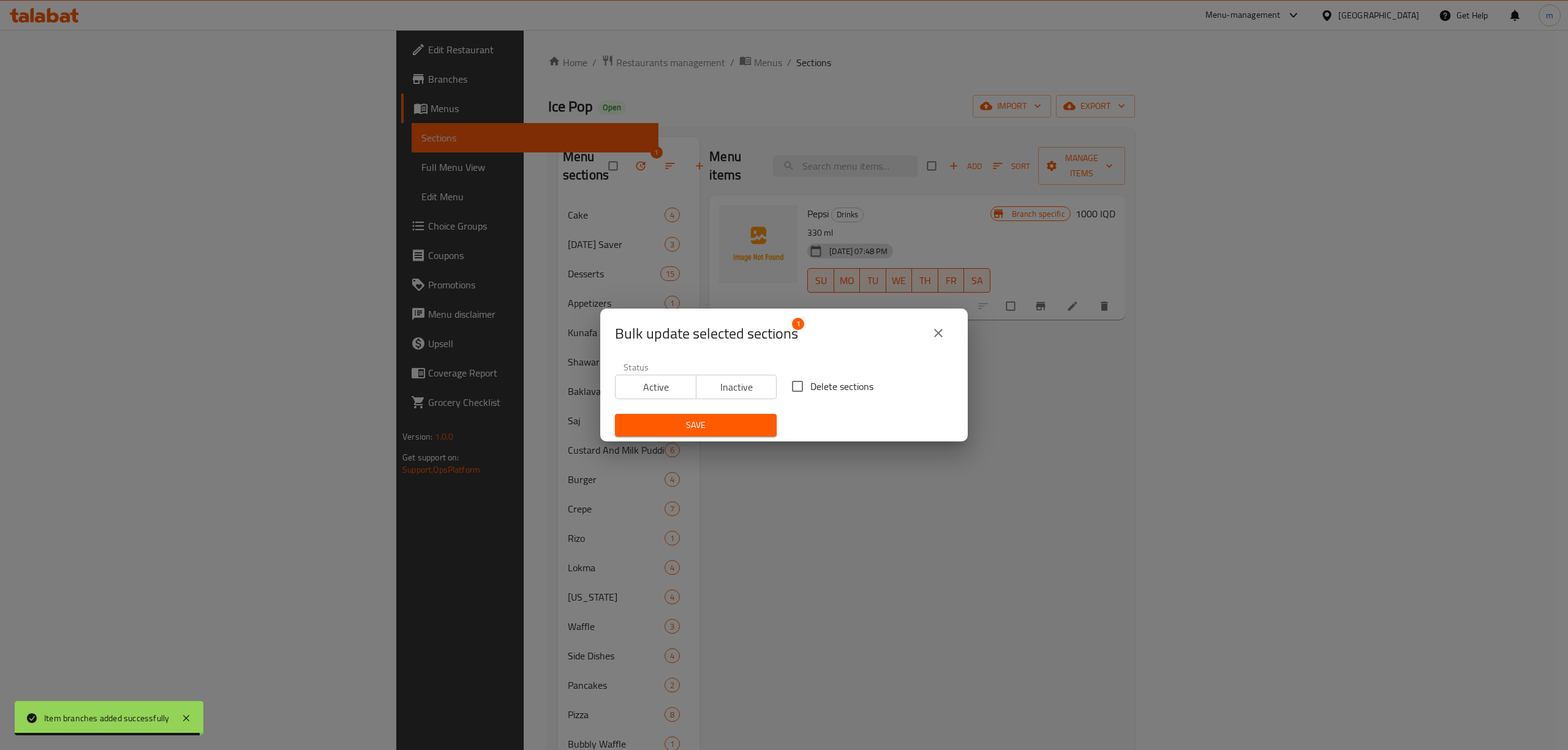
click at [789, 392] on input "Delete sections" at bounding box center [798, 386] width 26 height 26
checkbox input "true"
click at [745, 423] on span "Save" at bounding box center [695, 425] width 142 height 16
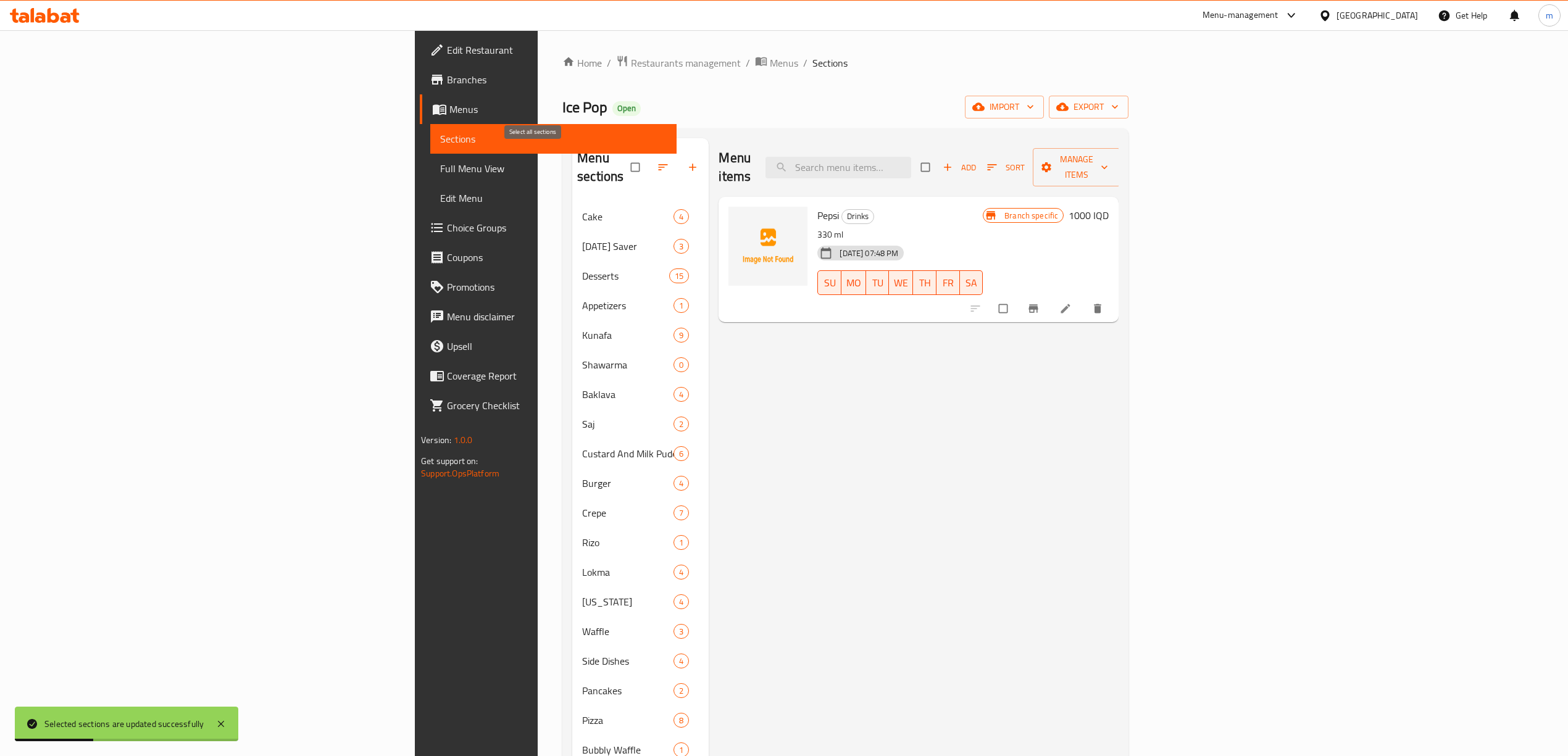
click at [624, 158] on input "checkbox" at bounding box center [637, 166] width 26 height 23
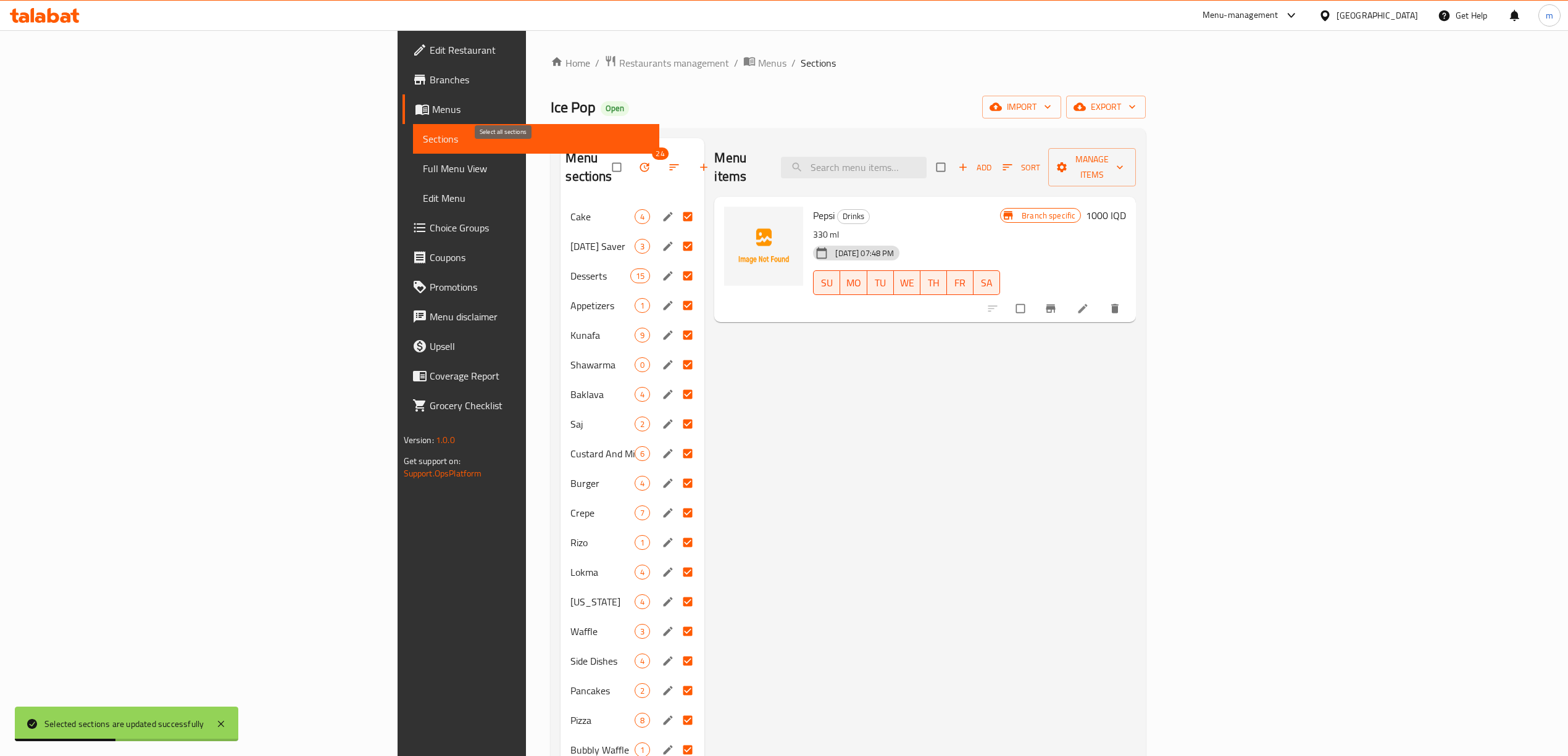
click at [605, 158] on input "checkbox" at bounding box center [618, 166] width 26 height 23
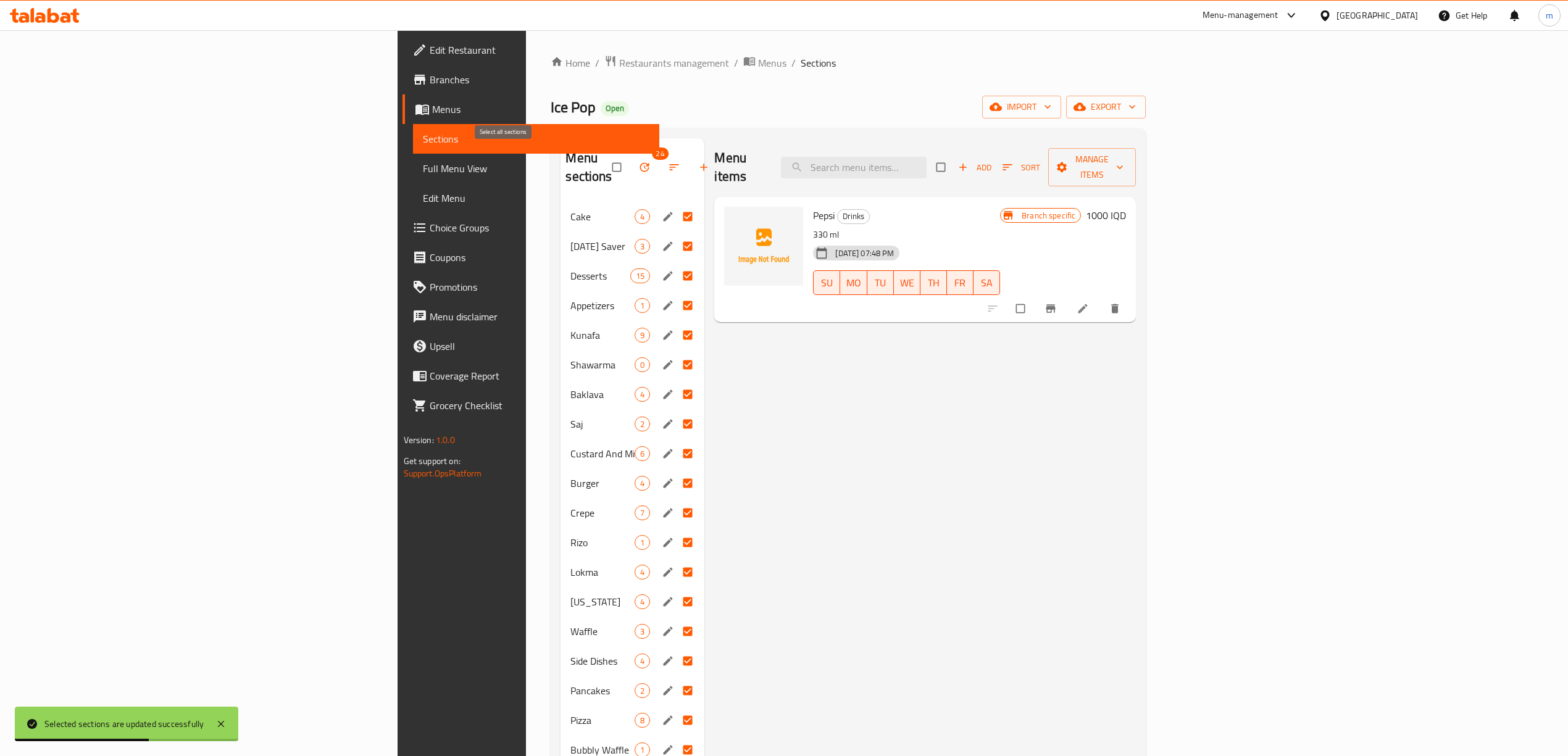
click at [605, 158] on input "checkbox" at bounding box center [618, 166] width 26 height 23
checkbox input "false"
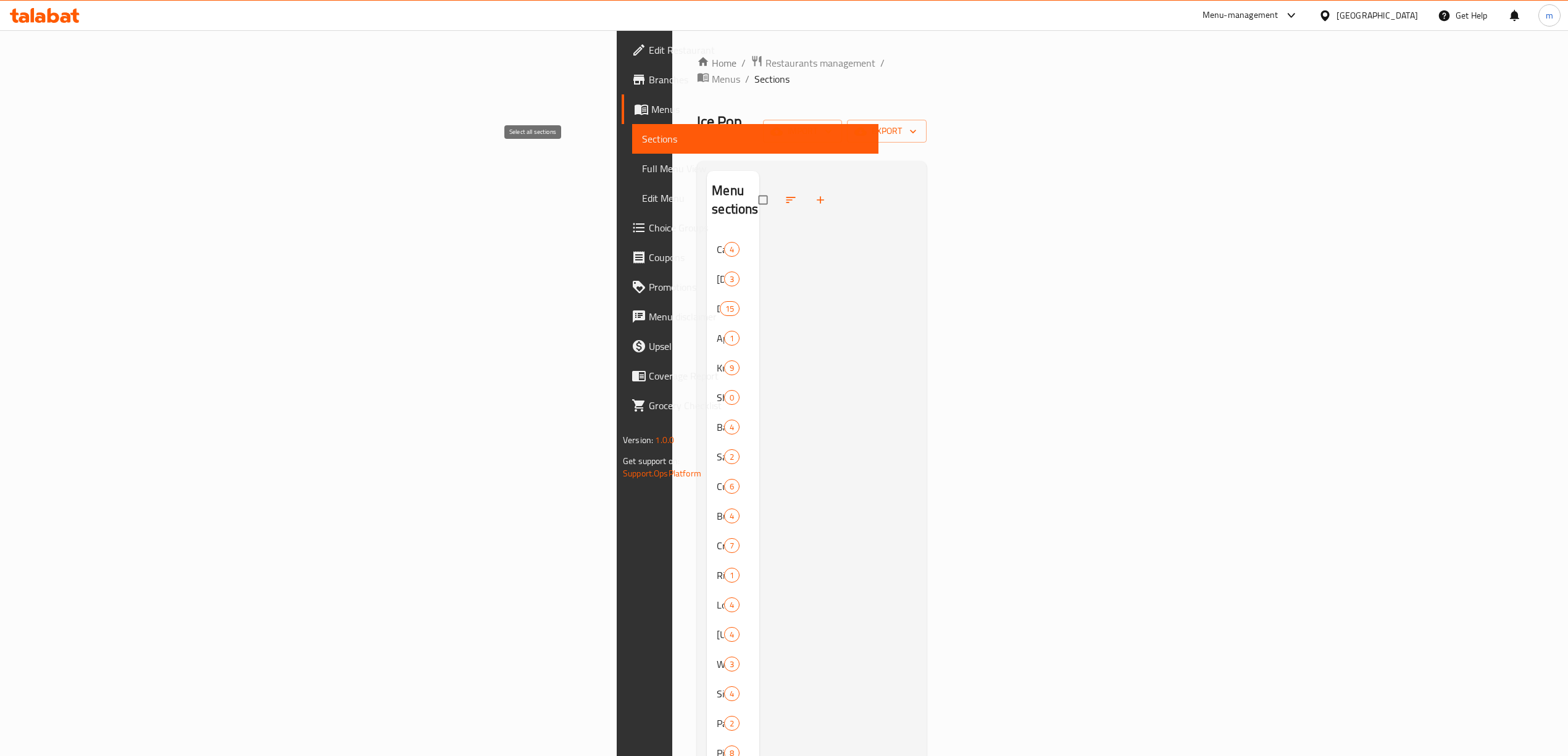
click at [751, 189] on input "checkbox" at bounding box center [764, 200] width 26 height 23
checkbox input "true"
click at [642, 166] on span "Full Menu View" at bounding box center [755, 168] width 226 height 15
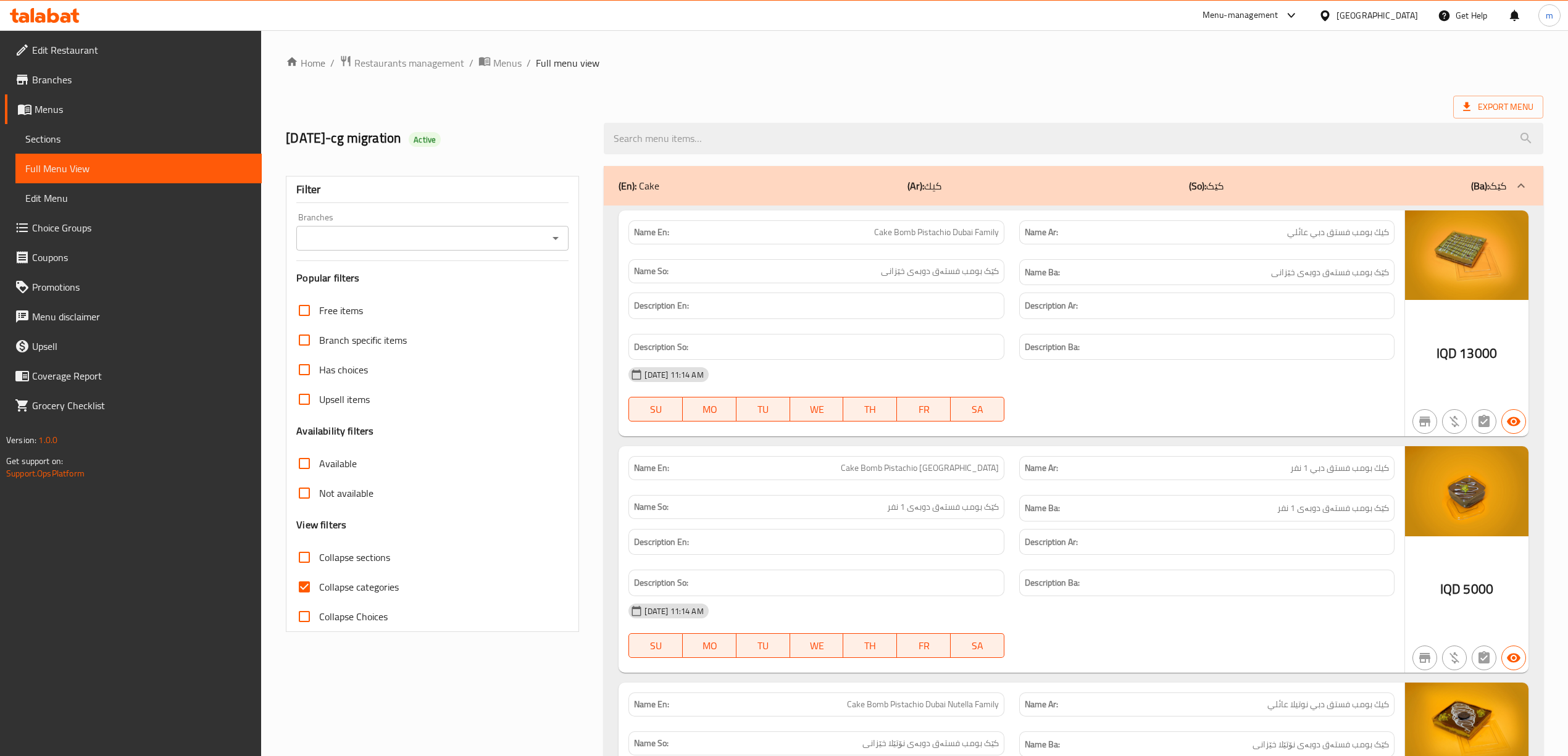
click at [298, 593] on input "Collapse categories" at bounding box center [304, 587] width 30 height 30
checkbox input "false"
click at [553, 242] on icon "Open" at bounding box center [555, 238] width 15 height 15
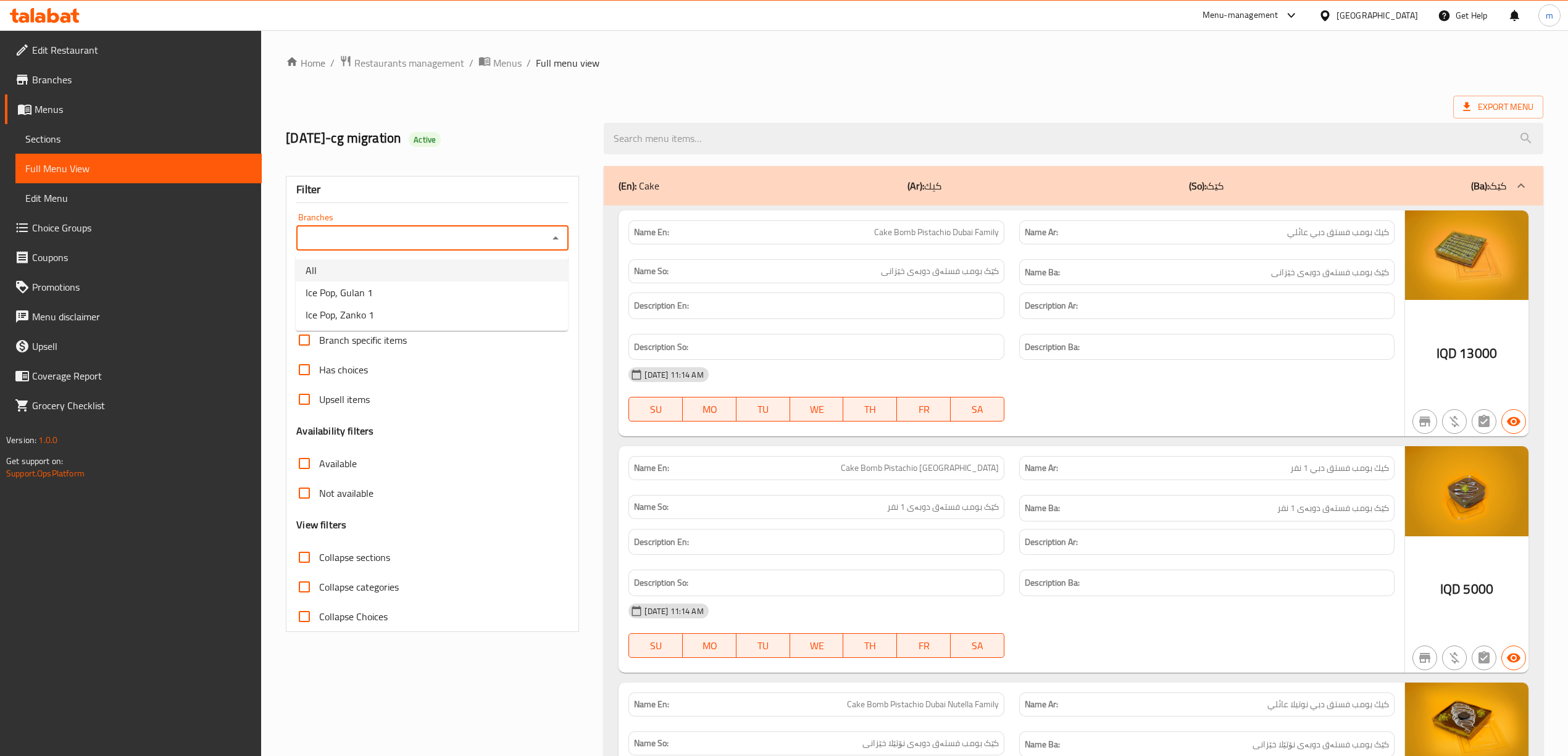
click at [412, 264] on li "All" at bounding box center [432, 271] width 273 height 22
click at [561, 240] on icon "Open" at bounding box center [555, 238] width 15 height 15
click at [481, 293] on li "Ice Pop, Gulan 1" at bounding box center [432, 293] width 273 height 22
type input "Ice Pop, Gulan 1"
click at [64, 140] on span "Sections" at bounding box center [138, 139] width 226 height 15
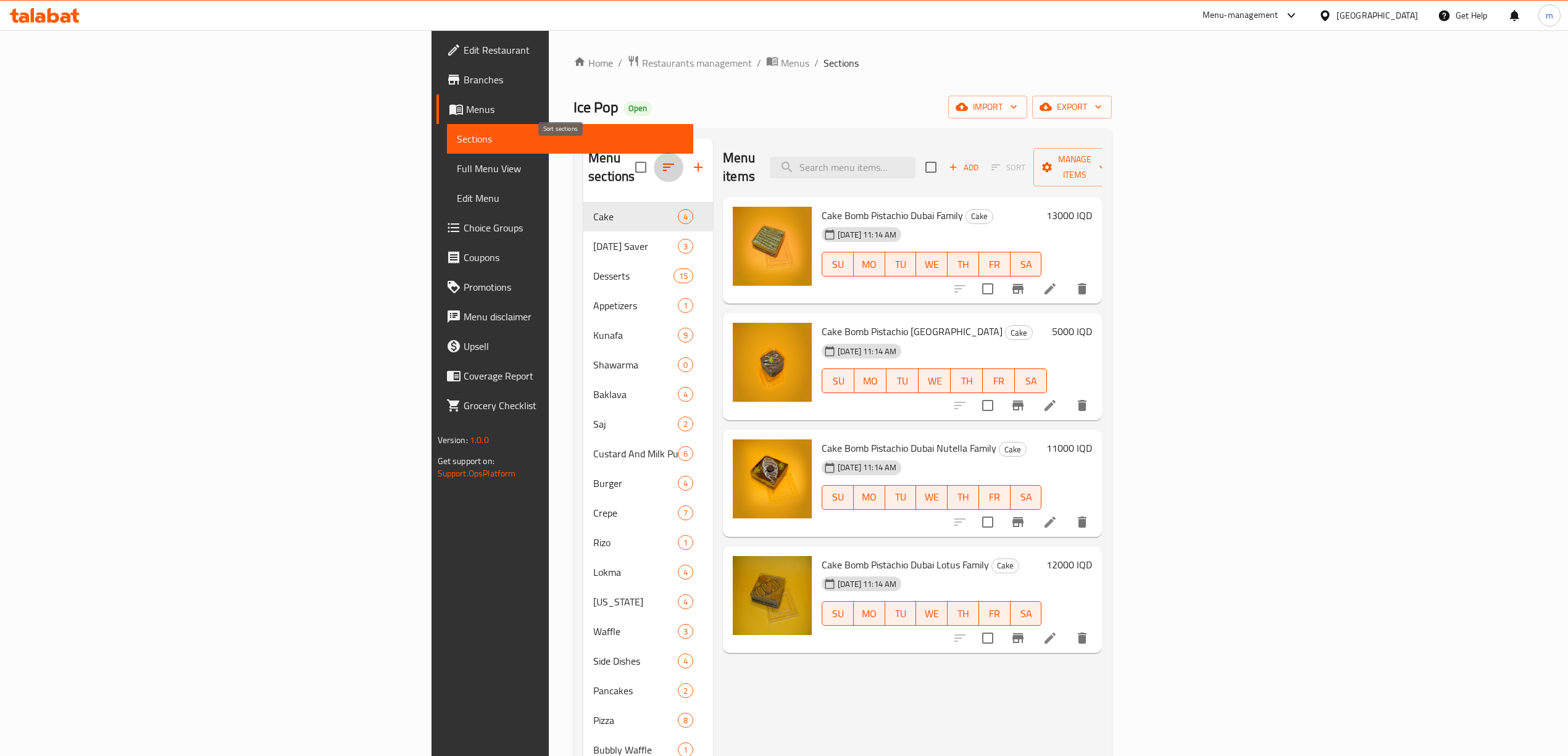
click at [661, 160] on icon "button" at bounding box center [668, 167] width 15 height 15
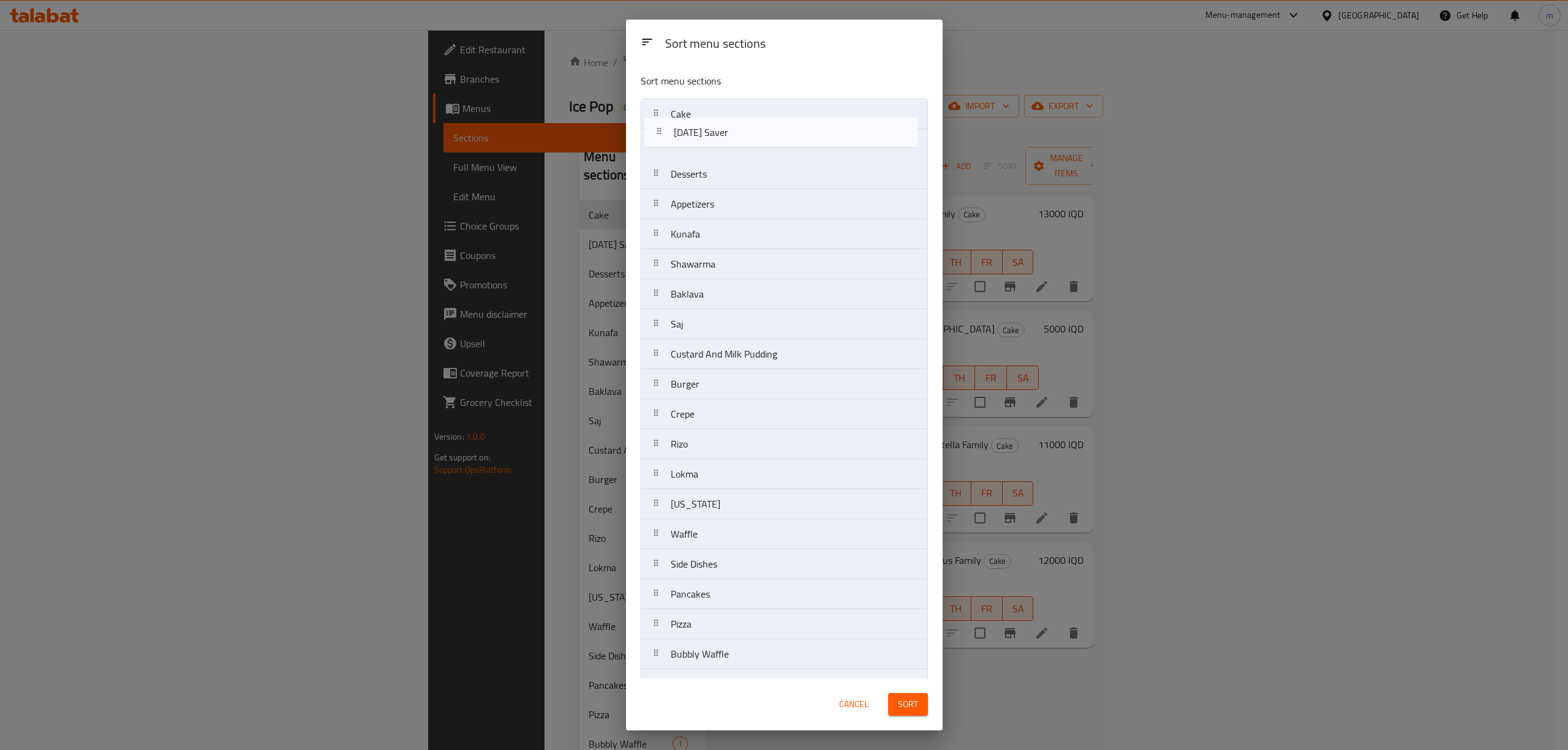
drag, startPoint x: 652, startPoint y: 147, endPoint x: 657, endPoint y: 94, distance: 53.2
click at [657, 94] on div "Sort menu sections Cake [DATE] Saver Desserts Appetizers Kunafa Shawarma Baklav…" at bounding box center [784, 370] width 316 height 615
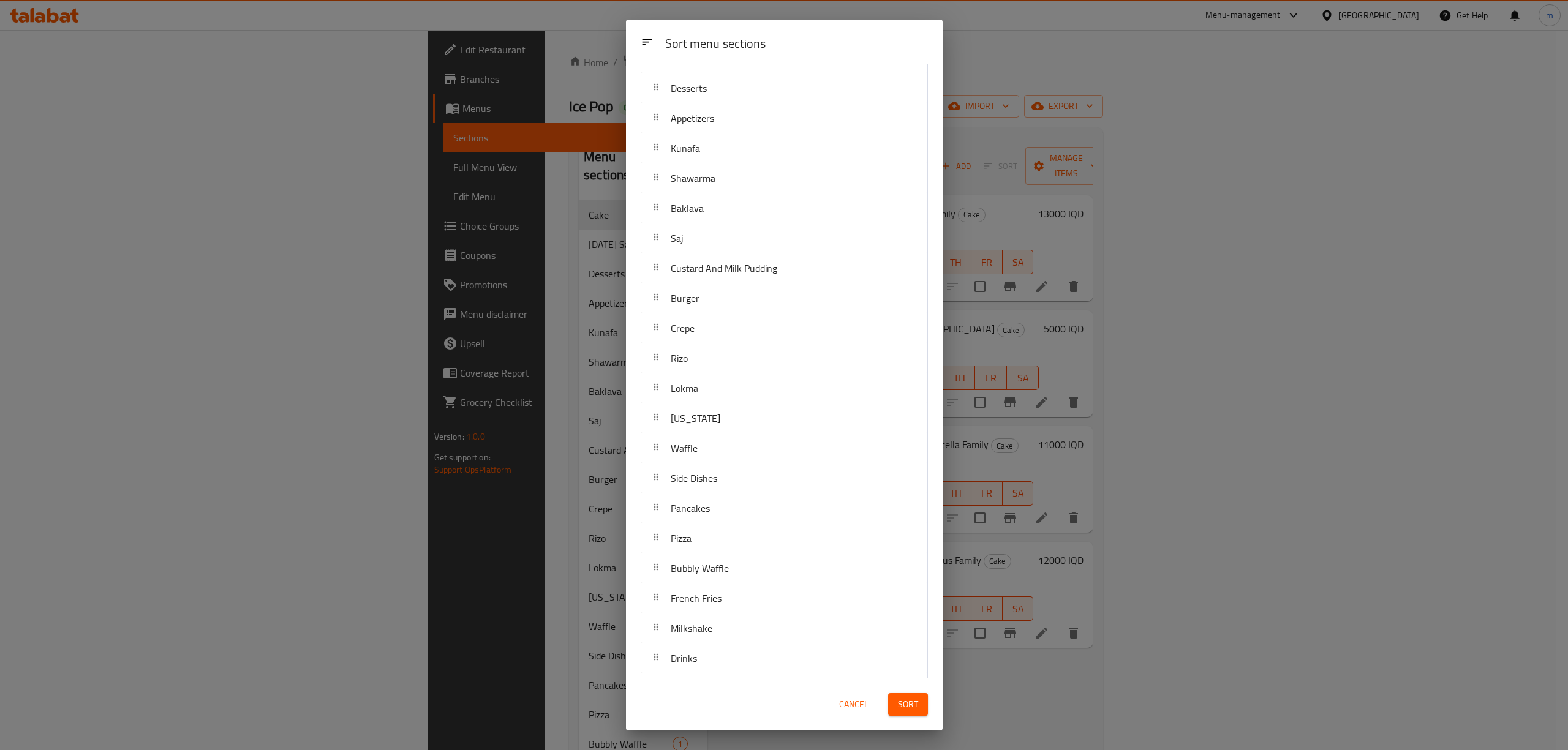
scroll to position [121, 0]
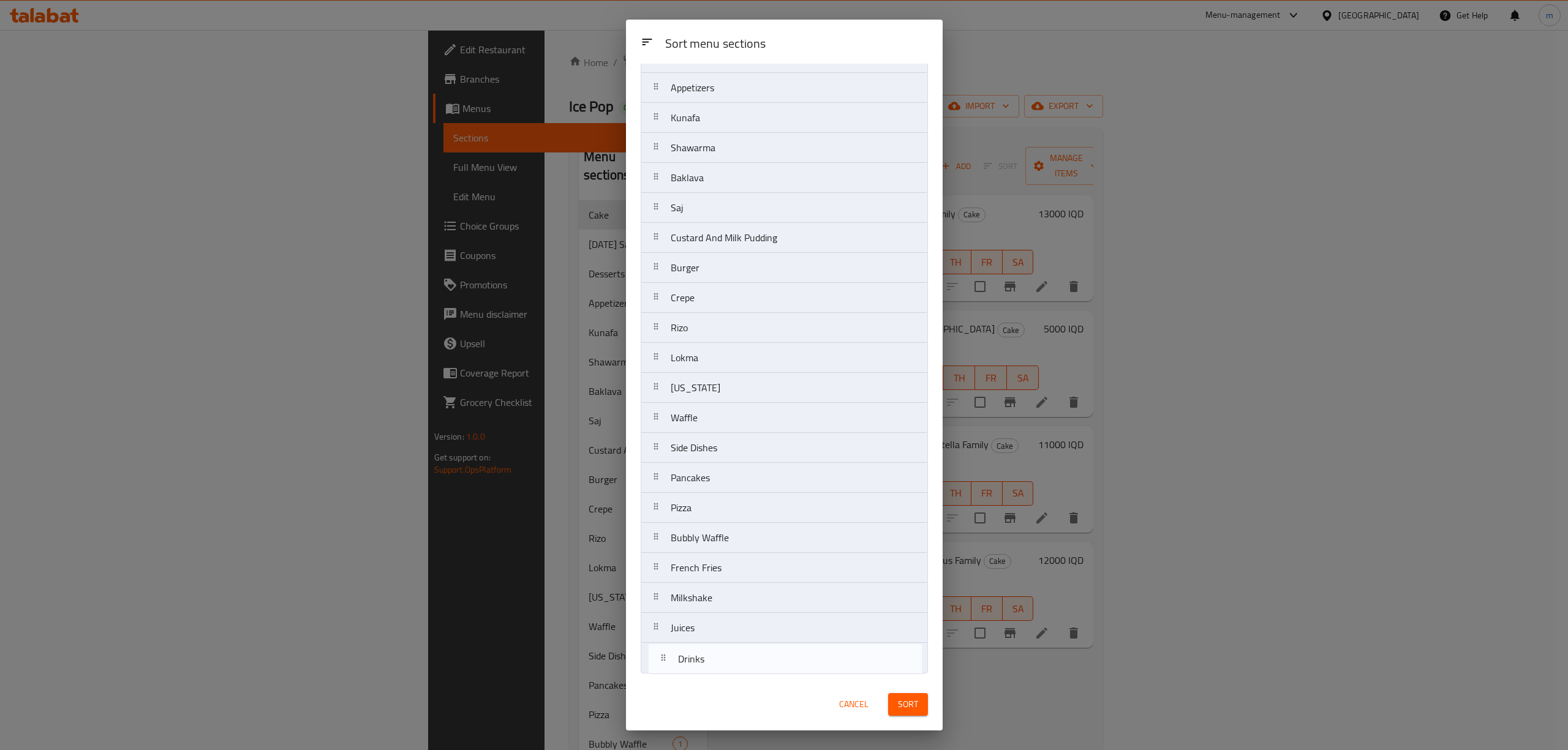
drag, startPoint x: 655, startPoint y: 626, endPoint x: 663, endPoint y: 665, distance: 39.8
click at [663, 665] on nav "[DATE] Saver Cake Desserts Appetizers Kunafa Shawarma Baklava Saj Custard And M…" at bounding box center [784, 328] width 287 height 691
drag, startPoint x: 655, startPoint y: 568, endPoint x: 655, endPoint y: 634, distance: 66.0
click at [655, 634] on nav "[DATE] Saver Cake Desserts Appetizers Kunafa Shawarma Baklava Saj Custard And M…" at bounding box center [784, 328] width 287 height 691
drag, startPoint x: 659, startPoint y: 507, endPoint x: 657, endPoint y: 601, distance: 94.0
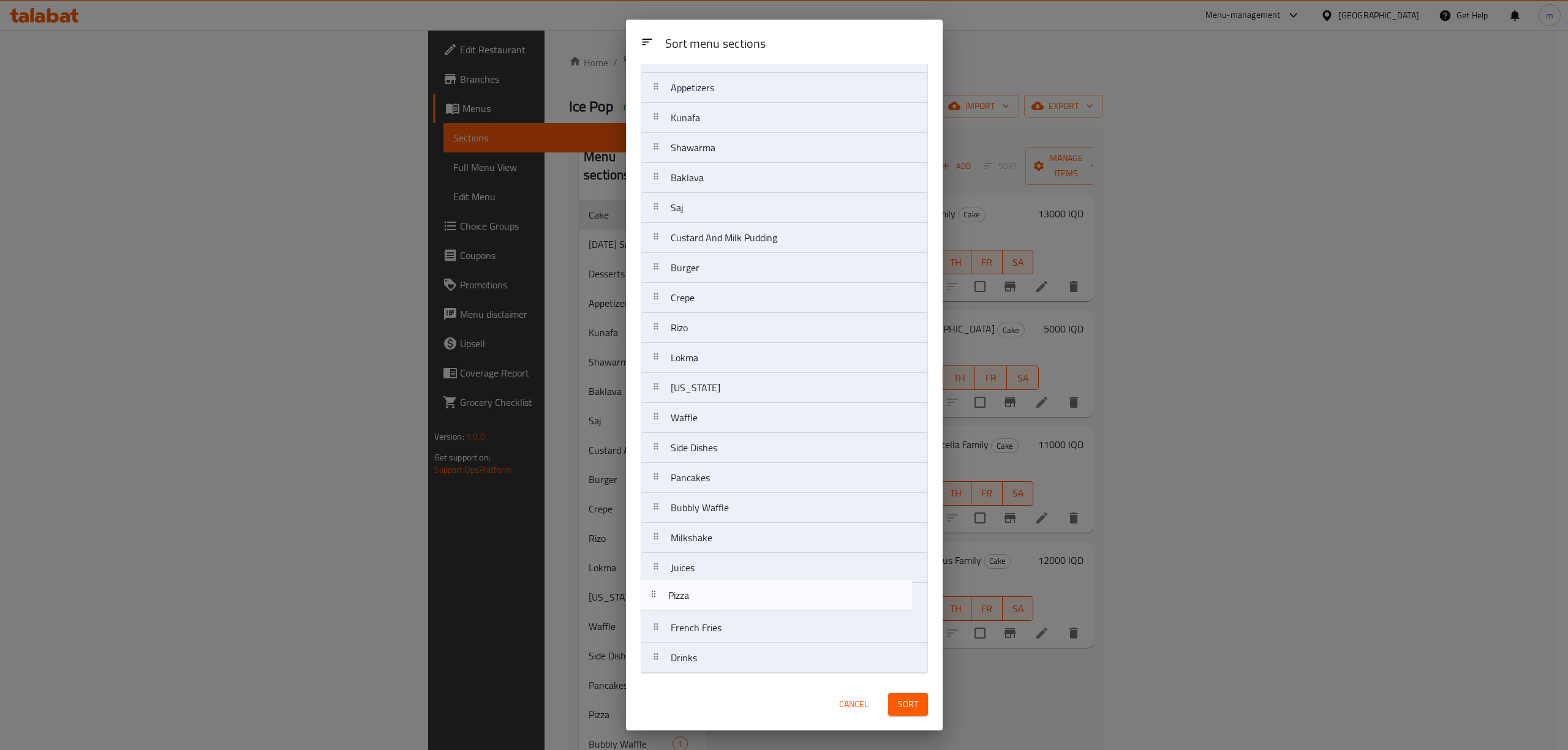
click at [657, 601] on nav "[DATE] Saver Cake Desserts Appetizers Kunafa Shawarma Baklava Saj Custard And M…" at bounding box center [784, 328] width 287 height 691
drag, startPoint x: 659, startPoint y: 446, endPoint x: 664, endPoint y: 610, distance: 164.1
click at [664, 610] on nav "[DATE] Saver Cake Desserts Appetizers Kunafa Shawarma Baklava Saj Custard And M…" at bounding box center [784, 328] width 287 height 691
drag, startPoint x: 657, startPoint y: 383, endPoint x: 659, endPoint y: 547, distance: 164.0
click at [659, 547] on nav "[DATE] Saver Cake Desserts Appetizers Kunafa Shawarma Baklava Saj Custard And M…" at bounding box center [784, 328] width 287 height 691
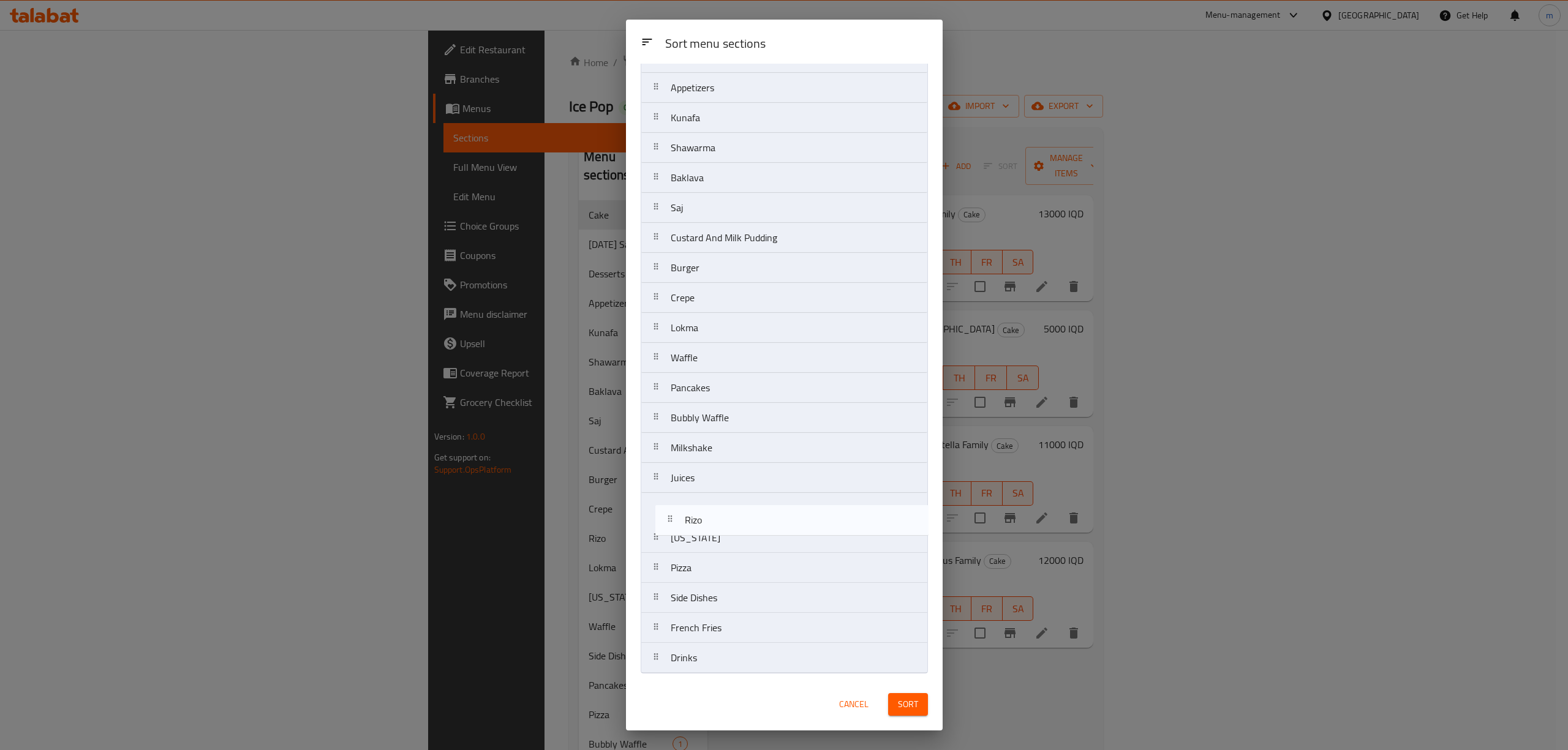
drag, startPoint x: 653, startPoint y: 322, endPoint x: 667, endPoint y: 527, distance: 205.5
click at [667, 527] on nav "[DATE] Saver Cake Desserts Appetizers Kunafa Shawarma Baklava Saj Custard And M…" at bounding box center [784, 328] width 287 height 691
drag, startPoint x: 657, startPoint y: 266, endPoint x: 657, endPoint y: 491, distance: 225.0
click at [657, 491] on nav "[DATE] Saver Cake Desserts Appetizers Kunafa Shawarma Baklava Saj Custard And M…" at bounding box center [784, 328] width 287 height 691
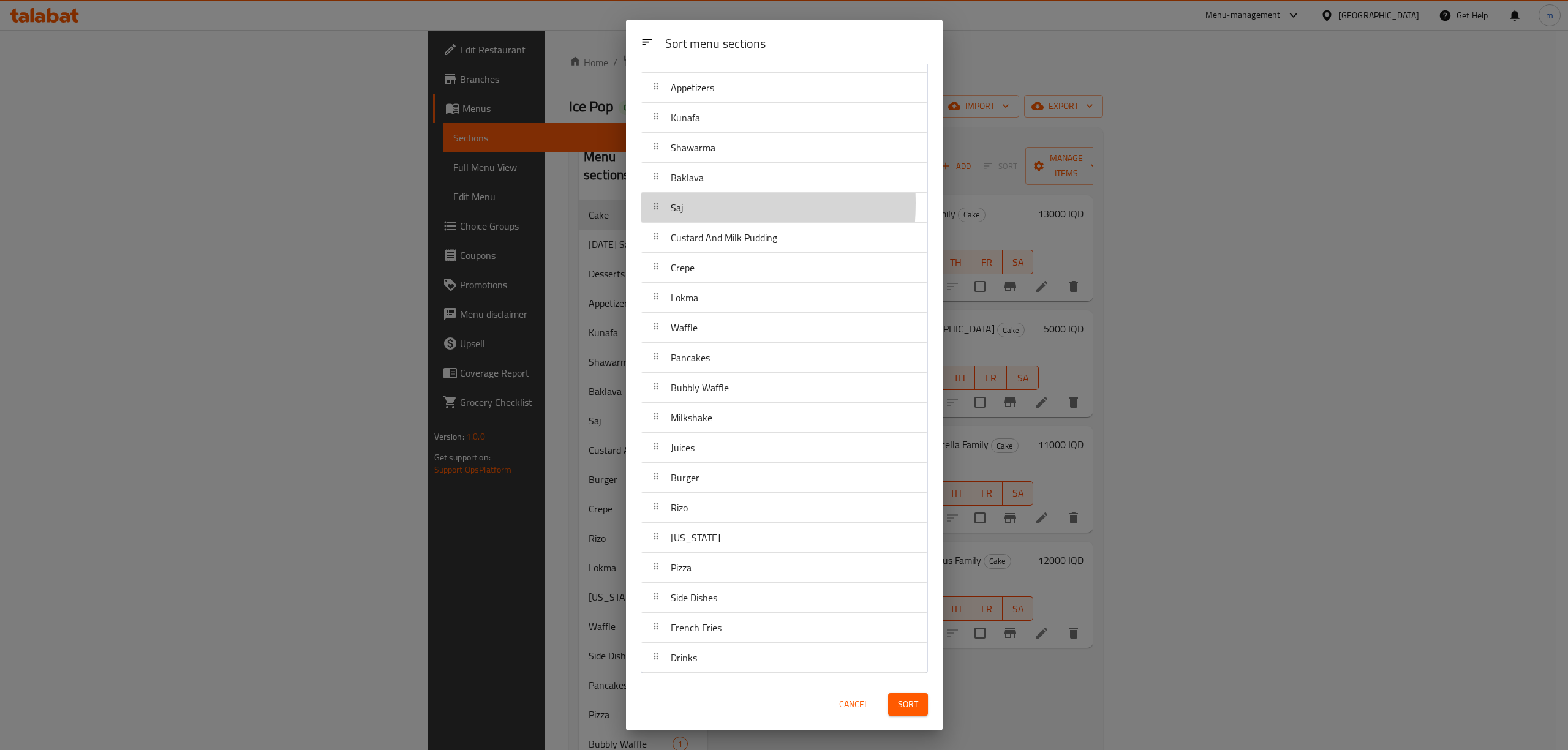
scroll to position [119, 0]
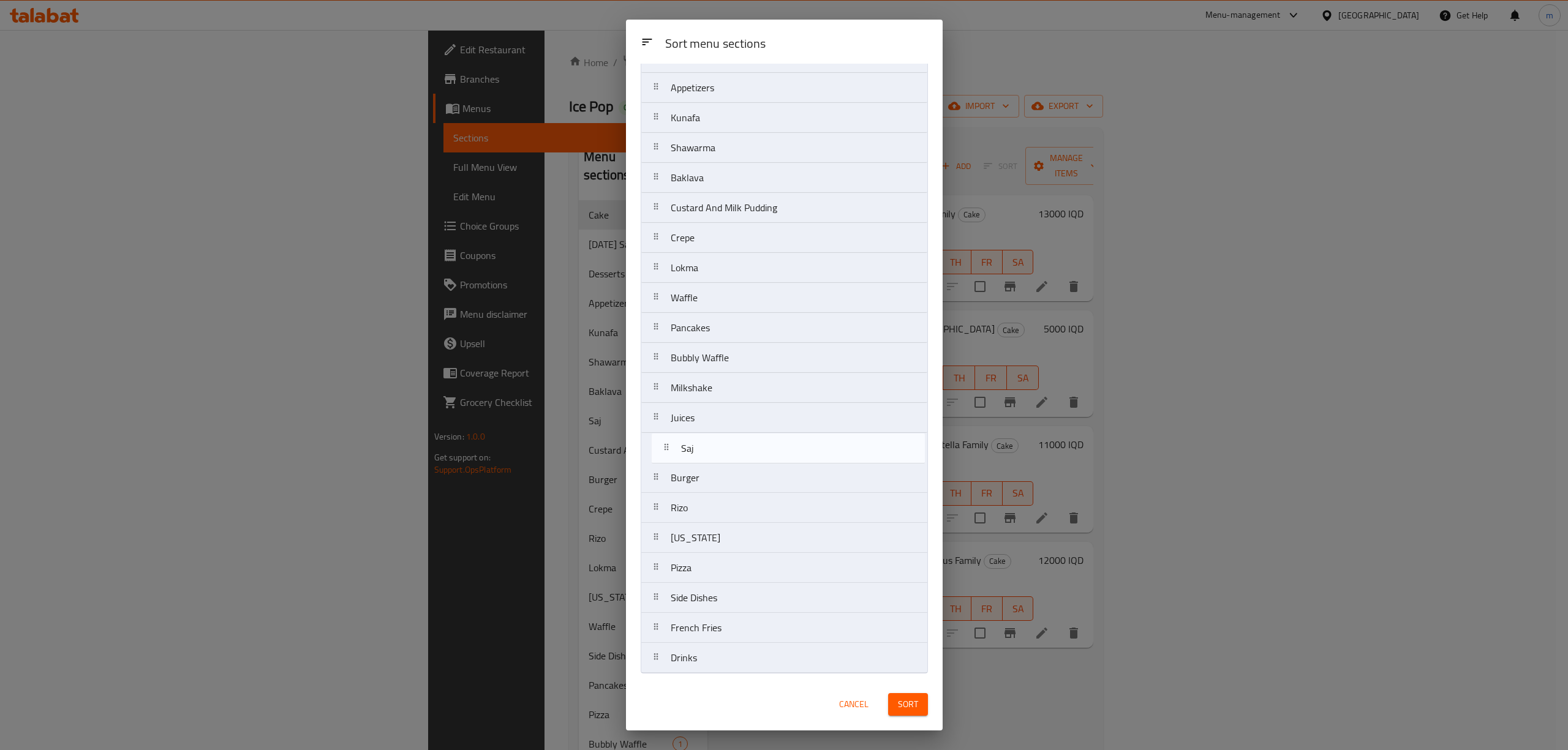
drag, startPoint x: 655, startPoint y: 200, endPoint x: 667, endPoint y: 454, distance: 254.3
click at [667, 454] on nav "[DATE] Saver Cake Desserts Appetizers Kunafa Shawarma Baklava Saj Custard And M…" at bounding box center [784, 328] width 287 height 691
drag, startPoint x: 656, startPoint y: 414, endPoint x: 667, endPoint y: 414, distance: 11.0
click at [667, 414] on nav "[DATE] Saver Cake Desserts Appetizers Kunafa Shawarma Baklava Custard And Milk …" at bounding box center [784, 328] width 287 height 691
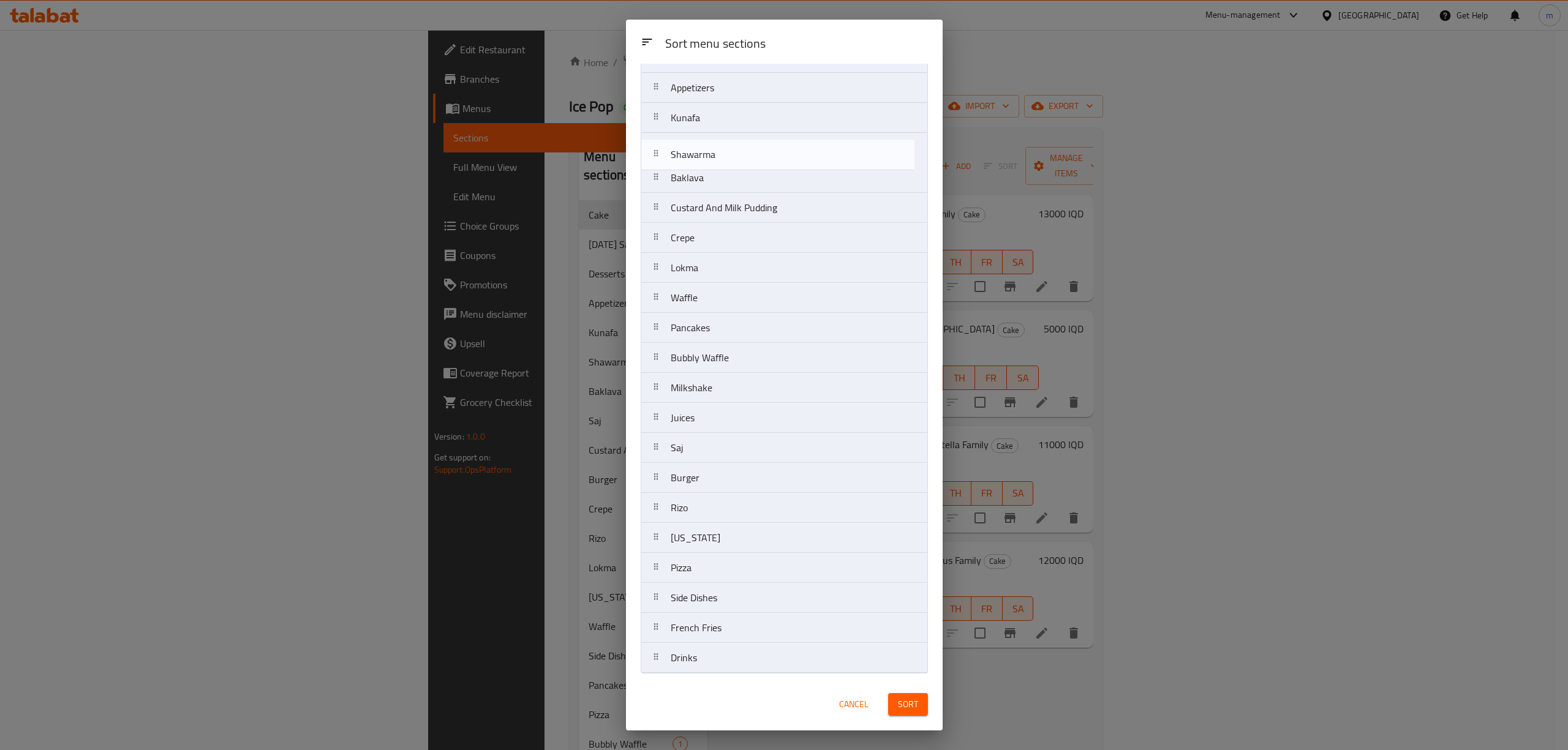
scroll to position [114, 0]
drag, startPoint x: 656, startPoint y: 139, endPoint x: 656, endPoint y: 425, distance: 286.0
click at [656, 425] on nav "[DATE] Saver Cake Desserts Appetizers Kunafa Shawarma Baklava Custard And Milk …" at bounding box center [784, 331] width 287 height 691
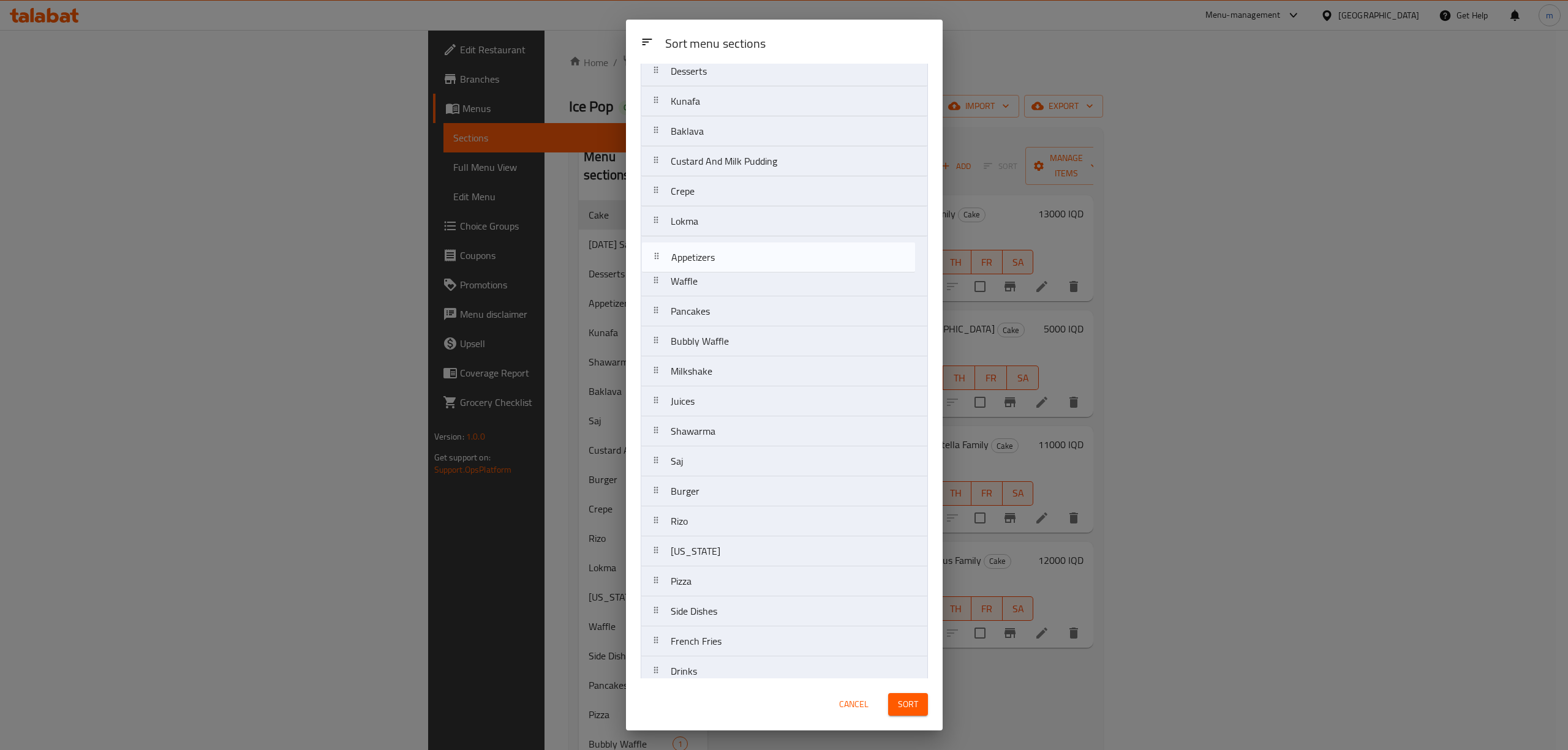
scroll to position [103, 0]
drag, startPoint x: 659, startPoint y: 92, endPoint x: 665, endPoint y: 410, distance: 318.1
click at [665, 410] on nav "[DATE] Saver Cake Desserts Appetizers Kunafa Baklava Custard And Milk Pudding C…" at bounding box center [784, 341] width 287 height 691
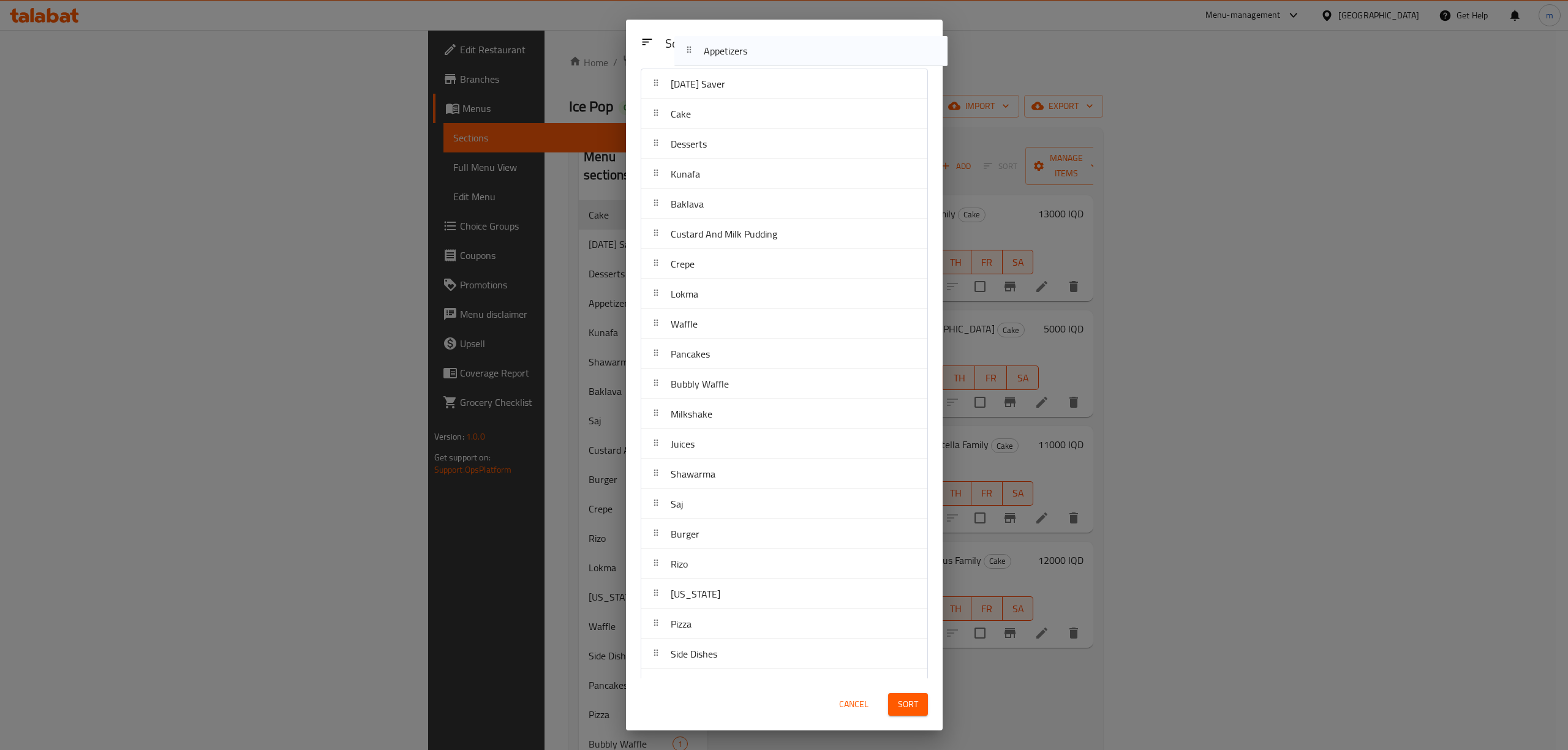
scroll to position [0, 0]
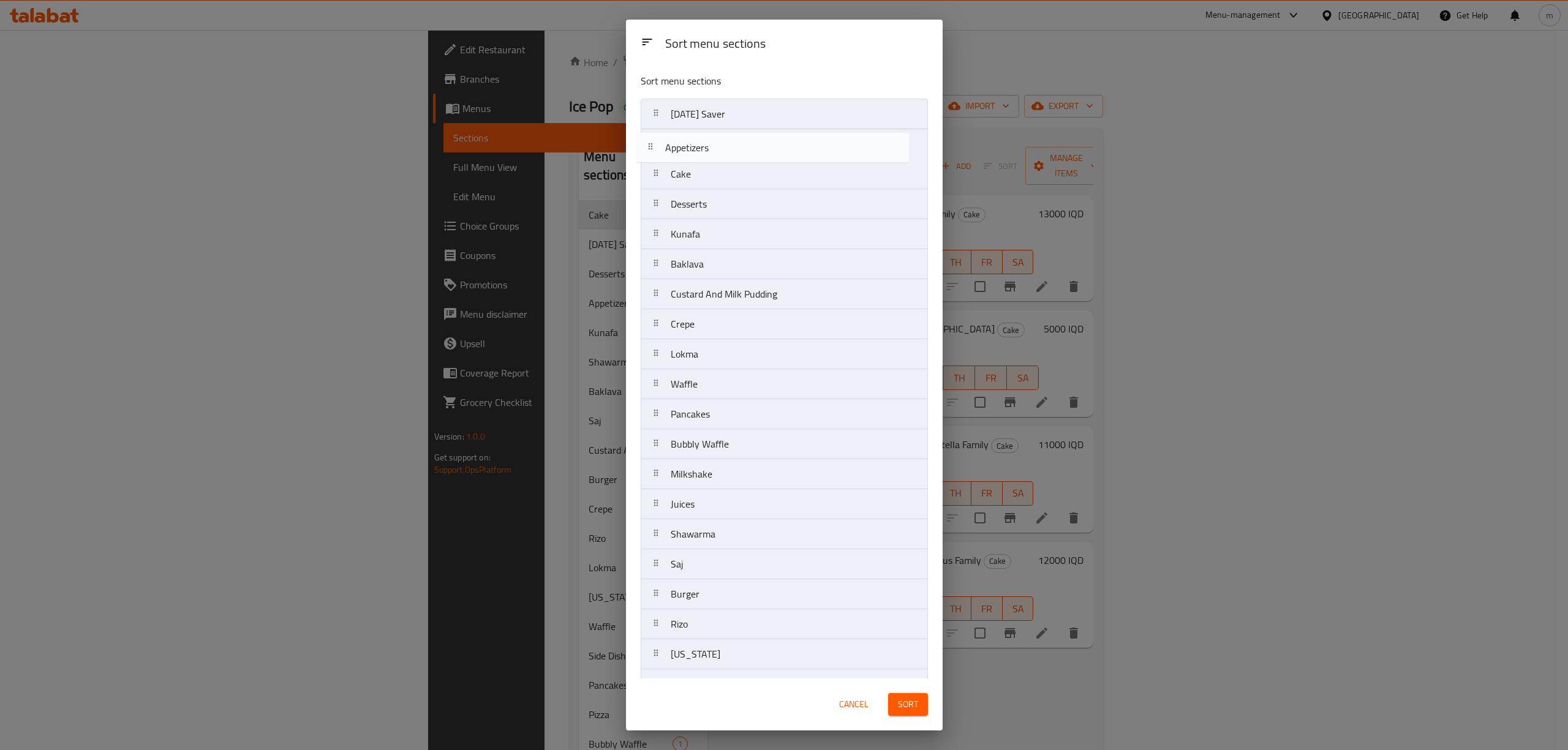
drag, startPoint x: 657, startPoint y: 405, endPoint x: 652, endPoint y: 138, distance: 267.0
click at [652, 138] on nav "[DATE] Saver Cake Desserts Kunafa Baklava Custard And Milk Pudding Crepe Lokma …" at bounding box center [784, 445] width 287 height 691
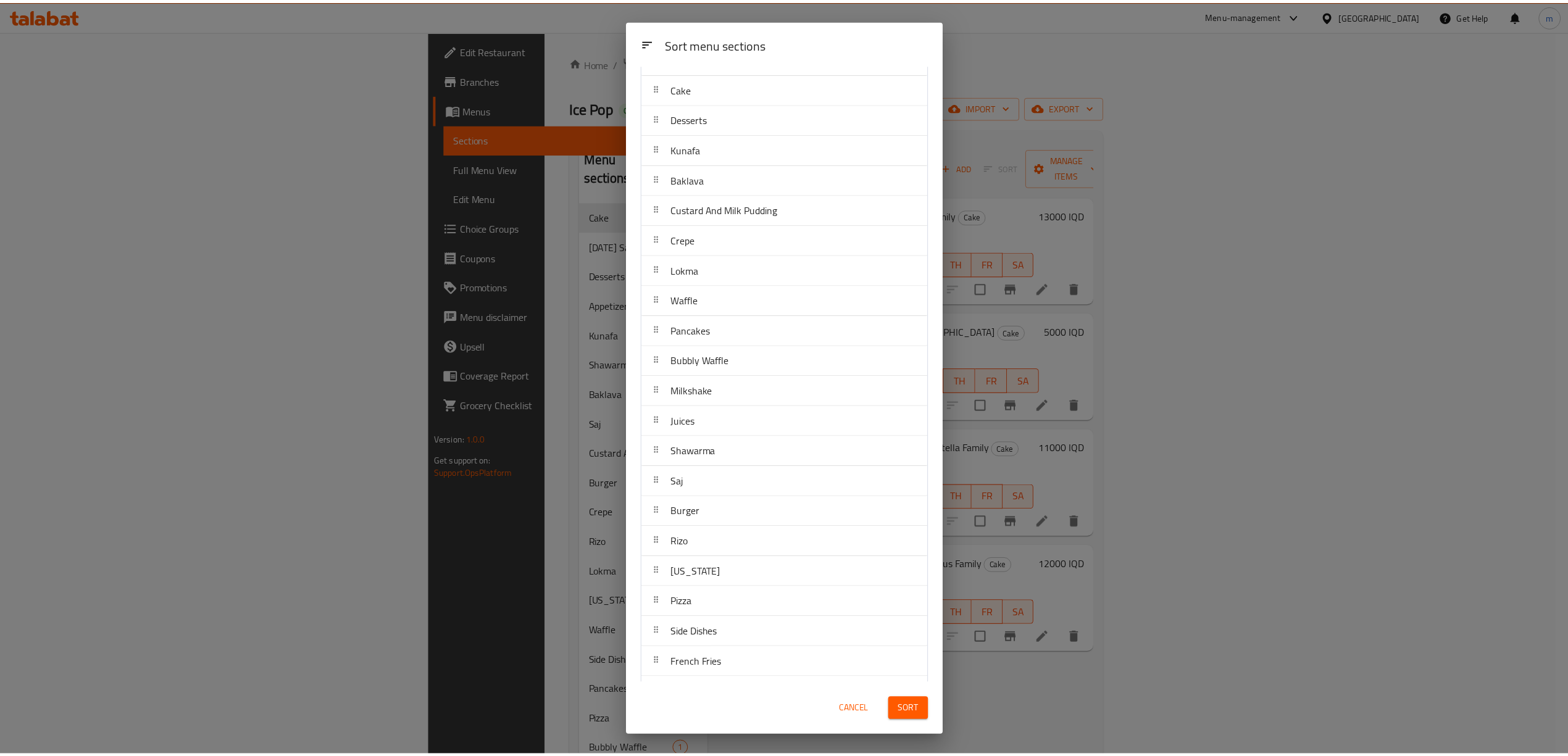
scroll to position [122, 0]
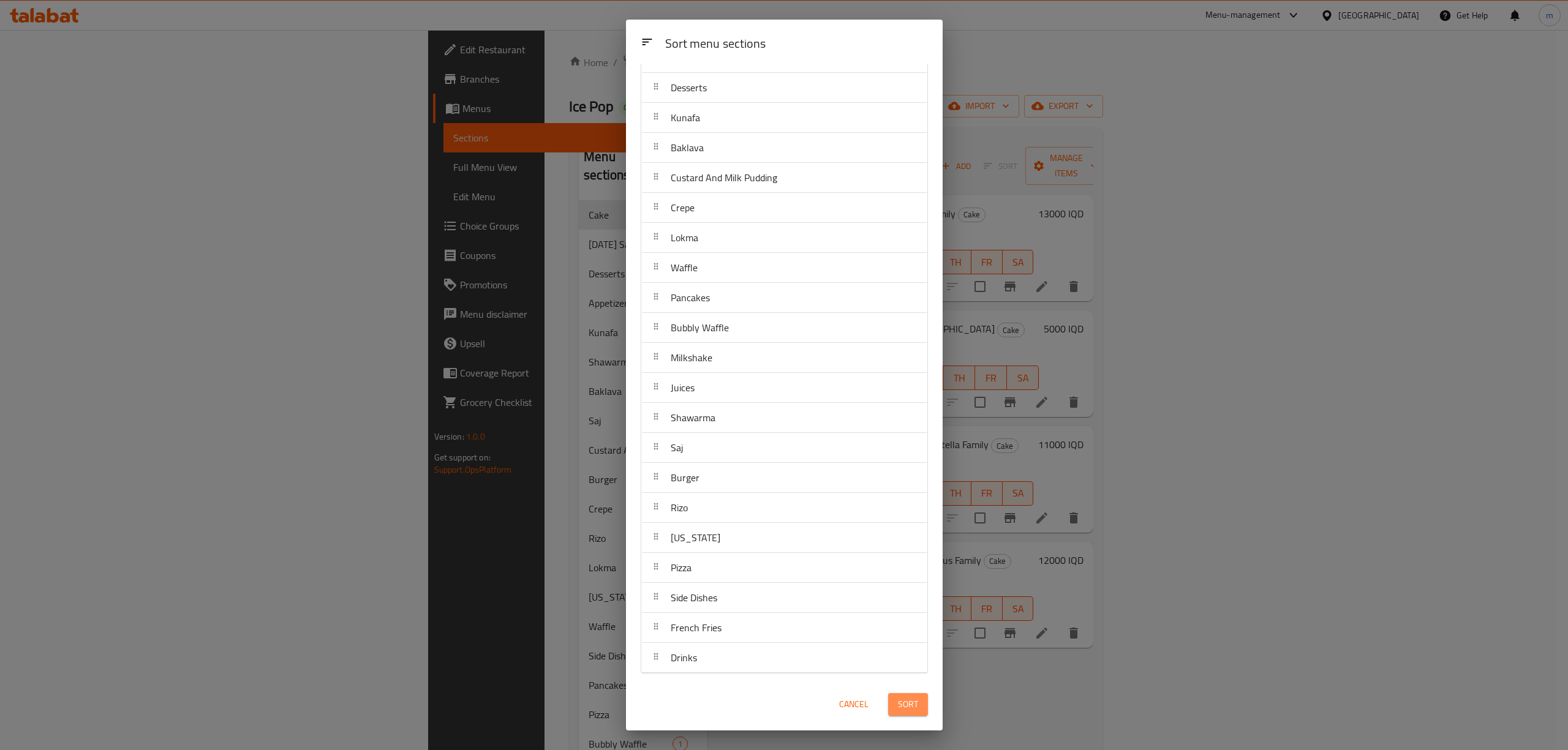
click at [903, 706] on span "Sort" at bounding box center [908, 704] width 20 height 16
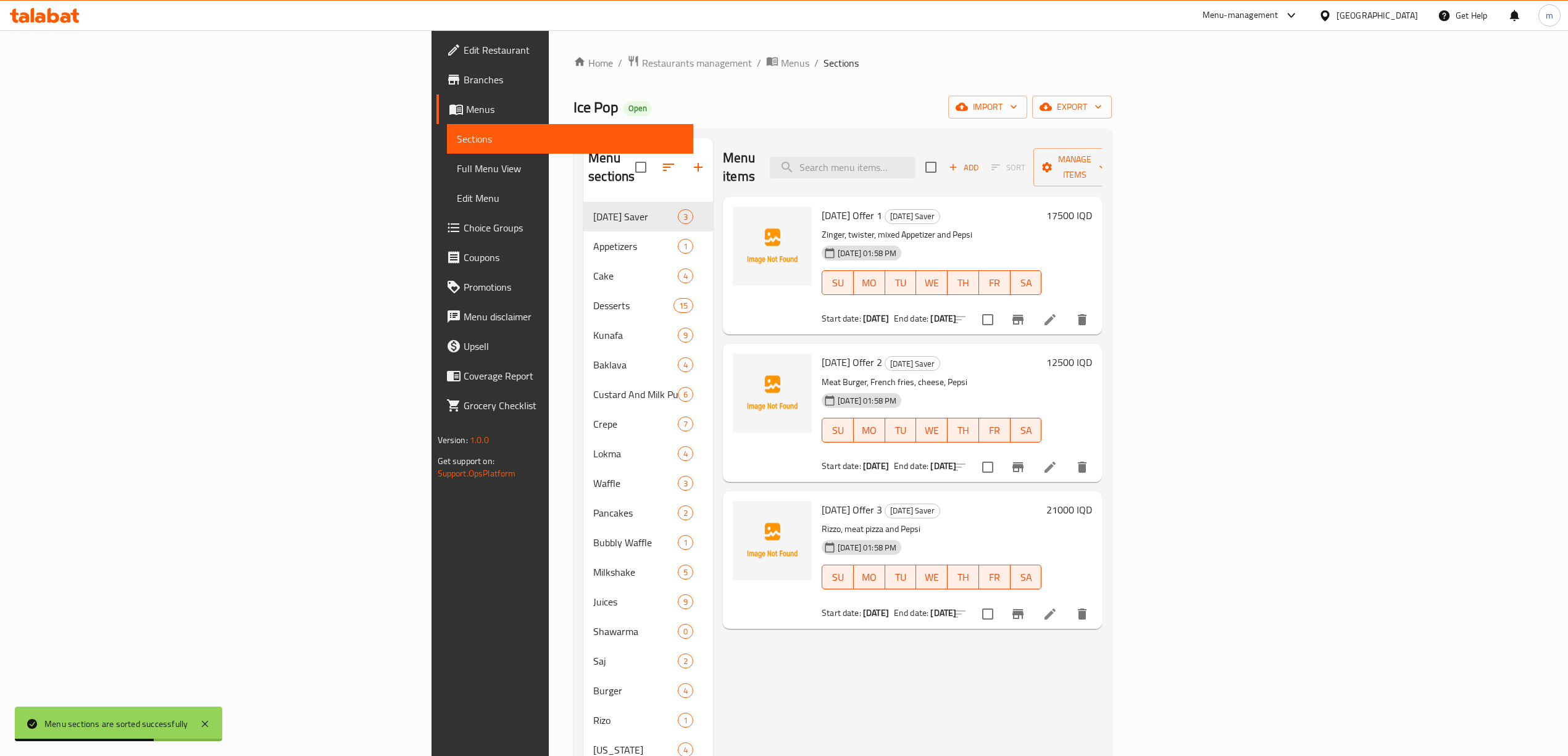
click at [456, 170] on span "Full Menu View" at bounding box center [569, 168] width 226 height 15
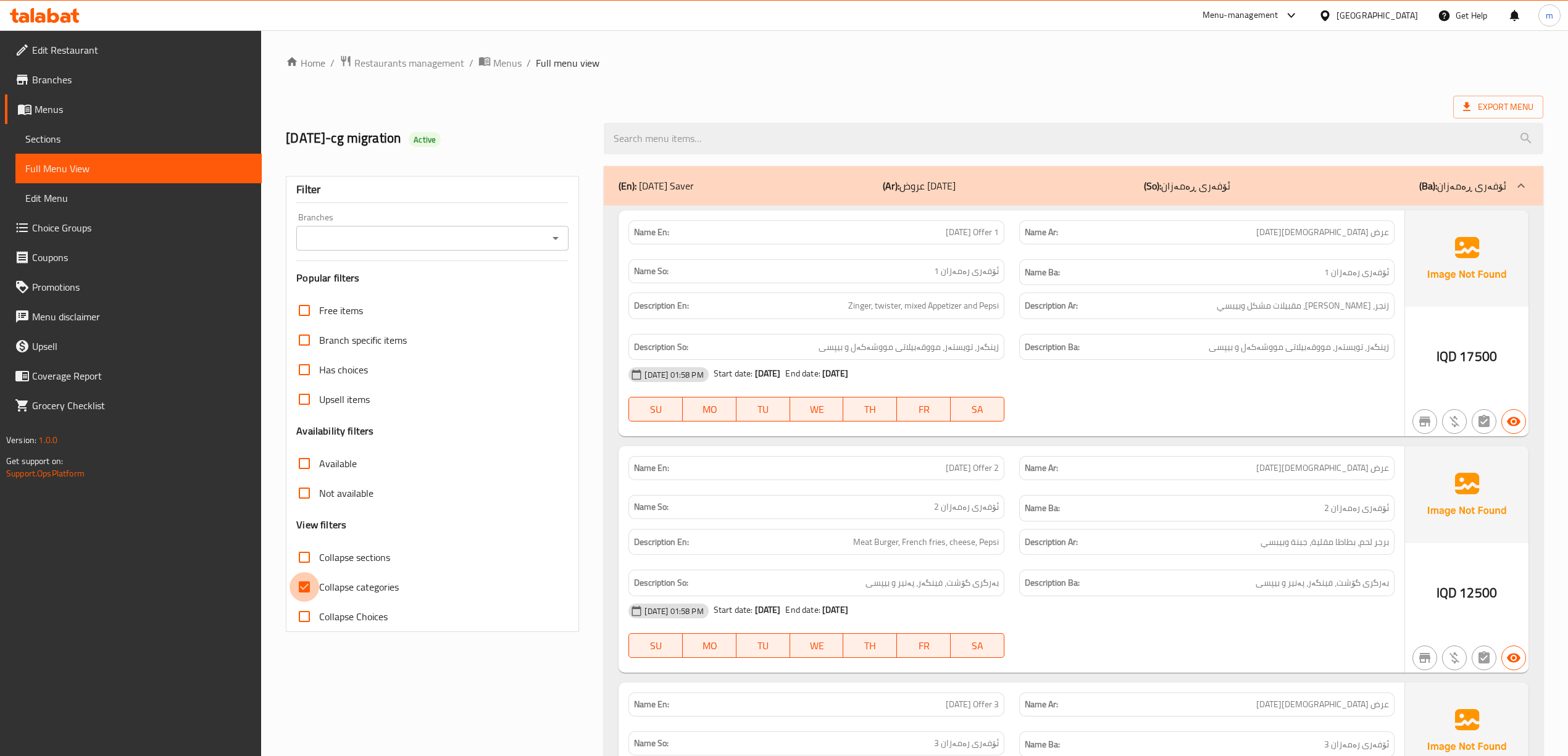
click at [307, 584] on input "Collapse categories" at bounding box center [304, 587] width 30 height 30
checkbox input "false"
click at [553, 236] on icon "Open" at bounding box center [555, 238] width 15 height 15
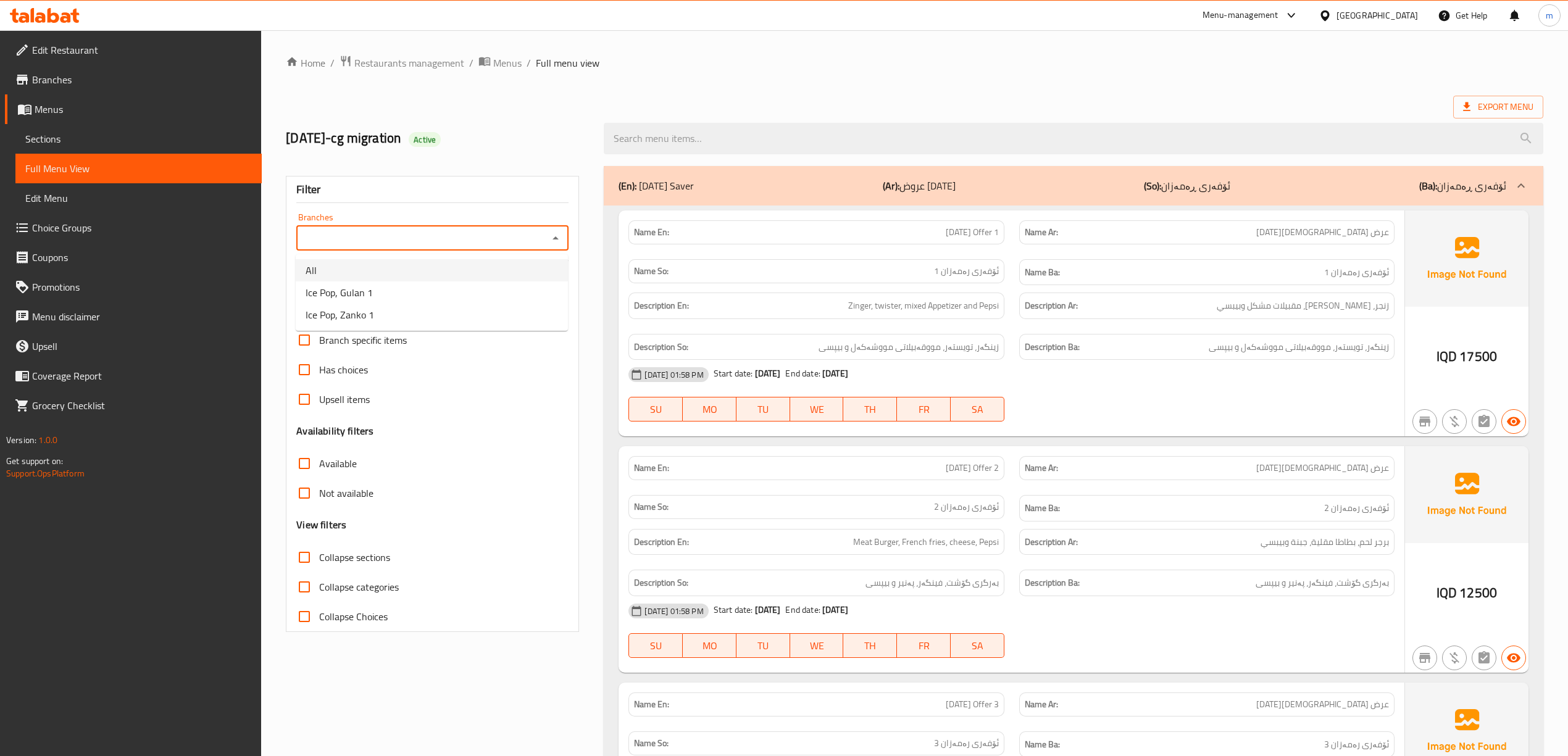
click at [413, 273] on li "All" at bounding box center [432, 271] width 273 height 22
click at [555, 238] on icon "Open" at bounding box center [555, 238] width 15 height 15
click at [458, 302] on li "Ice Pop, Gulan 1" at bounding box center [432, 293] width 273 height 22
type input "Ice Pop, Gulan 1"
click at [328, 558] on span "Collapse sections" at bounding box center [354, 557] width 71 height 15
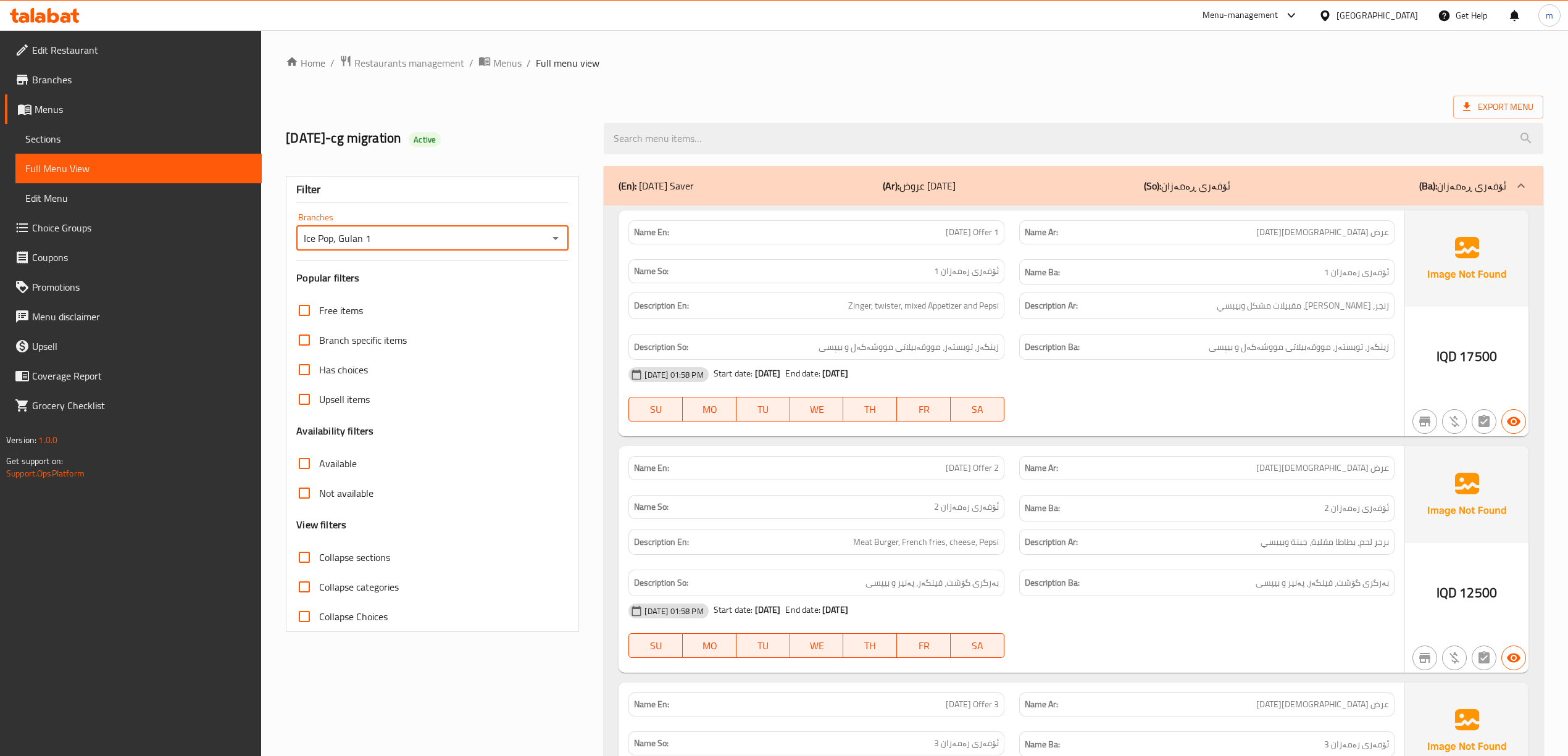
click at [319, 558] on input "Collapse sections" at bounding box center [304, 557] width 30 height 30
checkbox input "true"
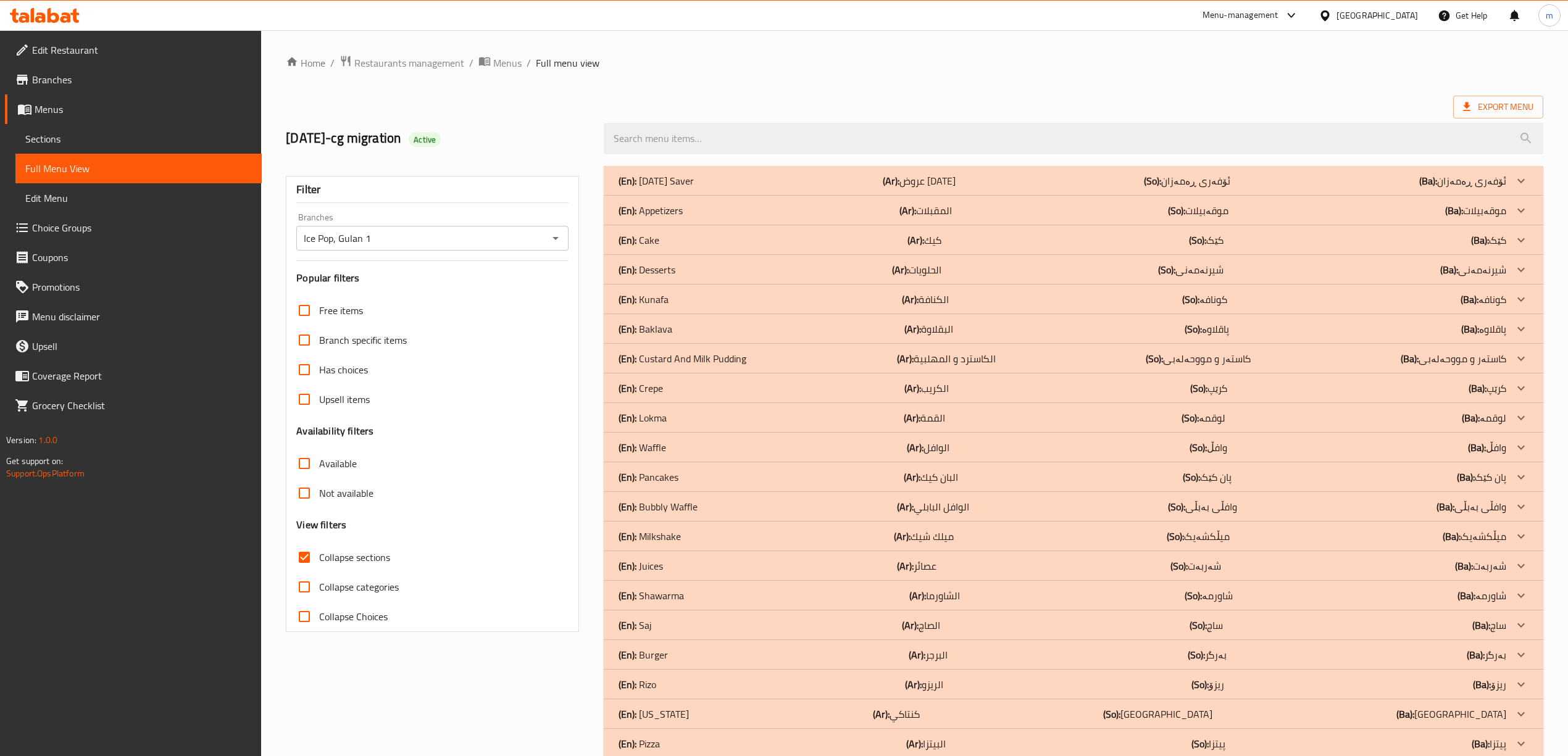
click at [911, 55] on ol "Home / Restaurants management / Menus / Full menu view" at bounding box center [914, 62] width 1258 height 16
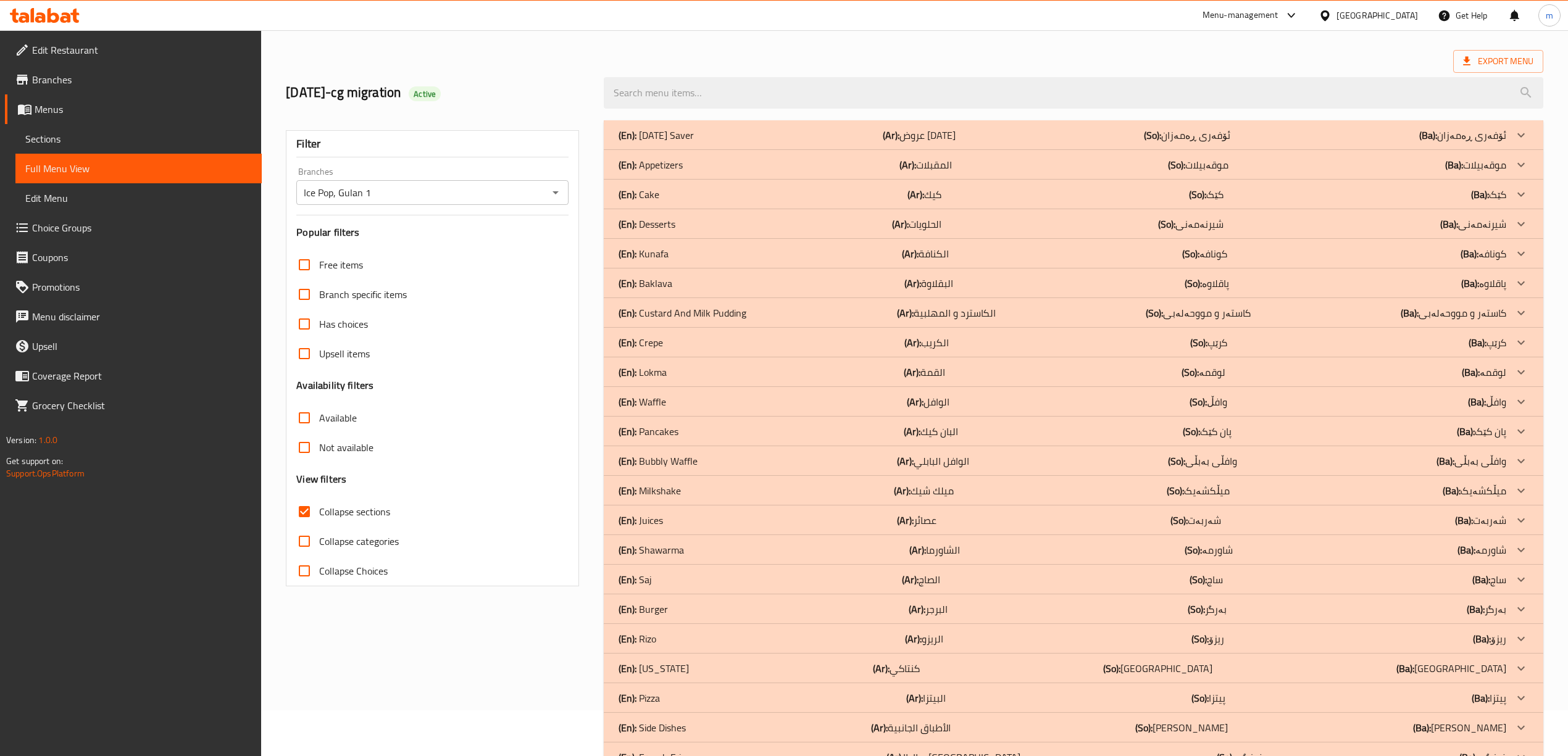
scroll to position [116, 0]
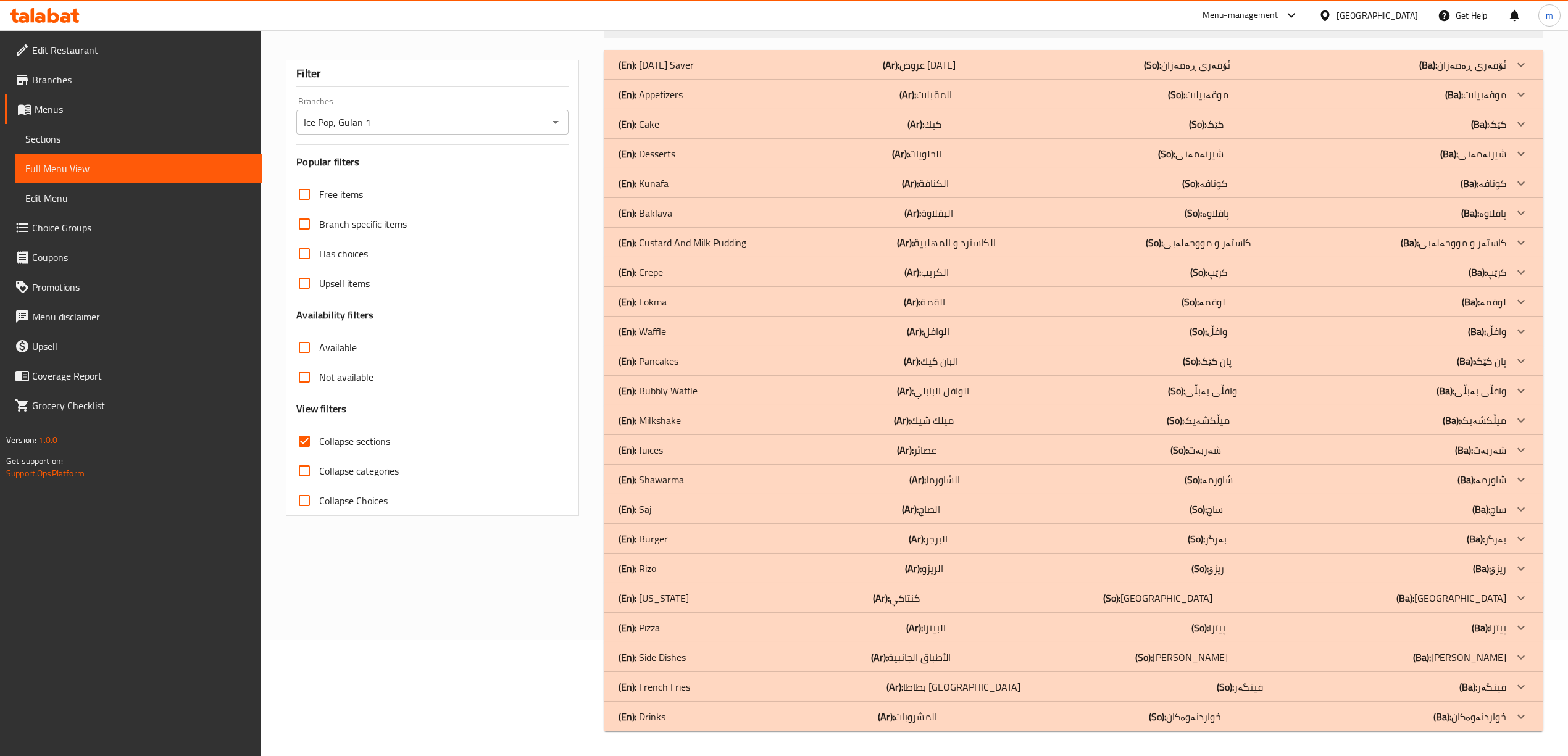
click at [708, 72] on div "(En): Drinks (Ar): المشروبات (So): خواردنەوەکان (Ba): خواردنەوەکان" at bounding box center [1062, 65] width 887 height 15
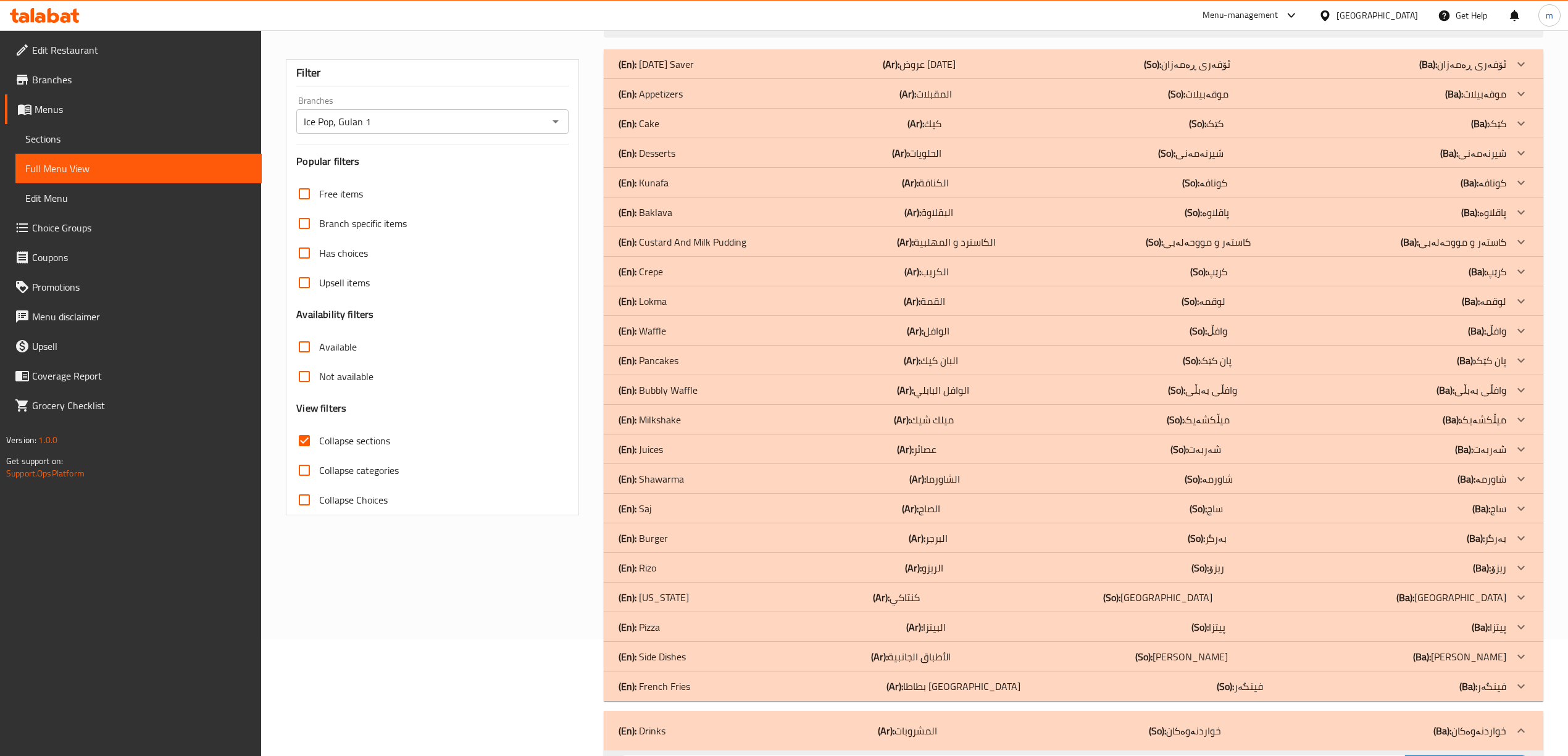
click at [685, 71] on p "(En): French Fries" at bounding box center [655, 64] width 75 height 15
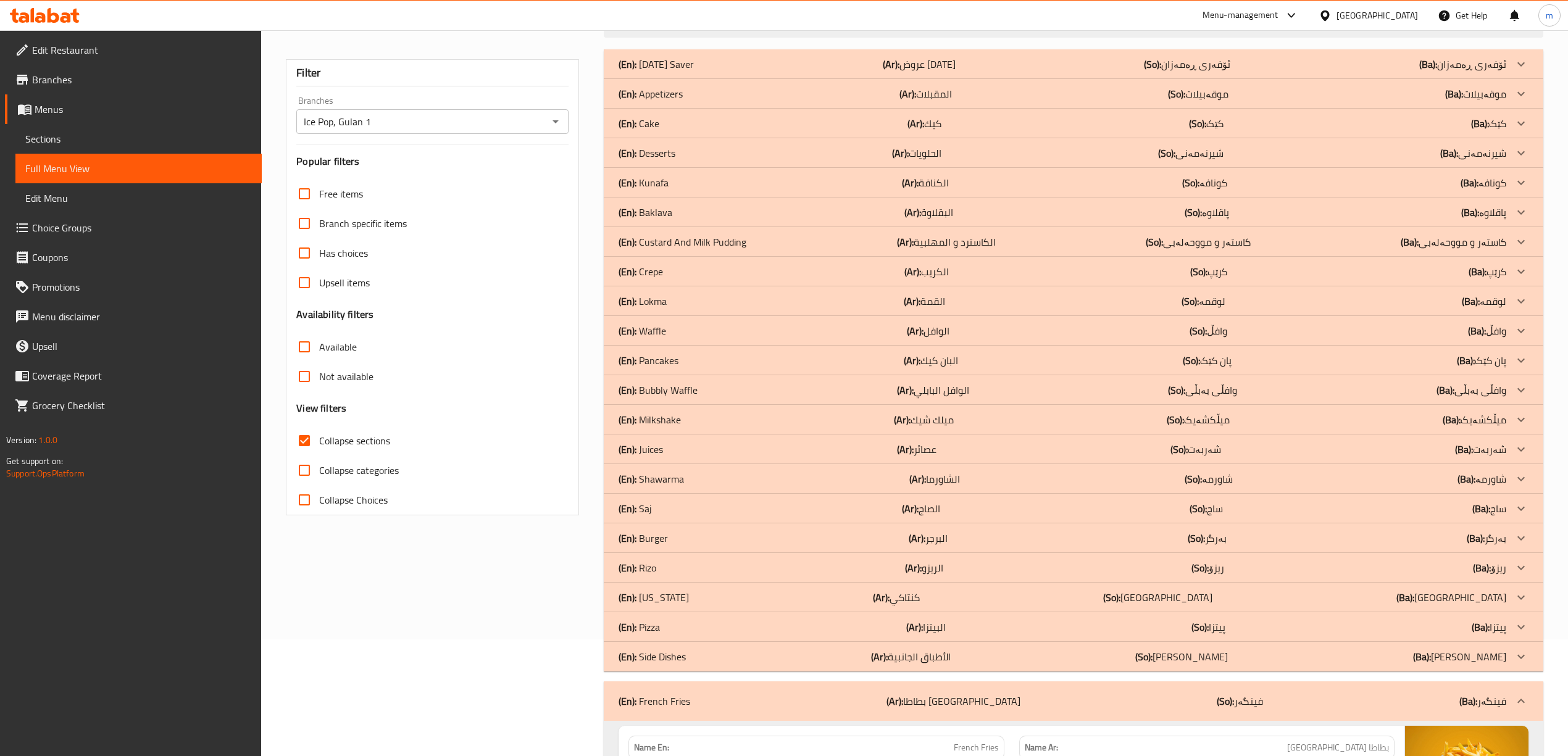
click at [672, 71] on p "(En): Side Dishes" at bounding box center [655, 64] width 75 height 15
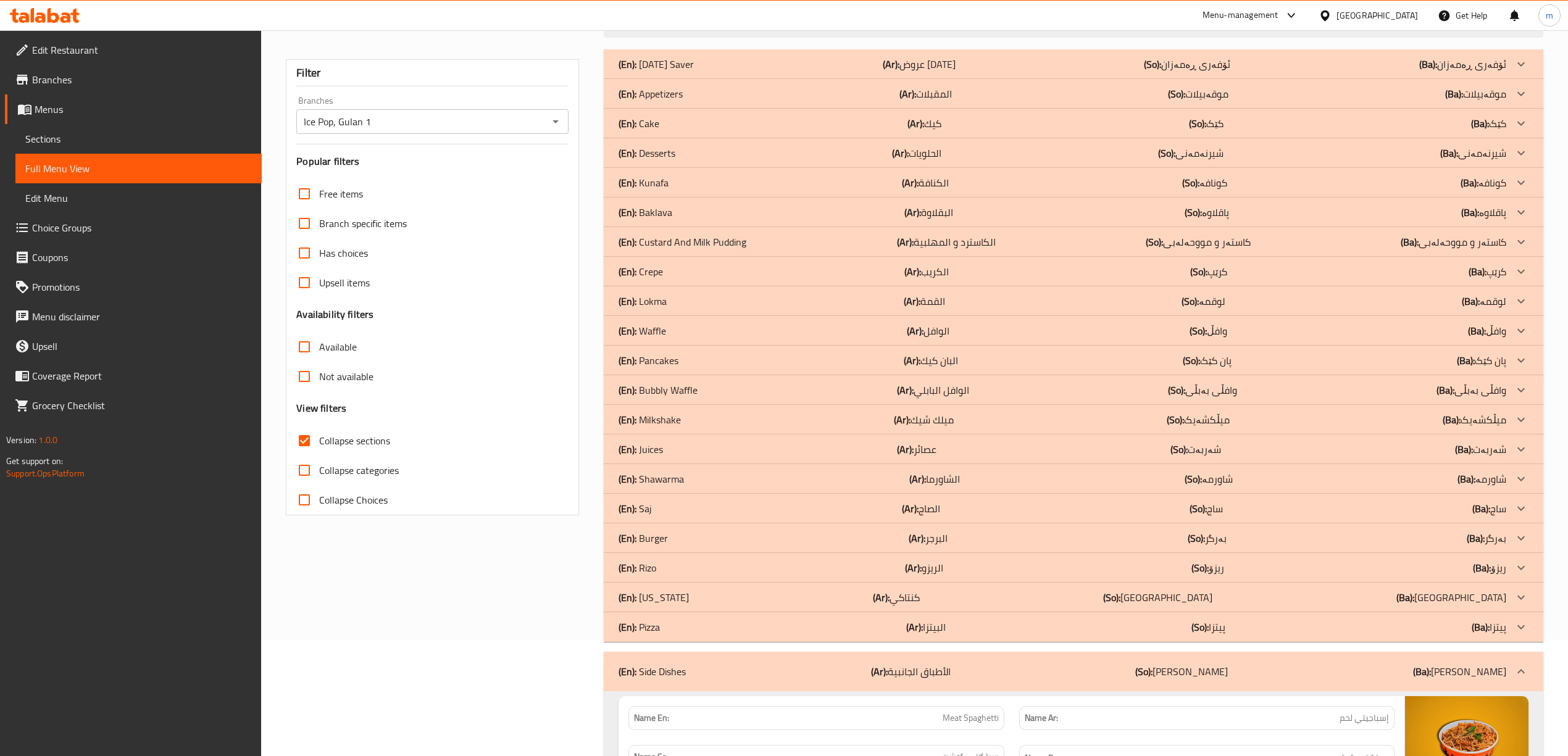
click at [675, 71] on div "(En): Pizza (Ar): البيتزا (So): پیتزا (Ba): پیتزا" at bounding box center [1062, 64] width 887 height 15
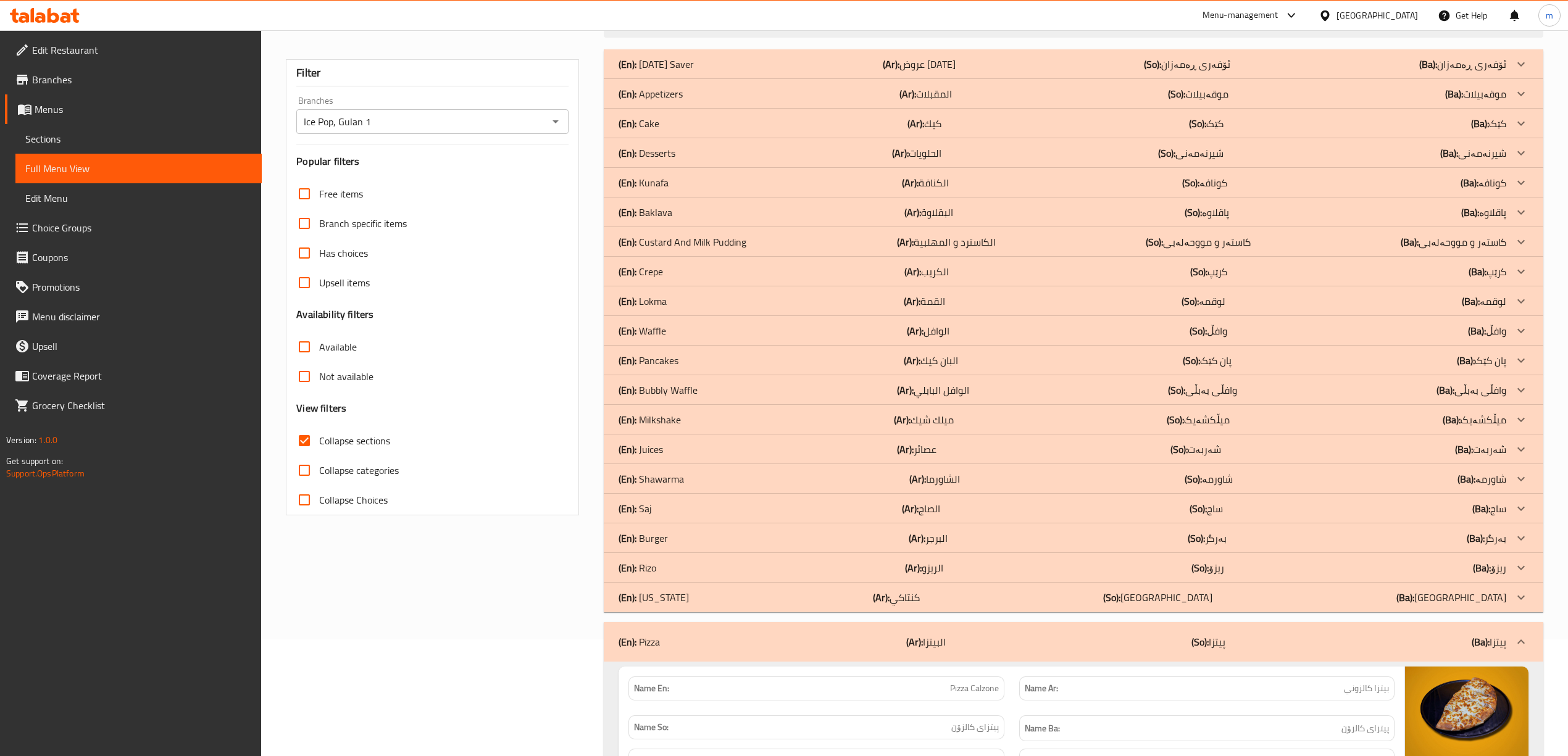
click at [666, 71] on p "(En): [US_STATE]" at bounding box center [655, 64] width 75 height 15
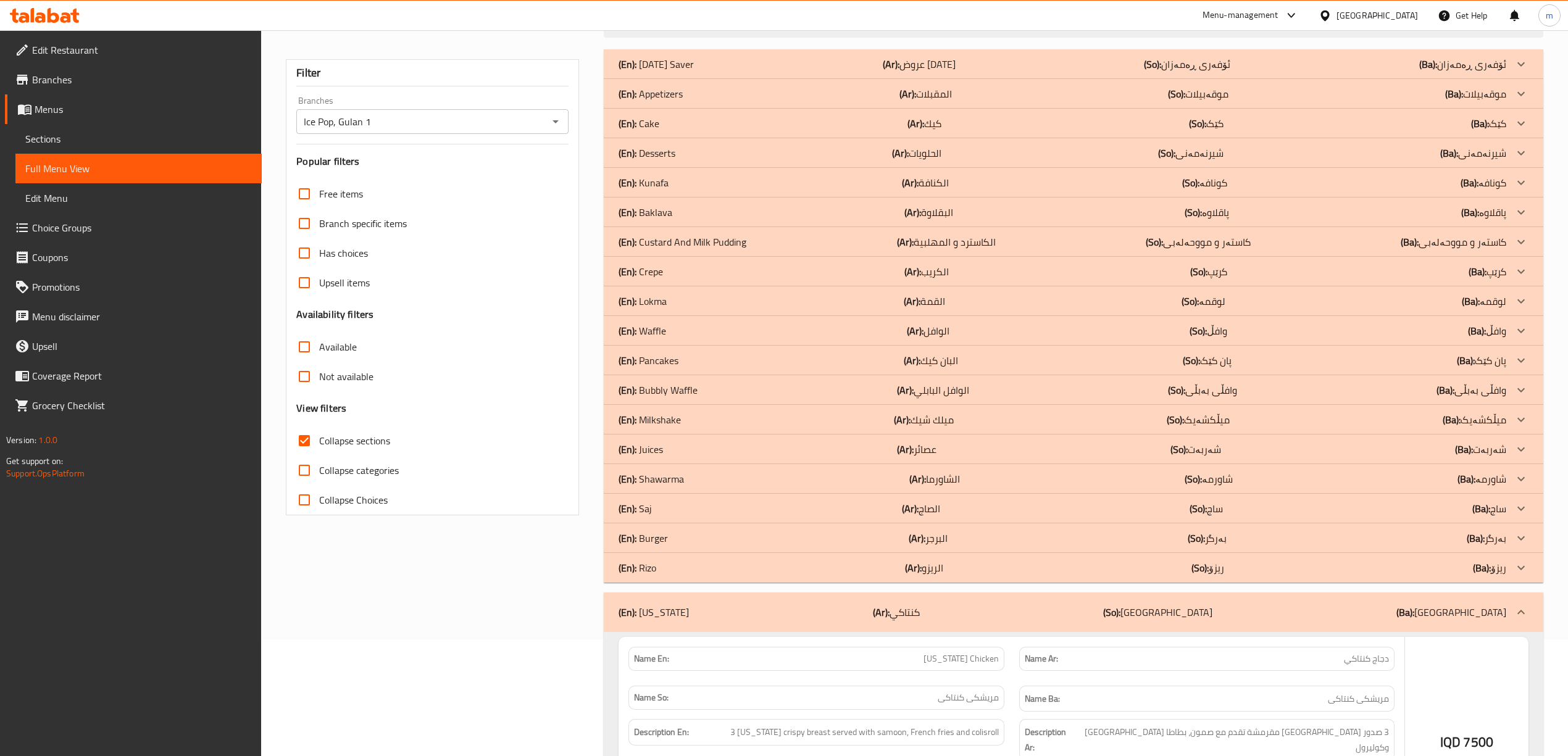
click at [667, 71] on div "(En): [PERSON_NAME] (Ar): الريزو (So): ریزۆ (Ba): ریزۆ" at bounding box center [1062, 64] width 887 height 15
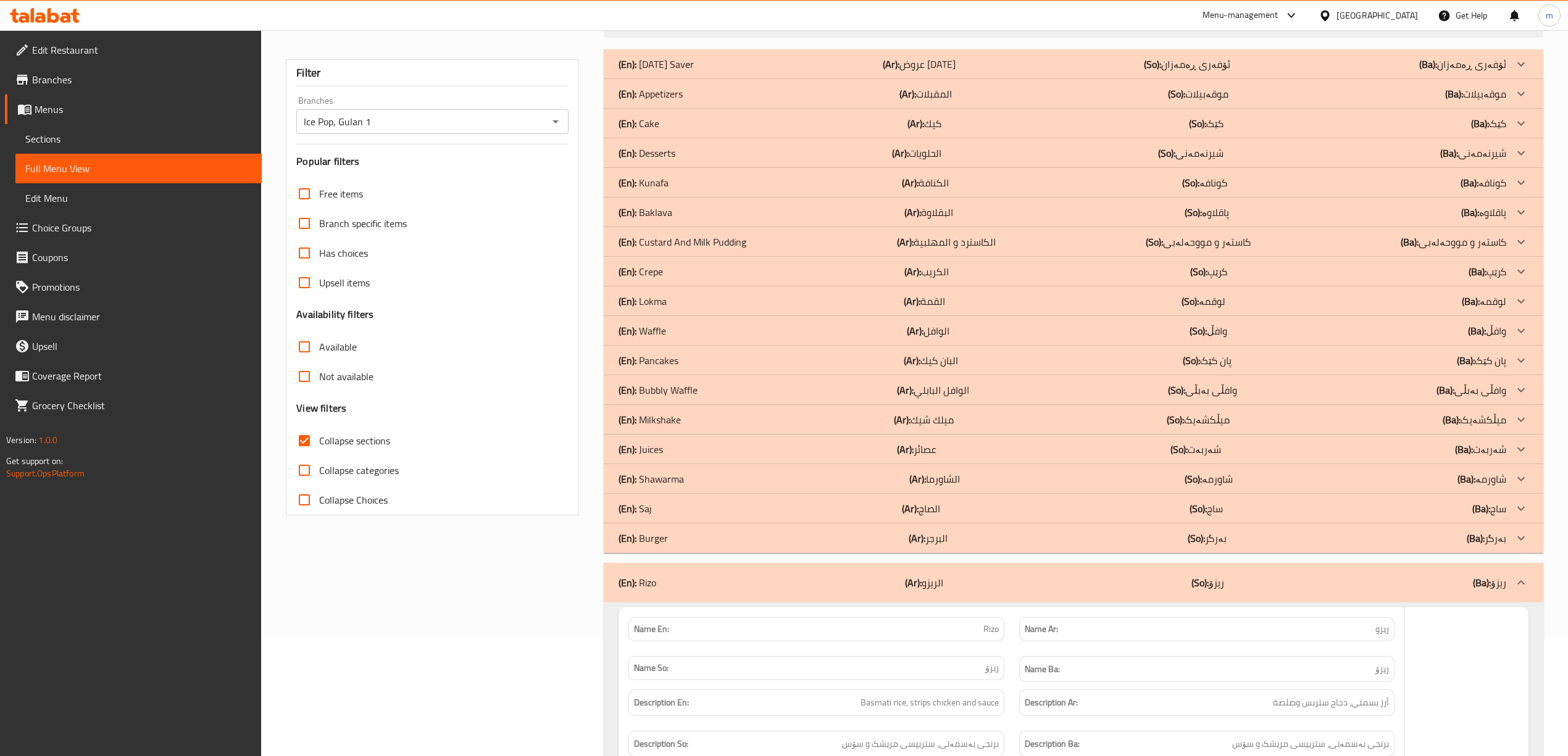
click at [675, 71] on div "(En): Burger (Ar): البرجر (So): بەرگر (Ba): بەرگر" at bounding box center [1062, 64] width 887 height 15
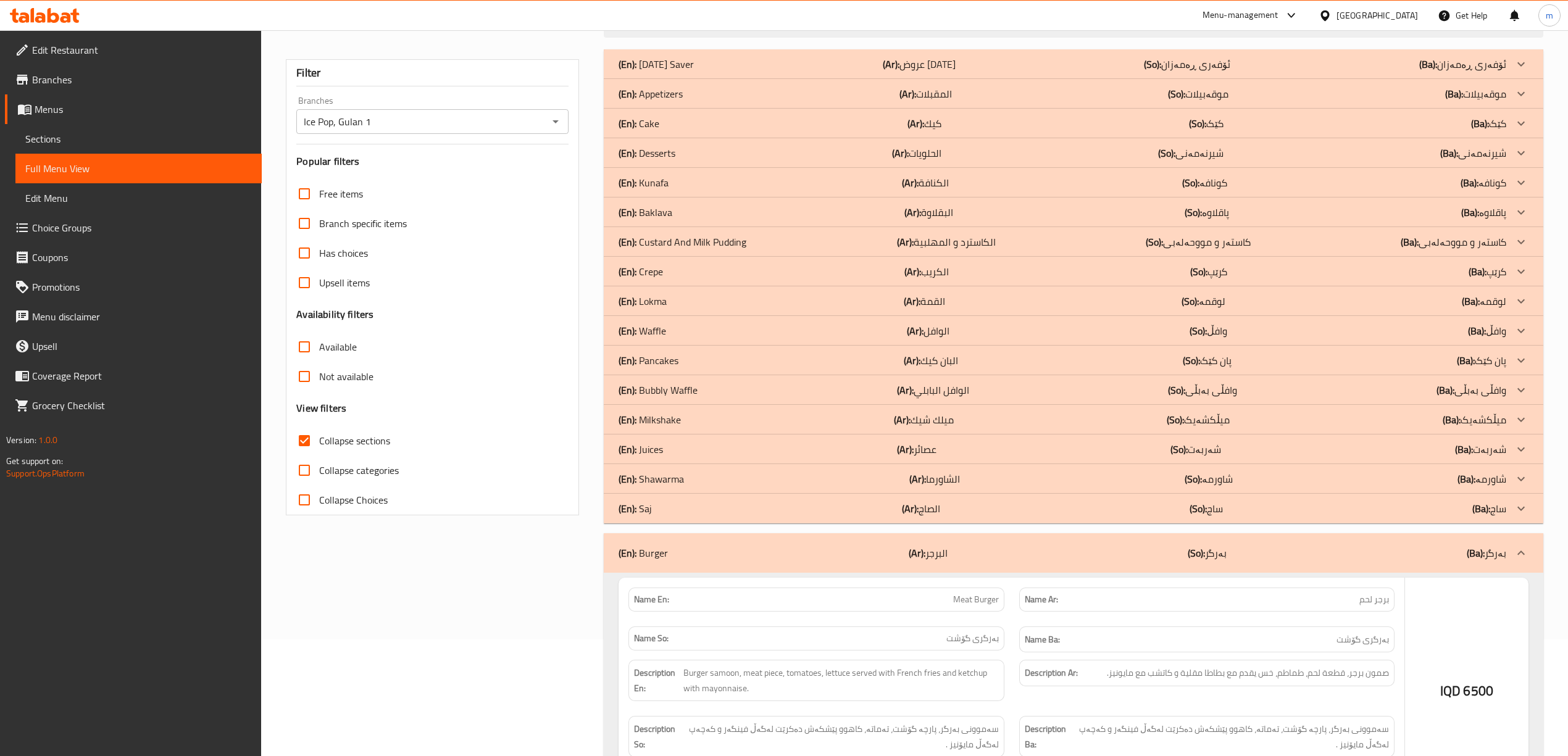
click at [675, 71] on div "(En): Saj (Ar): الصاج (So): ساج (Ba): ساج" at bounding box center [1062, 64] width 887 height 15
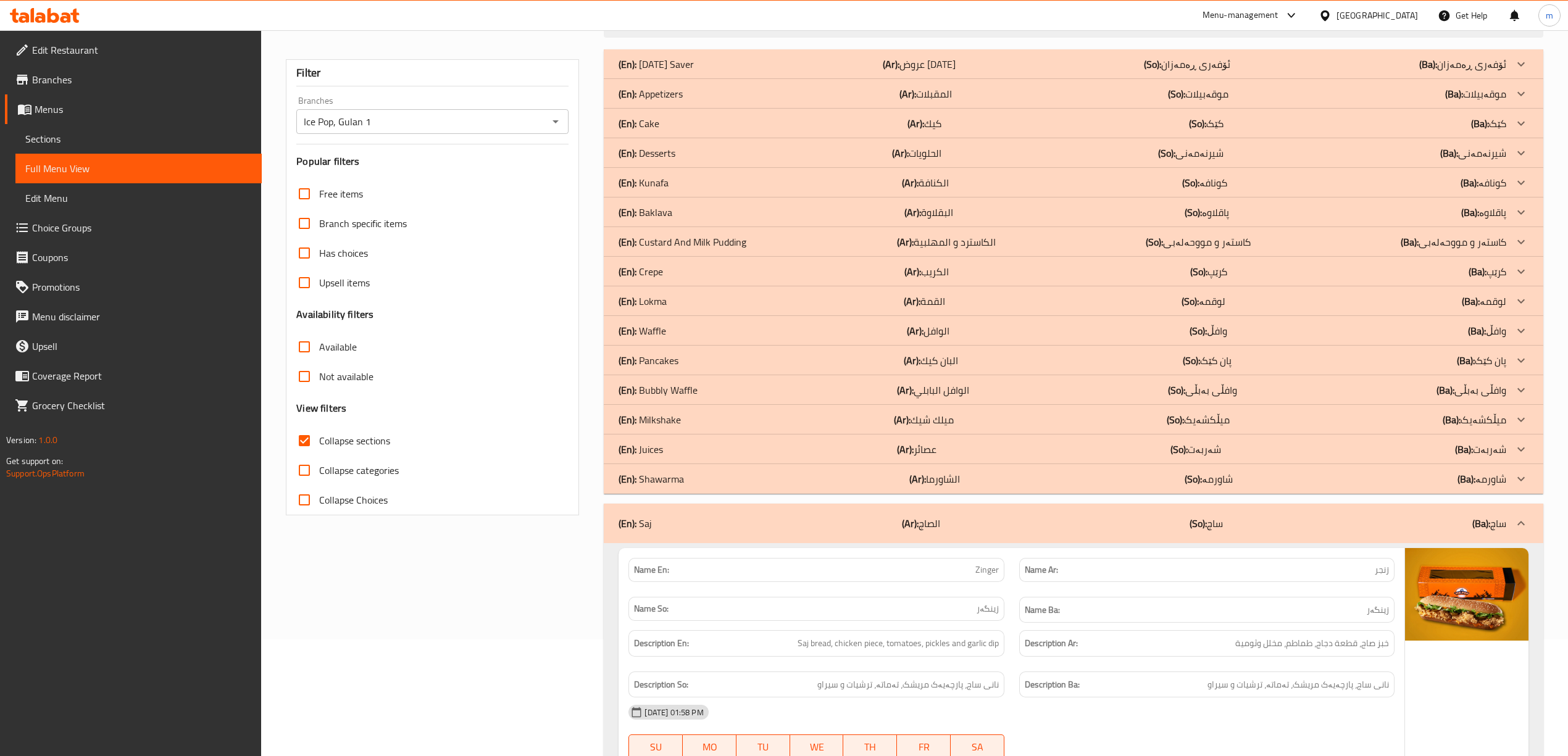
click at [675, 71] on p "(En): Shawarma" at bounding box center [655, 64] width 75 height 15
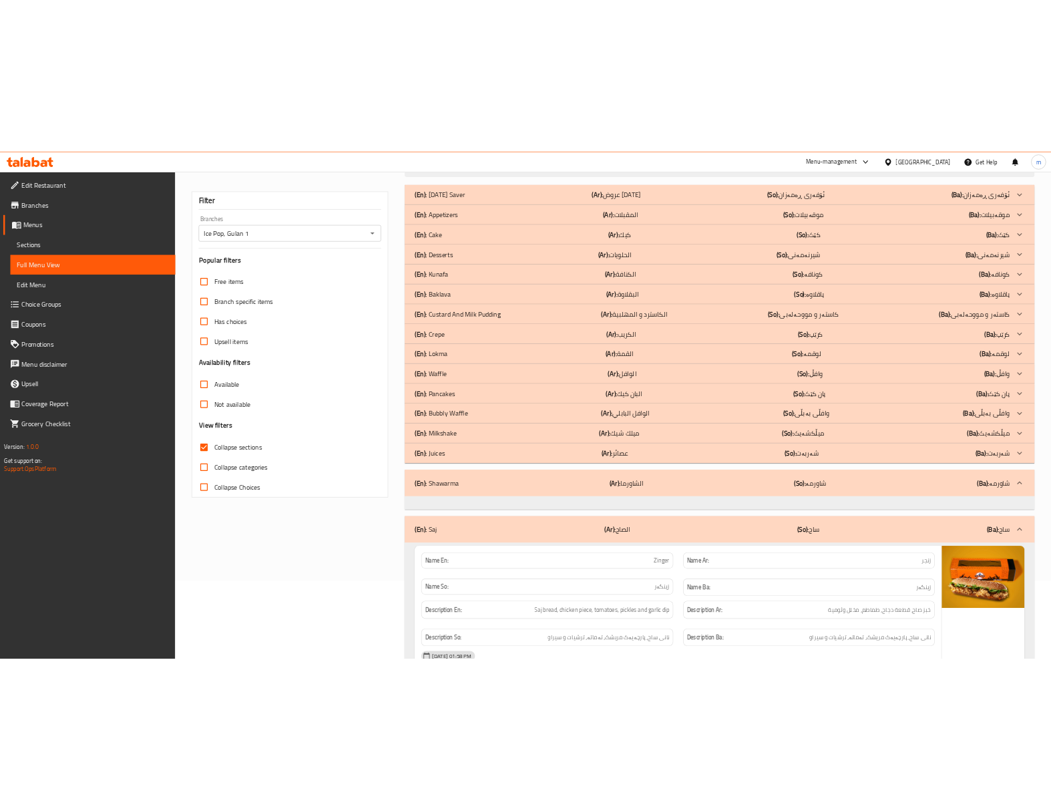
scroll to position [0, 0]
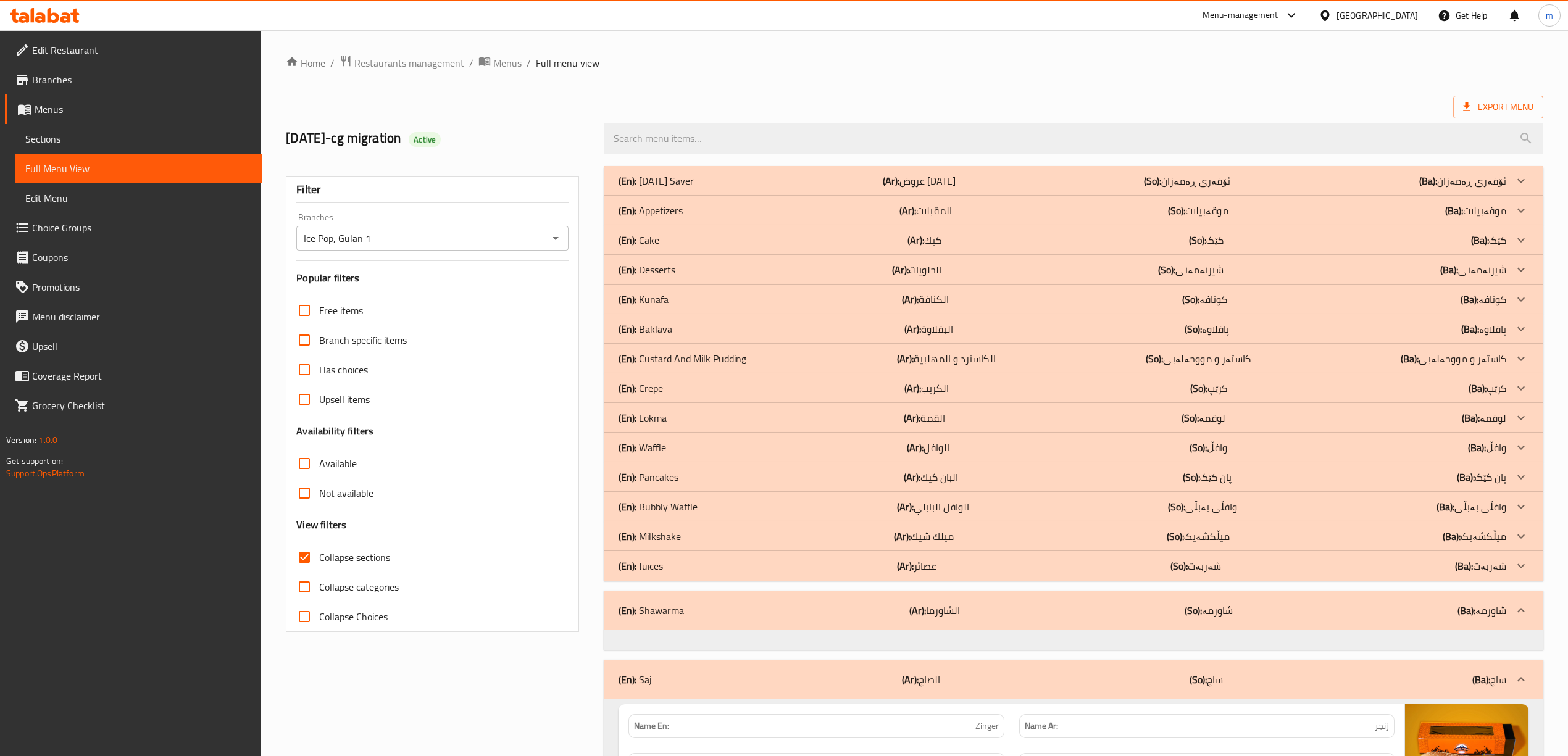
click at [666, 189] on p "(En): Appetizers" at bounding box center [655, 181] width 75 height 15
click at [672, 170] on div "(En): [DATE][PERSON_NAME] (Ar): عروض [DATE] (So): ئۆفەری ڕەمەزان (Ba): ئۆفەری ڕ…" at bounding box center [1073, 181] width 939 height 30
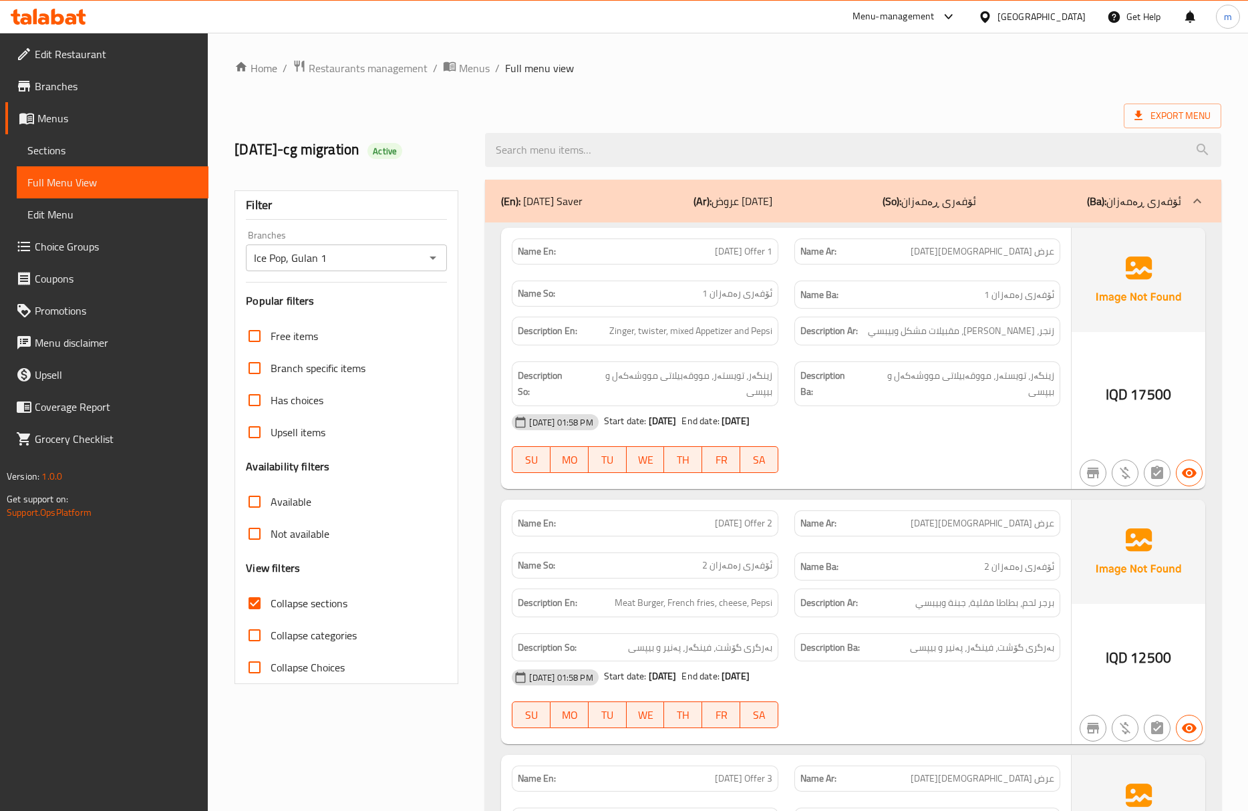
click at [892, 121] on div "[DATE]-cg migration Active" at bounding box center [727, 149] width 1003 height 59
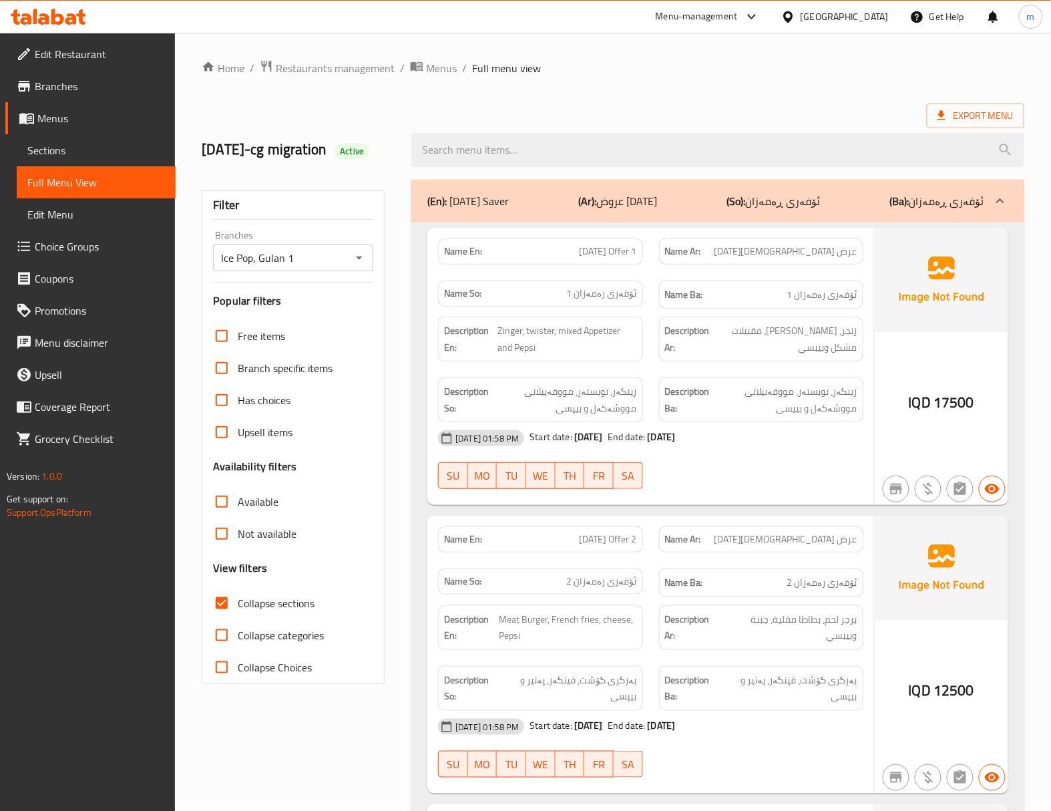
click at [808, 69] on ol "Home / Restaurants management / Menus / Full menu view" at bounding box center [613, 67] width 823 height 17
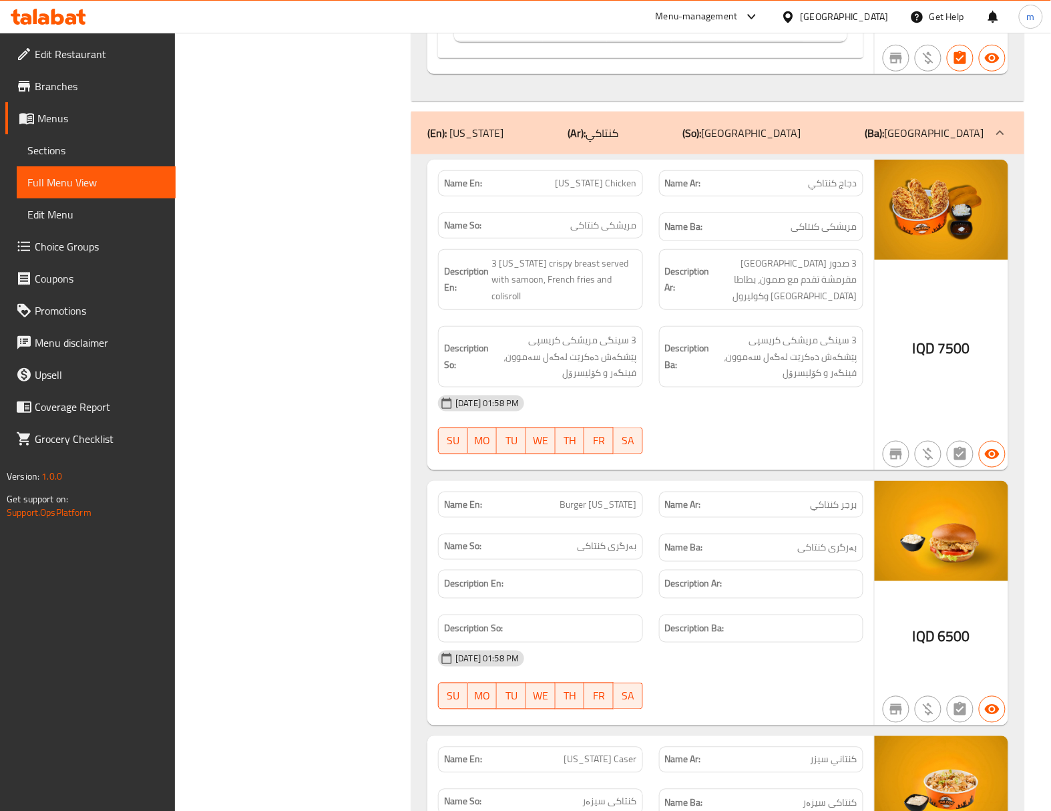
scroll to position [5195, 0]
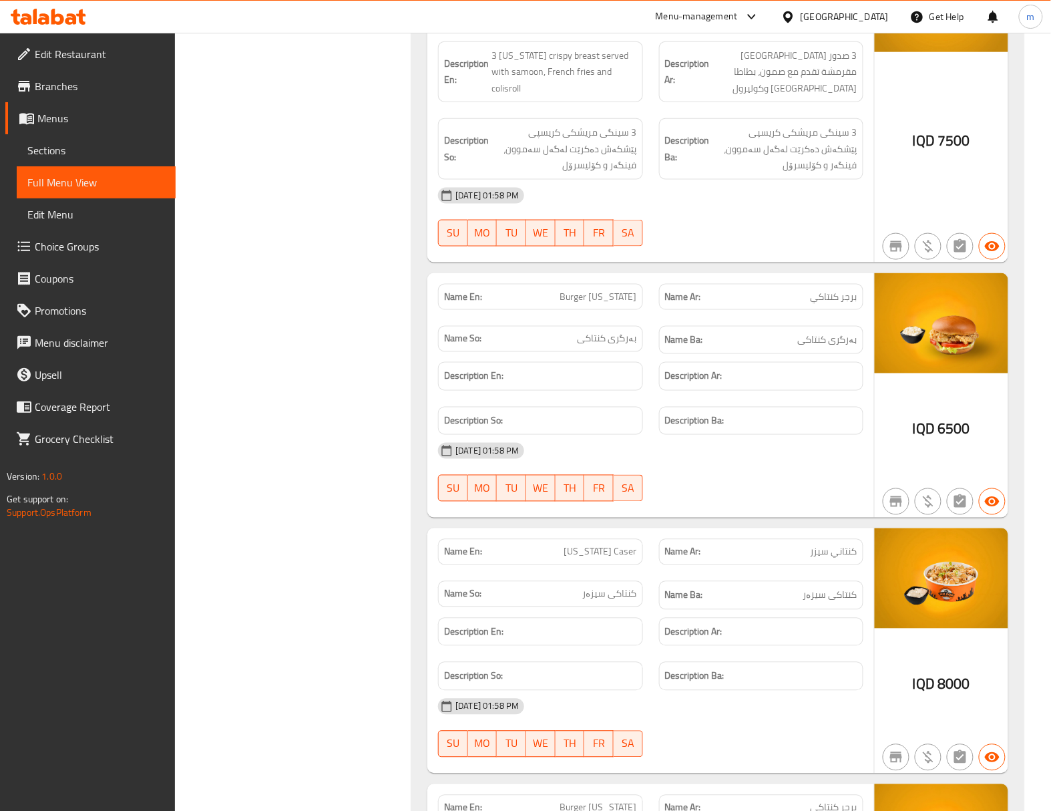
click at [73, 144] on span "Sections" at bounding box center [96, 150] width 138 height 16
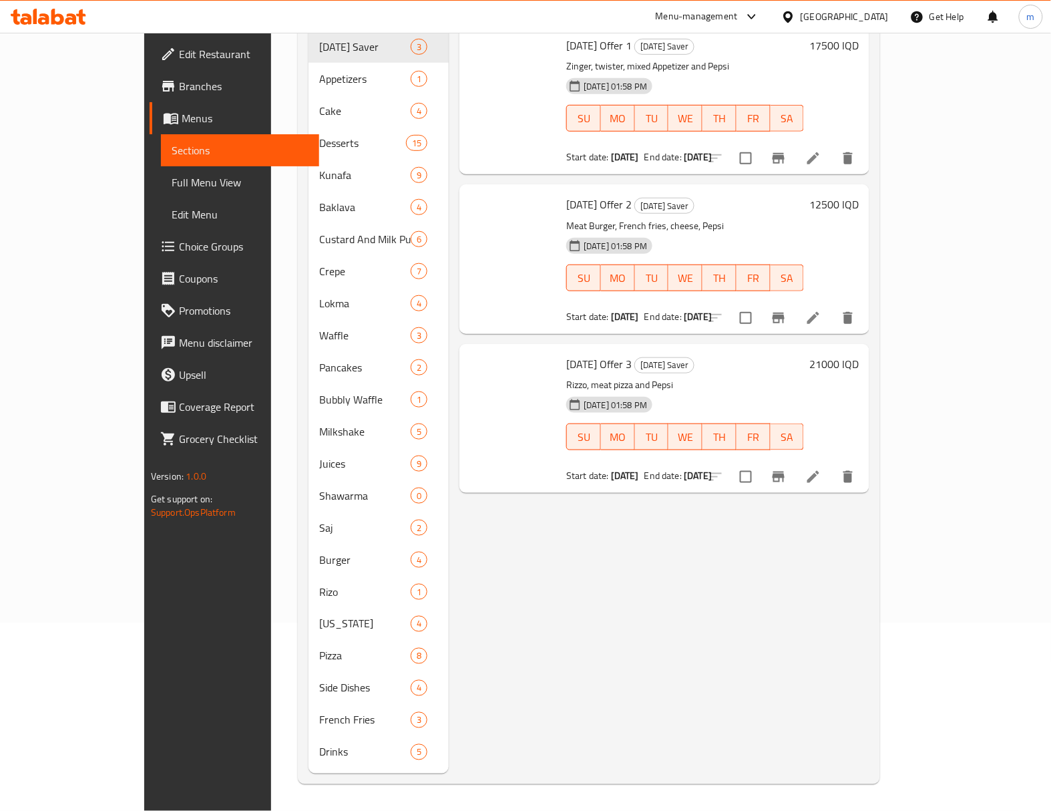
scroll to position [188, 0]
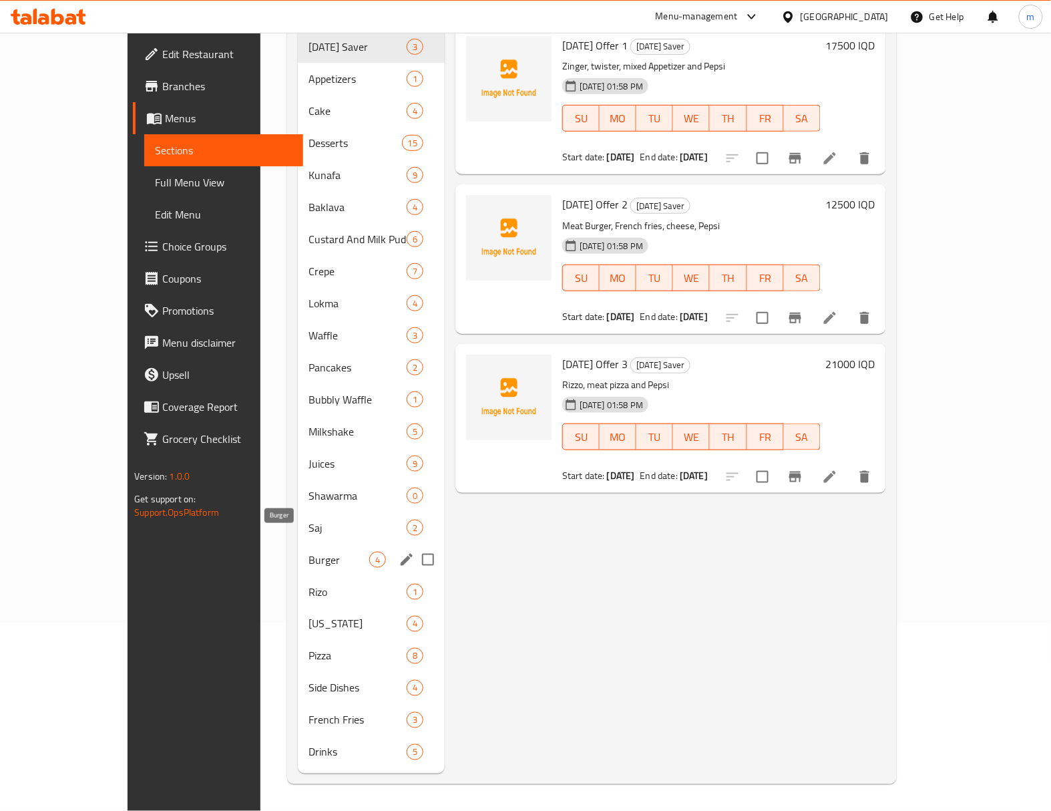
click at [309, 552] on span "Burger" at bounding box center [339, 560] width 61 height 16
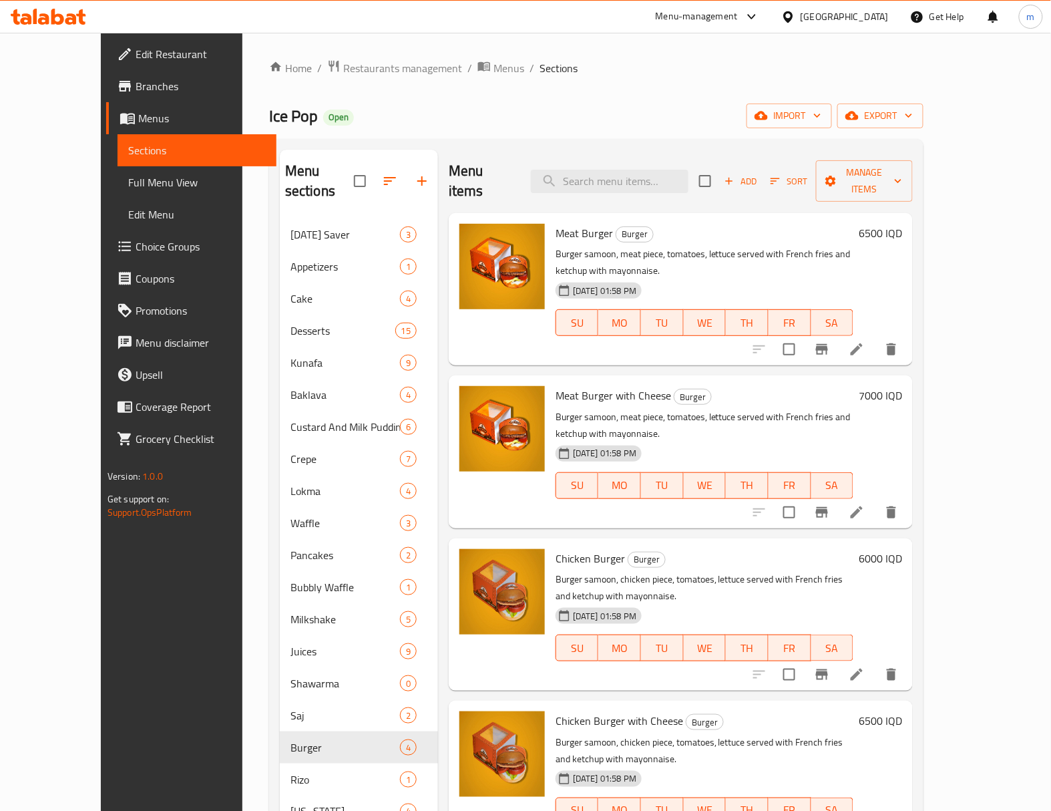
scroll to position [188, 0]
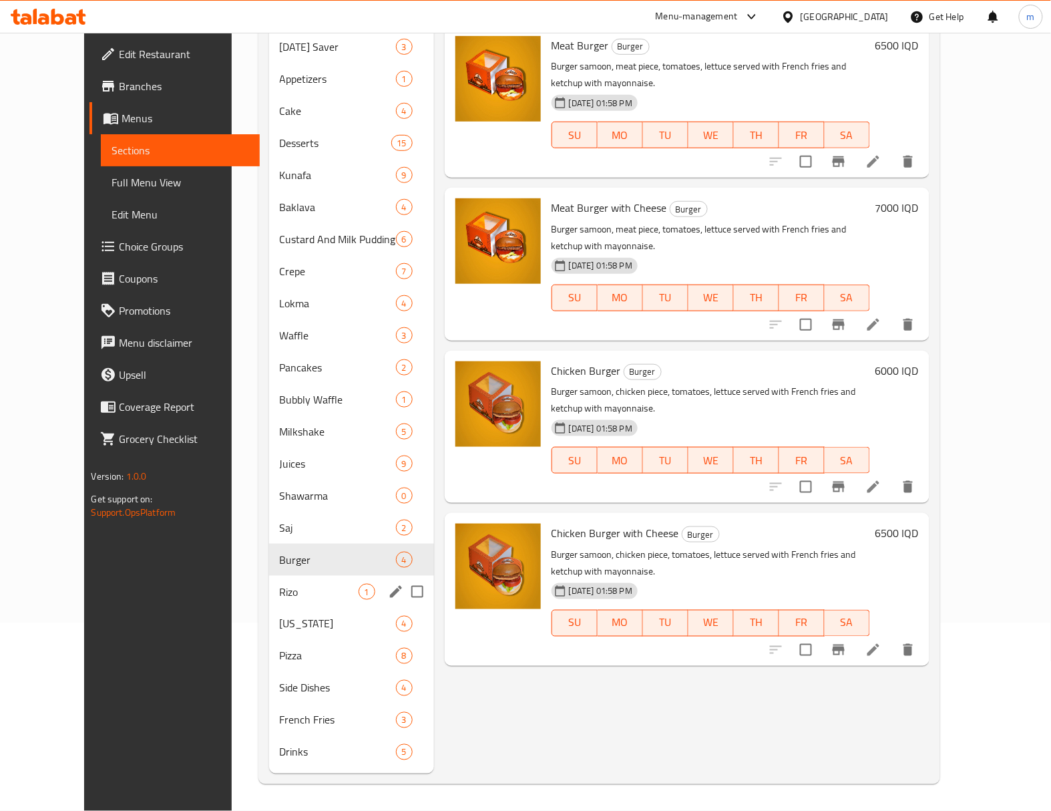
click at [269, 608] on div "[US_STATE] 4" at bounding box center [351, 624] width 165 height 32
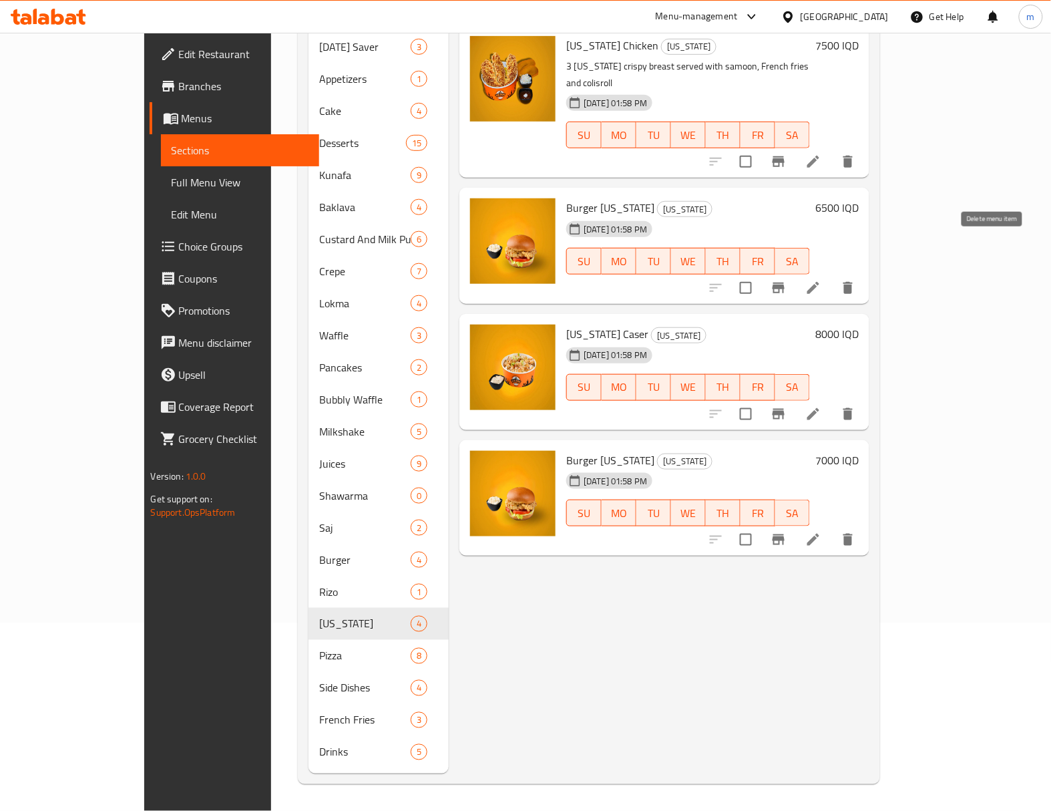
click at [853, 282] on icon "delete" at bounding box center [848, 288] width 9 height 12
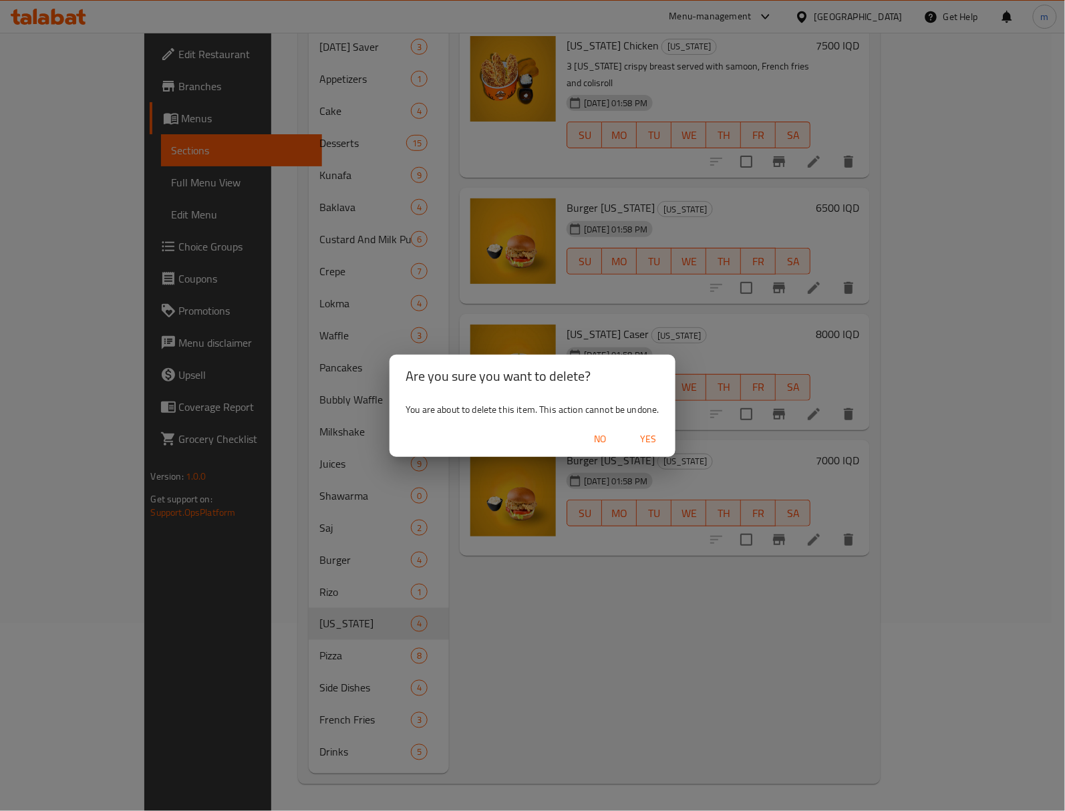
click at [650, 440] on span "Yes" at bounding box center [649, 439] width 32 height 17
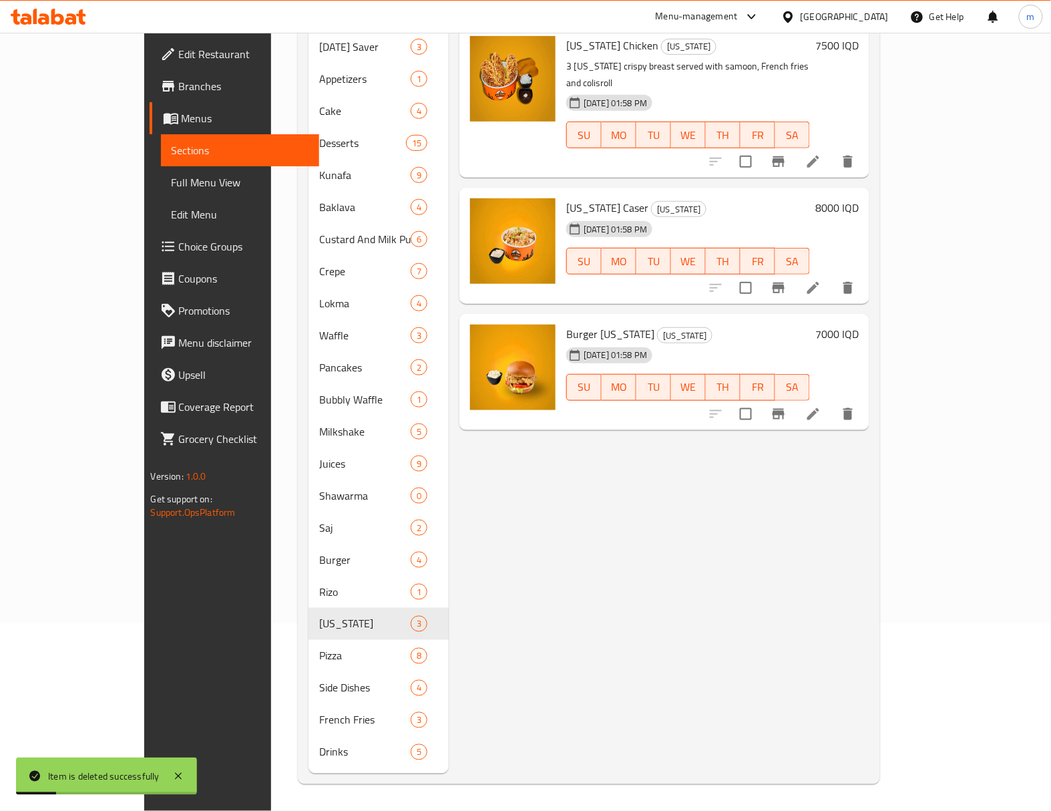
click at [856, 406] on icon "delete" at bounding box center [848, 414] width 16 height 16
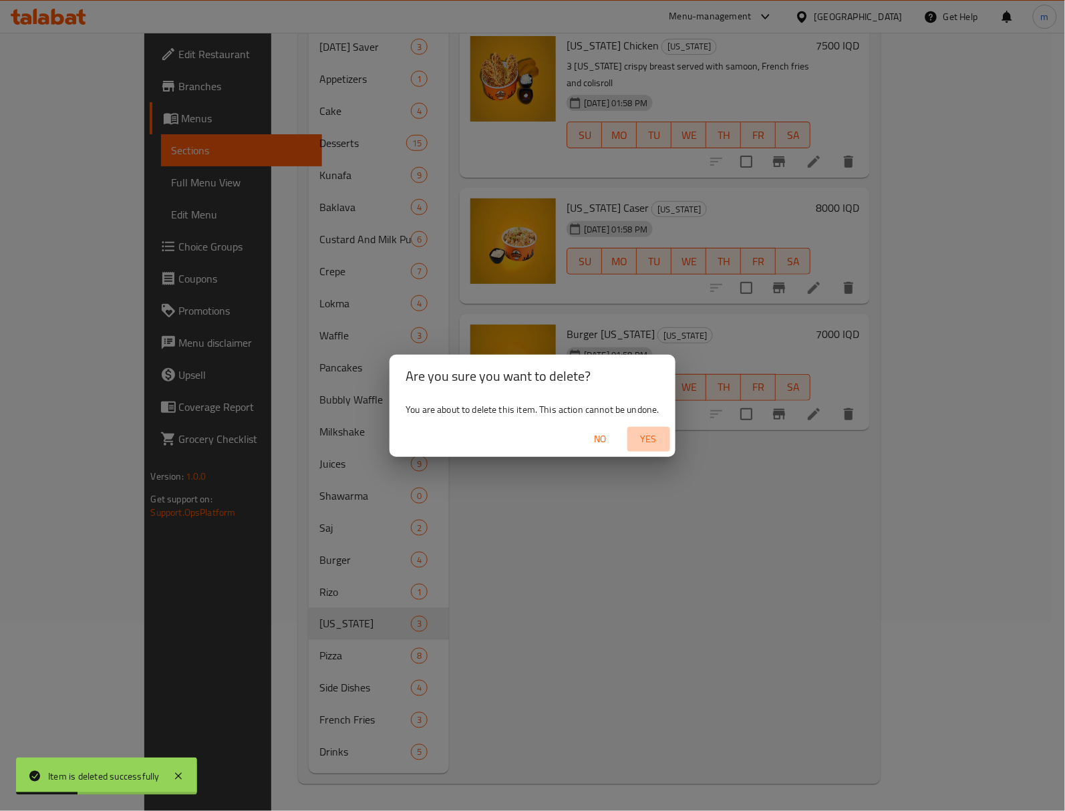
click at [658, 437] on span "Yes" at bounding box center [649, 439] width 32 height 17
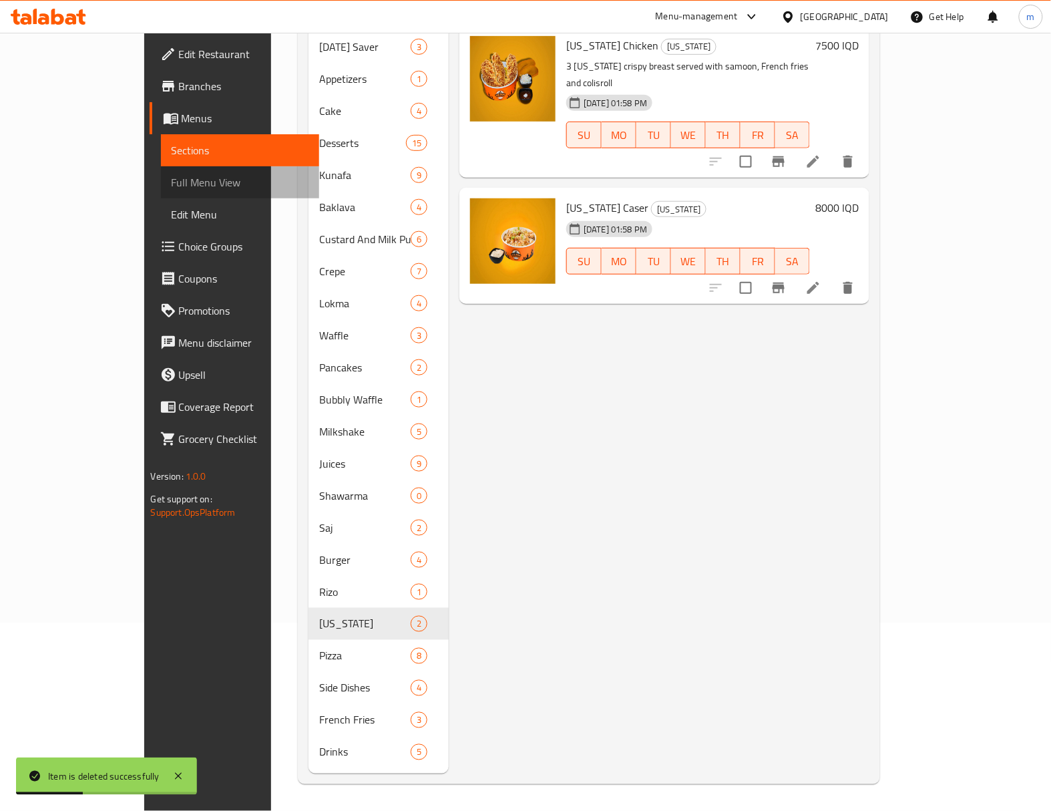
click at [172, 180] on span "Full Menu View" at bounding box center [241, 182] width 138 height 16
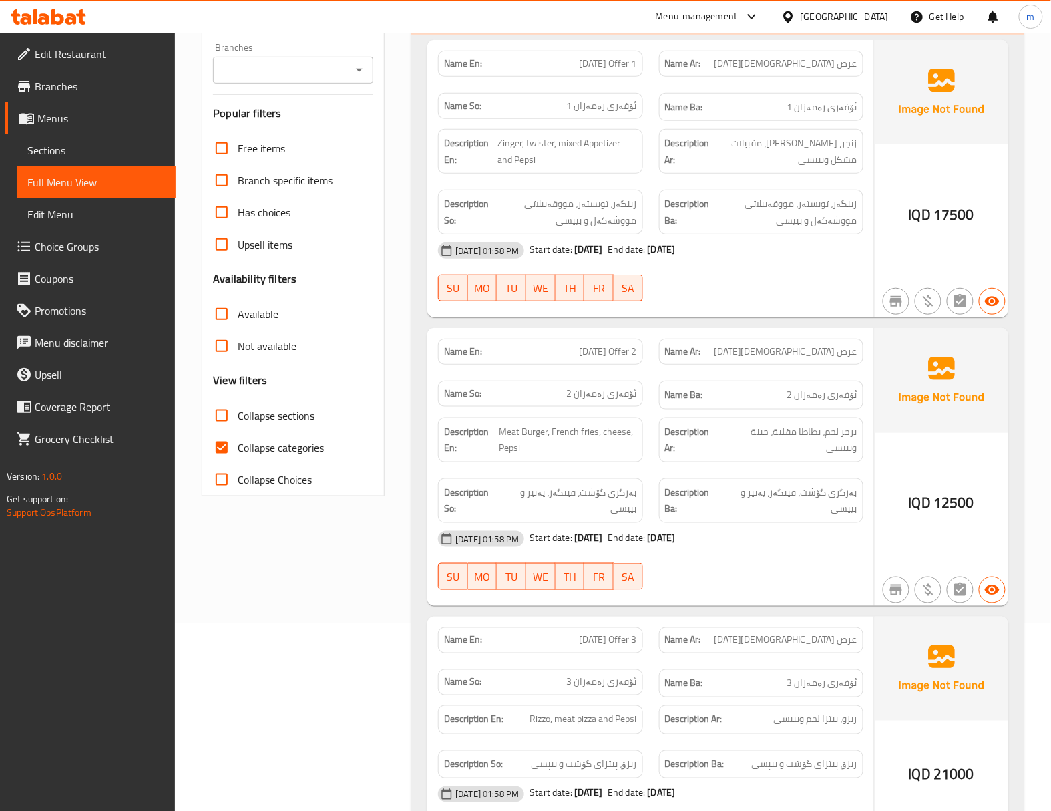
click at [361, 78] on icon "Open" at bounding box center [359, 70] width 16 height 16
click at [300, 150] on li "Ice Pop, Gulan 1" at bounding box center [293, 149] width 160 height 24
type input "Ice Pop, Gulan 1"
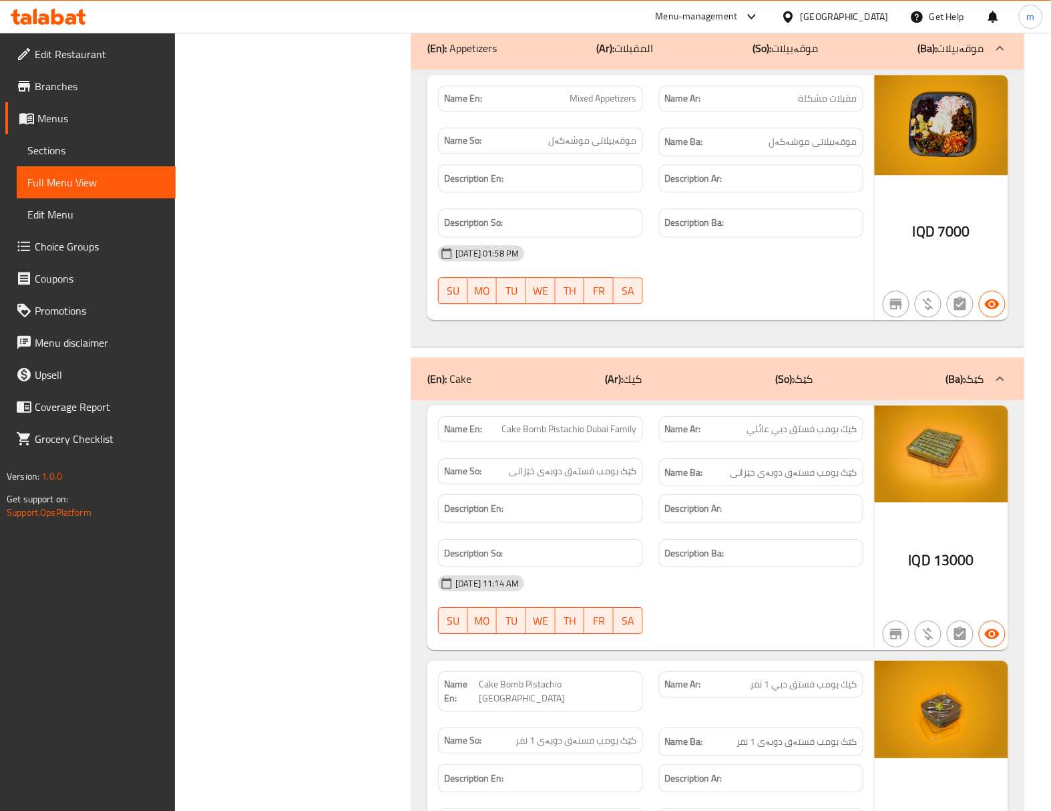
scroll to position [1019, 0]
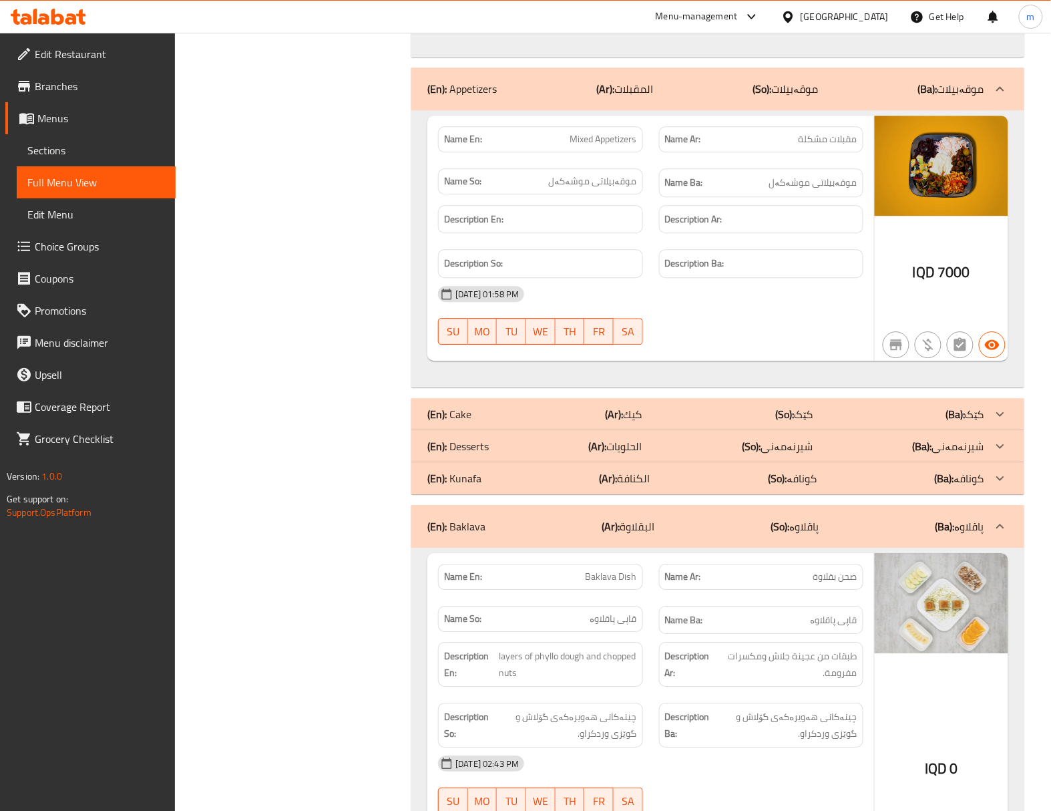
scroll to position [1227, 0]
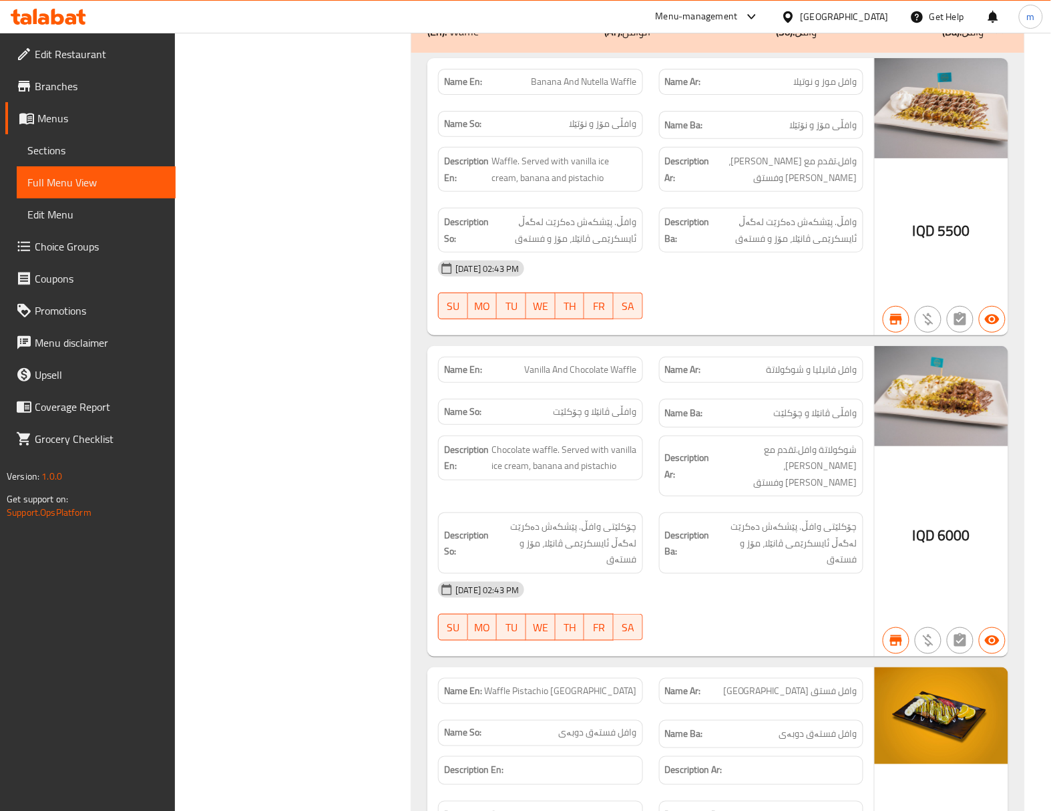
scroll to position [1435, 0]
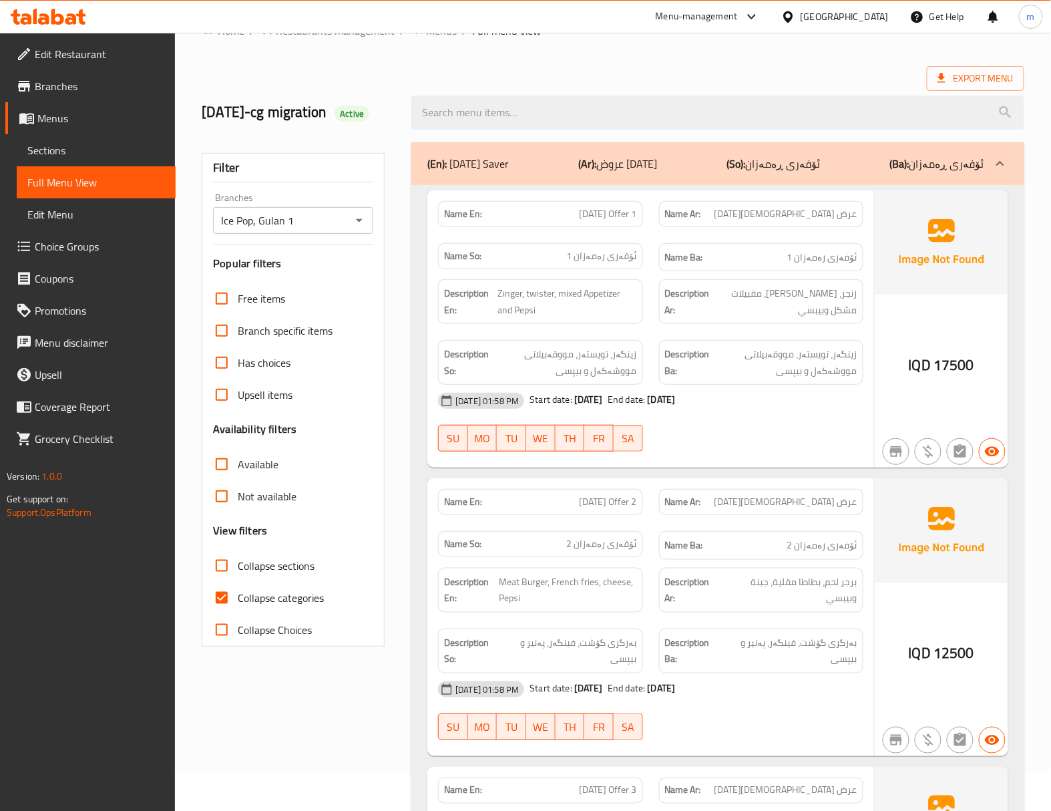
scroll to position [0, 0]
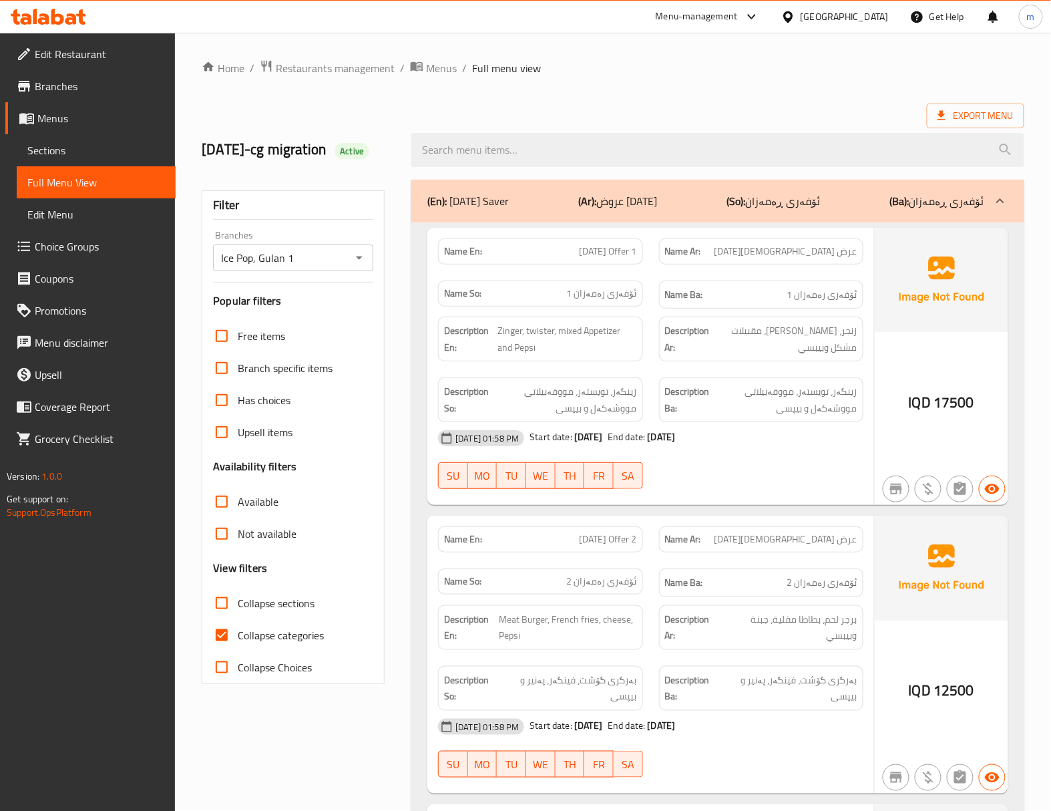
click at [225, 651] on input "Collapse categories" at bounding box center [222, 635] width 32 height 32
checkbox input "false"
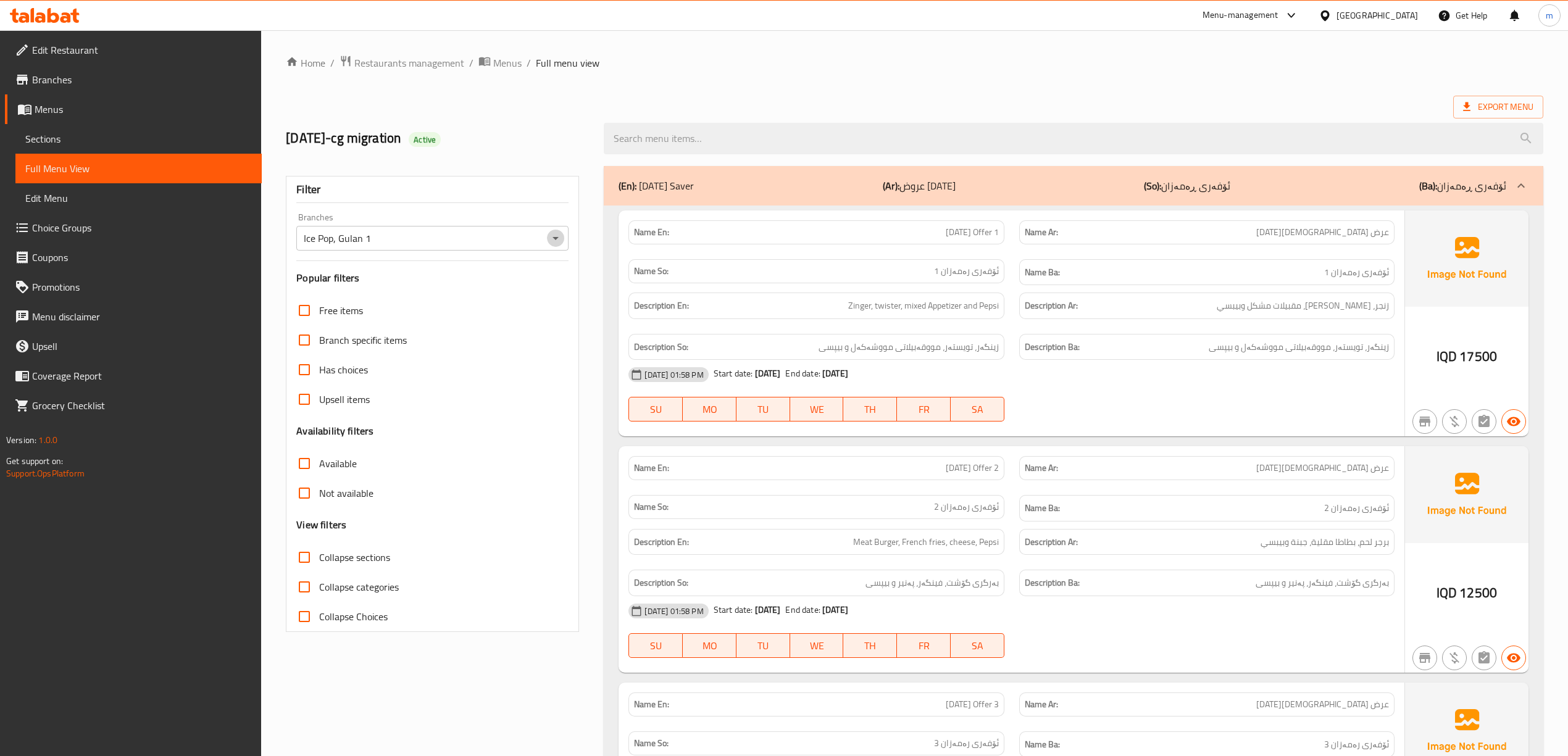
click at [554, 238] on icon "Open" at bounding box center [555, 238] width 6 height 3
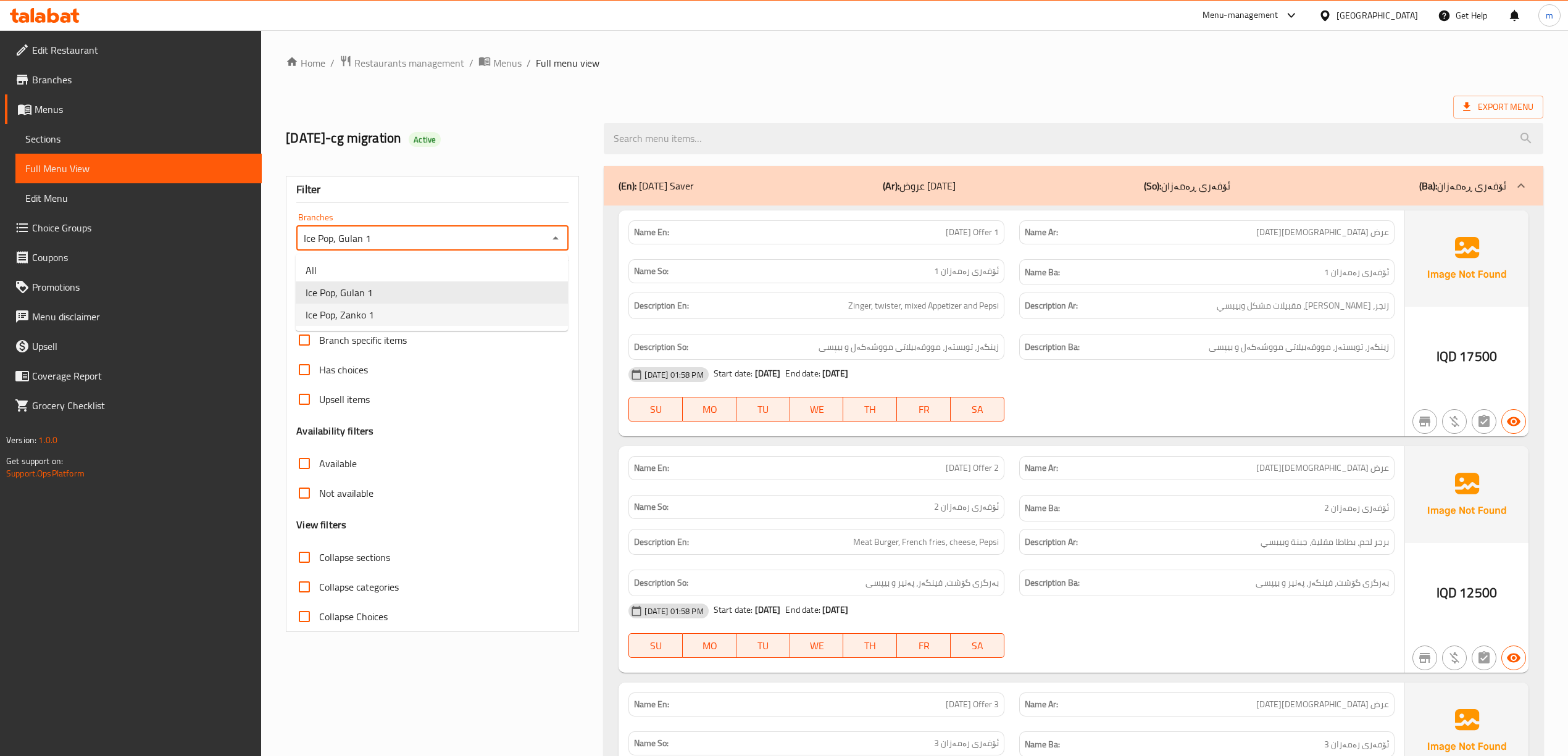
click at [469, 315] on li "Ice Pop, Zanko 1" at bounding box center [432, 315] width 273 height 22
type input "Ice Pop, Zanko 1"
click at [300, 559] on input "Collapse sections" at bounding box center [304, 557] width 30 height 30
checkbox input "true"
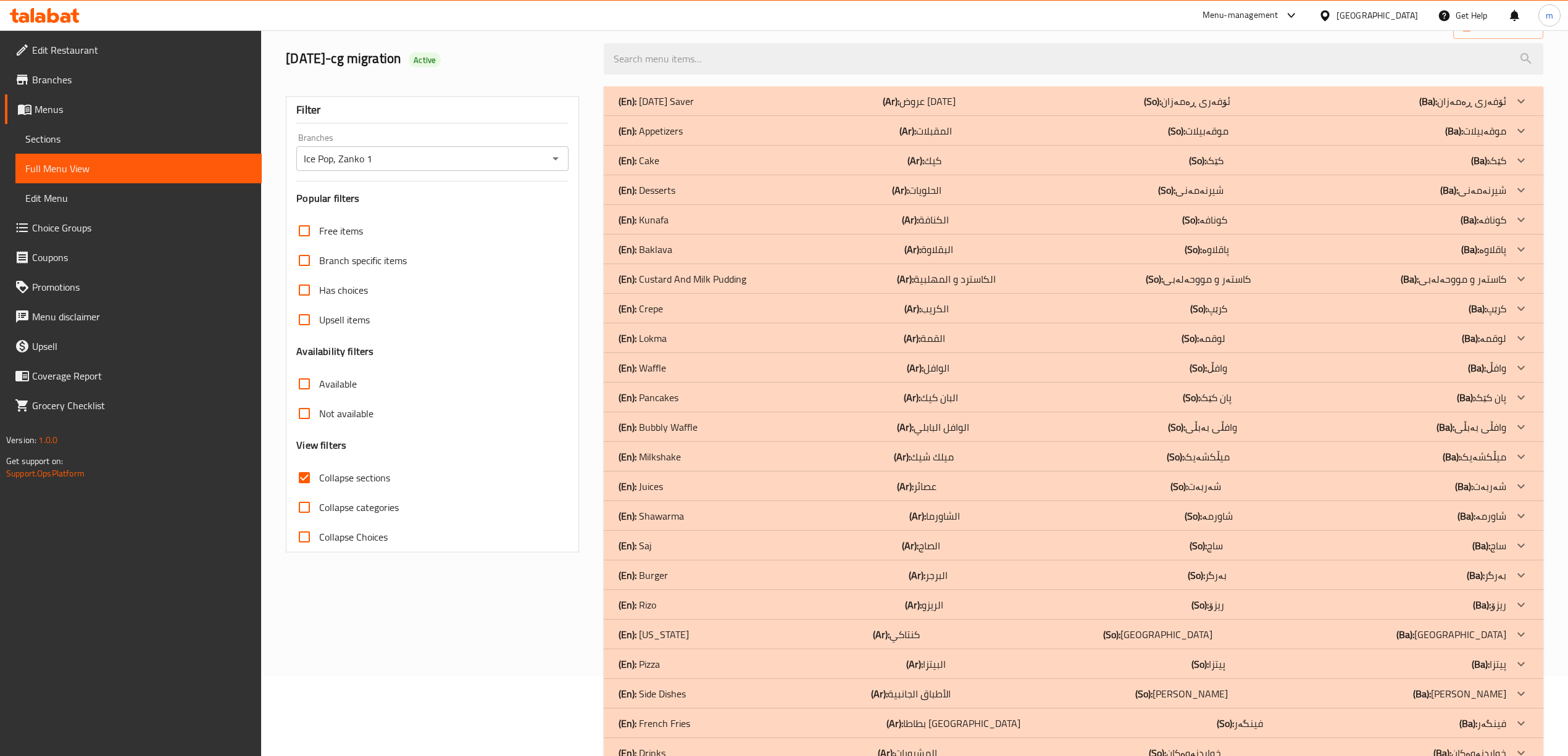
scroll to position [116, 0]
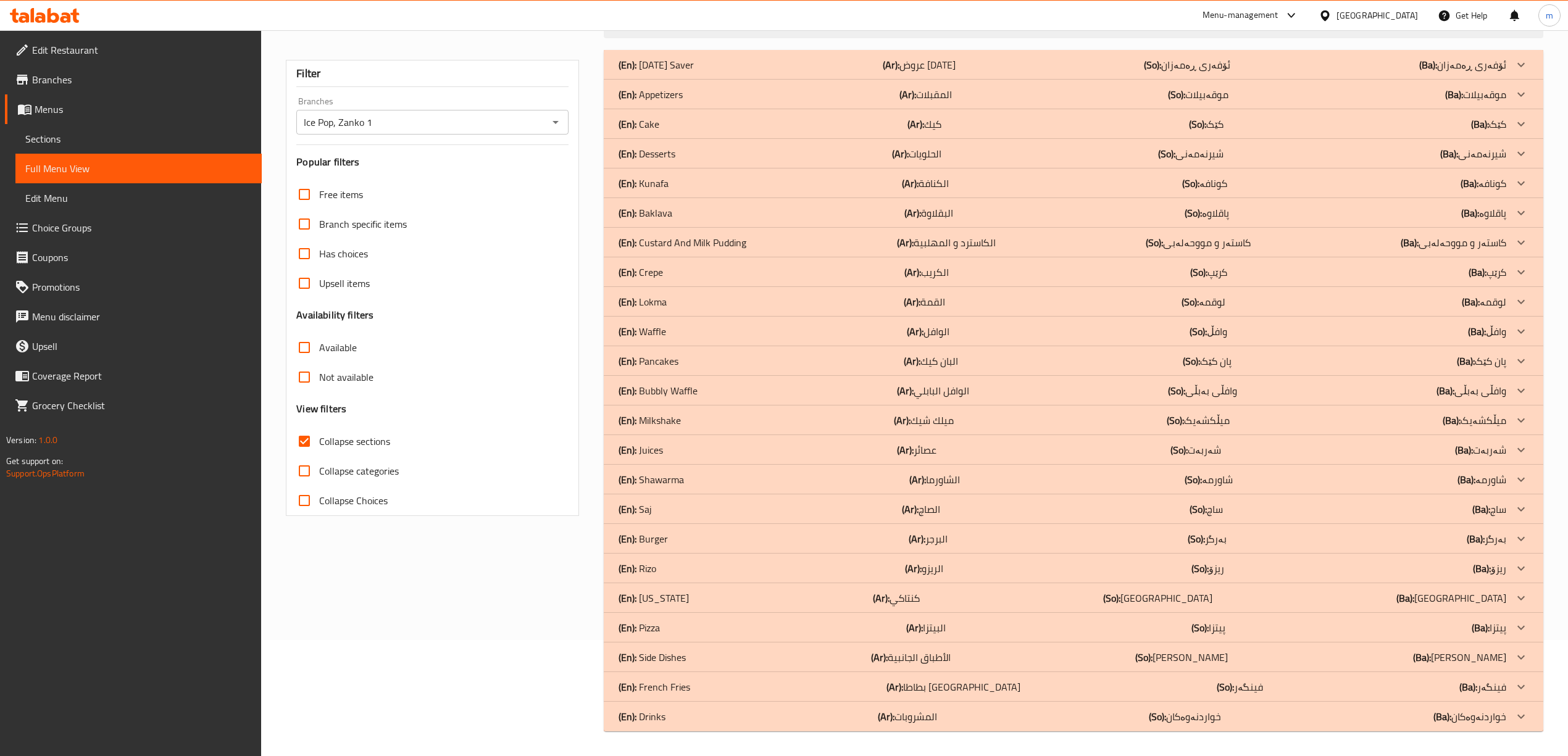
click at [691, 72] on div "(En): Drinks (Ar): المشروبات (So): خواردنەوەکان (Ba): خواردنەوەکان" at bounding box center [1062, 65] width 887 height 15
click at [687, 72] on p "(En): French Fries" at bounding box center [655, 65] width 75 height 15
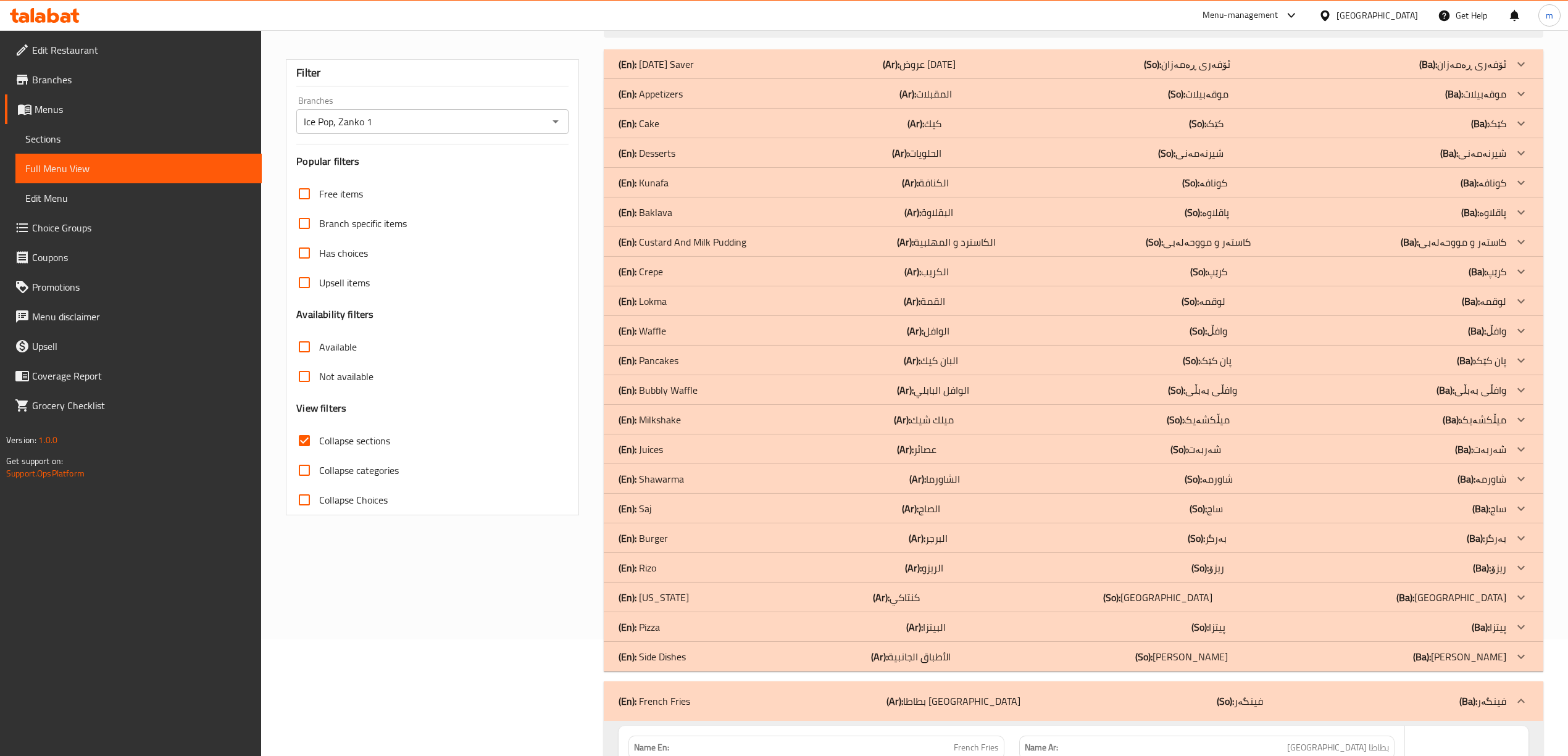
click at [689, 71] on div "(En): Side Dishes (Ar): الأطباق الجانبية (So): ژەمە لاوەکییەکان (Ba): ژەمە لاوە…" at bounding box center [1062, 64] width 887 height 15
click at [689, 71] on div "(En): Pizza (Ar): البيتزا (So): پیتزا (Ba): پیتزا" at bounding box center [1062, 64] width 887 height 15
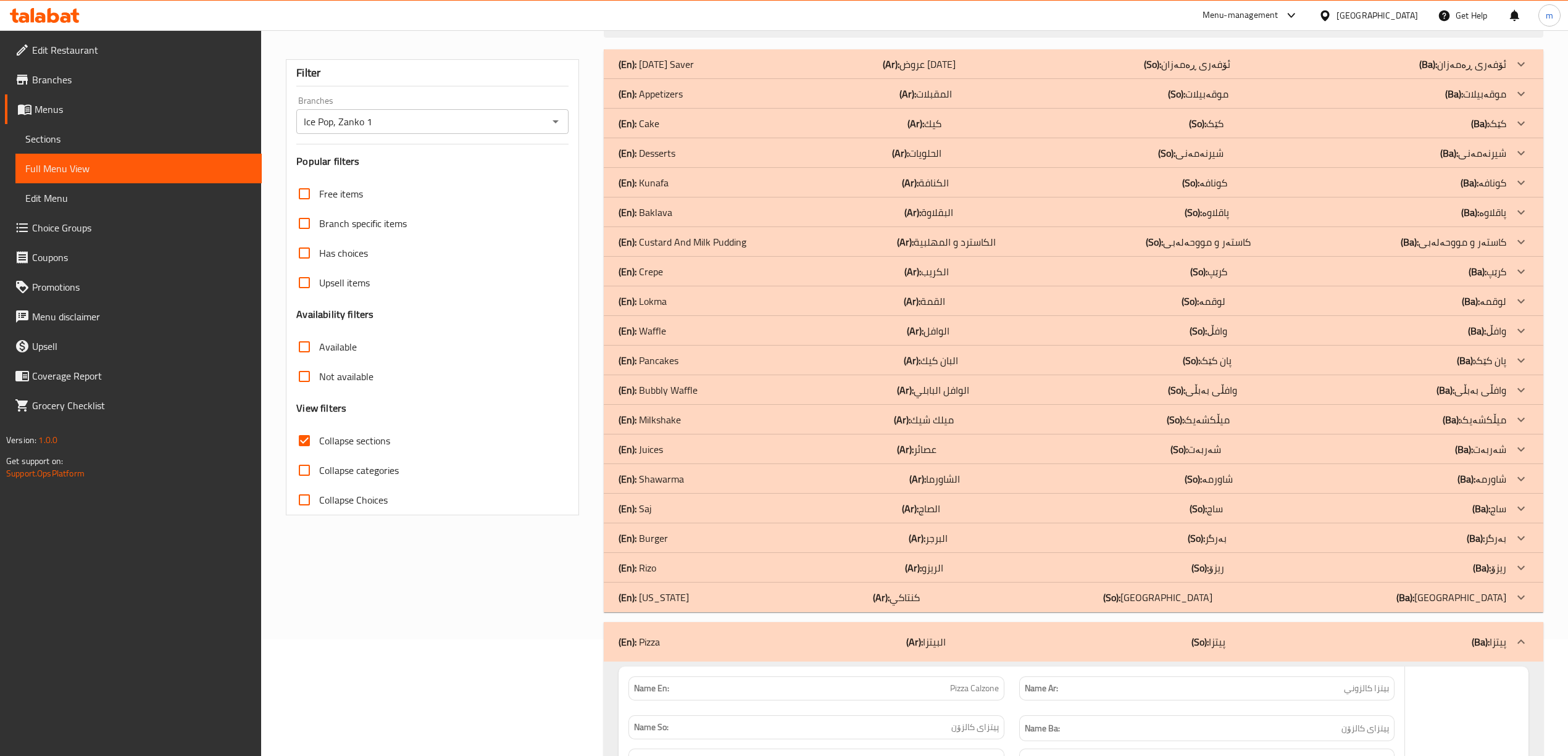
click at [687, 71] on div "(En): [US_STATE] (Ar): [GEOGRAPHIC_DATA] (So): [GEOGRAPHIC_DATA] (Ba): [GEOGRAP…" at bounding box center [1062, 64] width 887 height 15
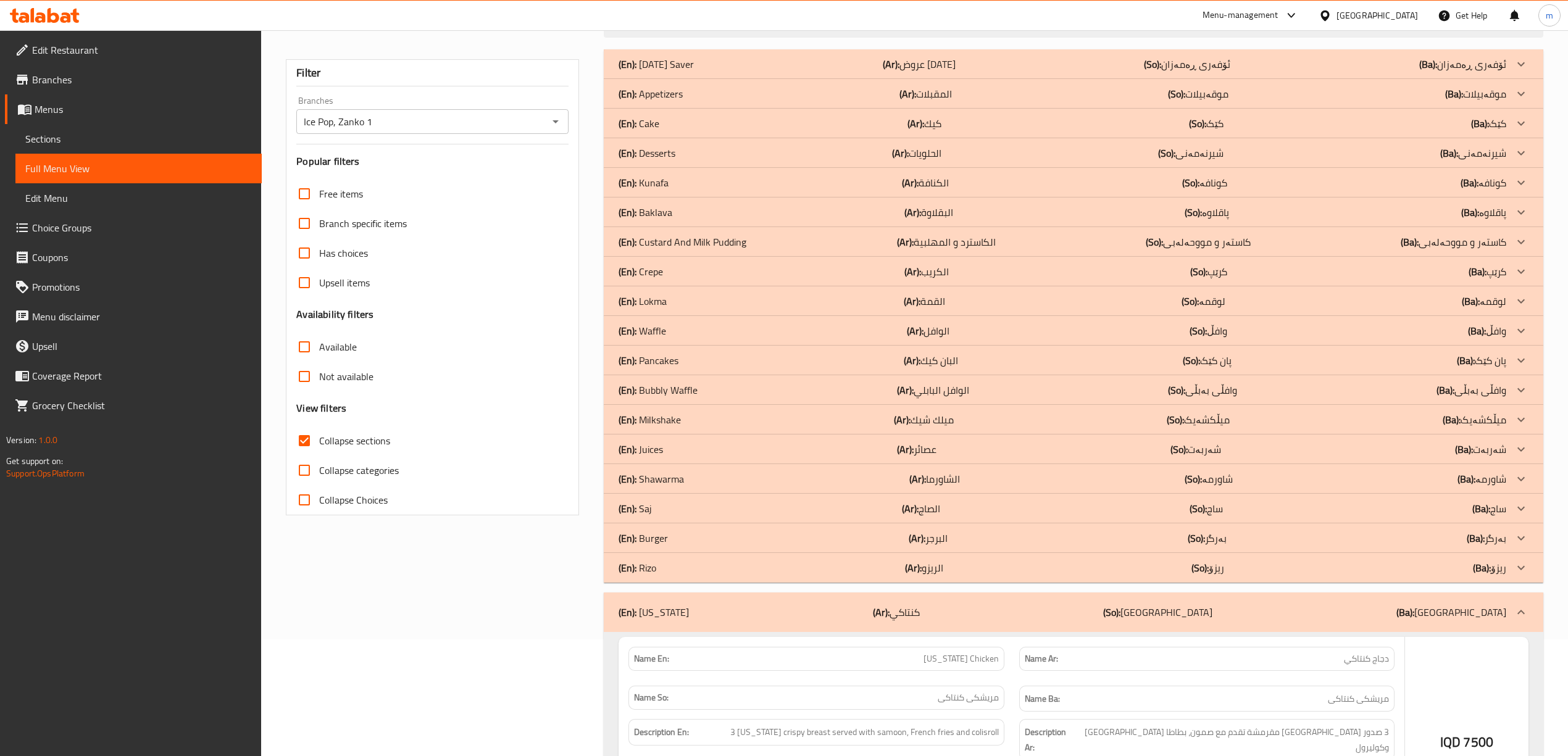
click at [680, 71] on div "(En): [PERSON_NAME] (Ar): الريزو (So): ریزۆ (Ba): ریزۆ" at bounding box center [1062, 64] width 887 height 15
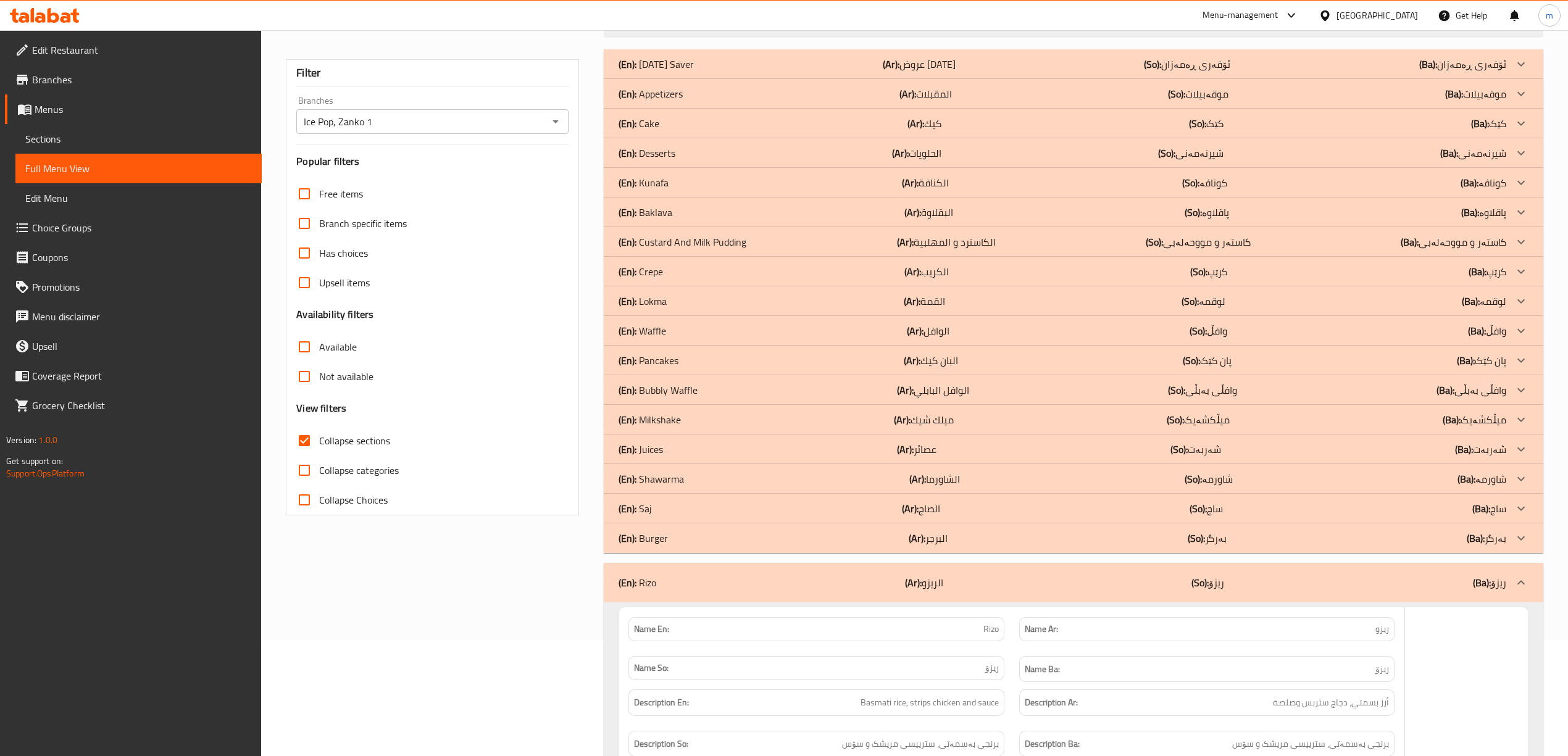
click at [680, 71] on div "(En): Burger (Ar): البرجر (So): بەرگر (Ba): بەرگر" at bounding box center [1062, 64] width 887 height 15
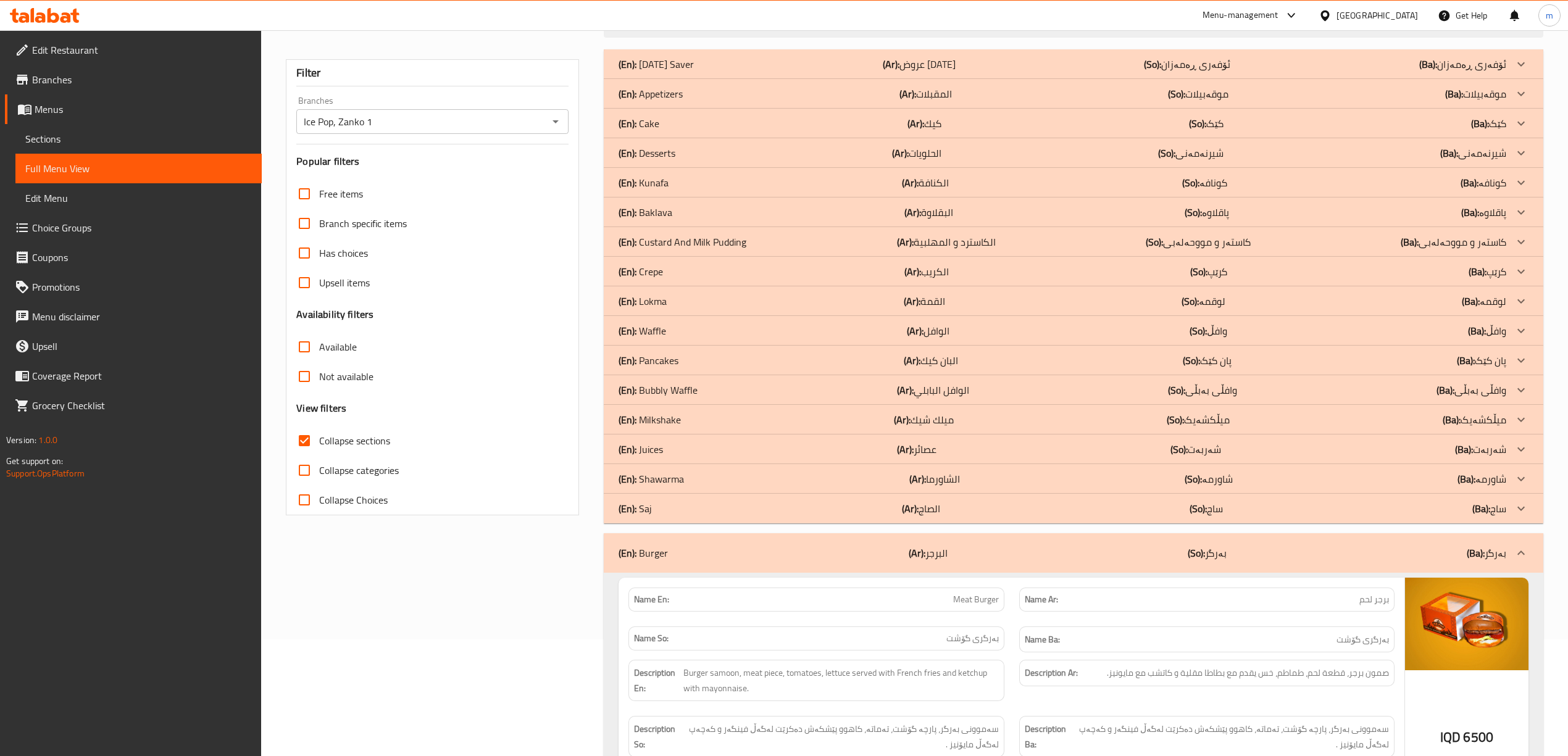
click at [673, 71] on div "(En): Saj (Ar): الصاج (So): ساج (Ba): ساج" at bounding box center [1062, 64] width 887 height 15
click at [673, 71] on p "(En): Shawarma" at bounding box center [655, 64] width 75 height 15
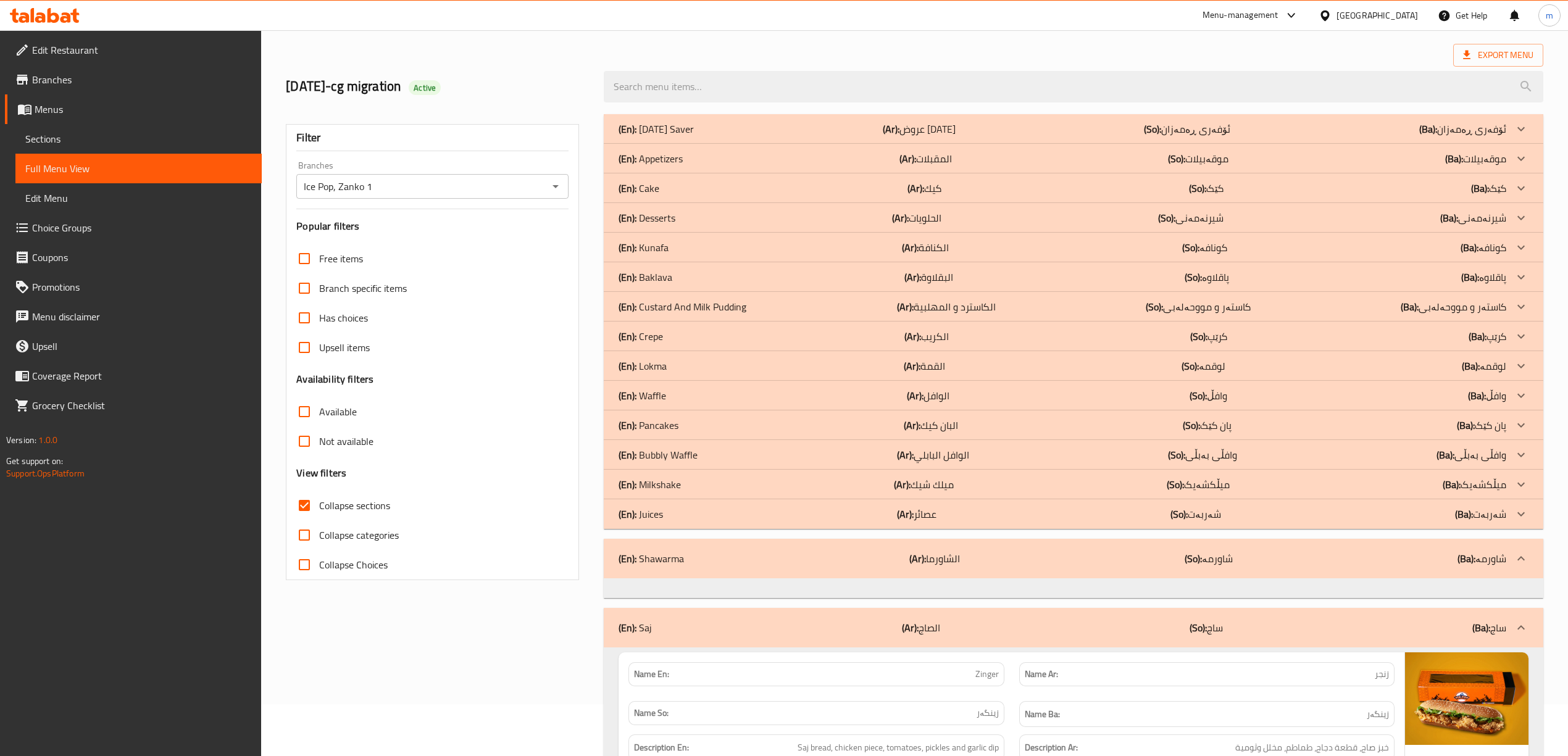
scroll to position [0, 0]
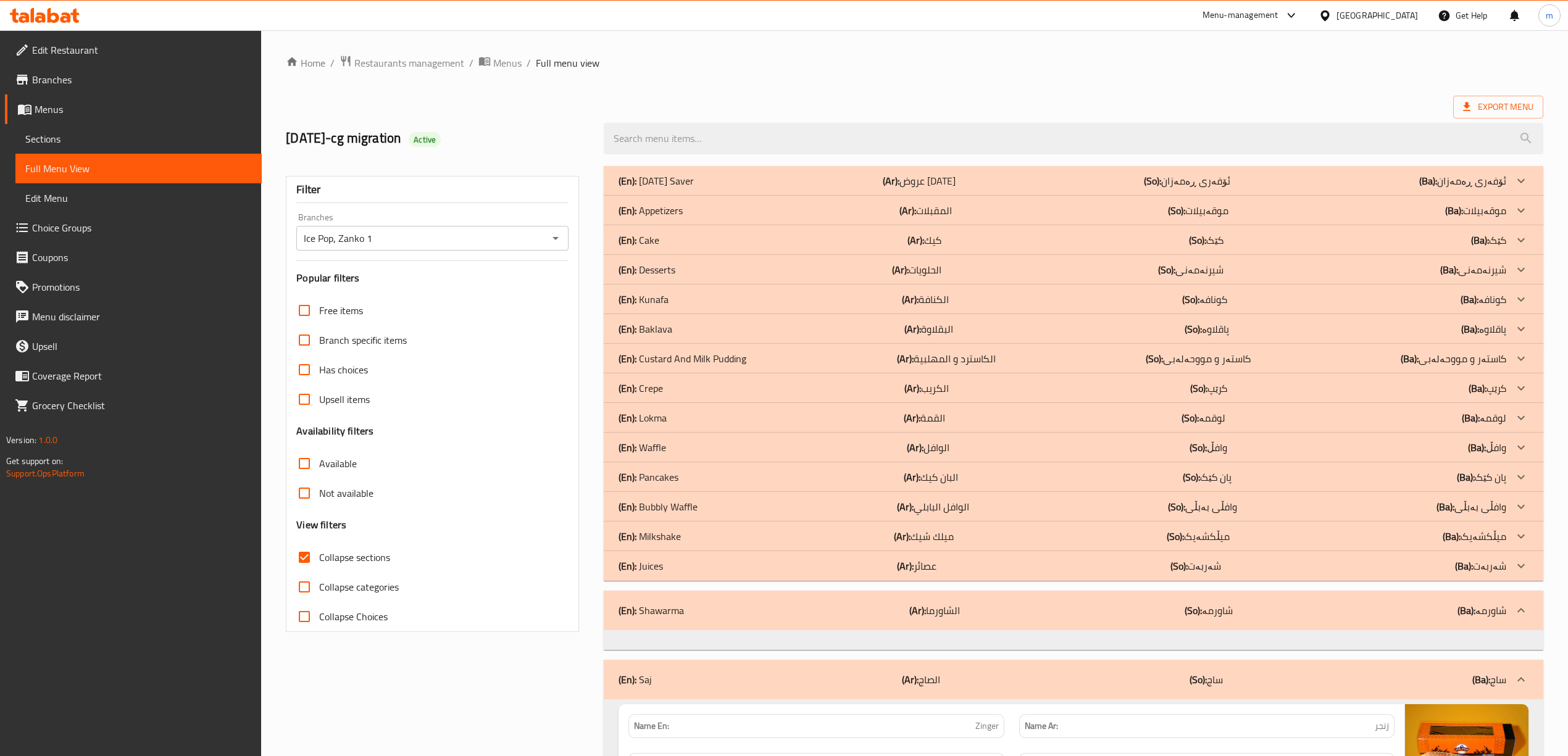
click at [661, 189] on p "(En): Appetizers" at bounding box center [655, 181] width 75 height 15
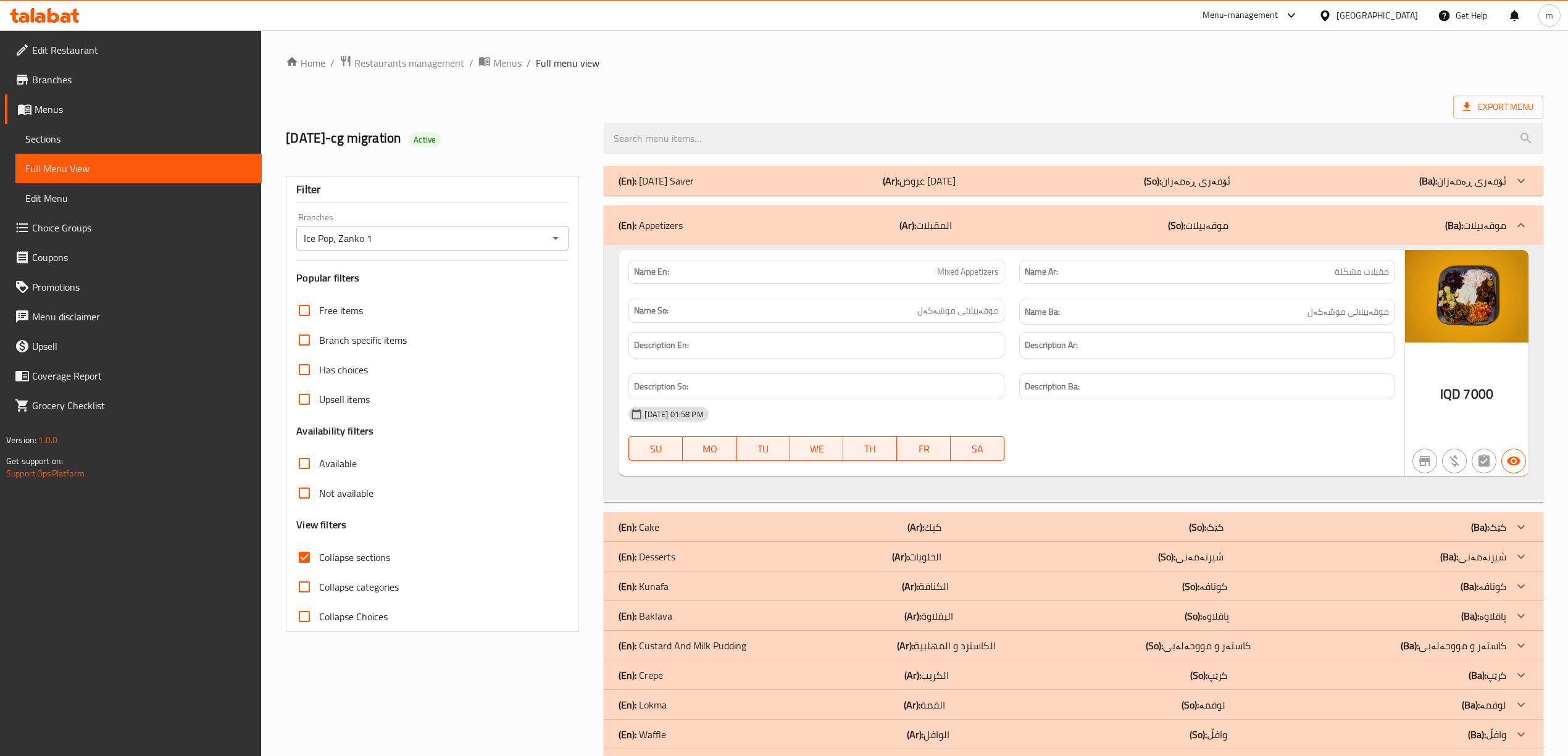
click at [664, 174] on p "(En): [DATE][PERSON_NAME]" at bounding box center [655, 181] width 75 height 15
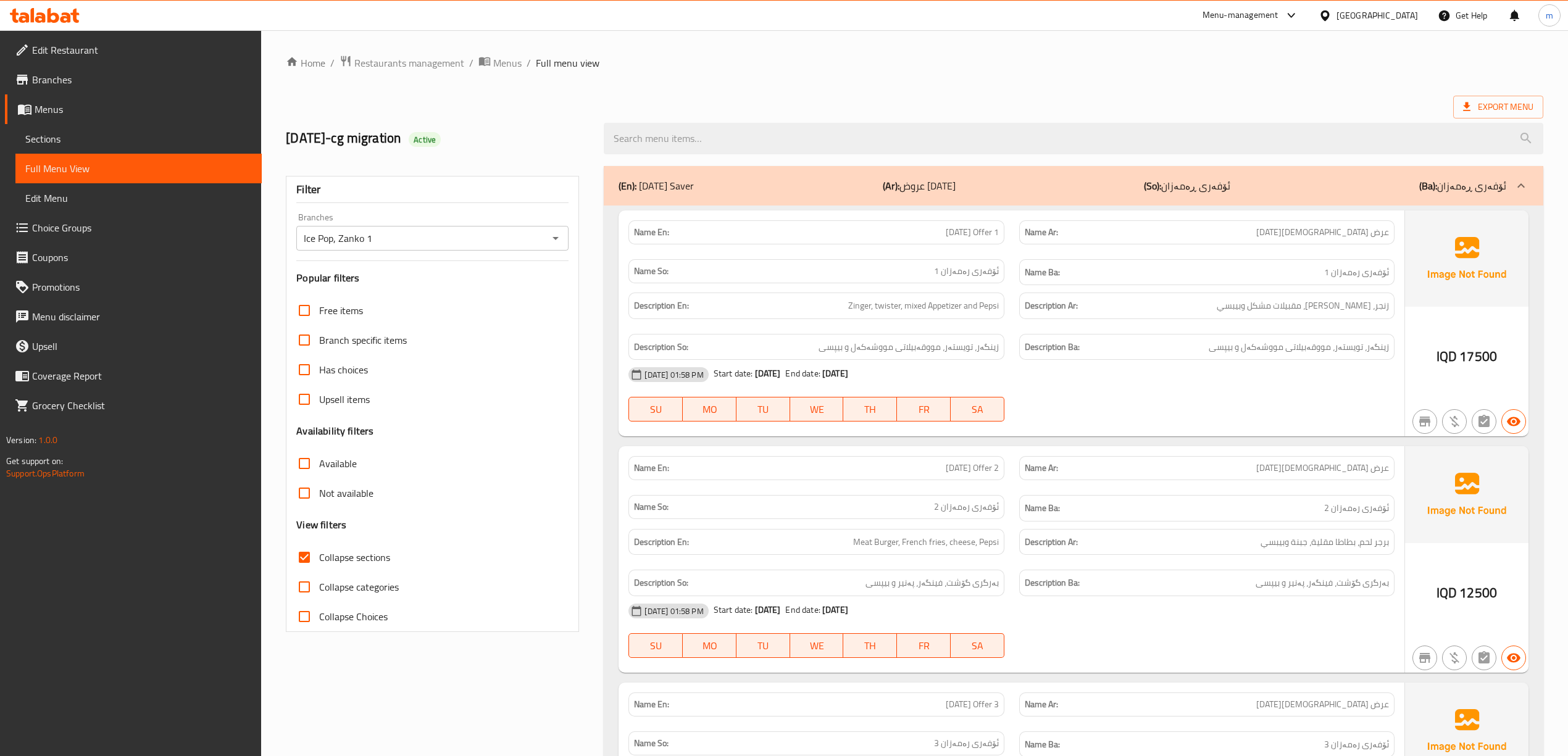
drag, startPoint x: 869, startPoint y: 55, endPoint x: 886, endPoint y: 18, distance: 40.7
click at [869, 55] on ol "Home / Restaurants management / Menus / Full menu view" at bounding box center [914, 62] width 1258 height 16
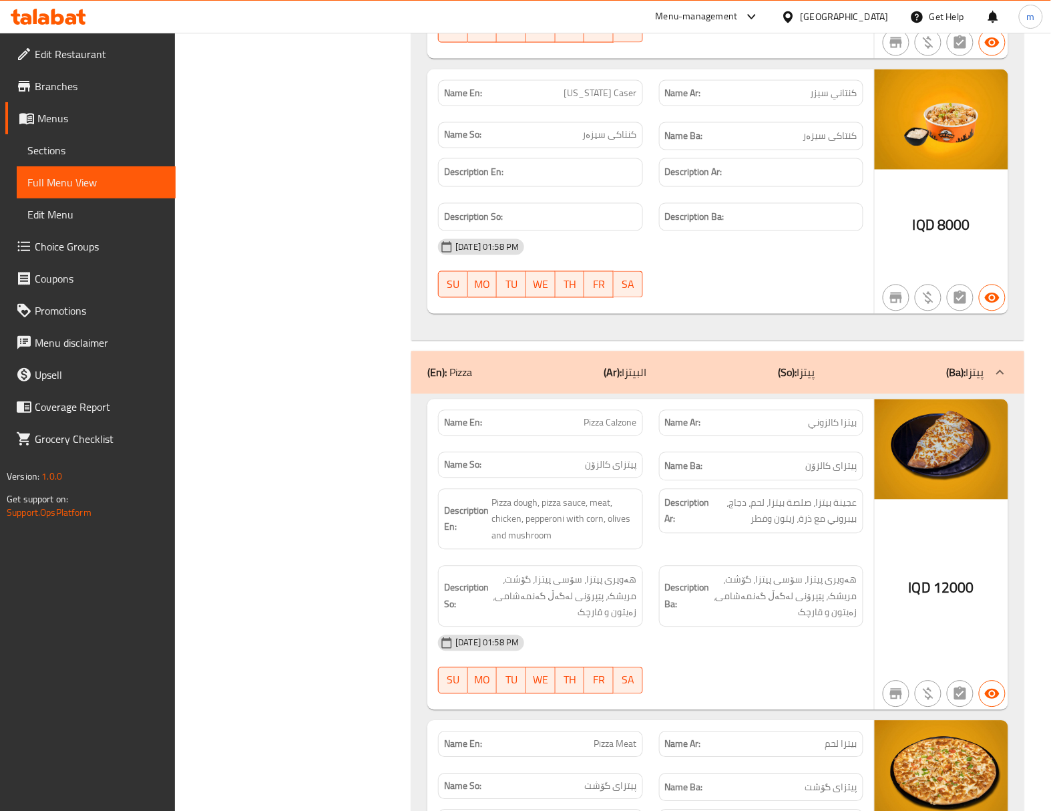
scroll to position [5404, 0]
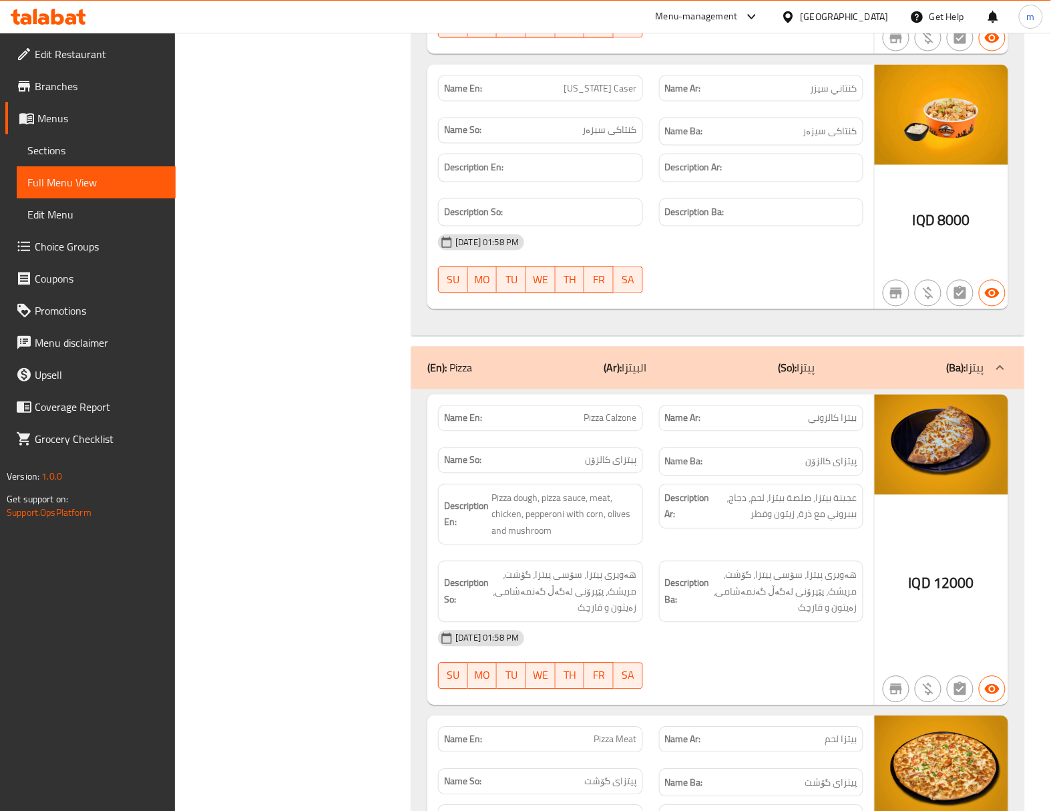
click at [283, 276] on div "Filter Branches Ice Pop, Zanko 1 Branches Popular filters Free items Branch spe…" at bounding box center [299, 531] width 210 height 11526
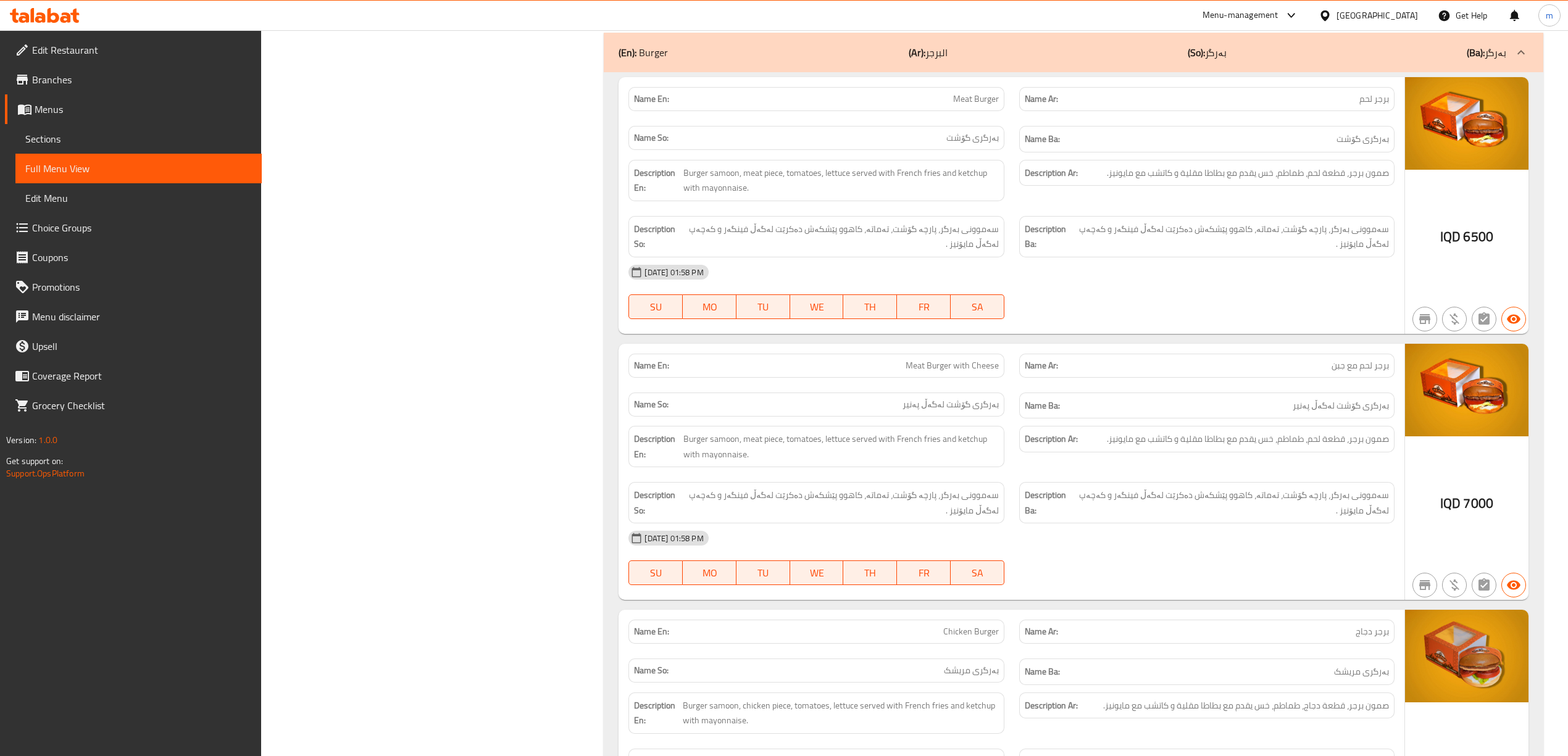
scroll to position [0, 0]
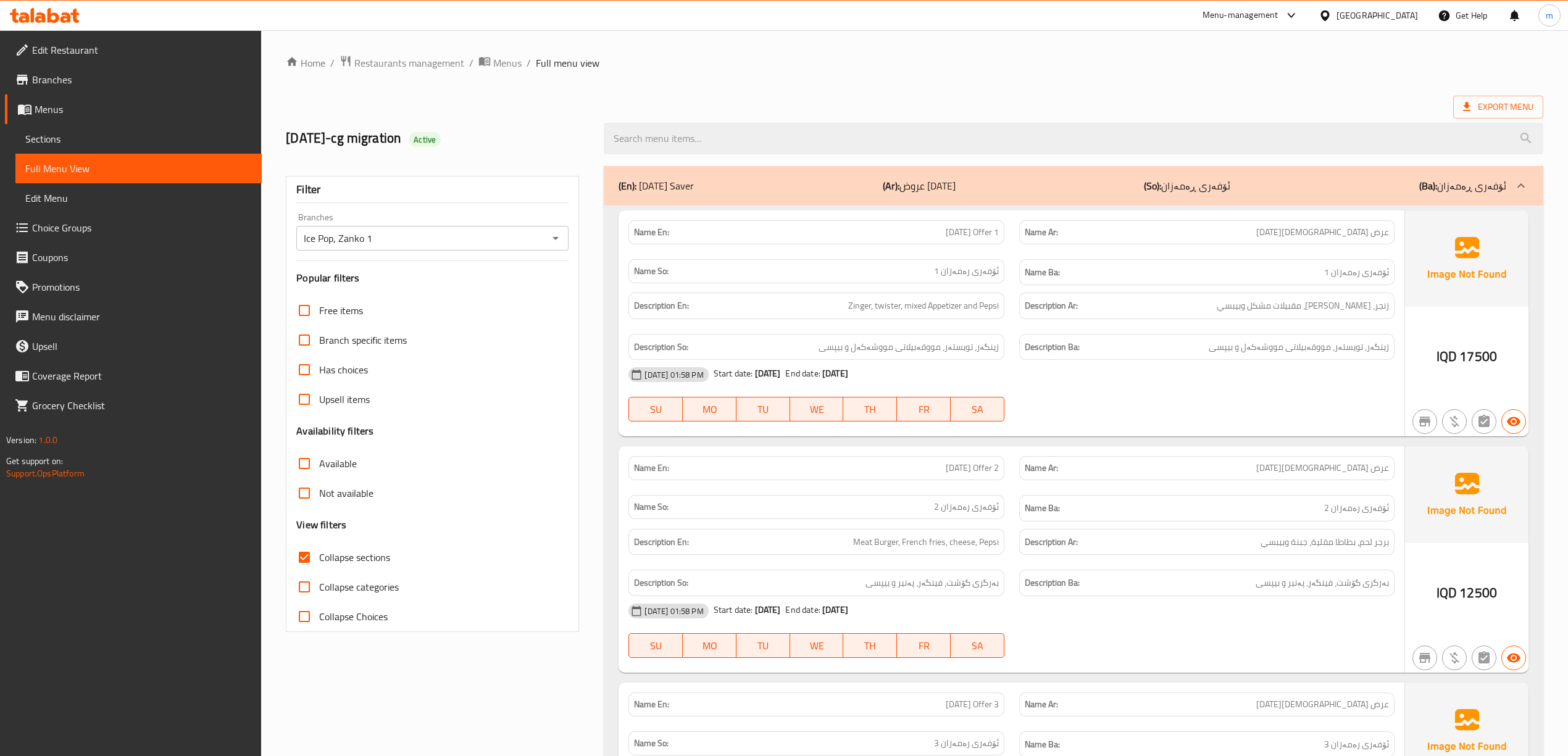
click at [58, 79] on span "Branches" at bounding box center [142, 79] width 220 height 15
